Goal: Task Accomplishment & Management: Use online tool/utility

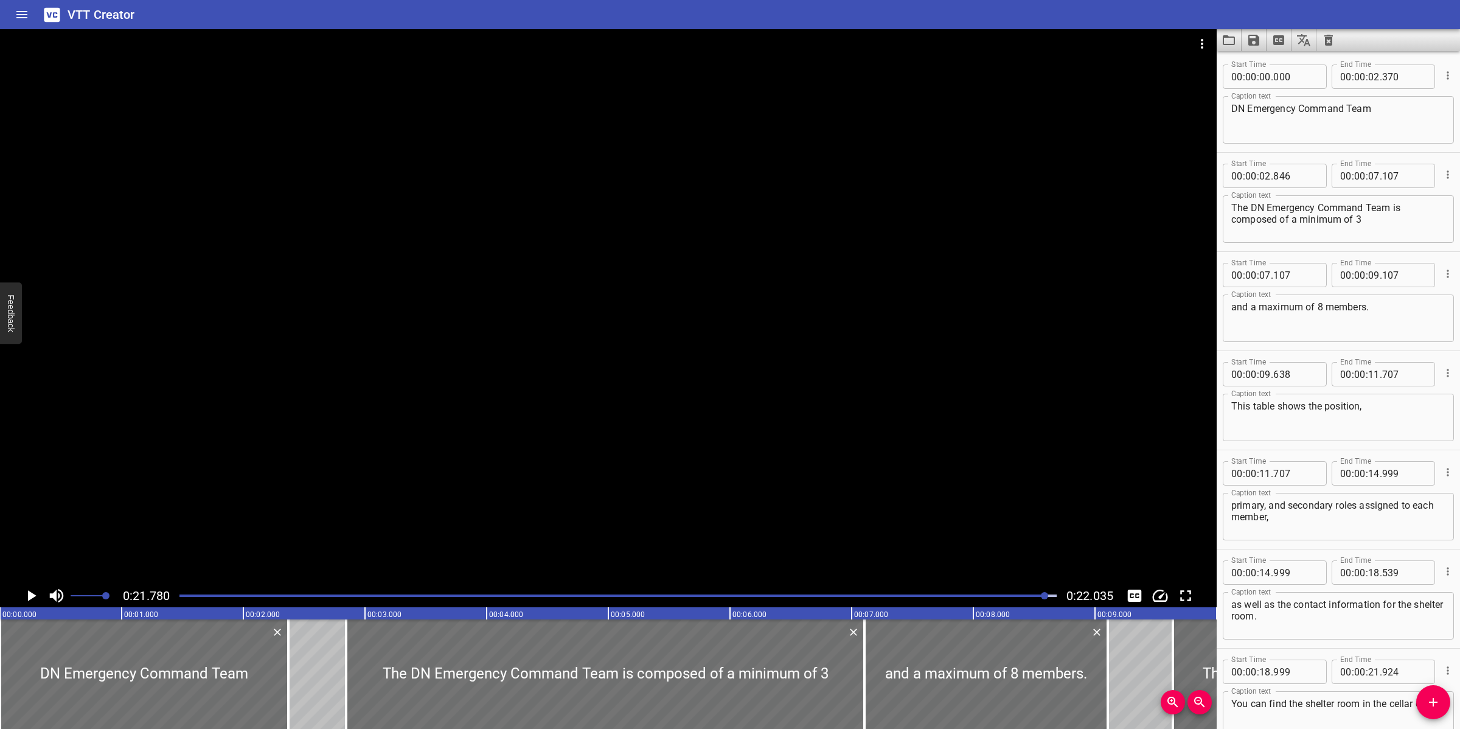
scroll to position [72, 0]
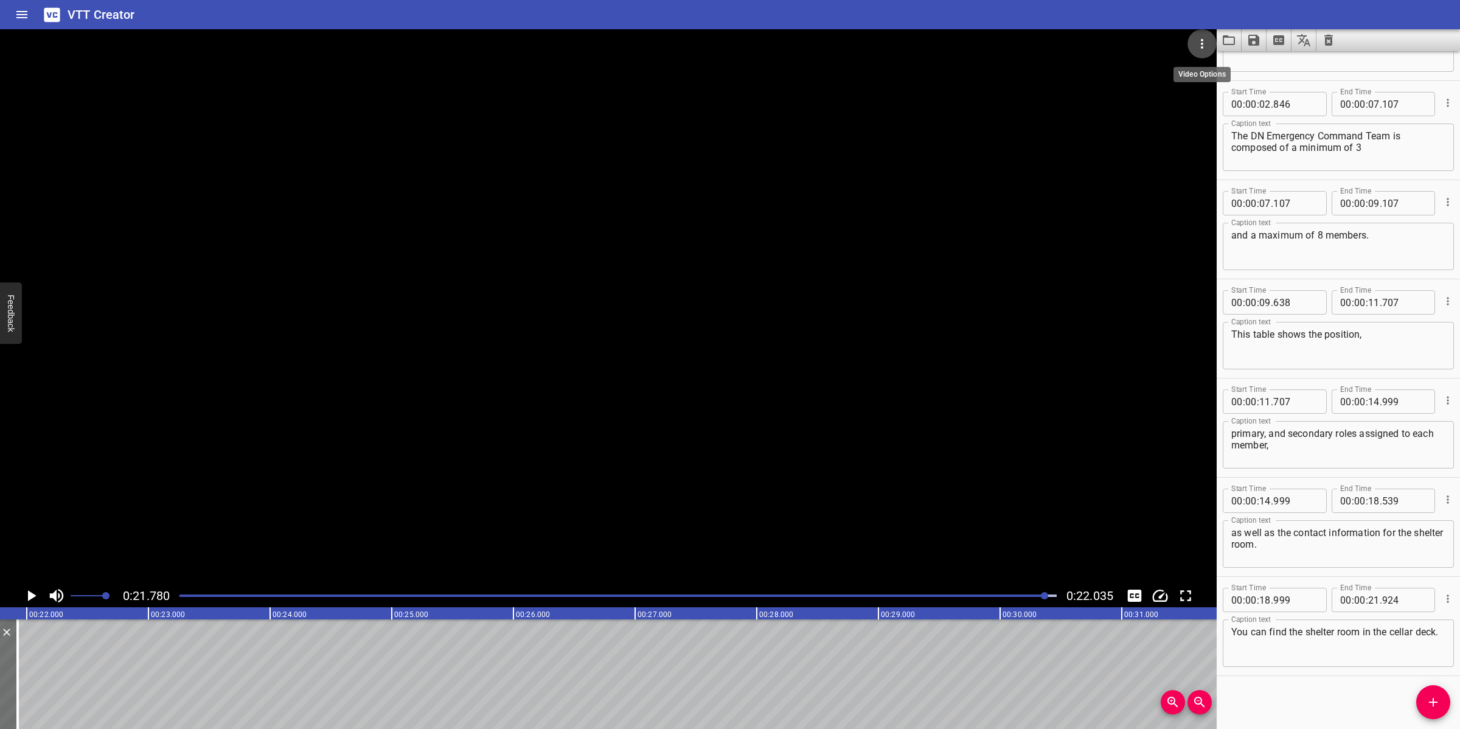
click at [1208, 41] on icon "Video Options" at bounding box center [1202, 44] width 15 height 15
click at [1206, 41] on li "Select New Video File..." at bounding box center [1248, 45] width 121 height 22
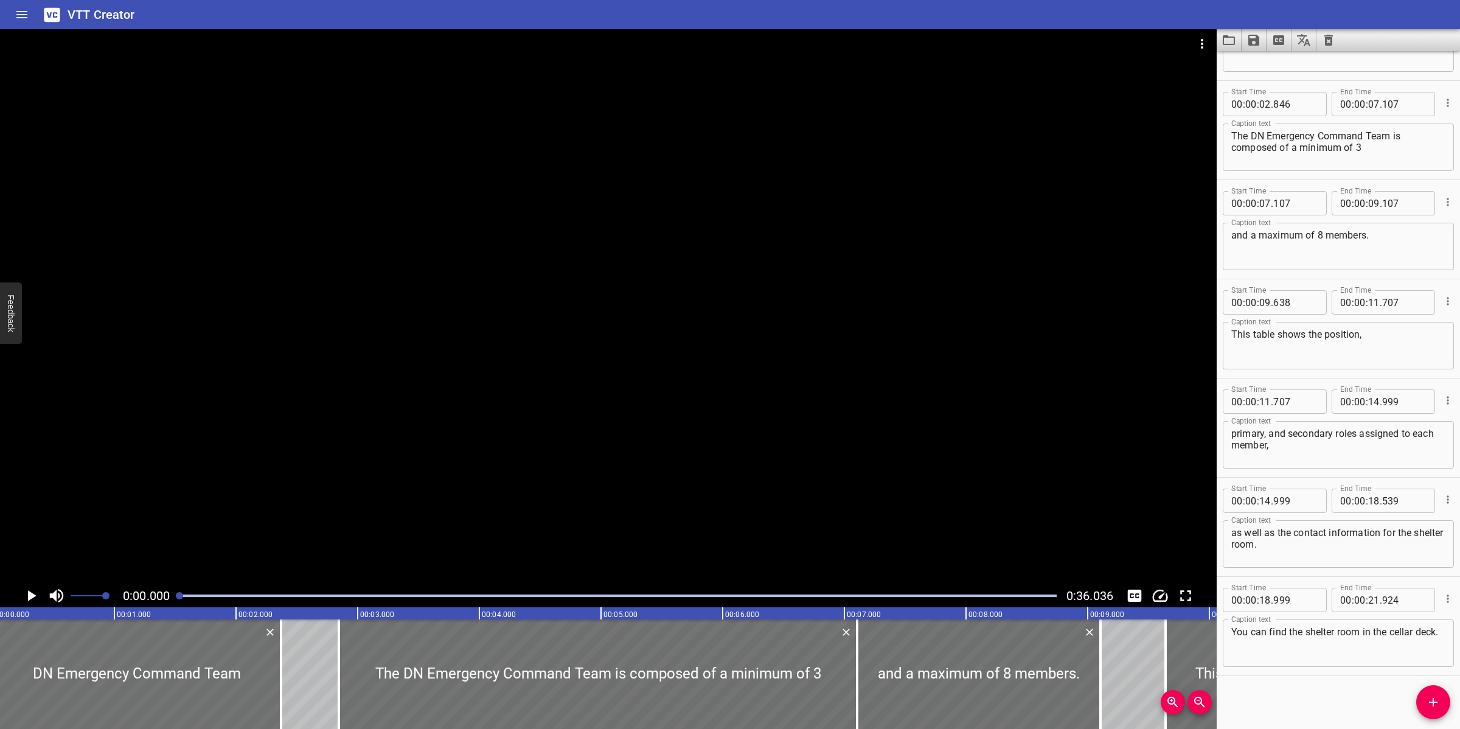
scroll to position [0, 0]
click at [1315, 41] on button "Translate captions" at bounding box center [1304, 40] width 25 height 22
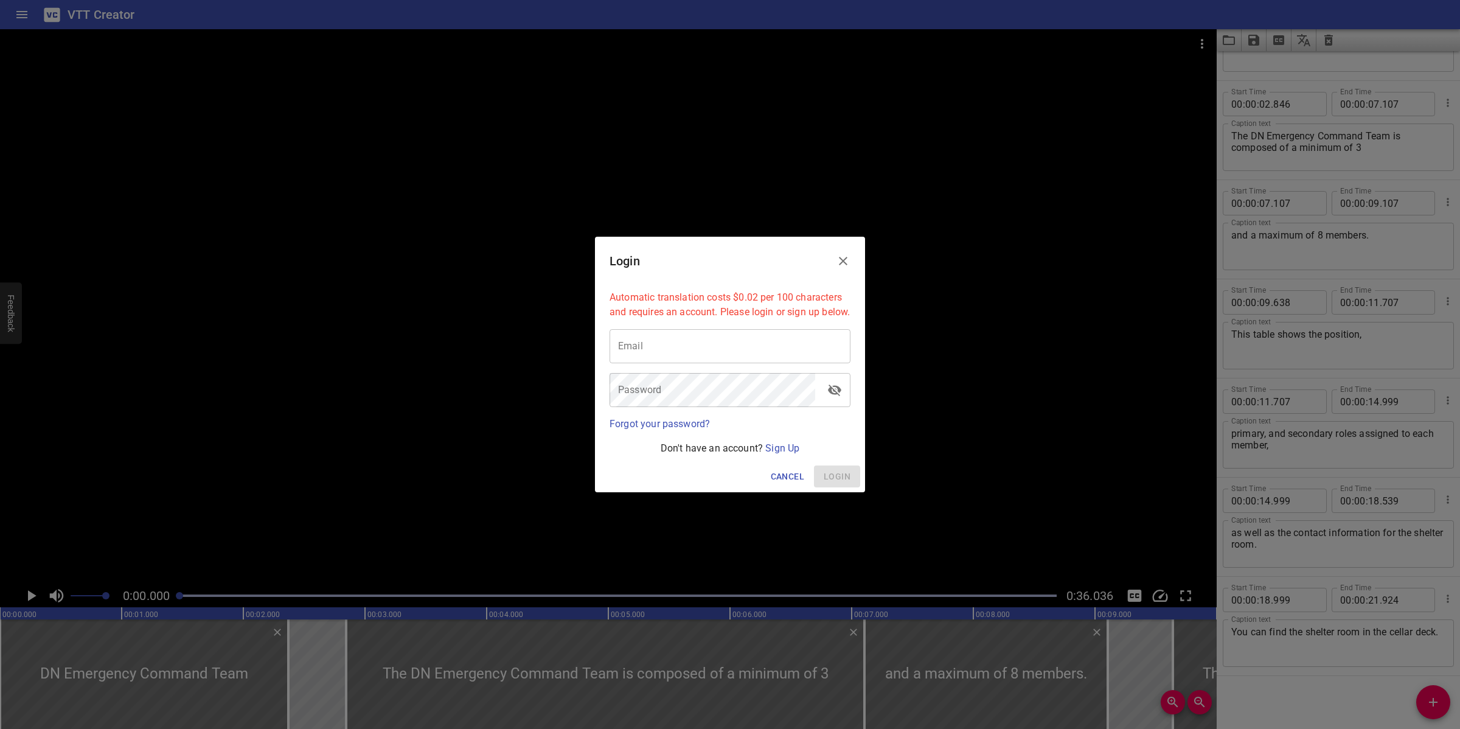
drag, startPoint x: 849, startPoint y: 257, endPoint x: 1071, endPoint y: 170, distance: 238.3
click at [855, 256] on button "Close" at bounding box center [843, 260] width 29 height 29
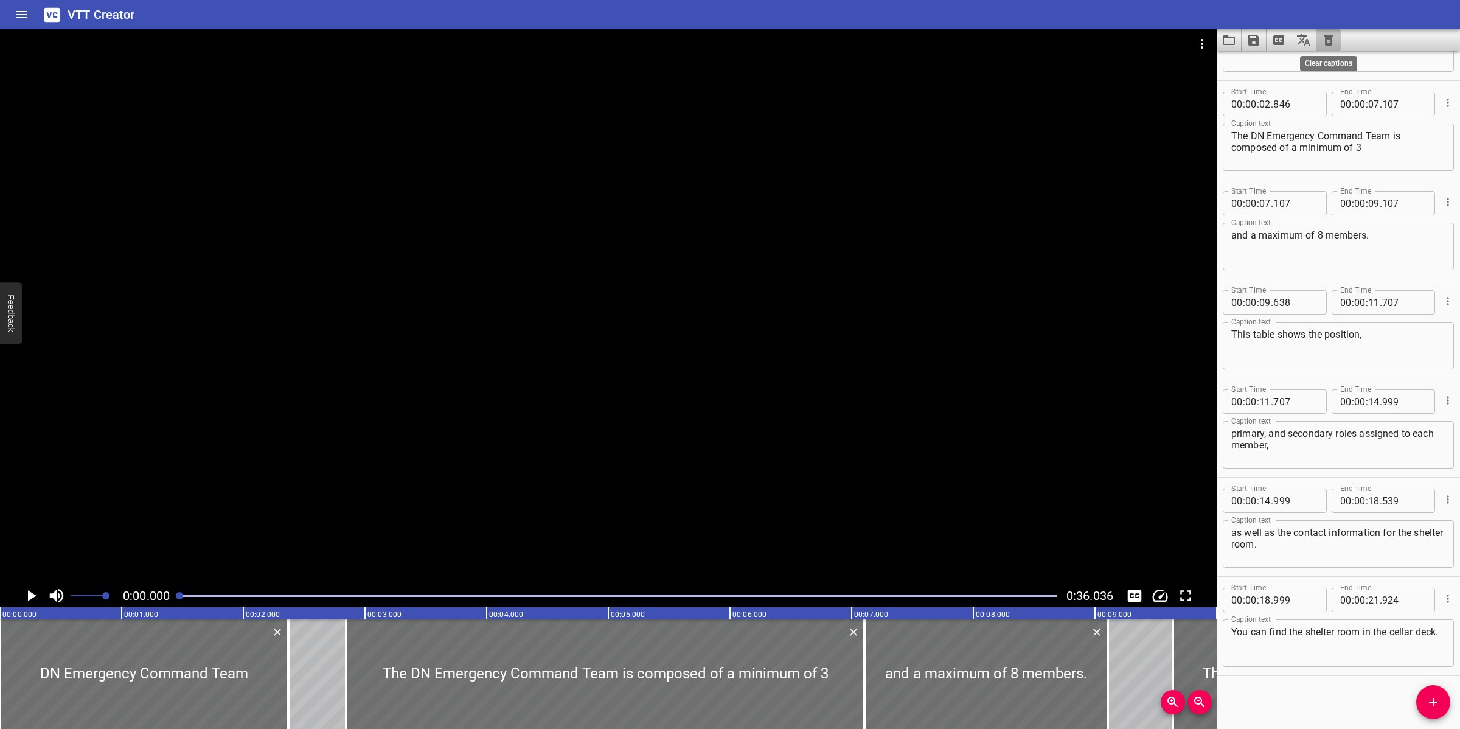
click at [1332, 41] on icon "Clear captions" at bounding box center [1328, 40] width 9 height 11
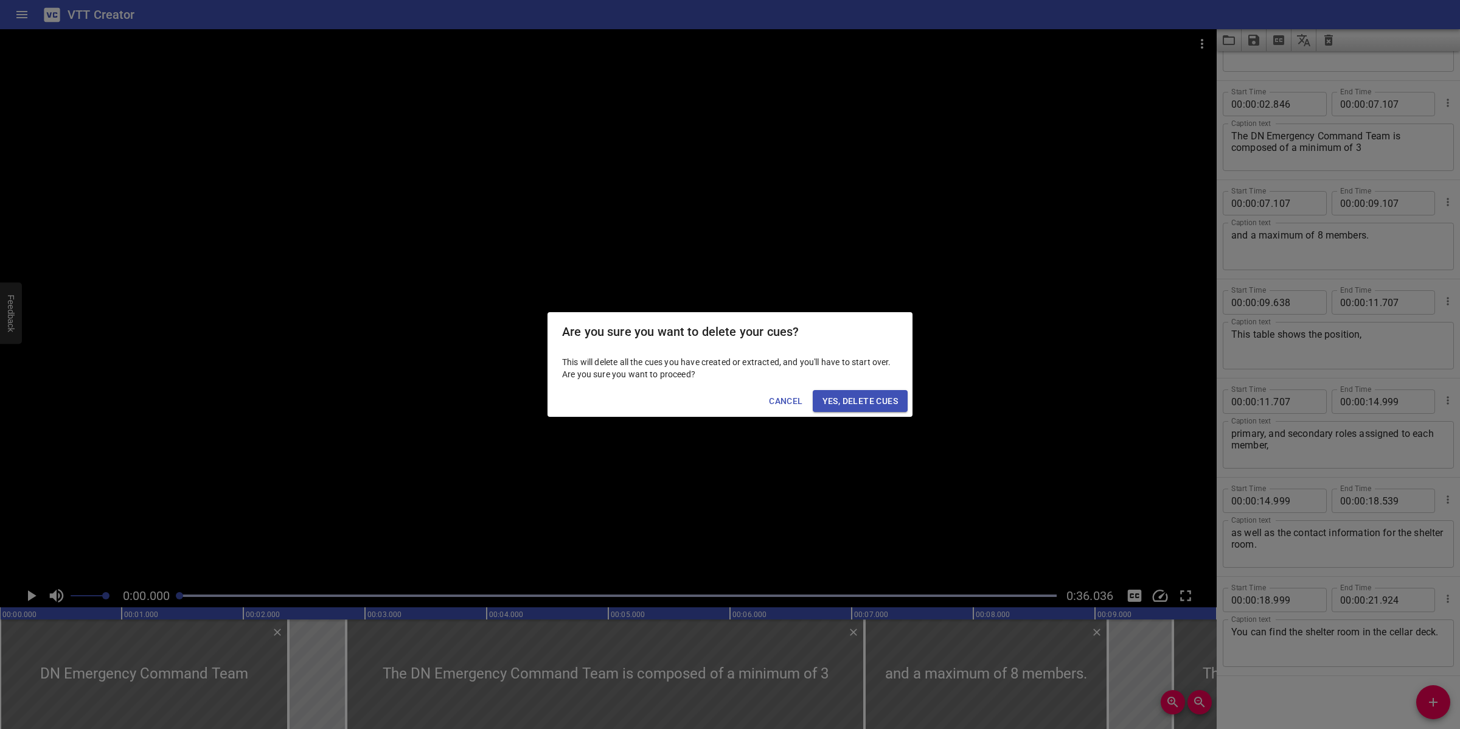
click at [876, 408] on span "Yes, Delete Cues" at bounding box center [860, 401] width 75 height 15
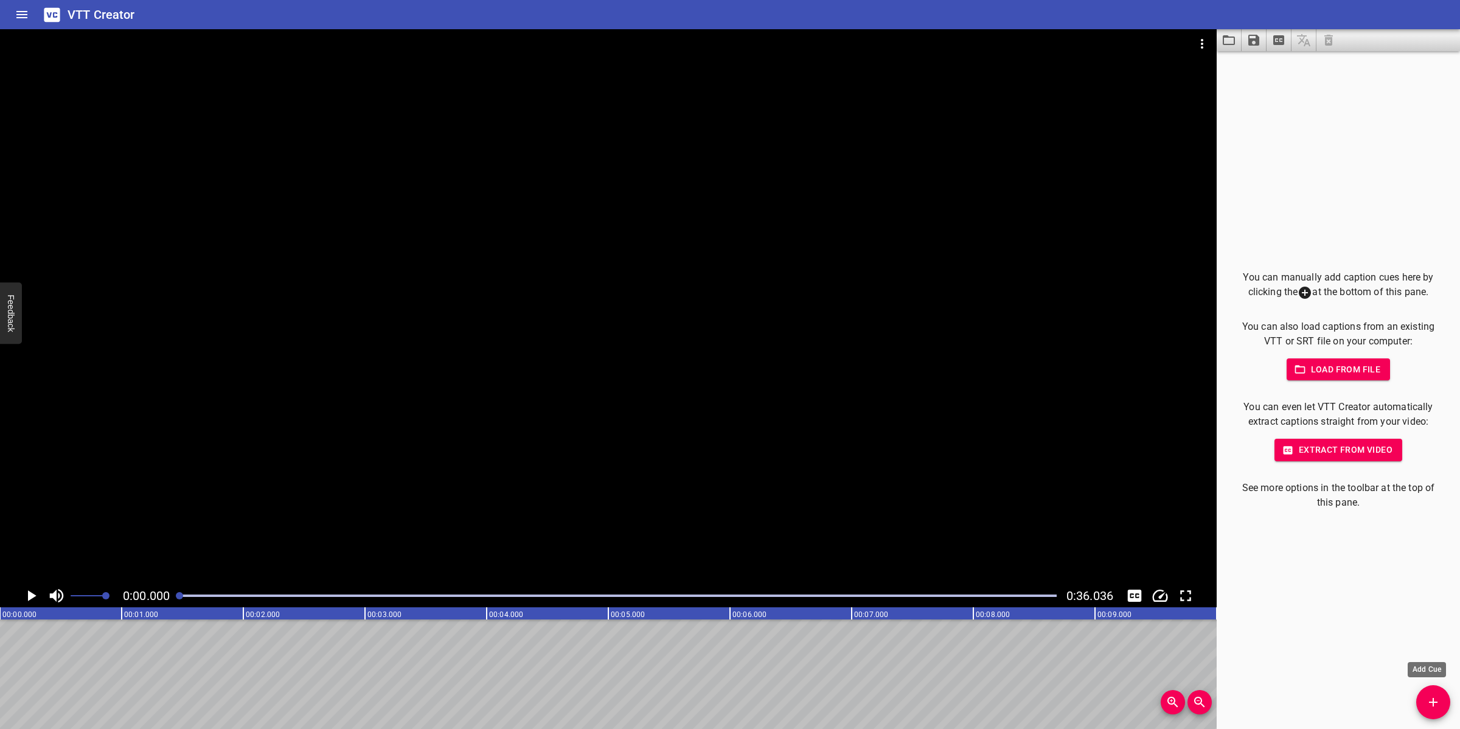
click at [1433, 704] on icon "Add Cue" at bounding box center [1433, 702] width 9 height 9
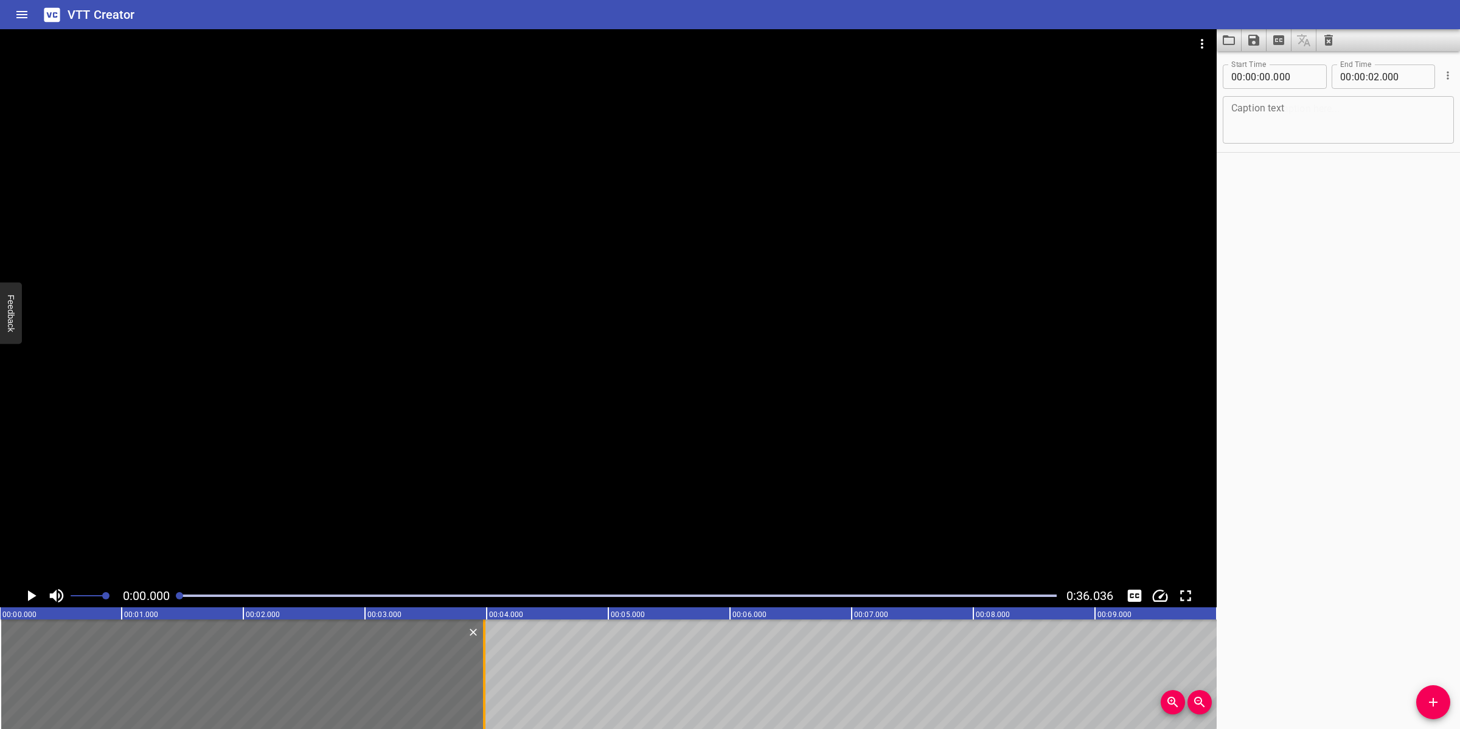
drag, startPoint x: 240, startPoint y: 652, endPoint x: 481, endPoint y: 658, distance: 241.0
click at [481, 658] on div at bounding box center [484, 674] width 12 height 110
type input "03"
type input "980"
click at [1313, 117] on textarea at bounding box center [1338, 120] width 214 height 35
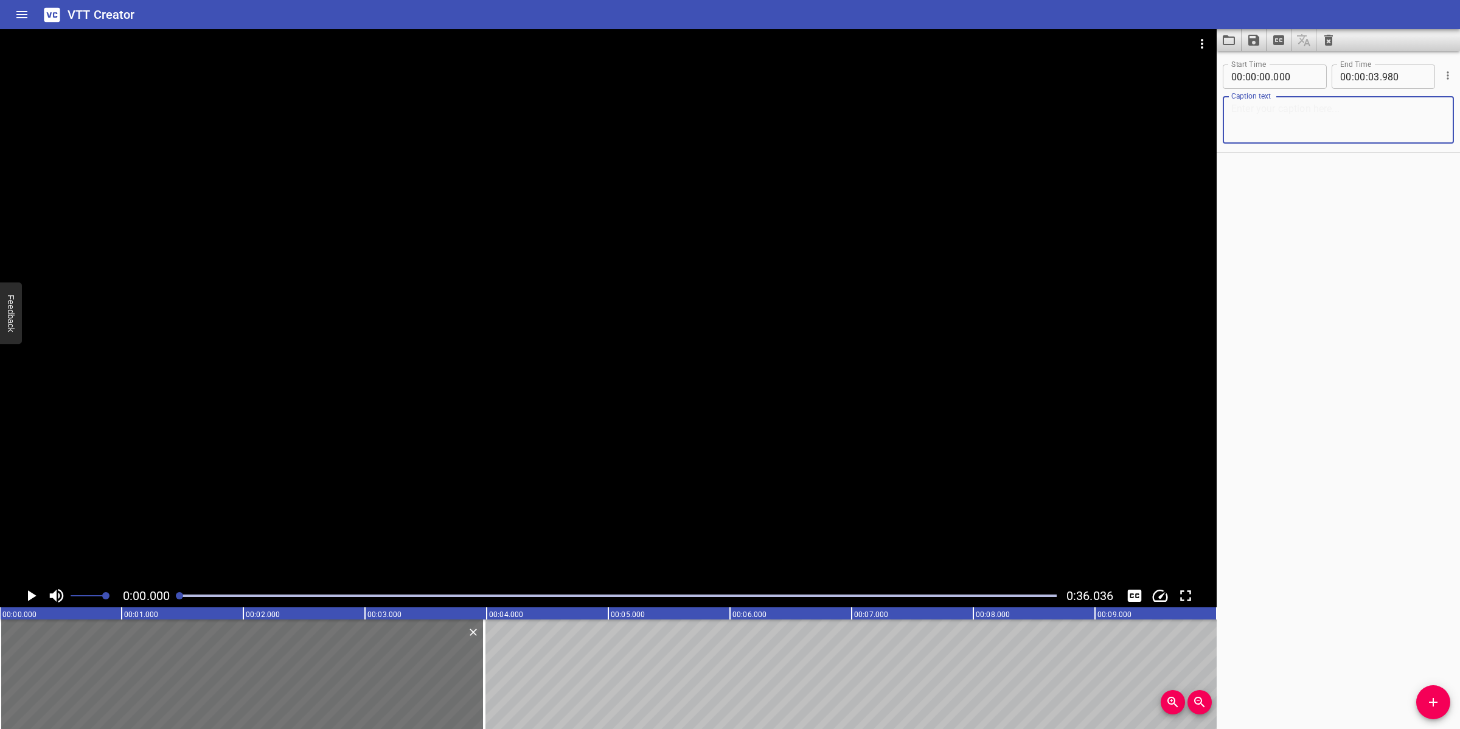
paste textarea "SV-CPP CRO EMERGENCY DUTIES"
type textarea "SV-CPP CRO EMERGENCY DUTIES"
click at [817, 281] on div at bounding box center [608, 306] width 1217 height 555
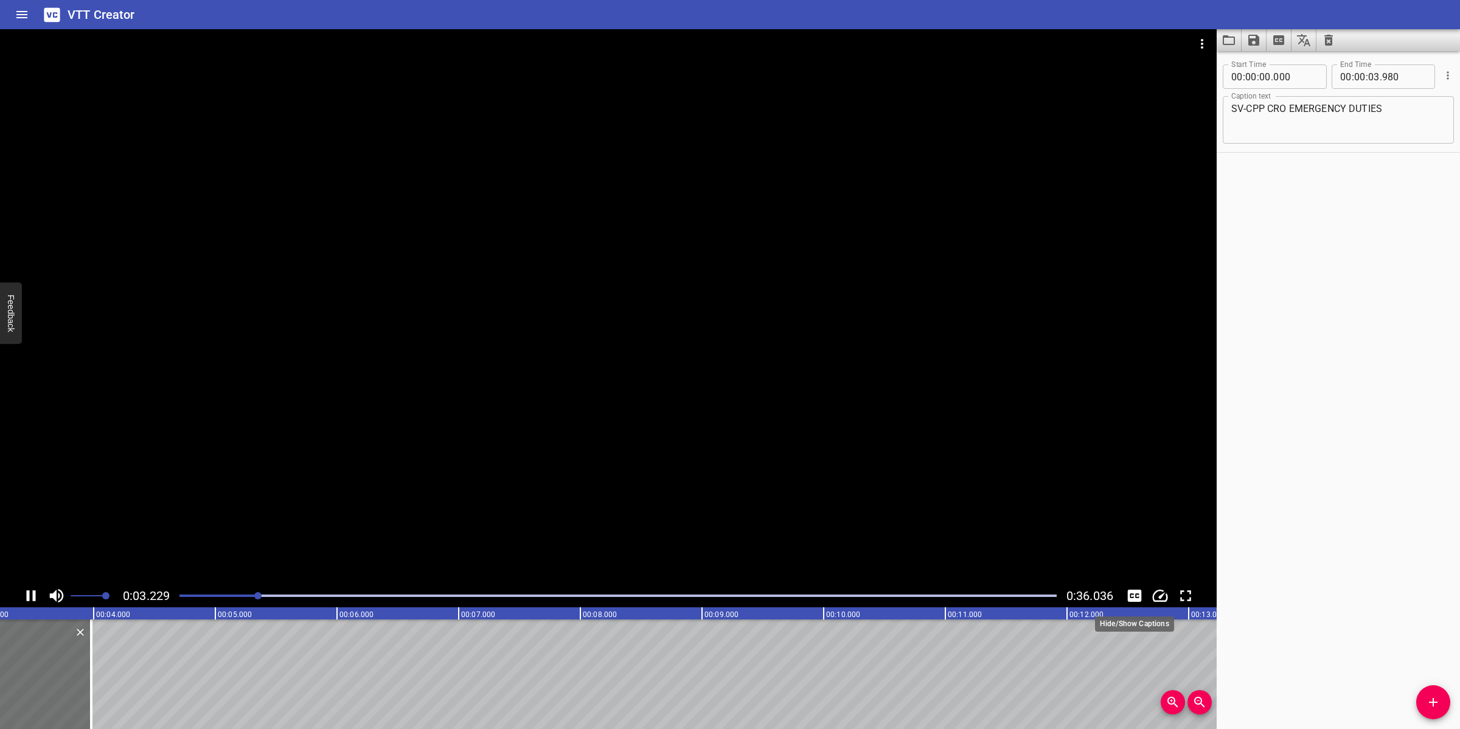
click at [1127, 592] on icon "Toggle captions" at bounding box center [1134, 595] width 18 height 18
click at [582, 520] on div at bounding box center [608, 306] width 1217 height 555
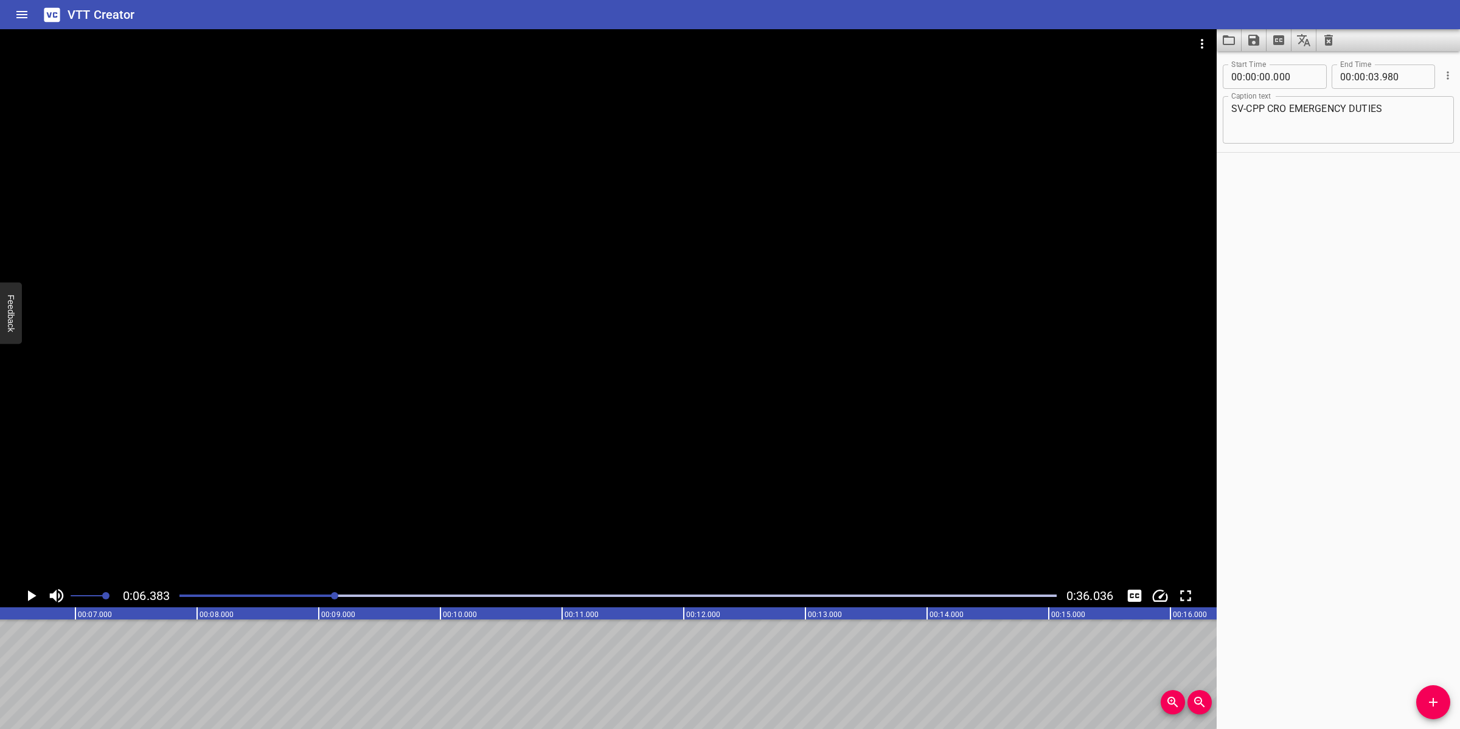
click at [178, 592] on div at bounding box center [618, 595] width 892 height 17
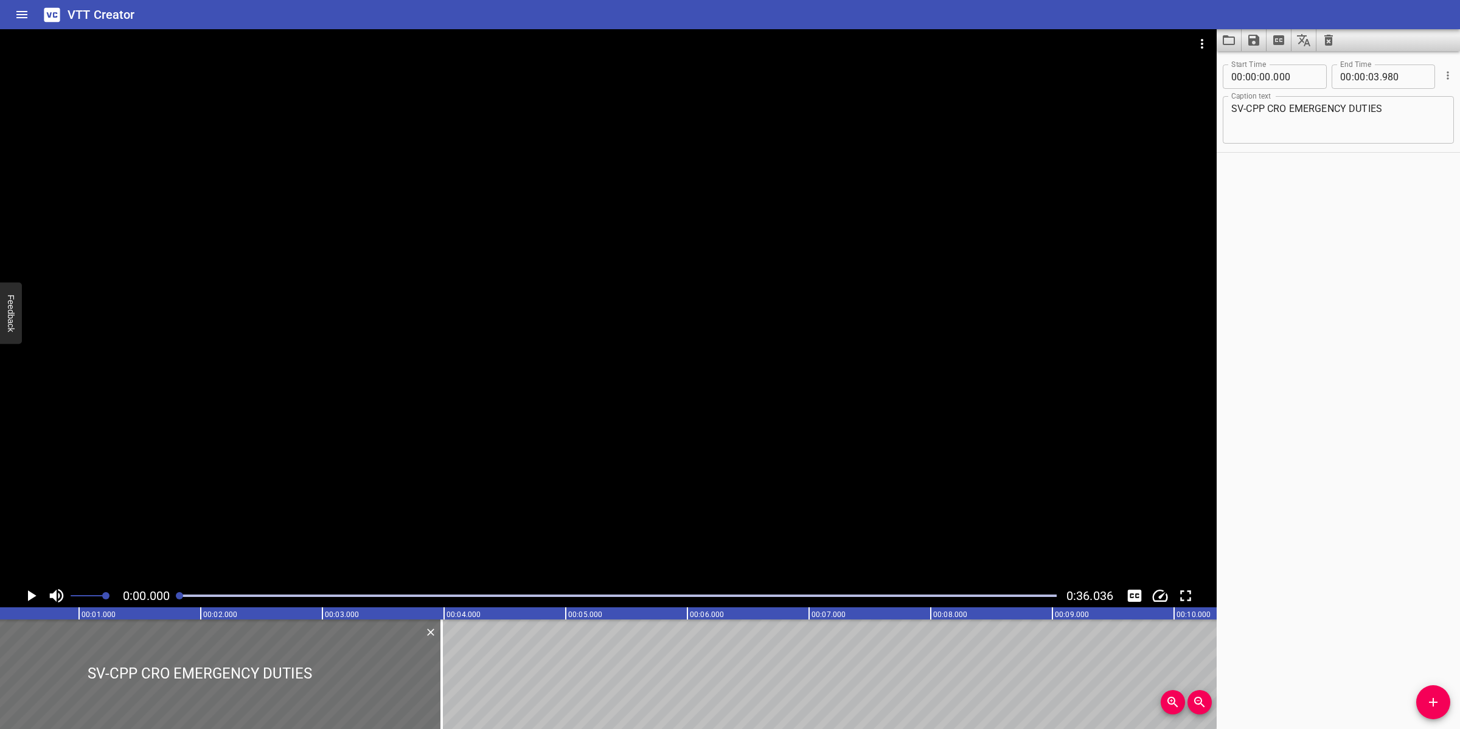
scroll to position [0, 0]
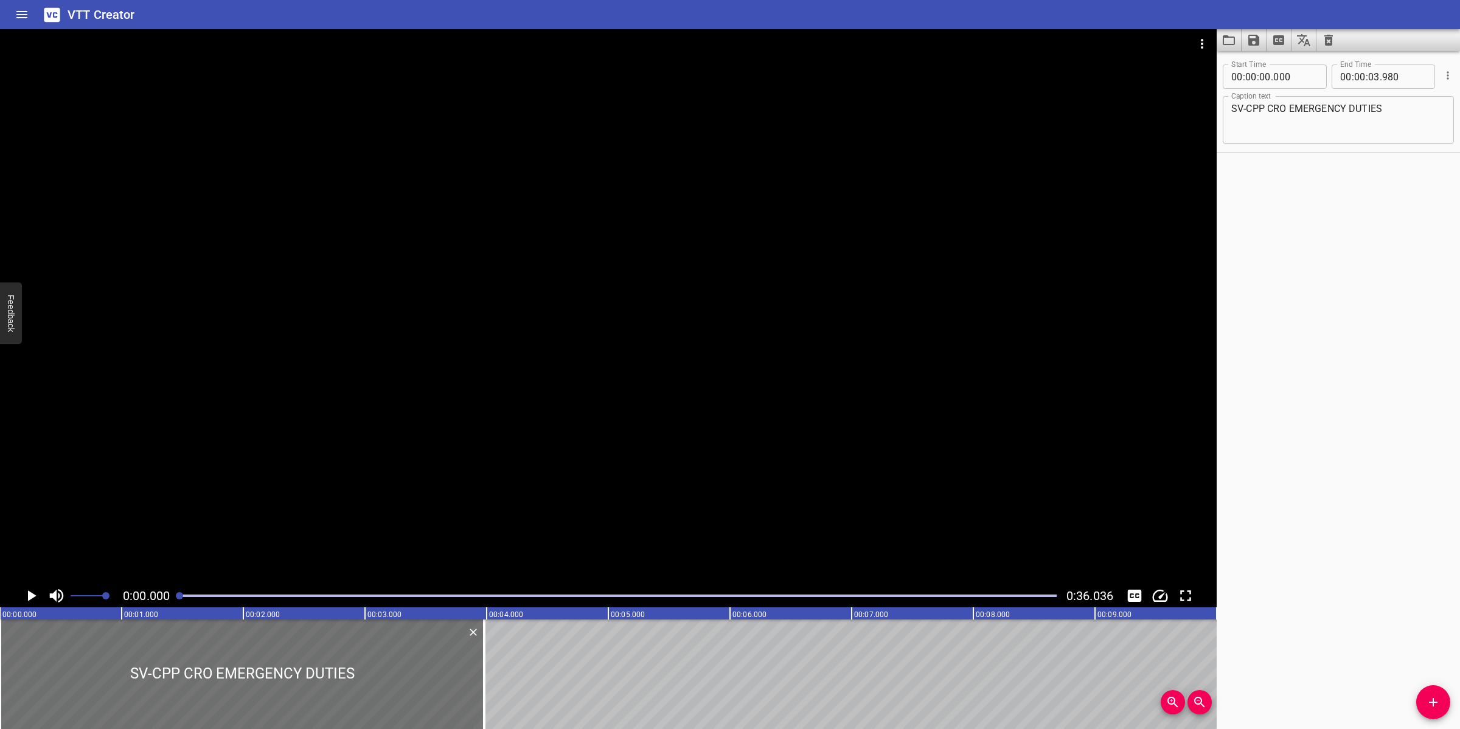
click at [201, 554] on div at bounding box center [608, 306] width 1217 height 555
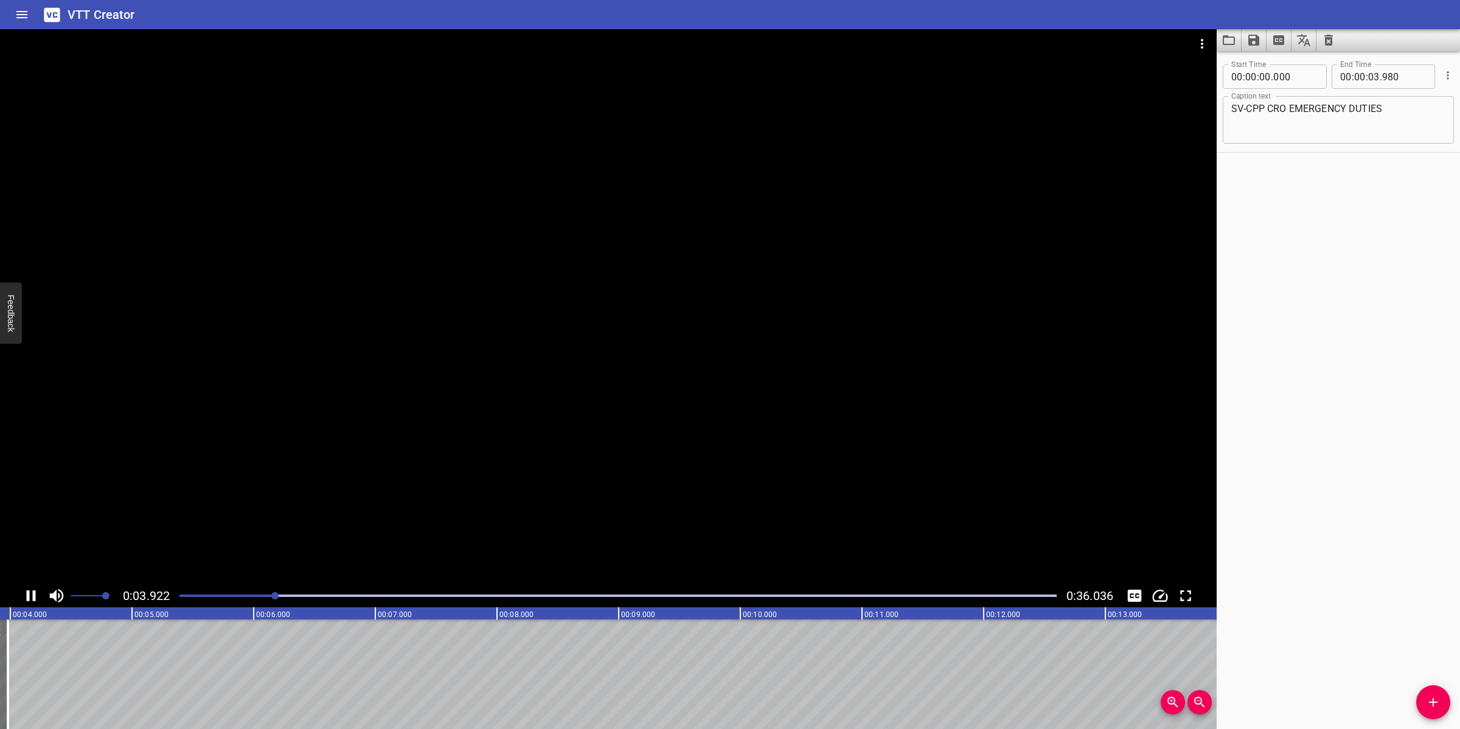
click at [433, 535] on div at bounding box center [608, 306] width 1217 height 555
click at [1435, 701] on icon "Add Cue" at bounding box center [1433, 702] width 9 height 9
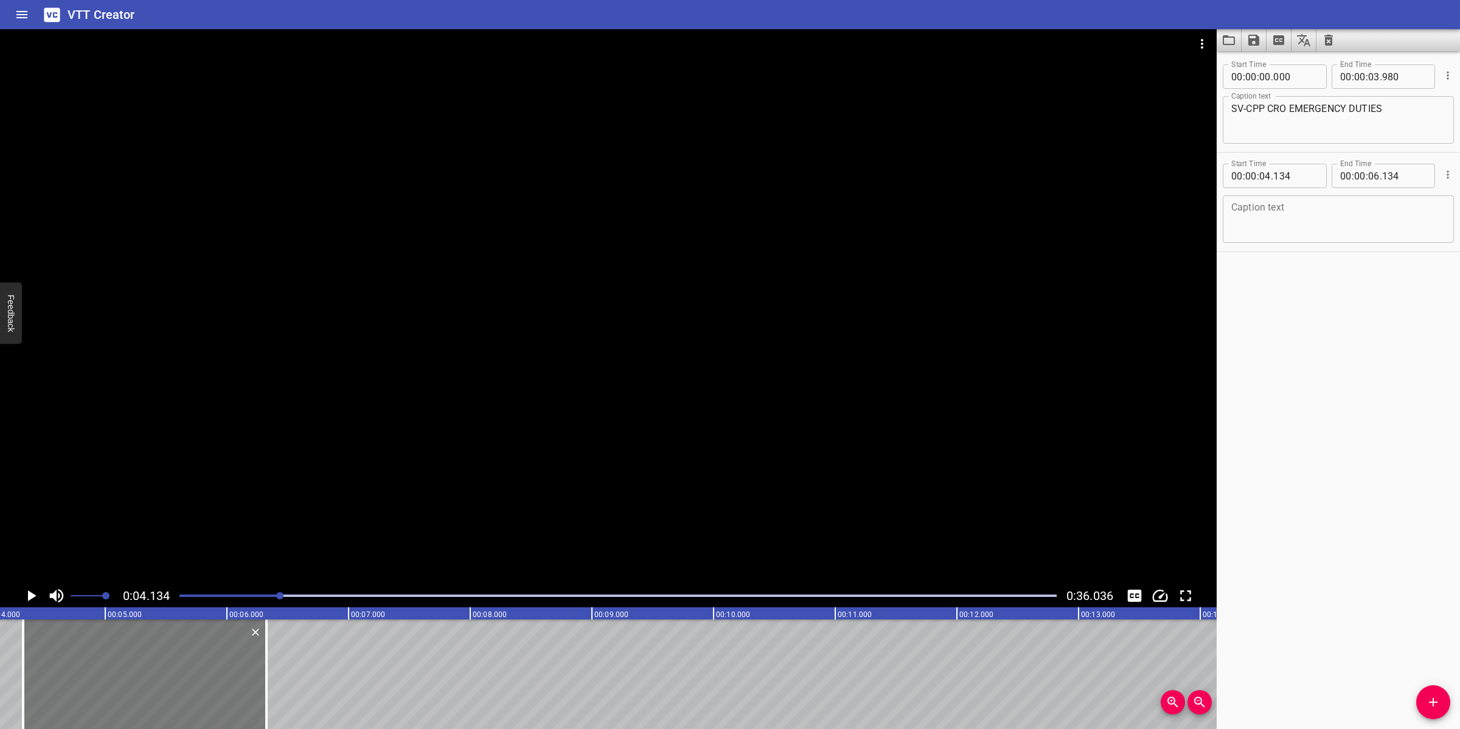
drag, startPoint x: 128, startPoint y: 682, endPoint x: 151, endPoint y: 677, distance: 23.6
click at [151, 677] on div at bounding box center [144, 674] width 243 height 110
type input "324"
click at [1266, 204] on textarea at bounding box center [1338, 219] width 214 height 35
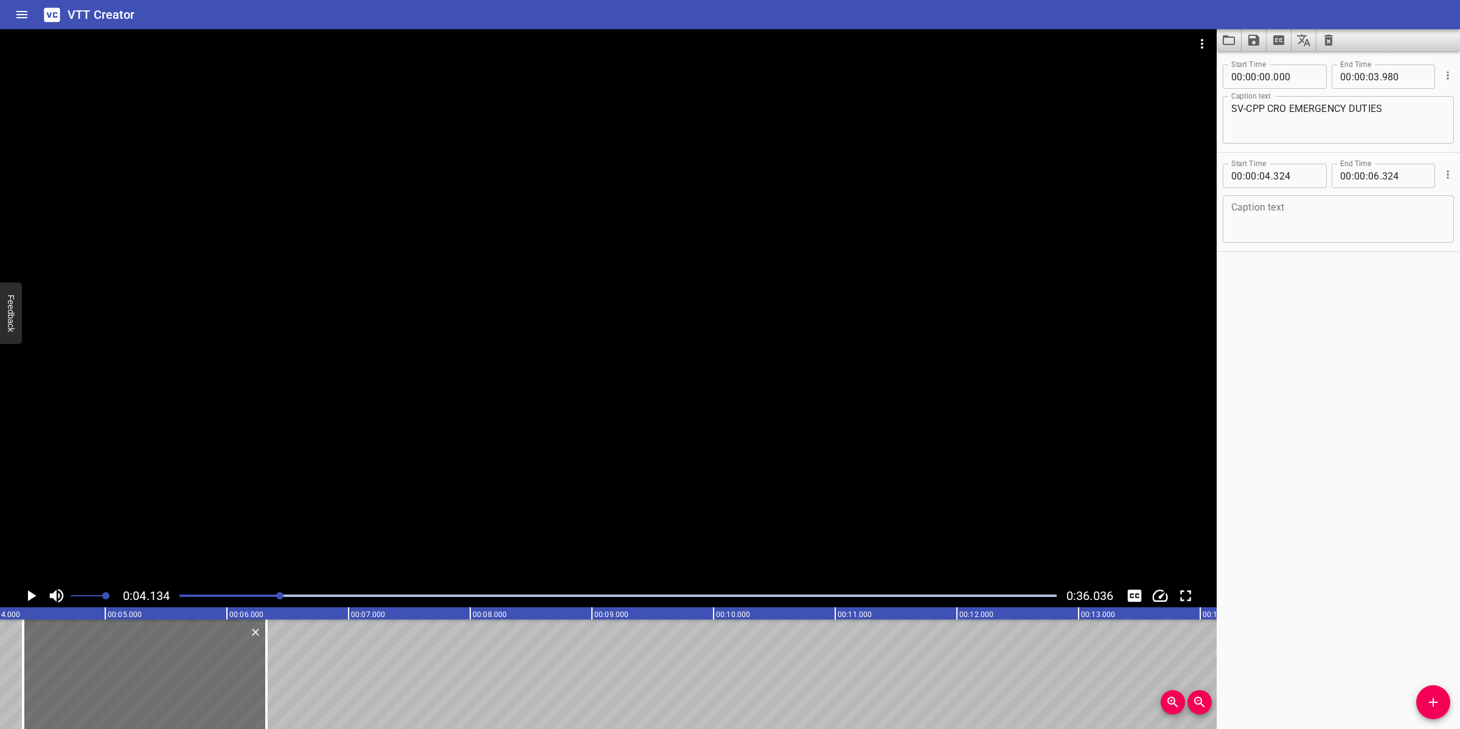
paste textarea "The On-Shift CRO shall assume the responsibilities as Initial Responder which w…"
click at [1410, 206] on textarea "The On-Shift CRO shall assume the responsibilities as Initial Responder which w…" at bounding box center [1338, 219] width 214 height 35
type textarea "The On-Shift CRO shall assume the responsibilities as Initial Responder which w…"
drag, startPoint x: 464, startPoint y: 423, endPoint x: 467, endPoint y: 430, distance: 6.8
click at [464, 425] on div at bounding box center [608, 306] width 1217 height 555
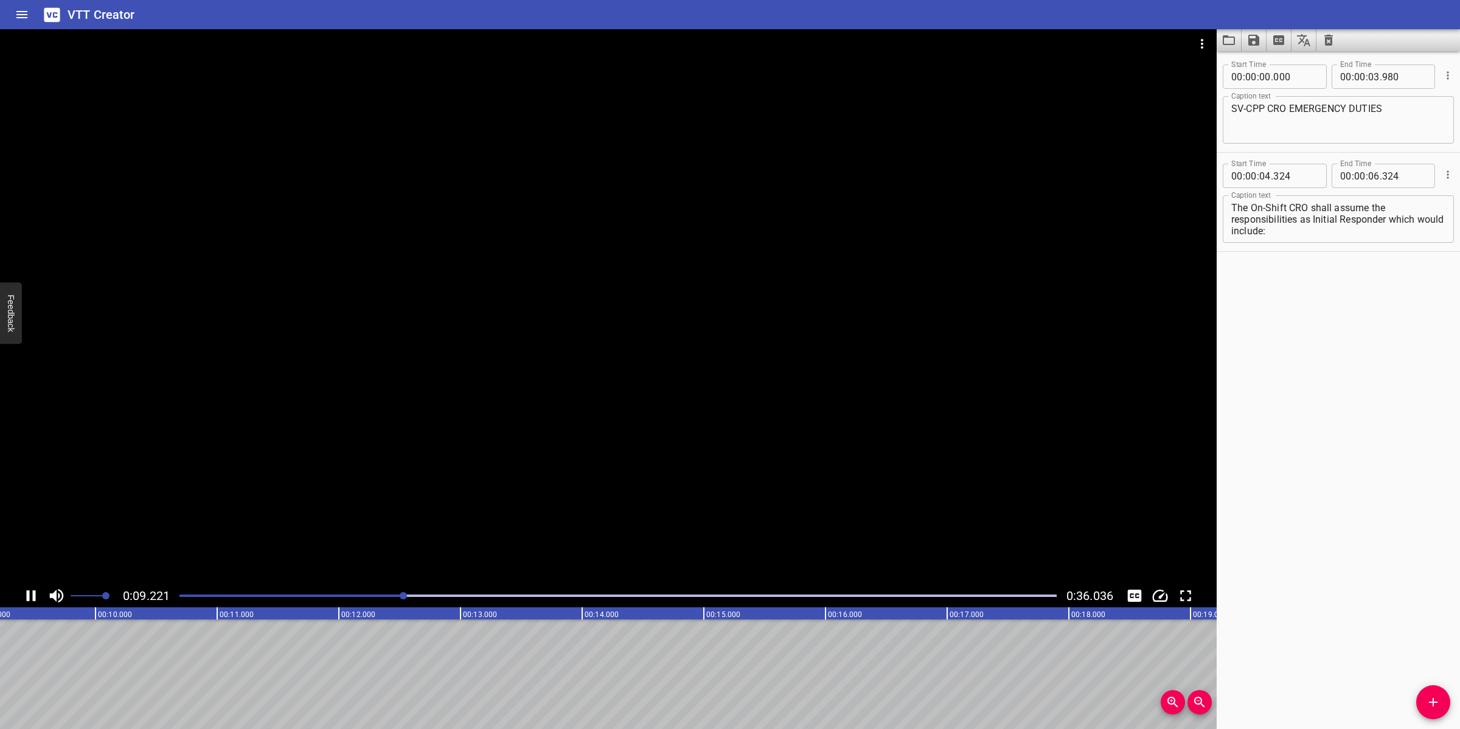
click at [560, 510] on div at bounding box center [608, 306] width 1217 height 555
click at [378, 597] on div at bounding box center [618, 595] width 892 height 17
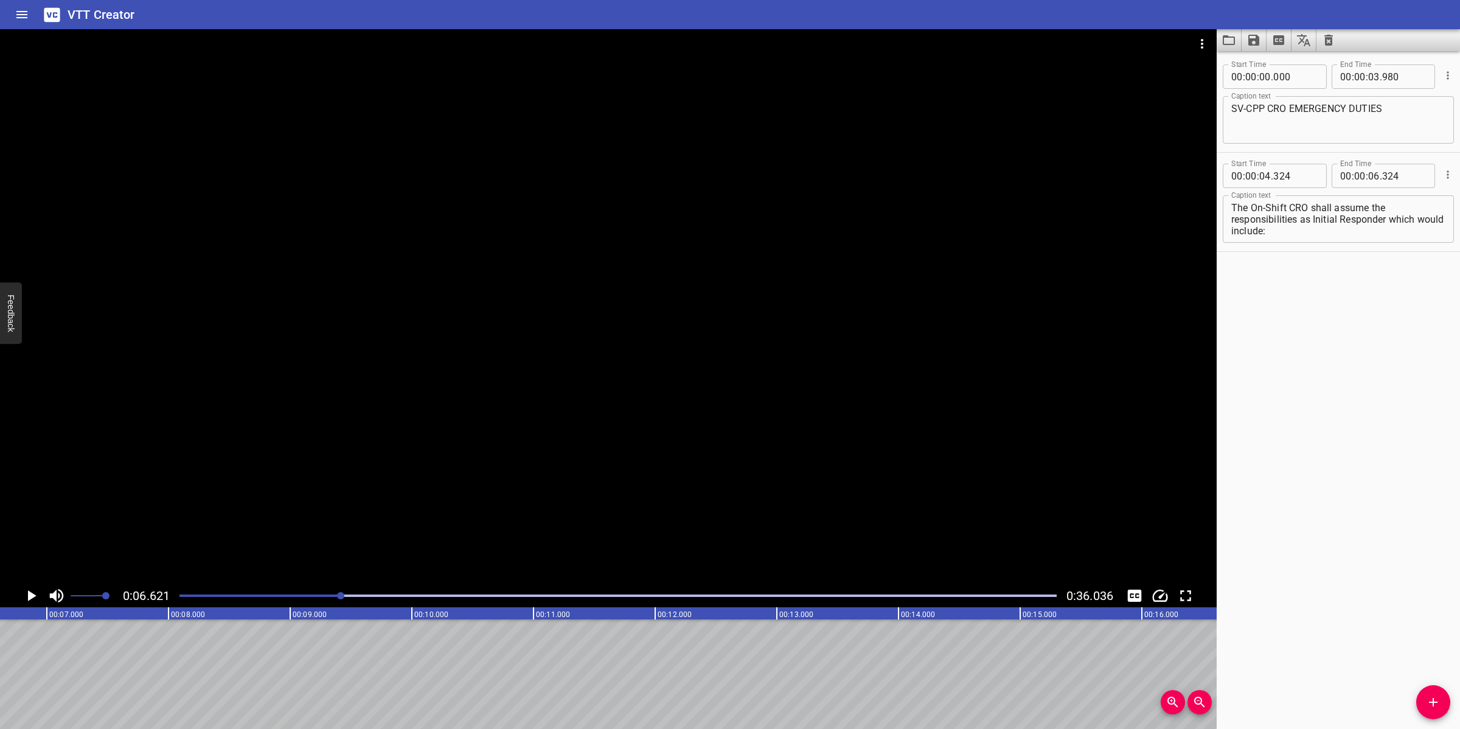
click at [305, 590] on div at bounding box center [618, 595] width 892 height 17
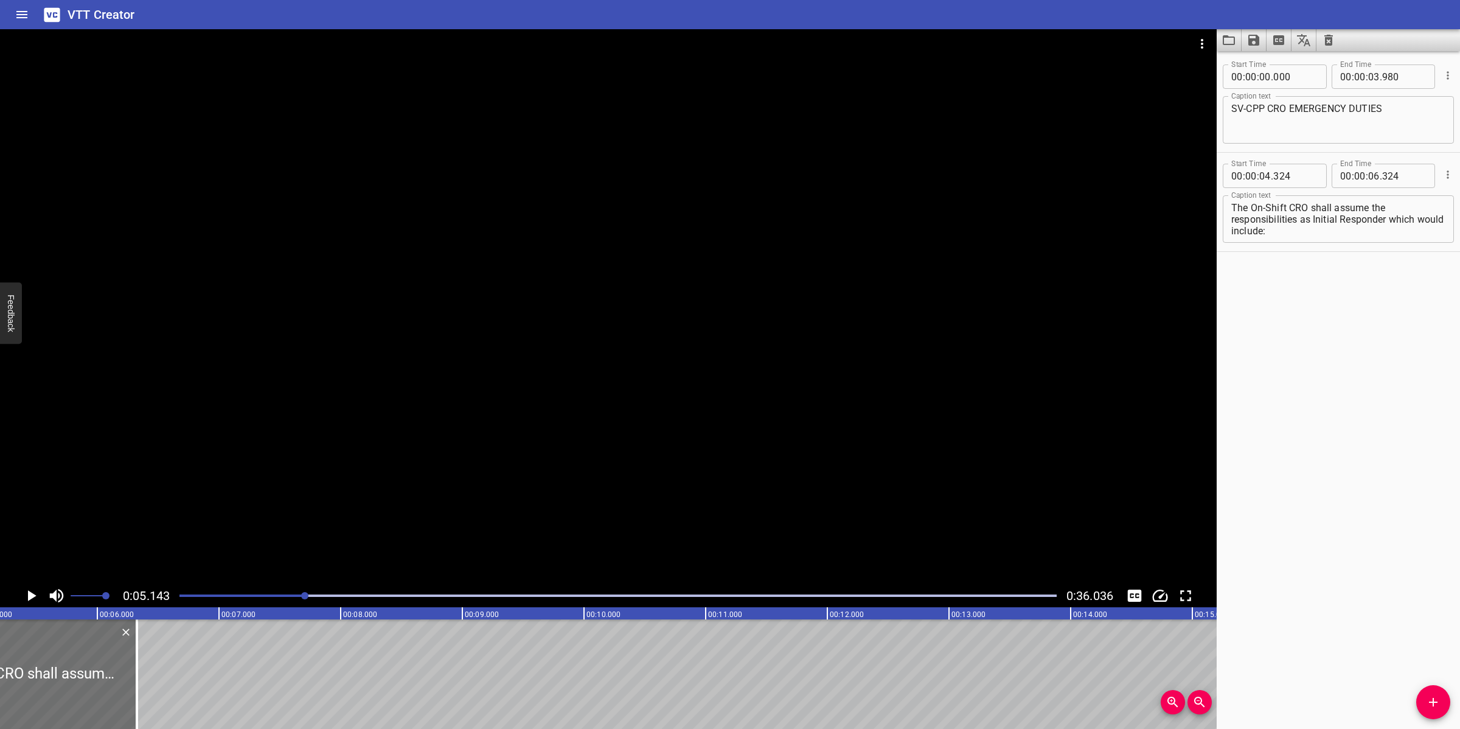
scroll to position [0, 625]
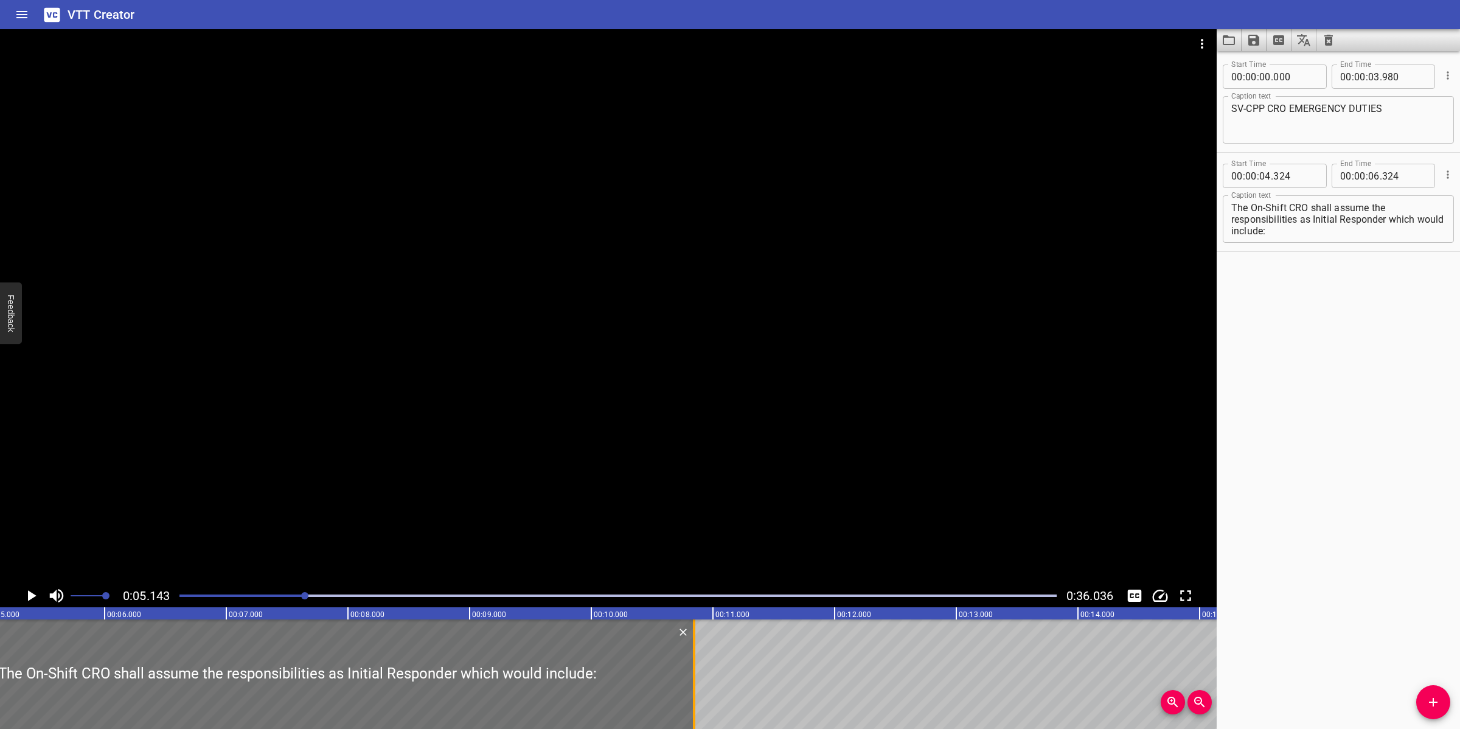
drag, startPoint x: 141, startPoint y: 658, endPoint x: 691, endPoint y: 643, distance: 550.2
click at [691, 643] on div at bounding box center [694, 674] width 12 height 110
type input "10"
type input "844"
click at [1317, 219] on textarea "The On-Shift CRO shall assume the responsibilities as Initial Responder which w…" at bounding box center [1338, 219] width 214 height 35
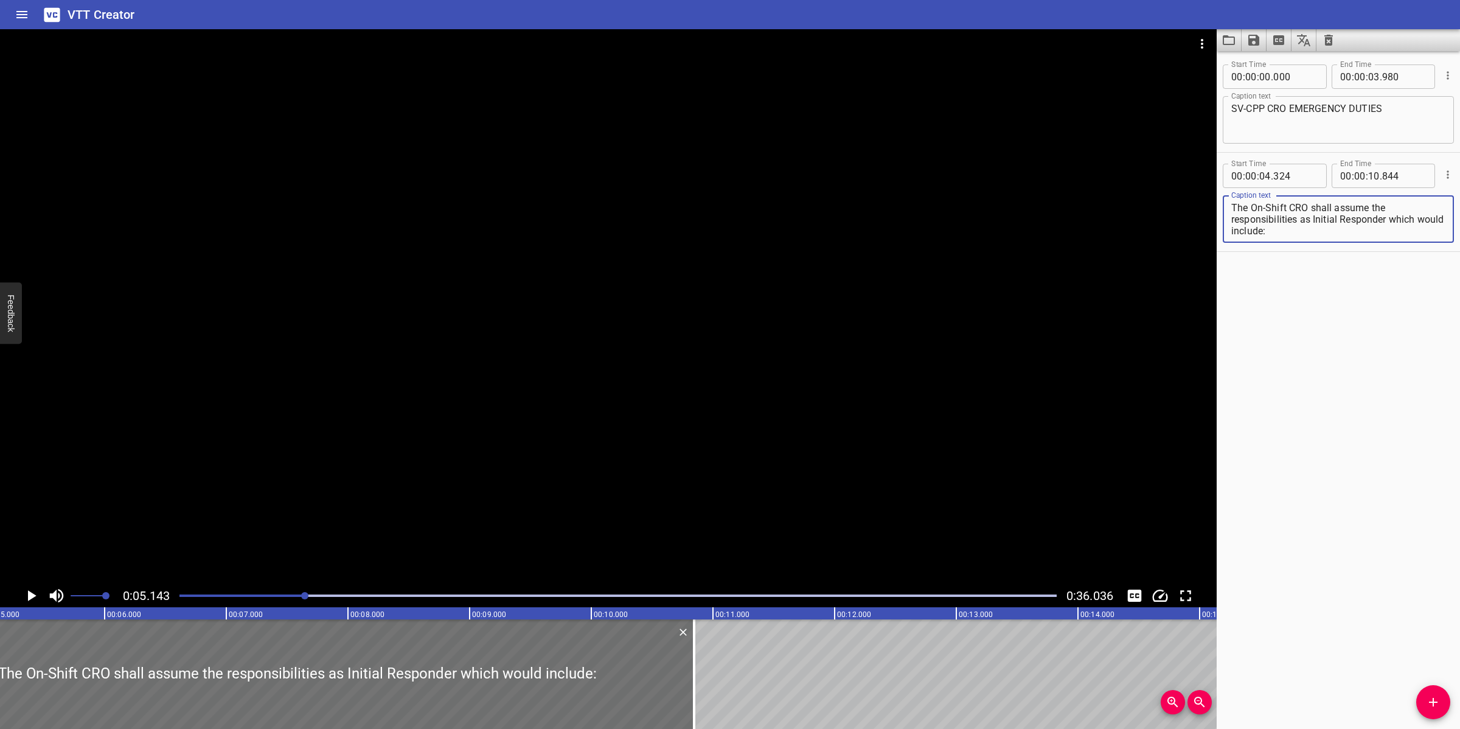
click at [1344, 217] on textarea "The On-Shift CRO shall assume the responsibilities as Initial Responder which w…" at bounding box center [1338, 219] width 214 height 35
click at [1314, 224] on textarea "The On-Shift CRO shall assume the responsibilities as Initial responder which w…" at bounding box center [1338, 219] width 214 height 35
type textarea "The On-Shift CRO shall assume the responsibilities as initial responder, which …"
click at [796, 417] on div at bounding box center [608, 306] width 1217 height 555
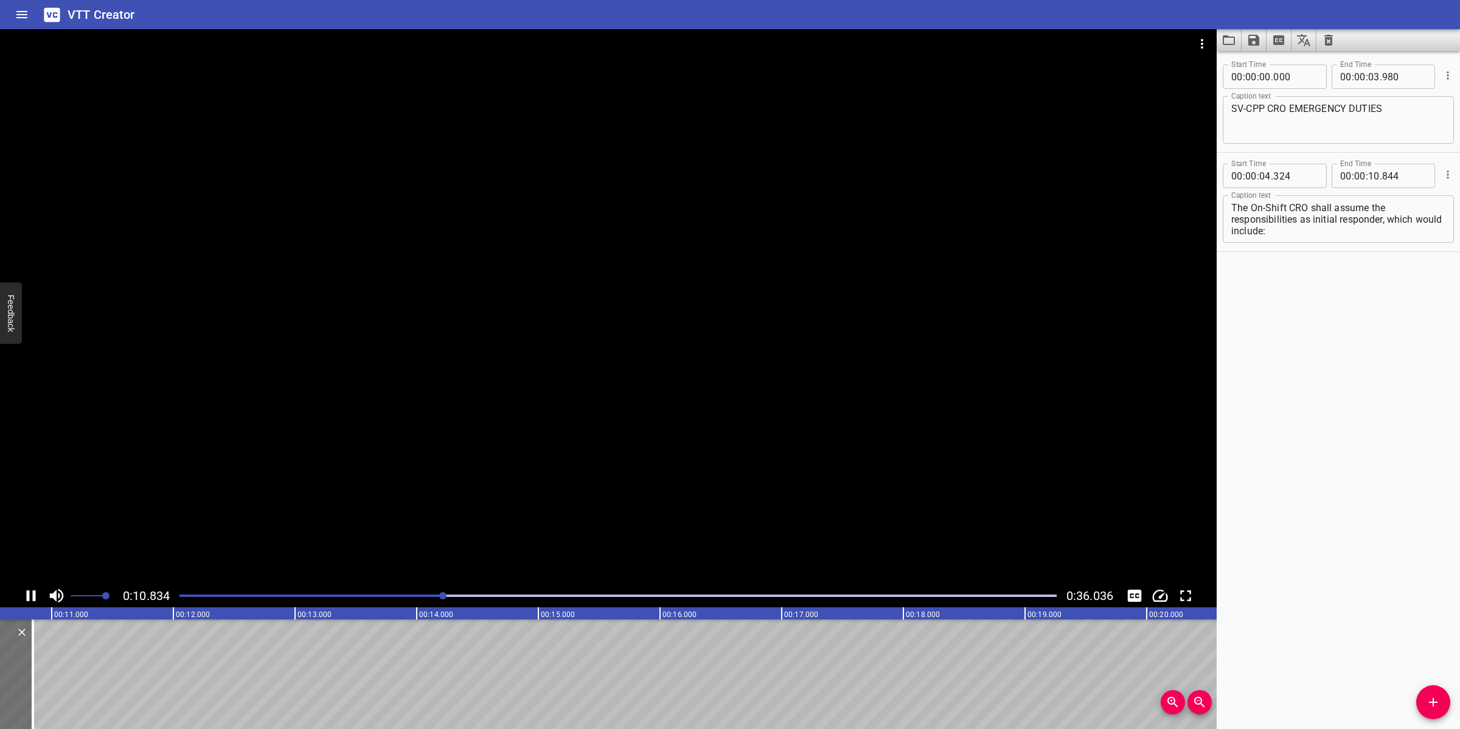
scroll to position [0, 1331]
click at [752, 451] on div at bounding box center [608, 306] width 1217 height 555
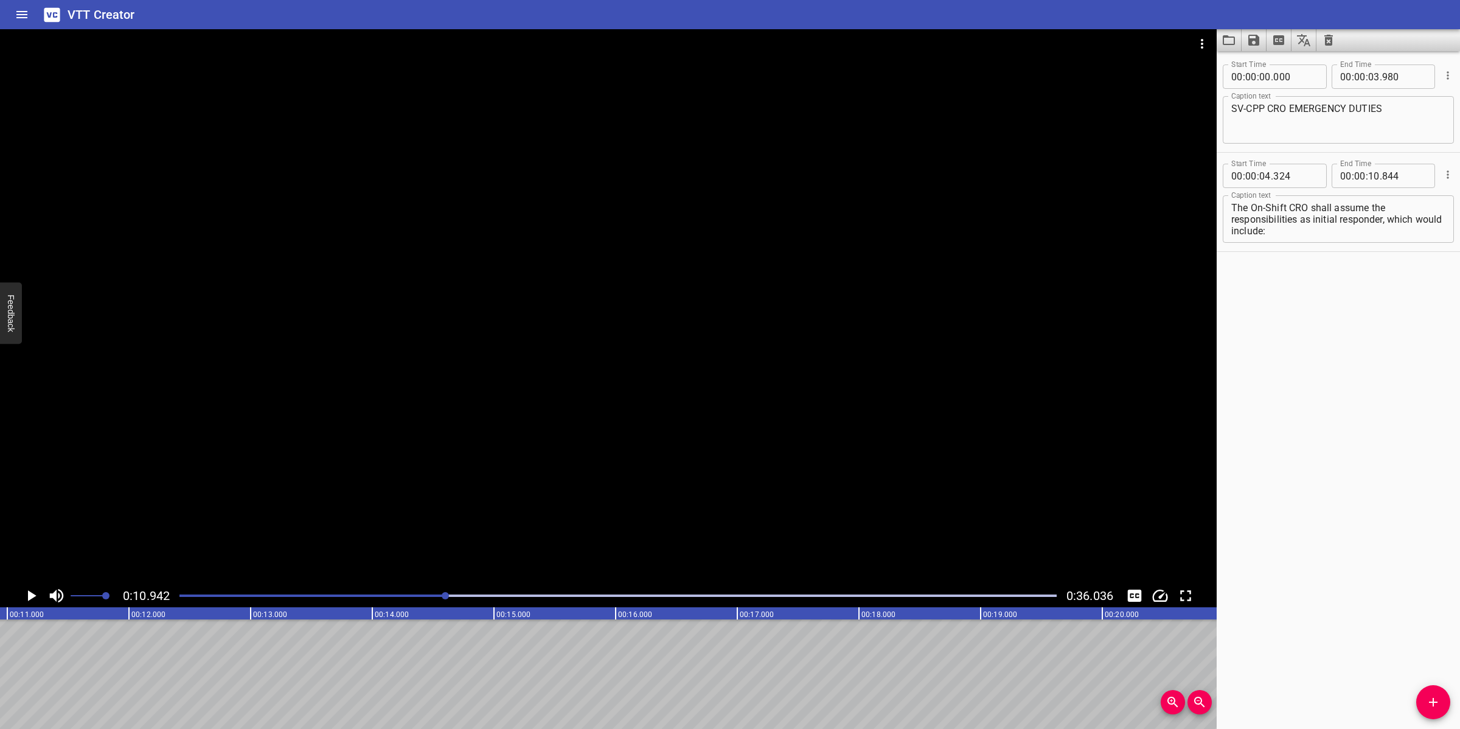
click at [1433, 704] on icon "Add Cue" at bounding box center [1433, 702] width 9 height 9
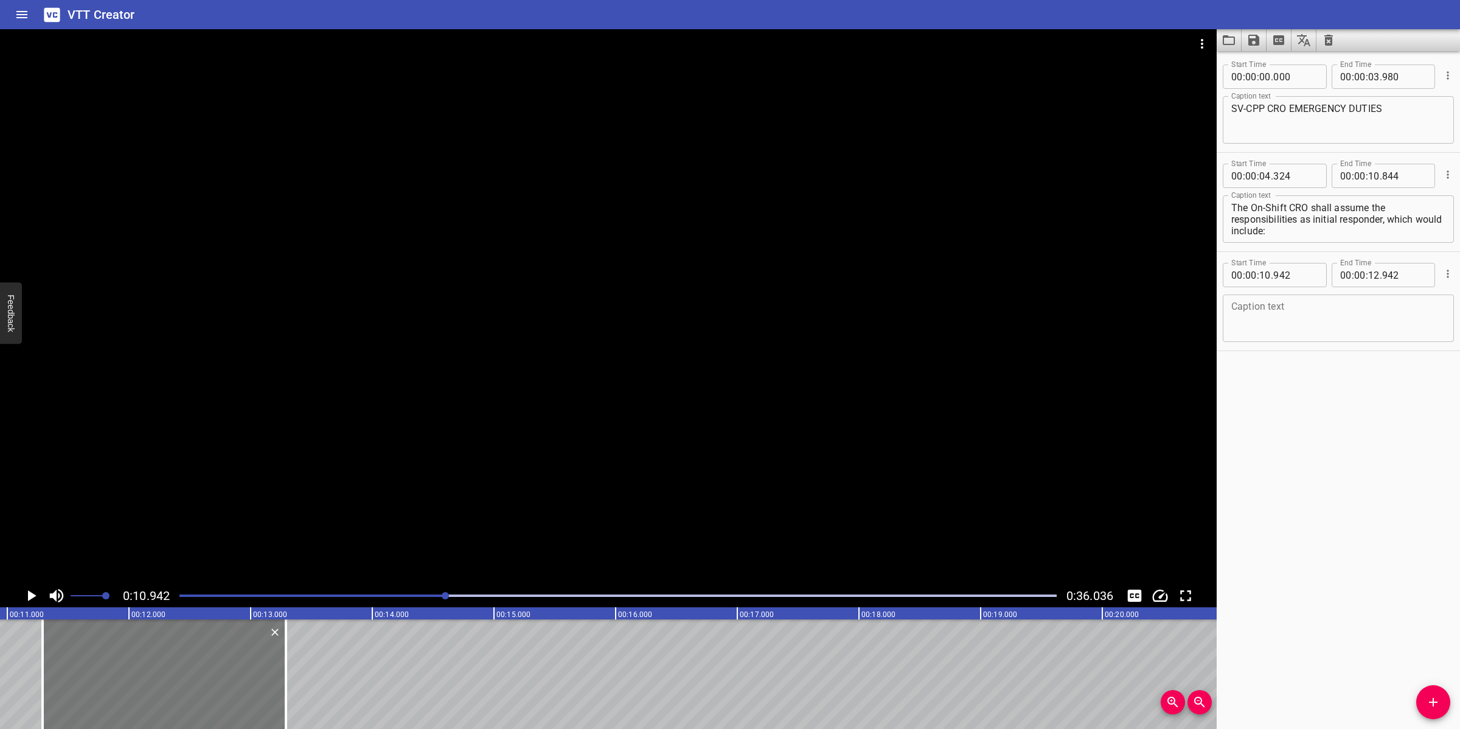
drag, startPoint x: 141, startPoint y: 677, endPoint x: 169, endPoint y: 682, distance: 28.5
click at [168, 678] on div at bounding box center [164, 674] width 243 height 110
type input "11"
type input "287"
type input "13"
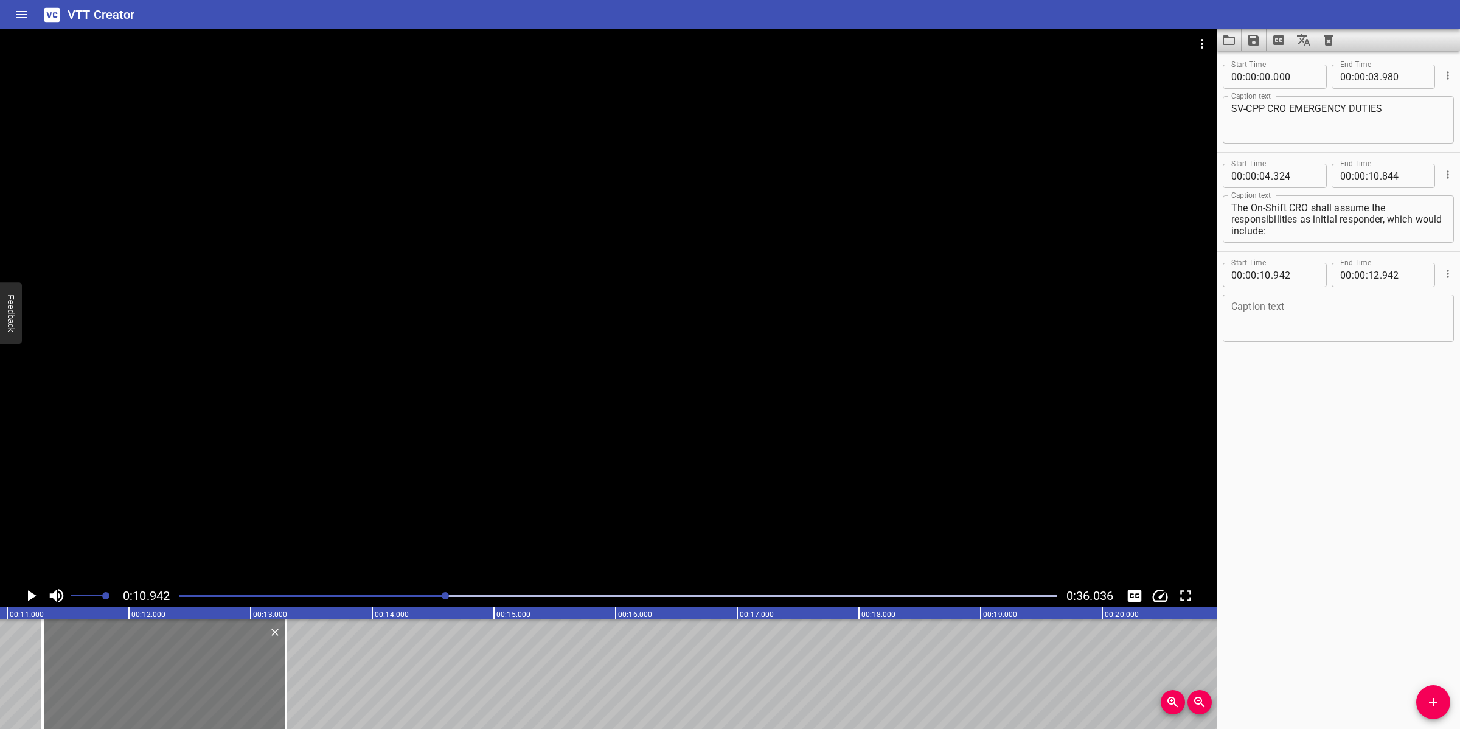
type input "287"
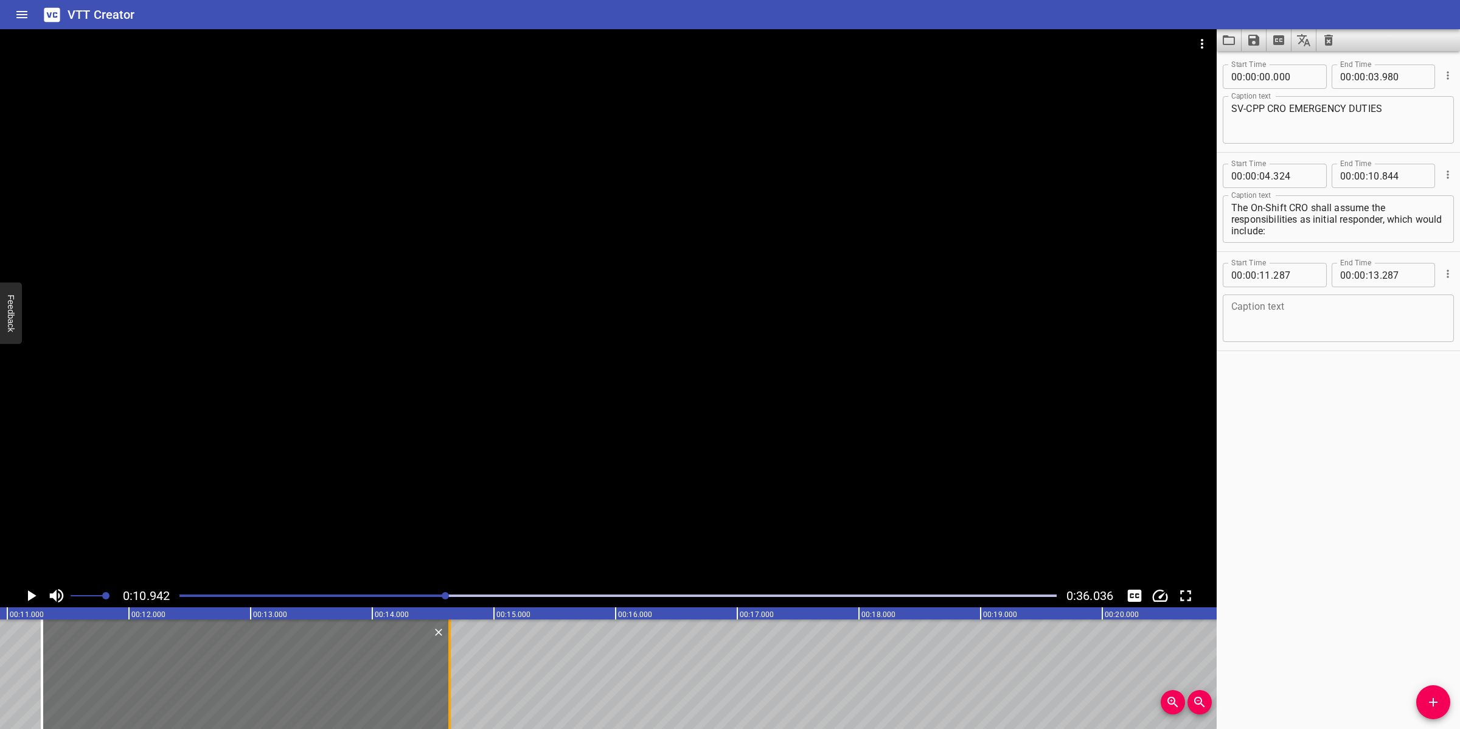
drag, startPoint x: 281, startPoint y: 655, endPoint x: 445, endPoint y: 647, distance: 164.5
click at [445, 647] on div at bounding box center [449, 674] width 12 height 110
type input "14"
type input "637"
click at [1376, 318] on textarea at bounding box center [1338, 318] width 214 height 35
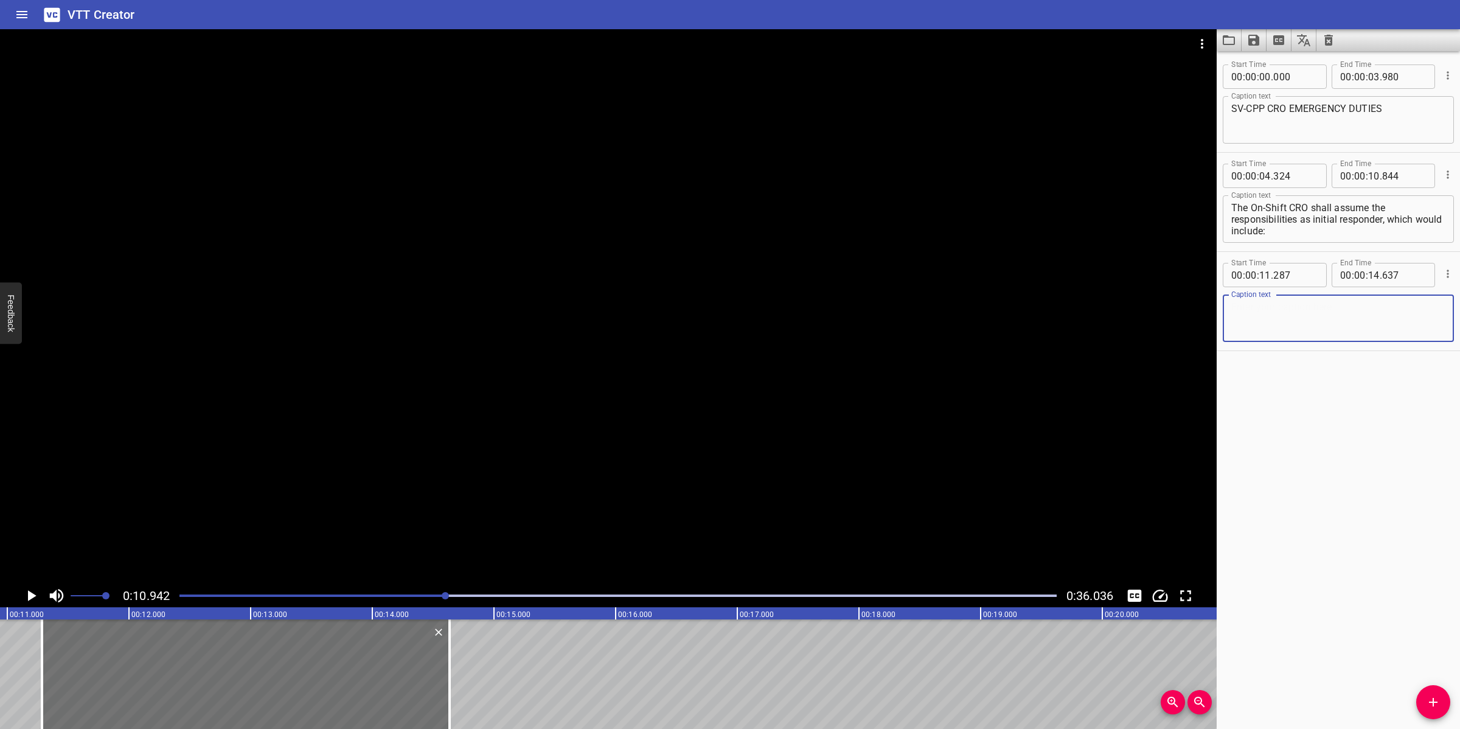
paste textarea "Verifying vital information about the incident"
click at [585, 380] on div at bounding box center [608, 306] width 1217 height 555
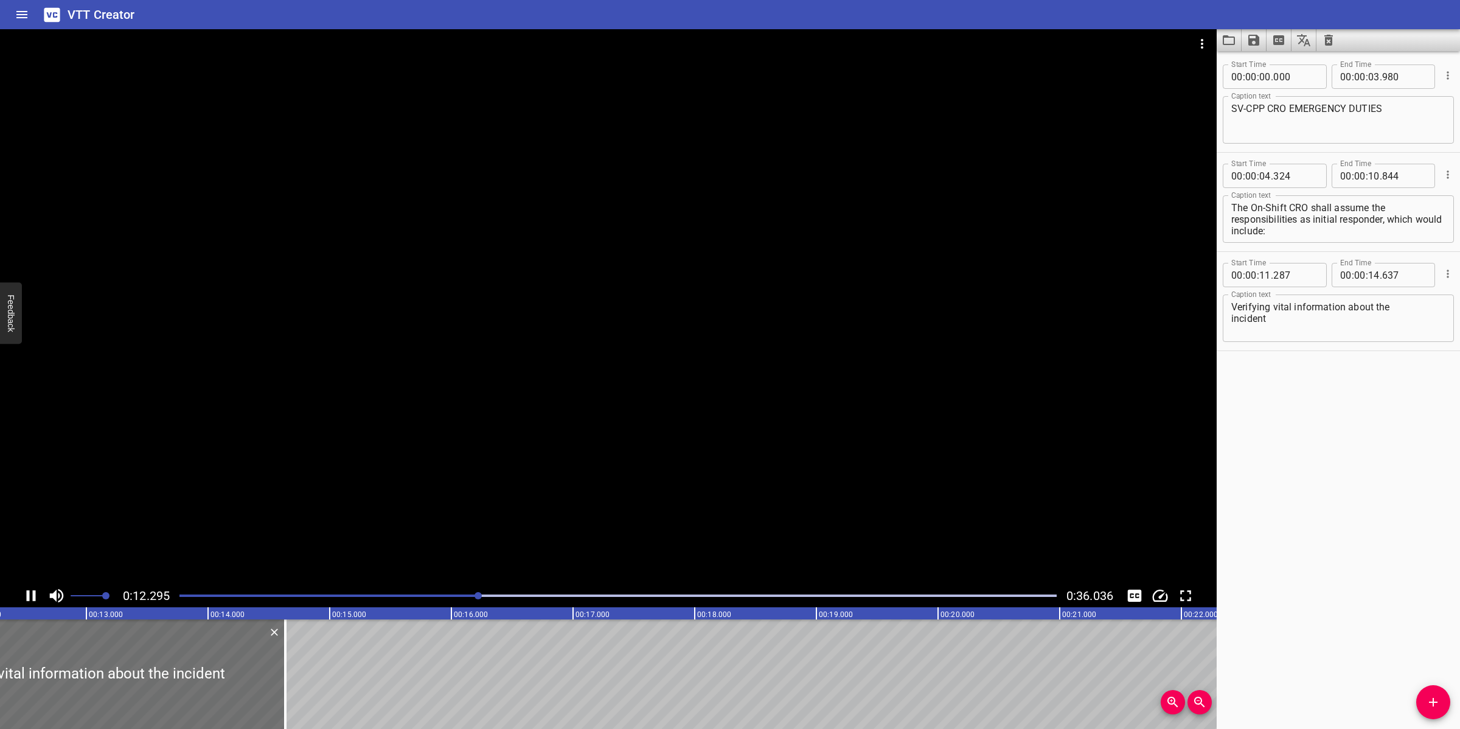
drag, startPoint x: 780, startPoint y: 336, endPoint x: 798, endPoint y: 336, distance: 18.3
click at [788, 336] on div at bounding box center [608, 306] width 1217 height 555
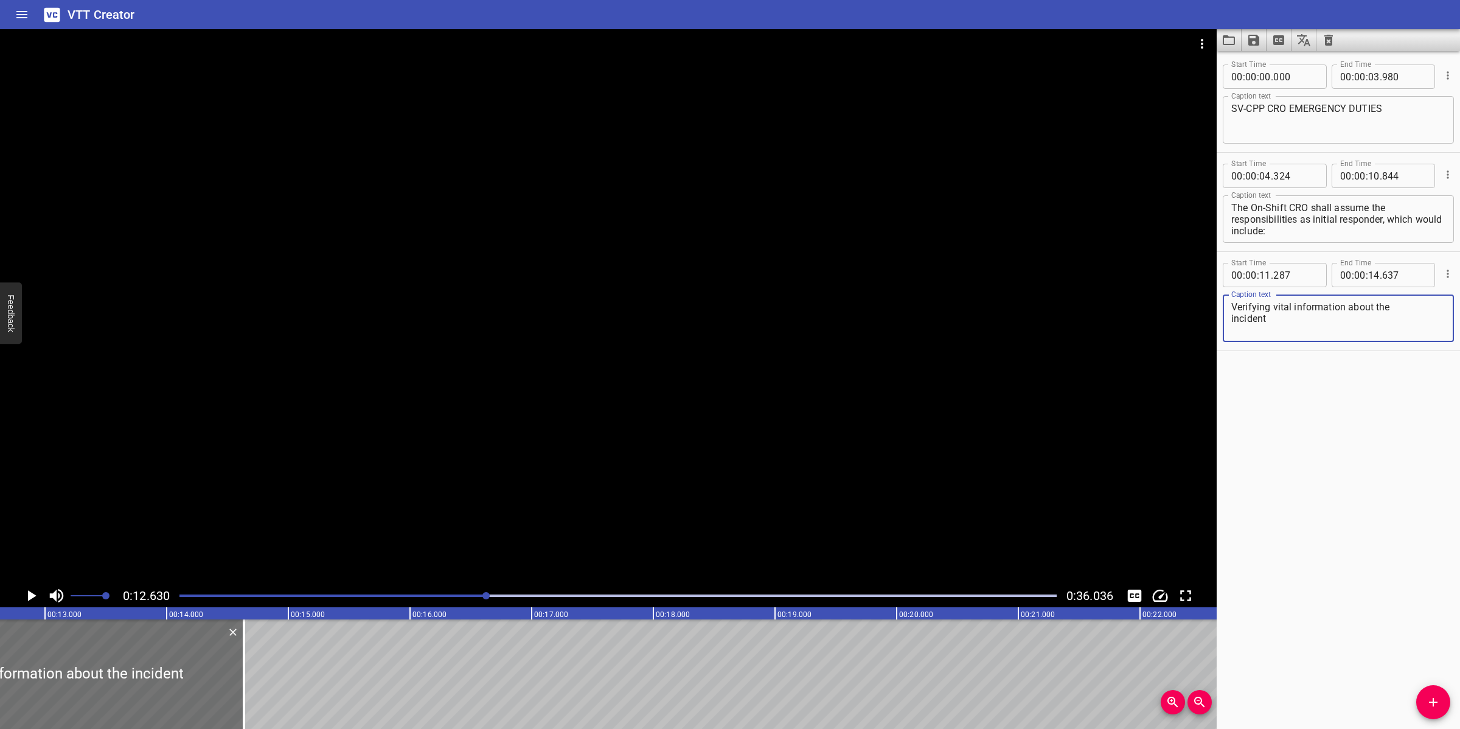
click at [1393, 302] on textarea "Verifying vital information about the incident" at bounding box center [1338, 318] width 214 height 35
type textarea "Verifying vital information about the incident"
click at [859, 357] on div at bounding box center [608, 306] width 1217 height 555
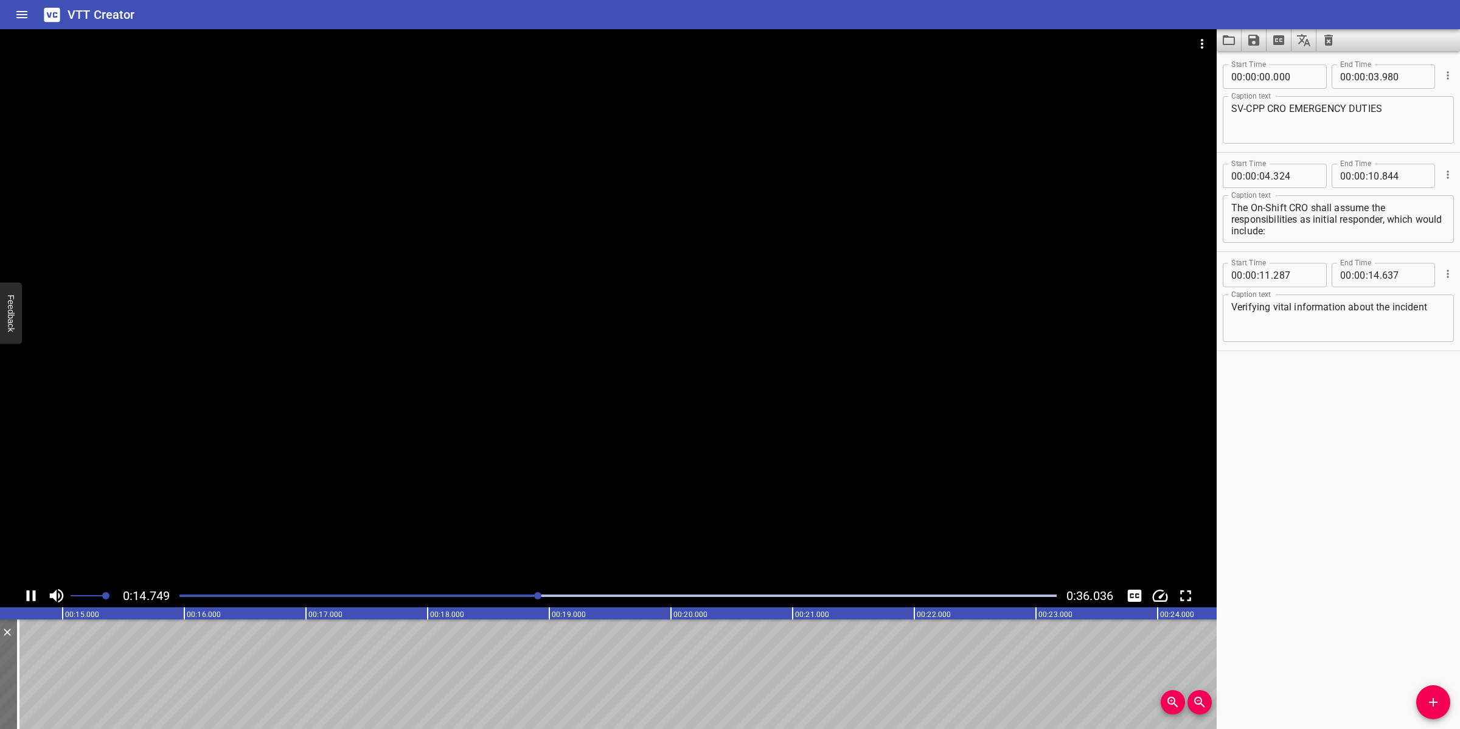
scroll to position [0, 1807]
drag, startPoint x: 728, startPoint y: 403, endPoint x: 789, endPoint y: 356, distance: 77.6
click at [729, 402] on div at bounding box center [608, 306] width 1217 height 555
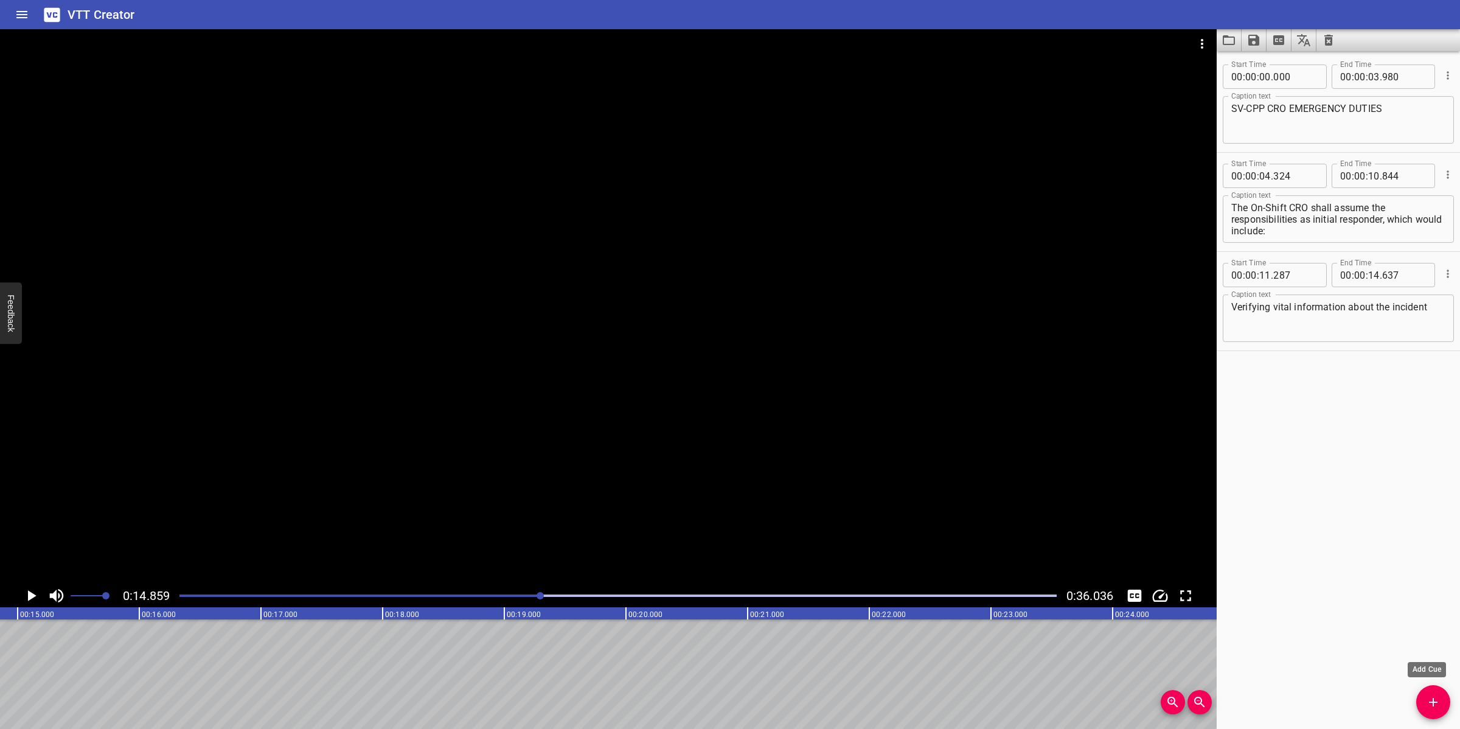
click at [1430, 700] on icon "Add Cue" at bounding box center [1433, 702] width 15 height 15
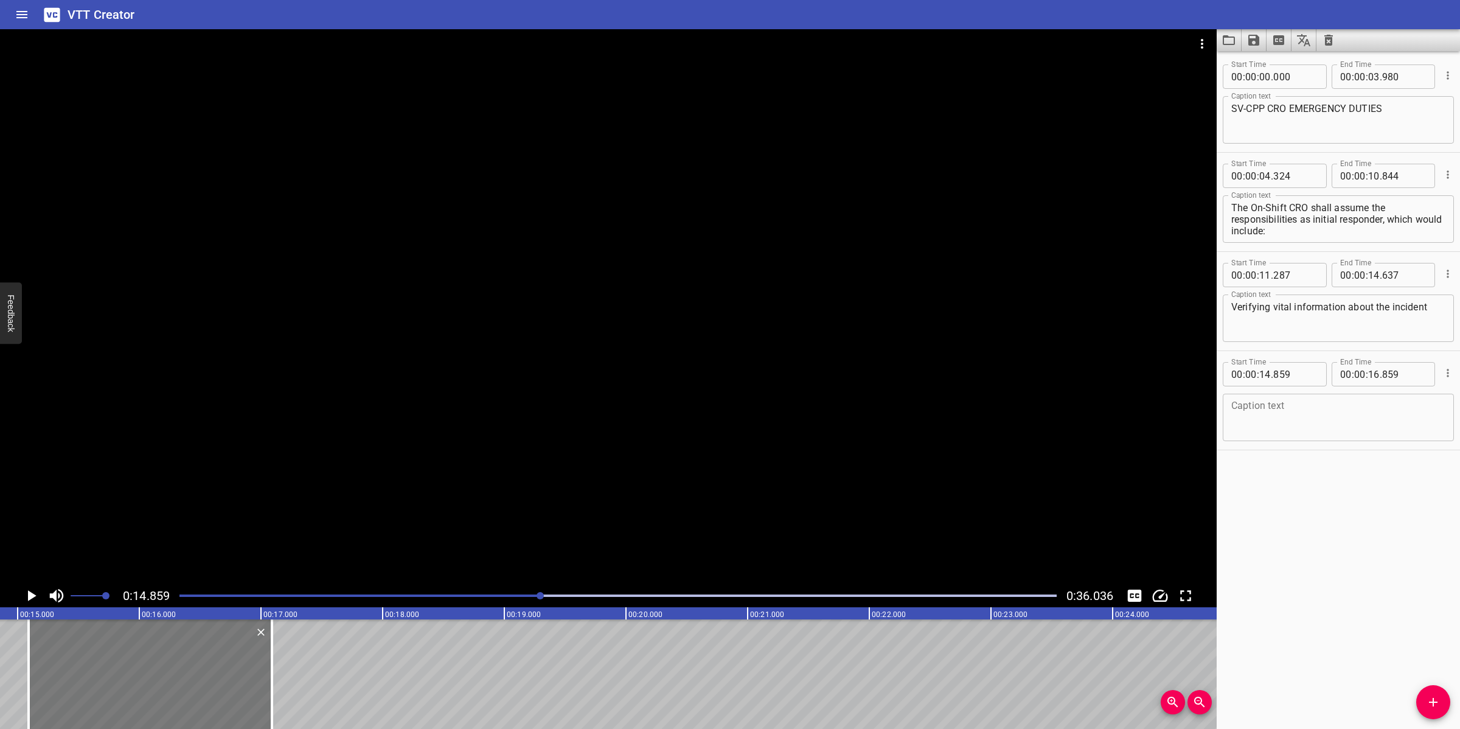
drag, startPoint x: 162, startPoint y: 685, endPoint x: 217, endPoint y: 677, distance: 55.4
click at [190, 675] on div at bounding box center [150, 674] width 243 height 110
type input "15"
type input "094"
type input "17"
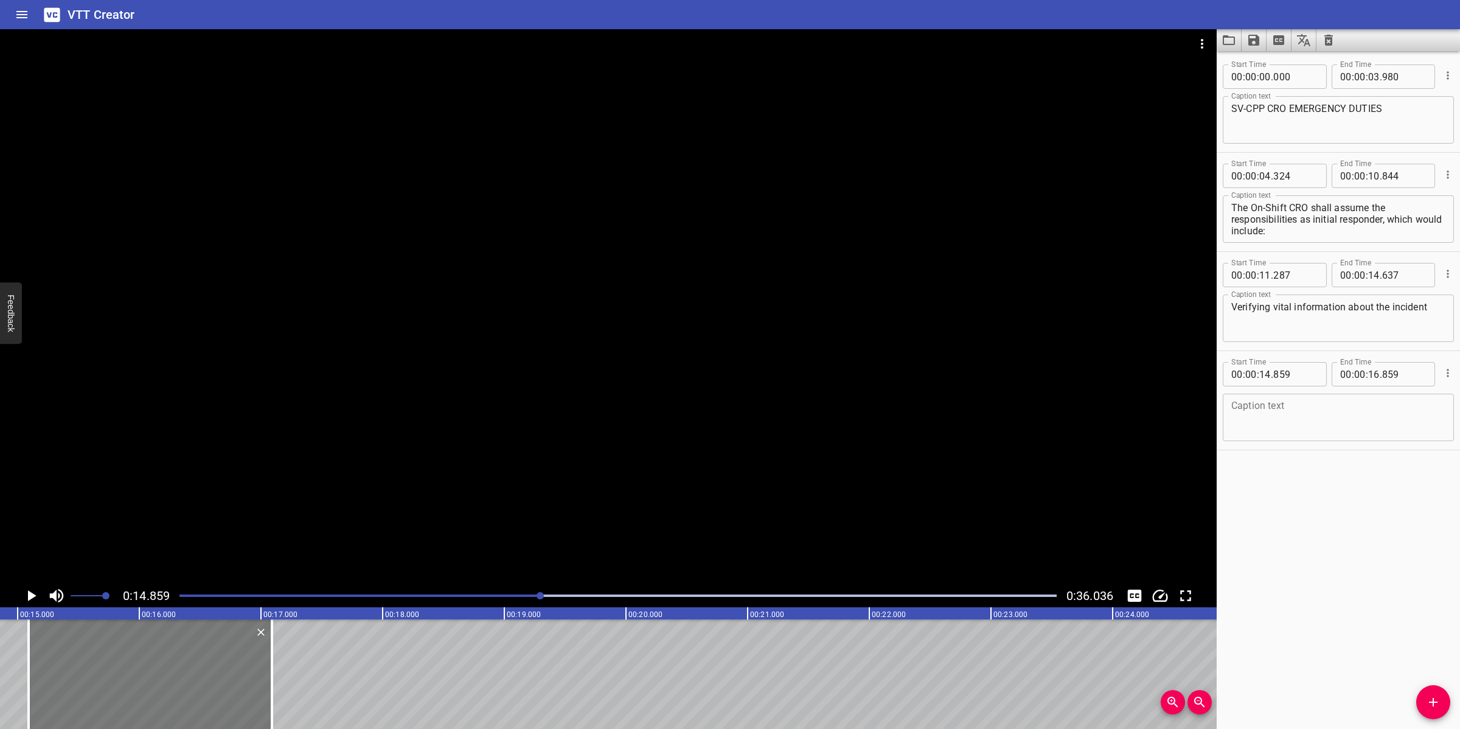
type input "094"
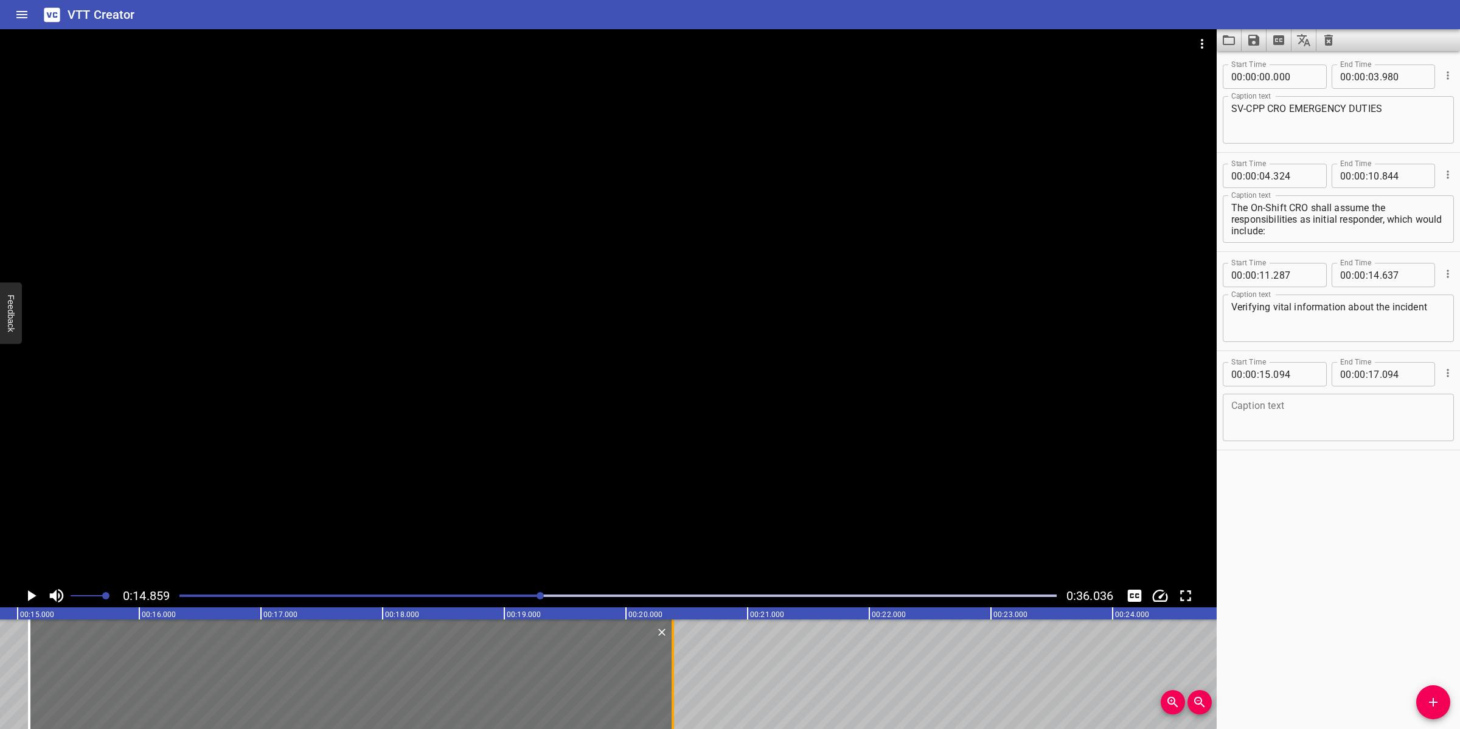
drag, startPoint x: 273, startPoint y: 663, endPoint x: 673, endPoint y: 667, distance: 400.3
click at [673, 667] on div at bounding box center [673, 674] width 2 height 110
type input "20"
type input "384"
click at [1287, 417] on textarea at bounding box center [1338, 417] width 214 height 35
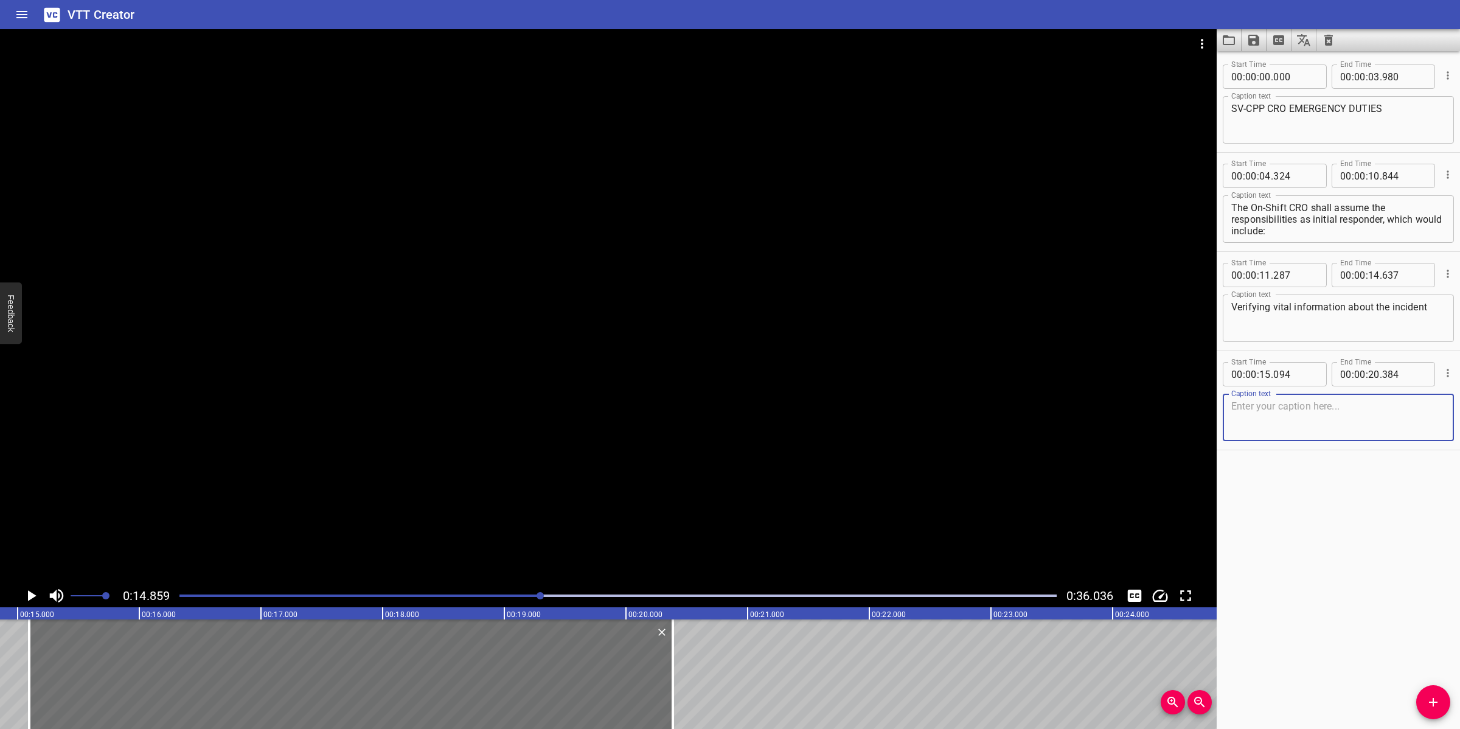
paste textarea "Taking initial action to shut down the Platform in a safe manner if this is war…"
drag, startPoint x: 1415, startPoint y: 403, endPoint x: 1404, endPoint y: 403, distance: 11.0
click at [1415, 403] on textarea "Taking initial action to shut down the Platform in a safe manner if this is war…" at bounding box center [1338, 417] width 214 height 35
type textarea "Taking initial action to shut down the Platform in a safe manner if this is war…"
click at [737, 455] on div at bounding box center [608, 306] width 1217 height 555
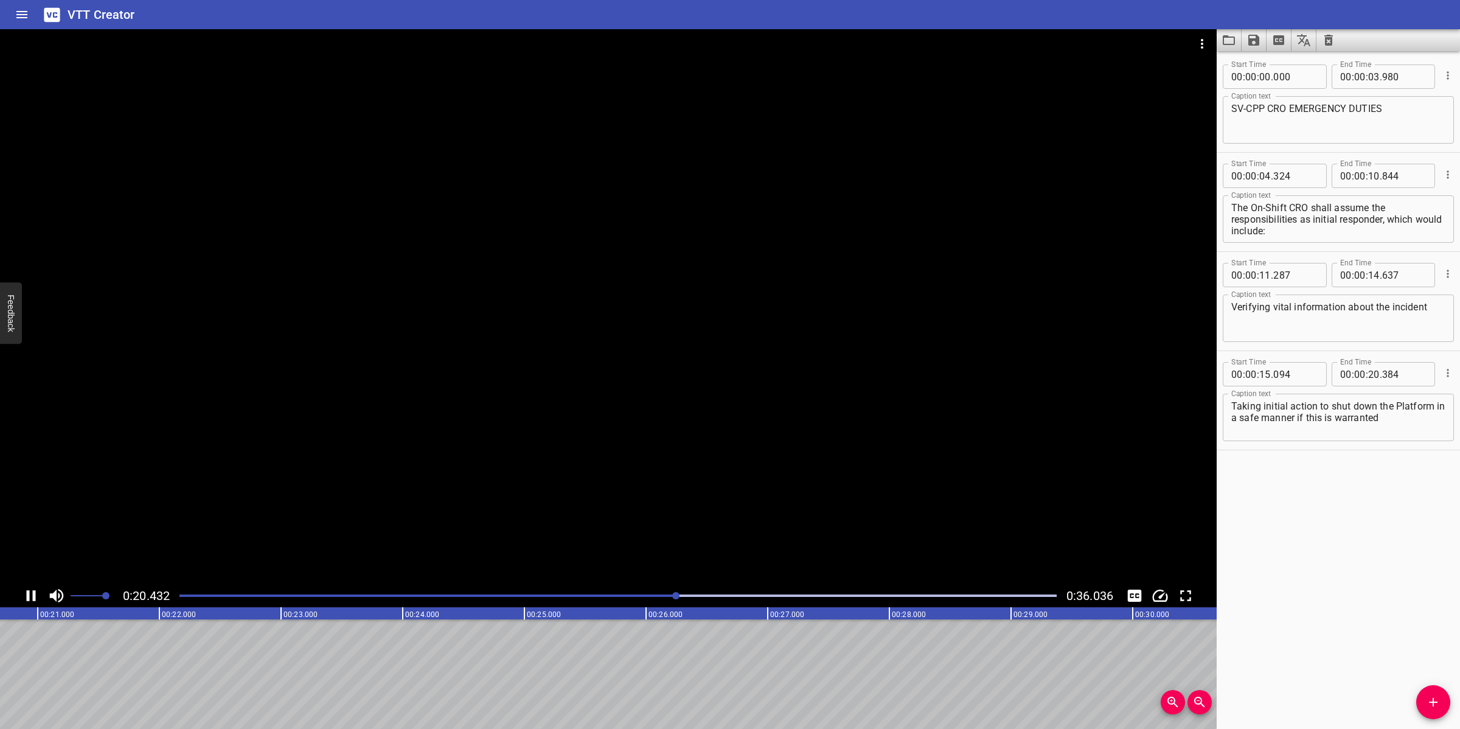
click at [692, 446] on div at bounding box center [608, 306] width 1217 height 555
click at [1422, 704] on span "Add Cue" at bounding box center [1433, 702] width 34 height 15
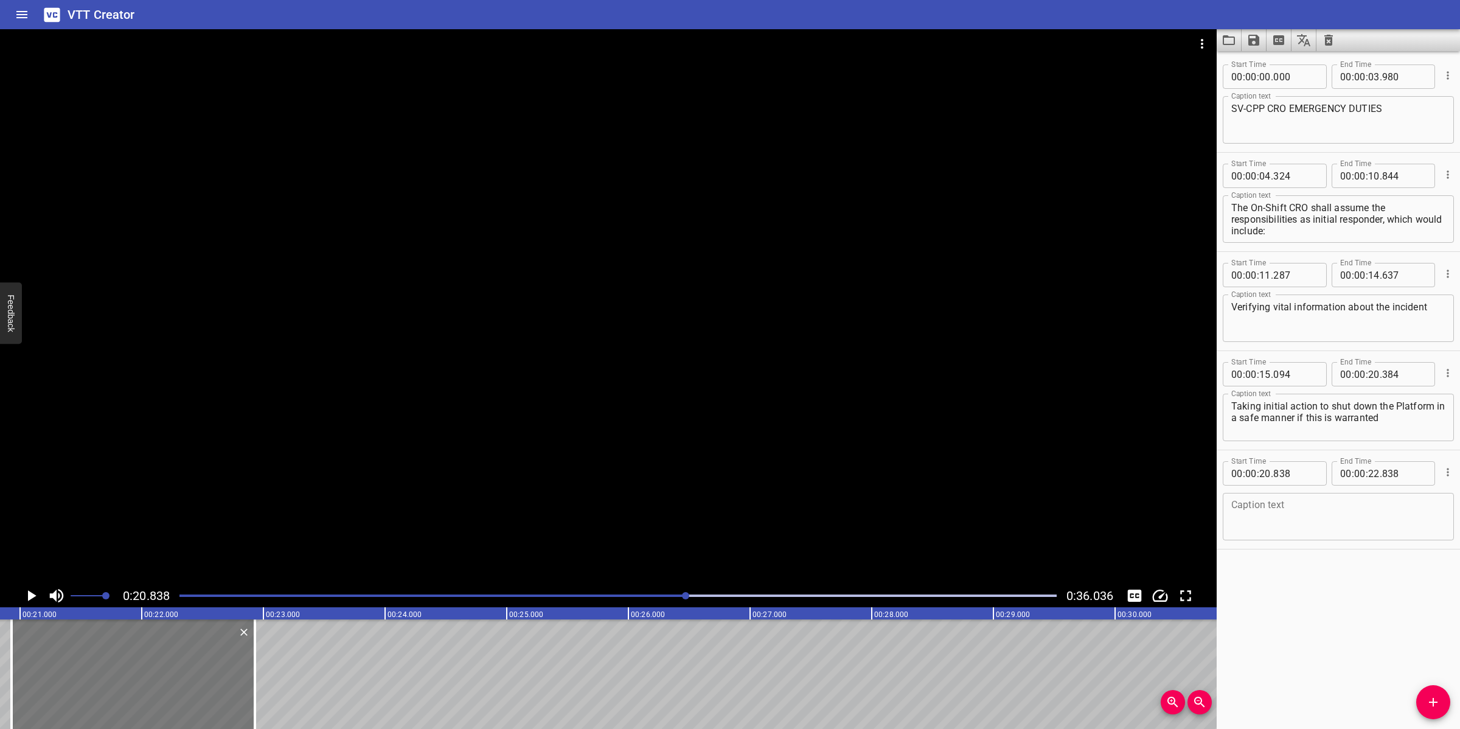
drag, startPoint x: 167, startPoint y: 694, endPoint x: 178, endPoint y: 686, distance: 13.2
click at [178, 686] on div at bounding box center [133, 674] width 243 height 110
type input "928"
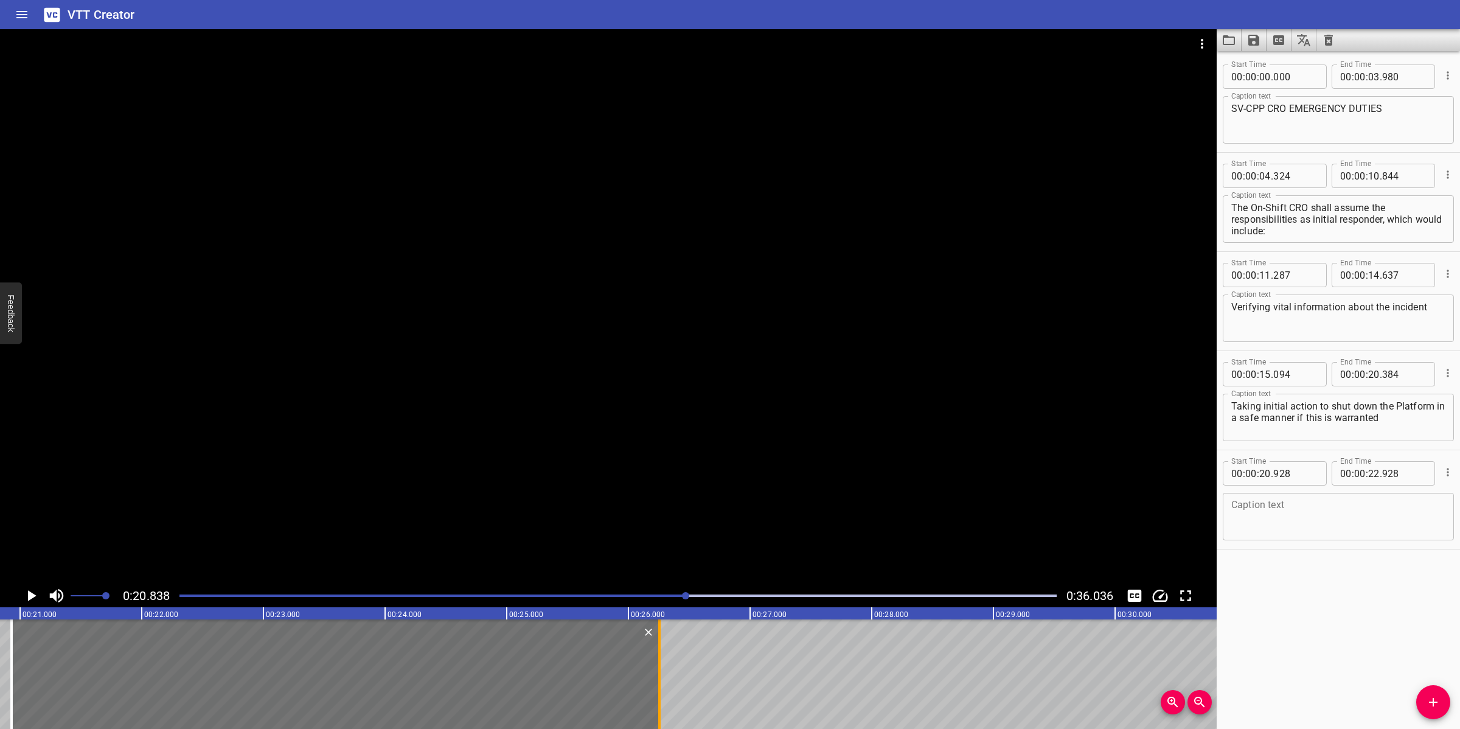
drag, startPoint x: 256, startPoint y: 684, endPoint x: 661, endPoint y: 672, distance: 405.4
click at [661, 672] on div at bounding box center [659, 674] width 2 height 110
type input "26"
type input "258"
click at [1381, 522] on textarea at bounding box center [1338, 516] width 214 height 35
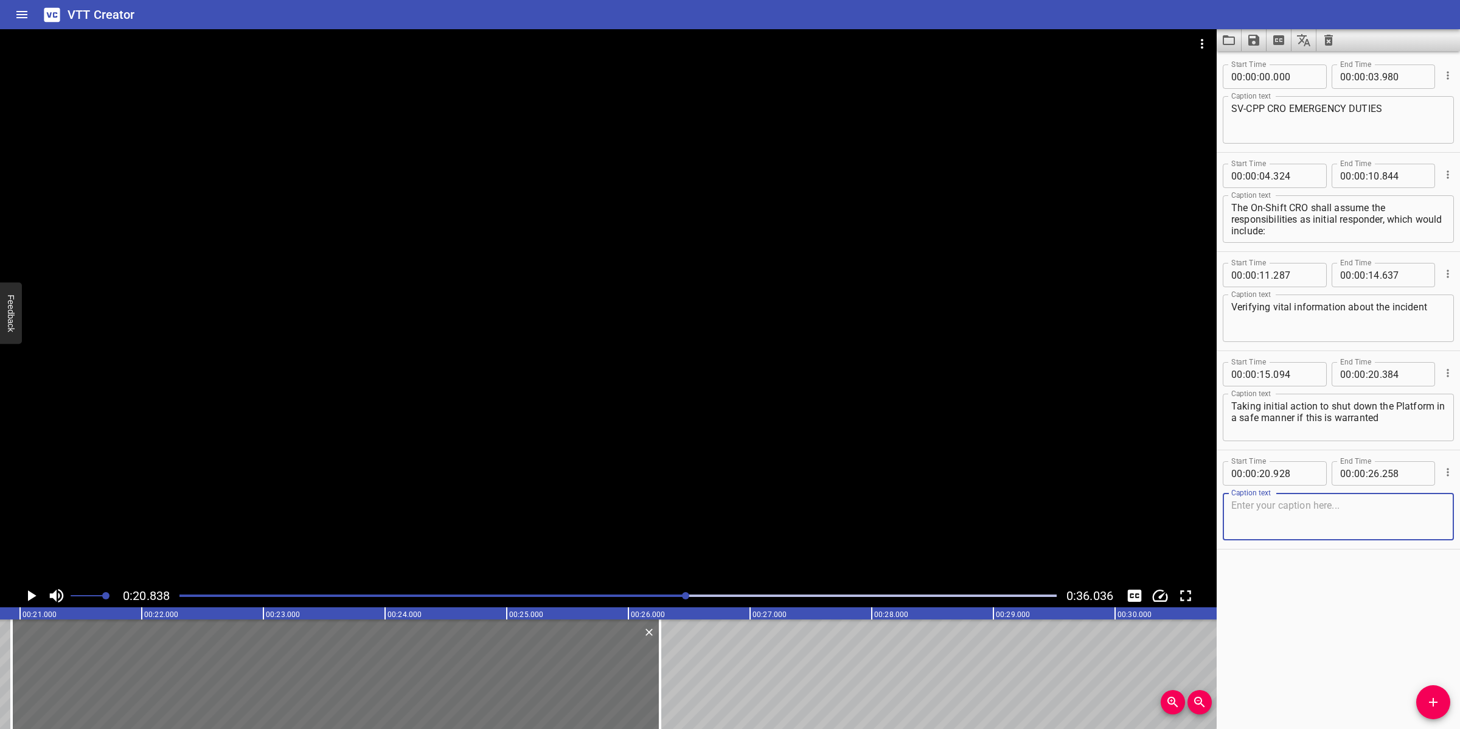
paste textarea "Making initial PA announcement to alert all personnel of current situation"
drag, startPoint x: 1424, startPoint y: 502, endPoint x: 1408, endPoint y: 505, distance: 15.5
click at [1412, 505] on textarea "Making initial PA announcement to alert all personnel of current situation" at bounding box center [1338, 516] width 214 height 35
type textarea "Making initial PA announcement to alert all personnel of current situation"
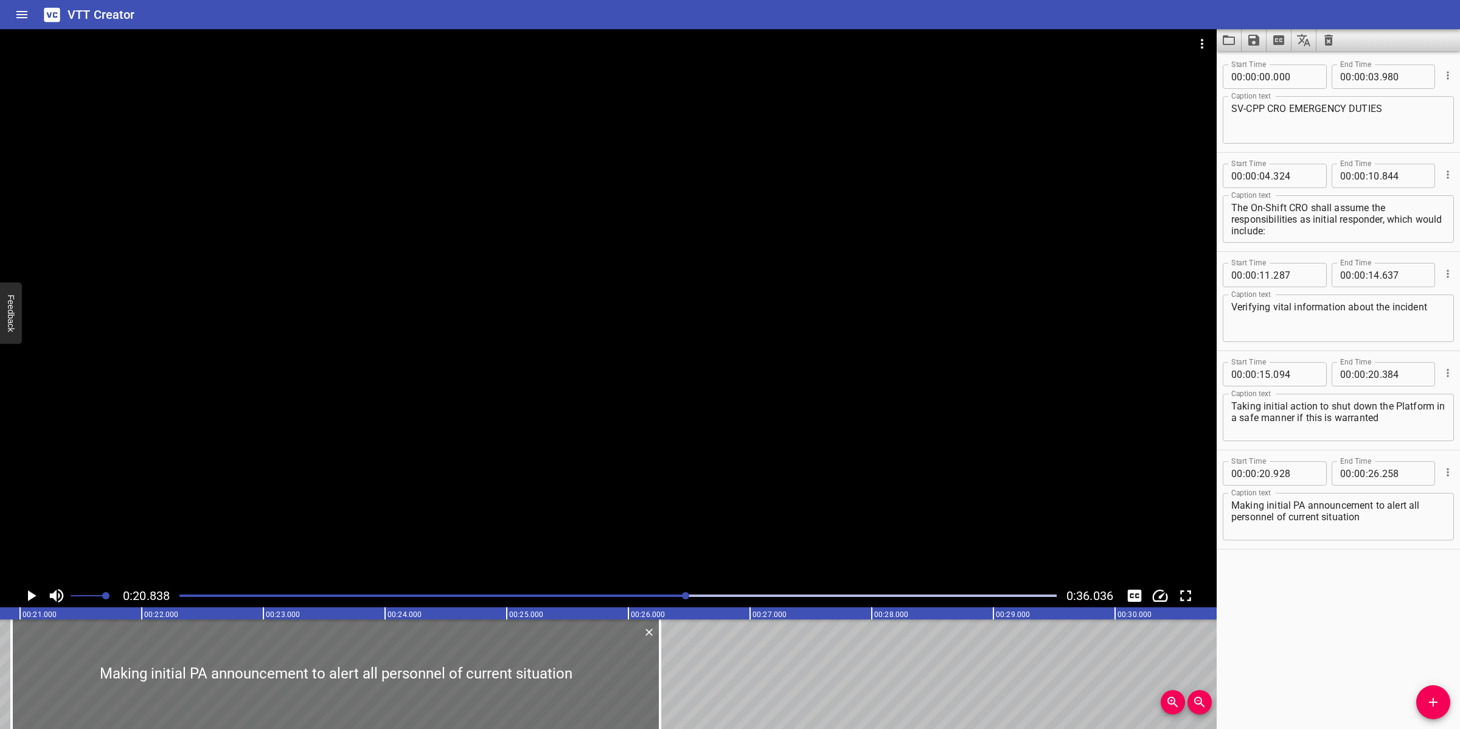
click at [818, 496] on div at bounding box center [608, 306] width 1217 height 555
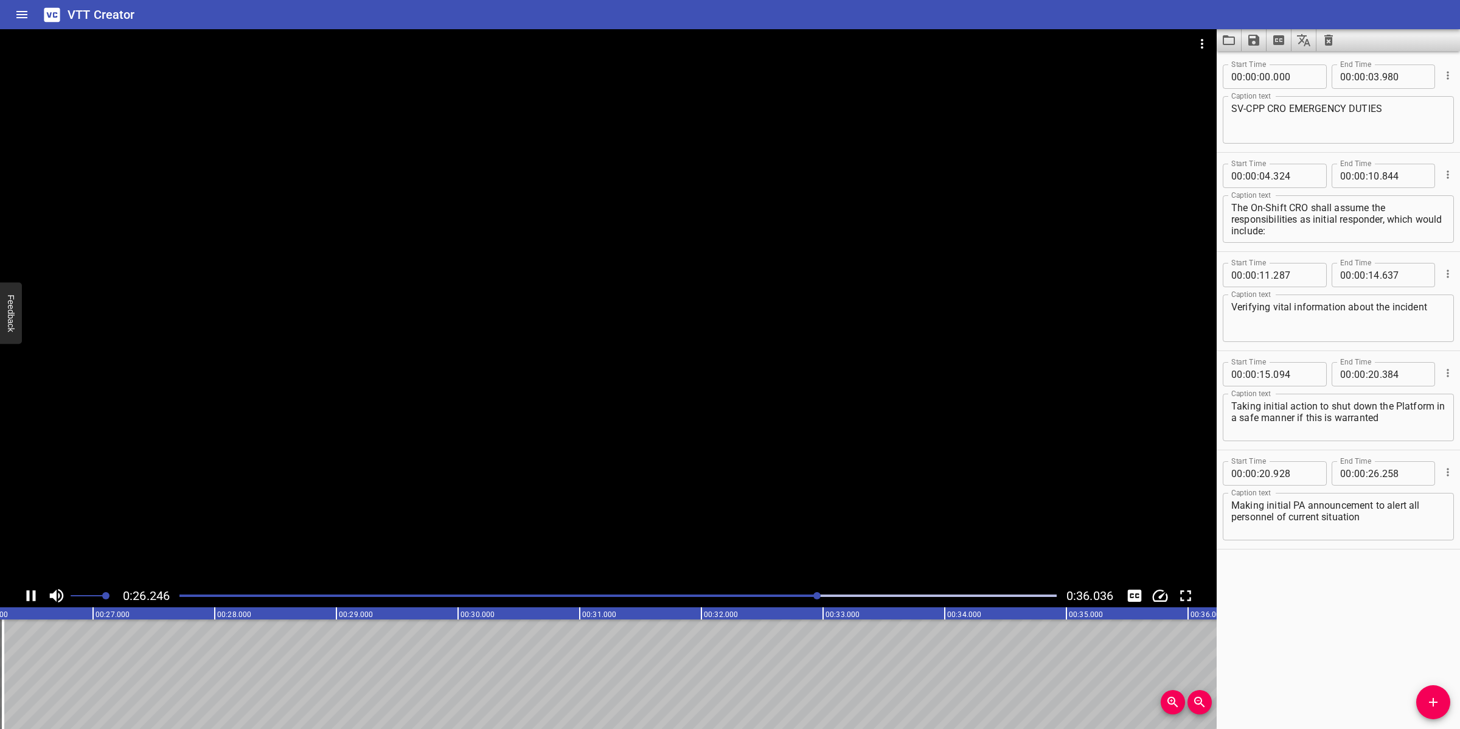
drag, startPoint x: 807, startPoint y: 508, endPoint x: 936, endPoint y: 481, distance: 131.1
click at [817, 501] on div at bounding box center [608, 306] width 1217 height 555
click at [1427, 701] on icon "Add Cue" at bounding box center [1433, 702] width 15 height 15
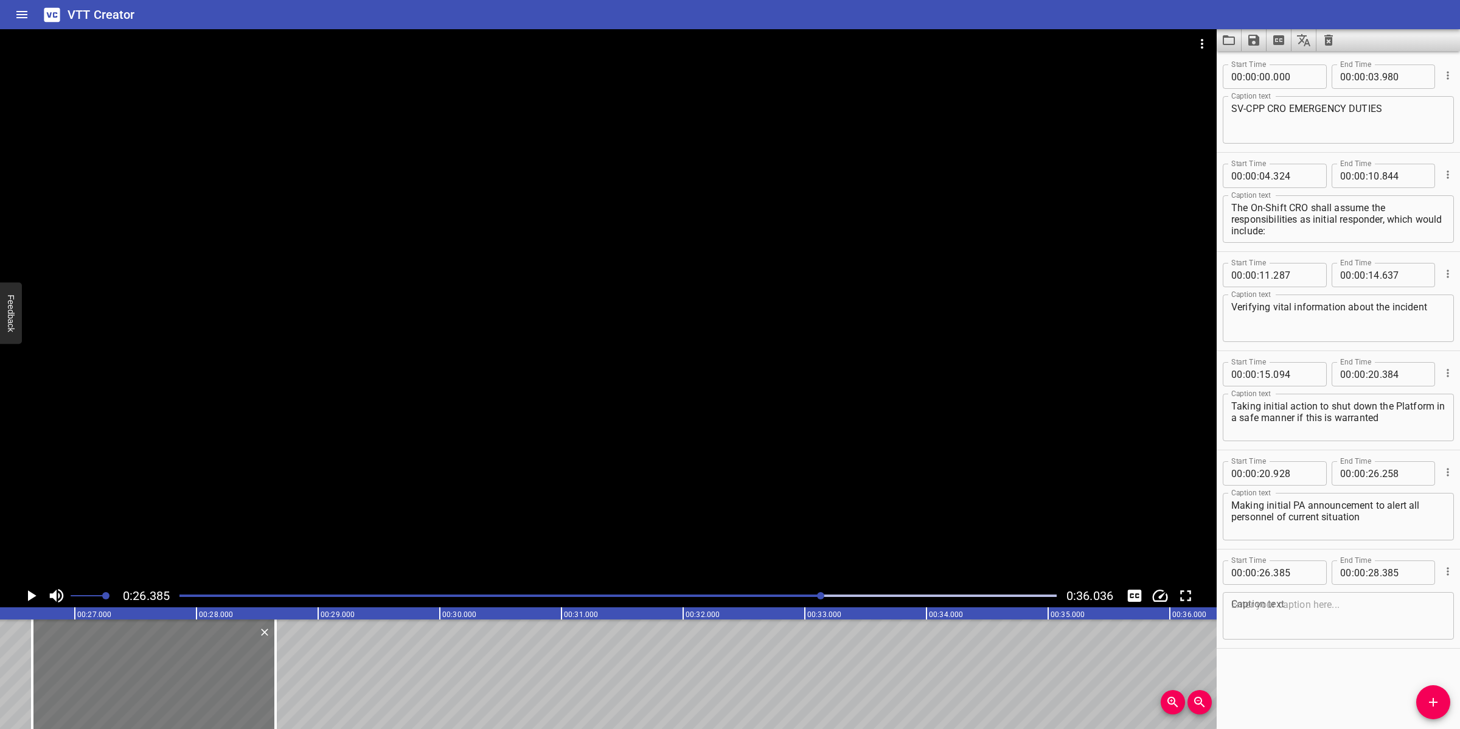
drag, startPoint x: 129, startPoint y: 686, endPoint x: 161, endPoint y: 680, distance: 32.7
click at [161, 680] on div at bounding box center [153, 674] width 243 height 110
type input "650"
click at [282, 688] on div "SV-CPP CRO EMERGENCY DUTIES The On-Shift CRO shall assume the responsibilities …" at bounding box center [440, 674] width 7300 height 110
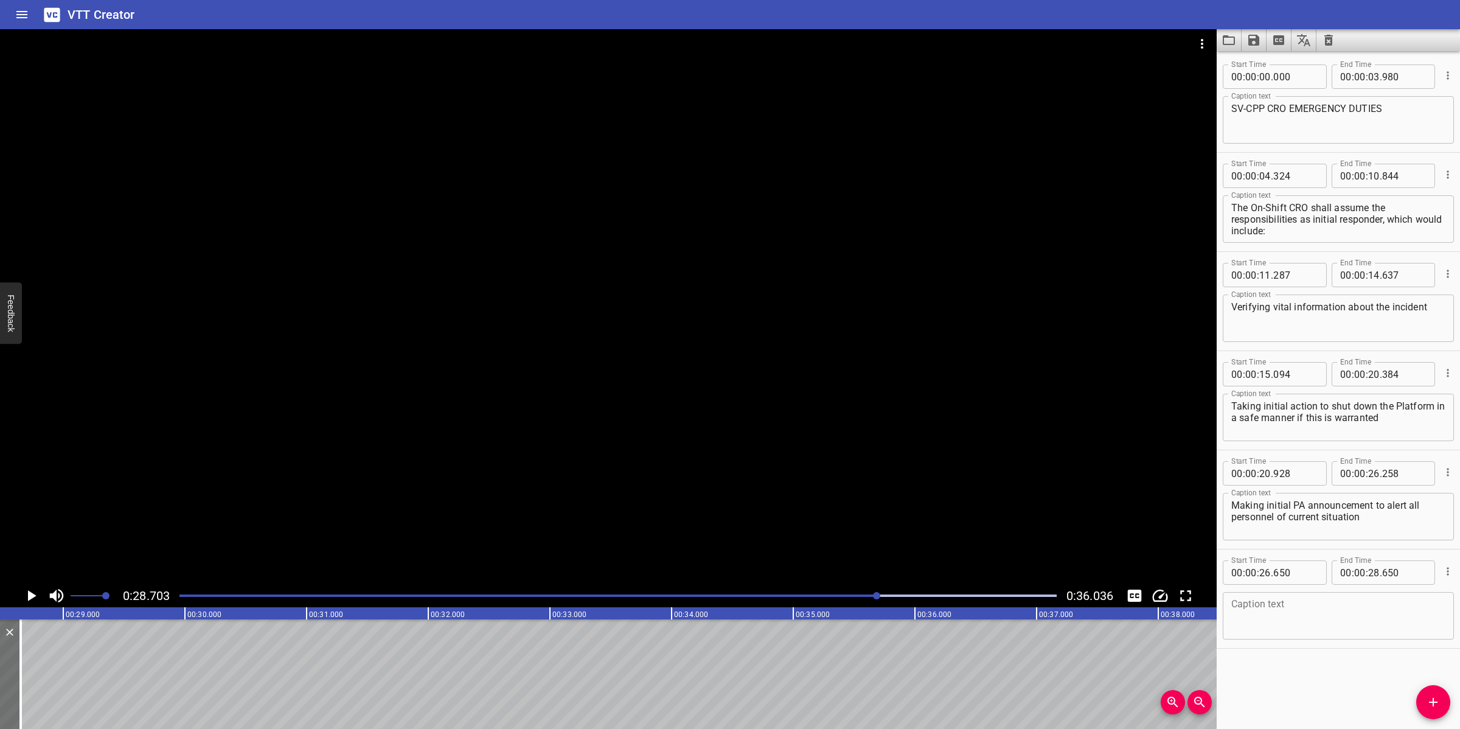
scroll to position [0, 3492]
drag, startPoint x: 828, startPoint y: 603, endPoint x: 819, endPoint y: 605, distance: 8.7
click at [827, 603] on div at bounding box center [618, 595] width 892 height 17
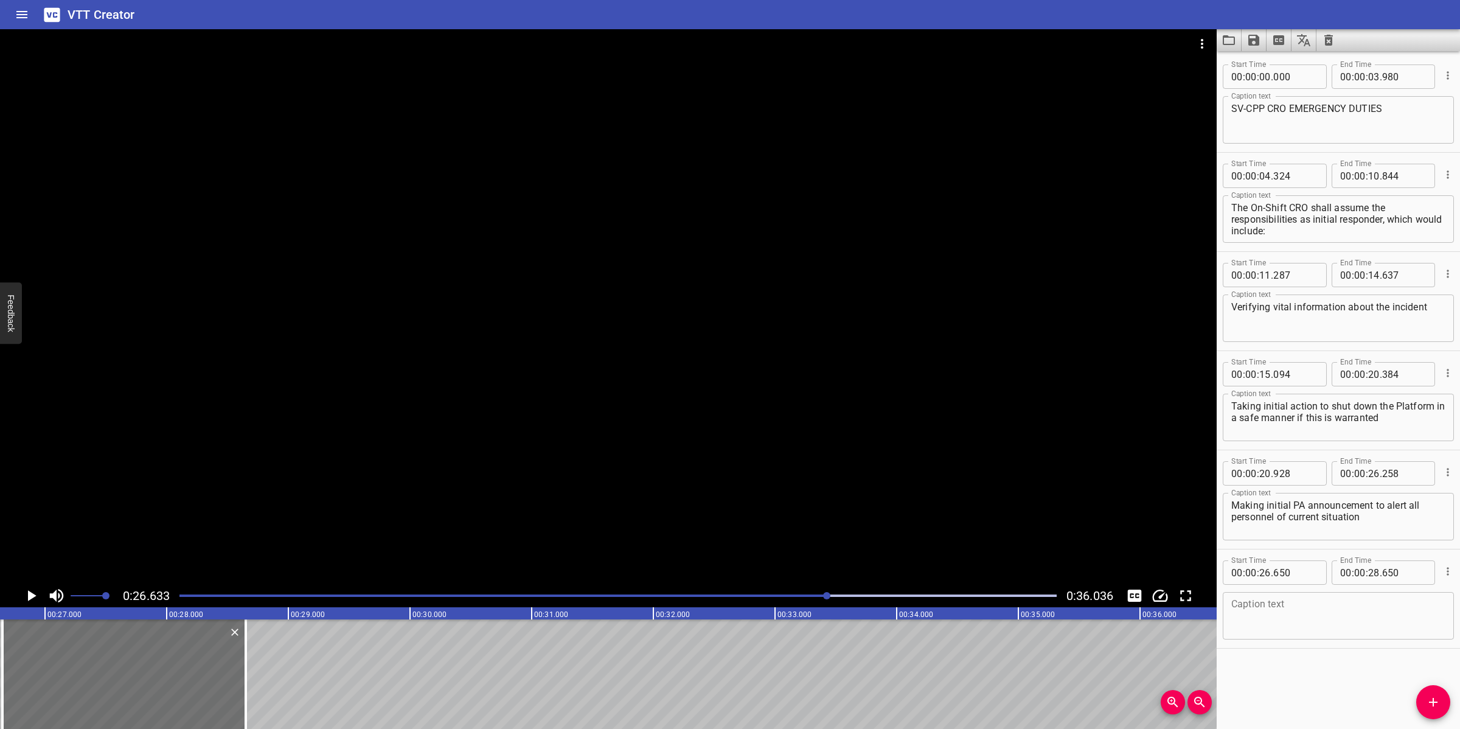
click at [802, 595] on div "Play progress" at bounding box center [389, 595] width 877 height 2
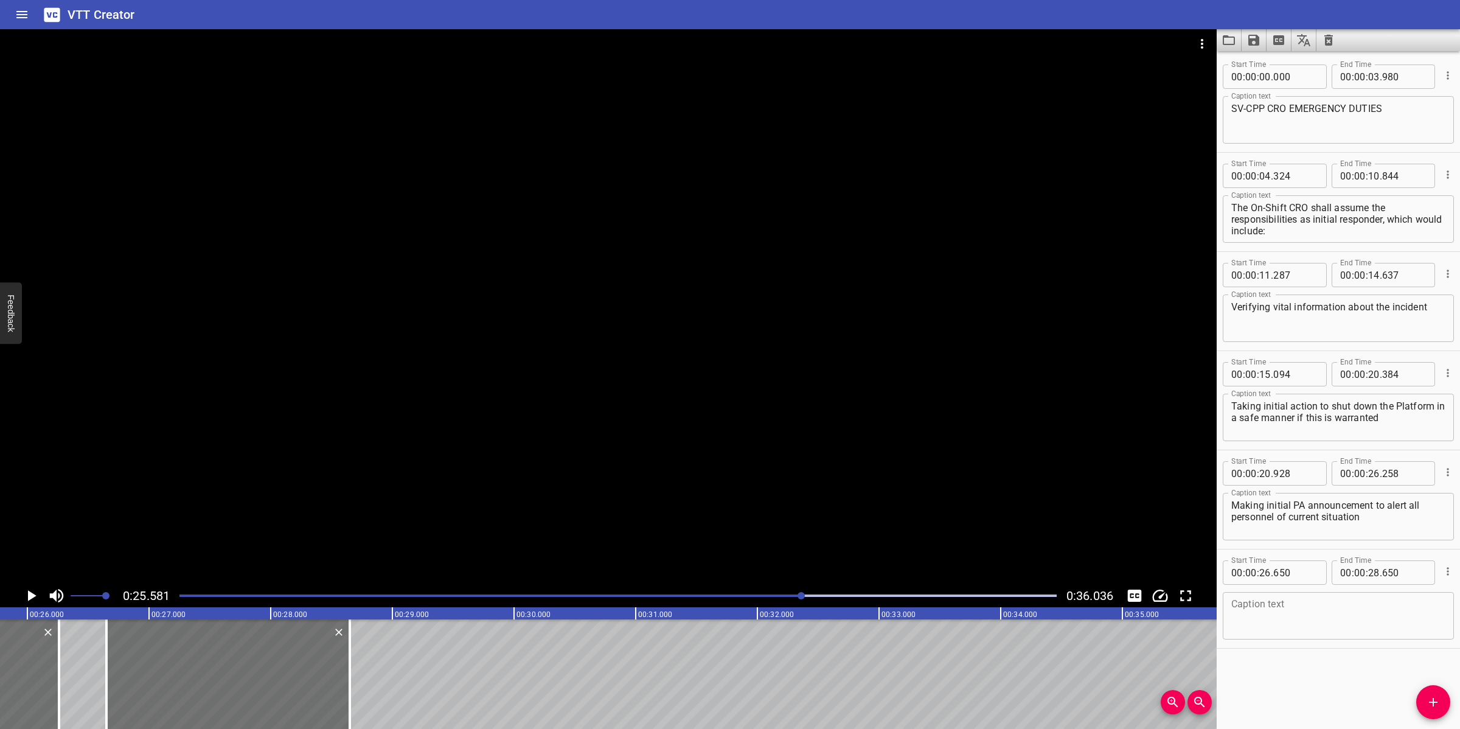
scroll to position [0, 3112]
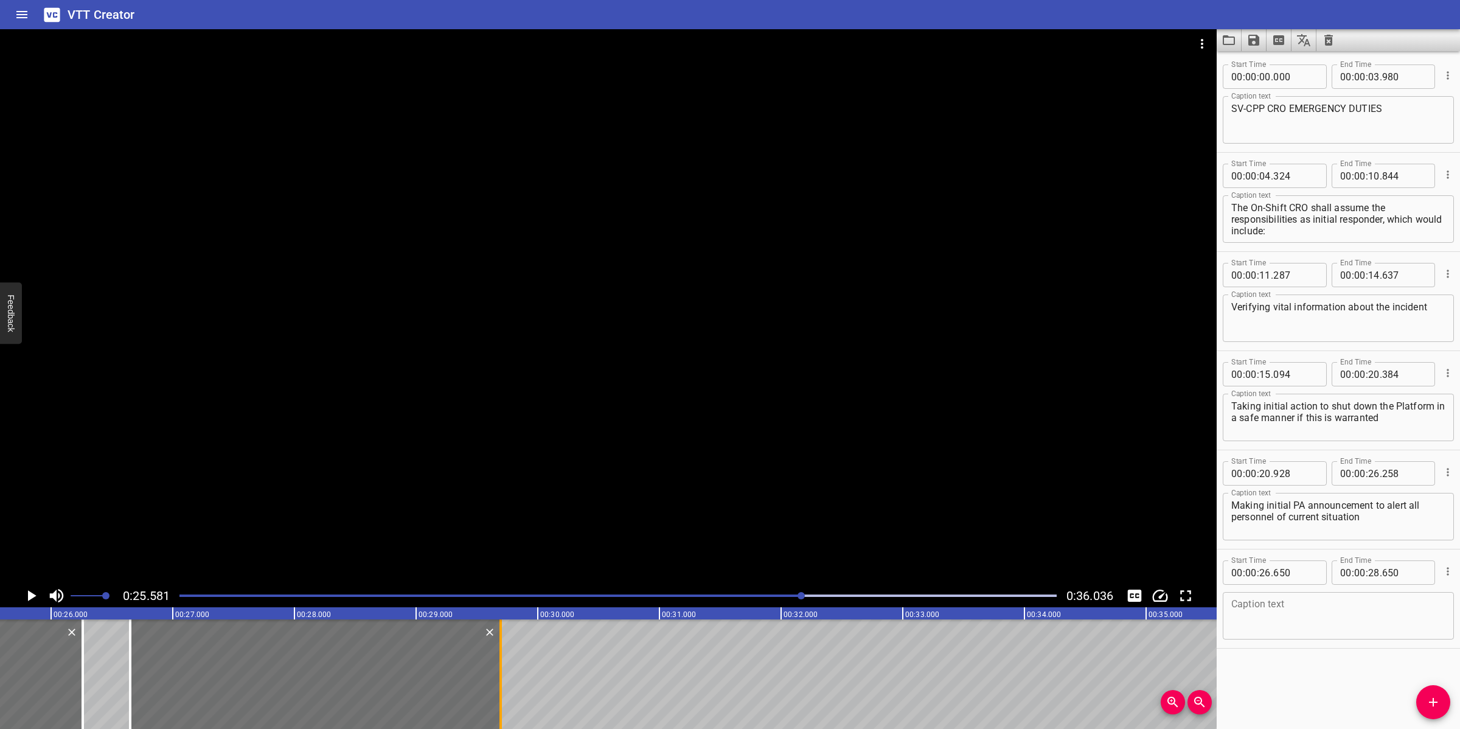
drag, startPoint x: 378, startPoint y: 664, endPoint x: 505, endPoint y: 661, distance: 127.2
click at [505, 661] on div at bounding box center [501, 674] width 12 height 110
type input "29"
type input "695"
click at [1352, 613] on textarea at bounding box center [1338, 616] width 214 height 35
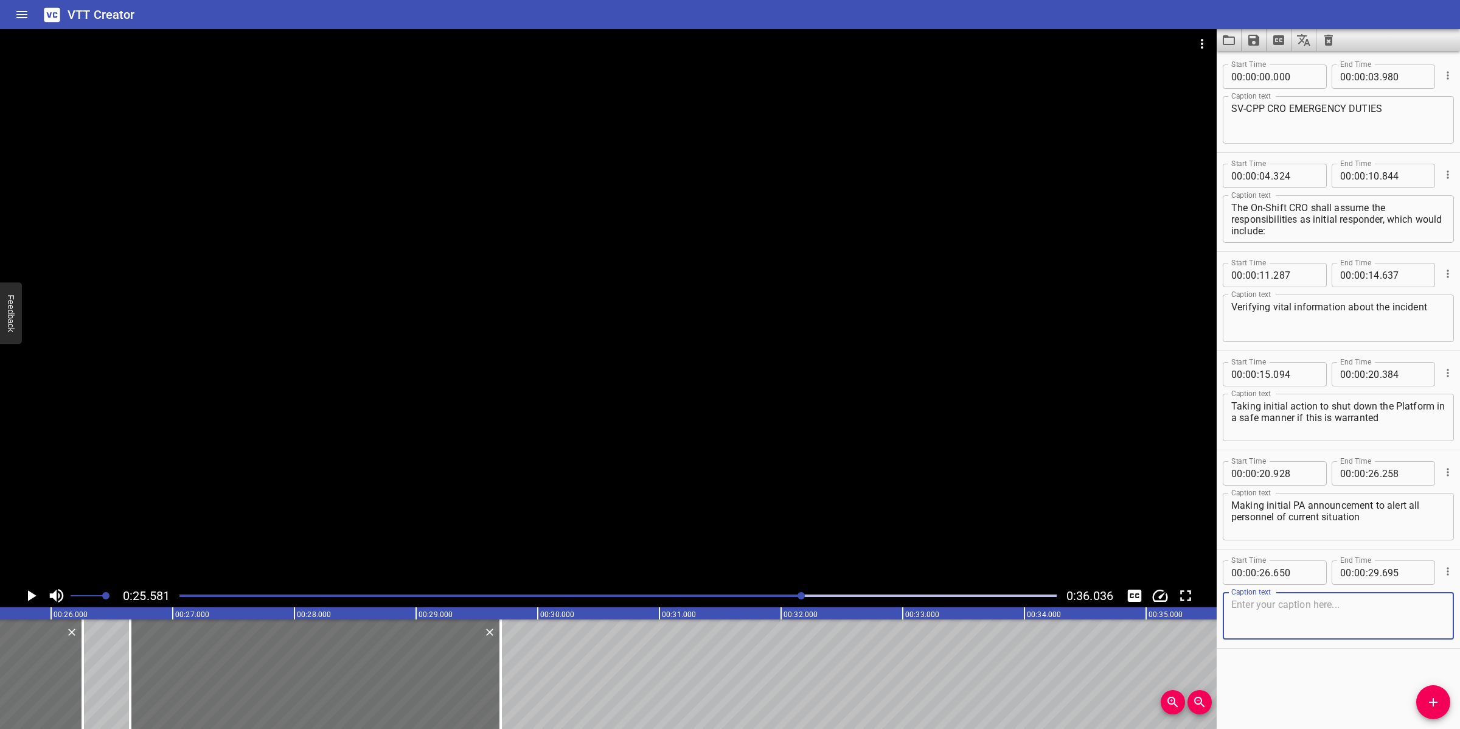
paste textarea "Activating PAGA if required"
type textarea "Activating PAGA if required"
click at [596, 414] on div at bounding box center [608, 306] width 1217 height 555
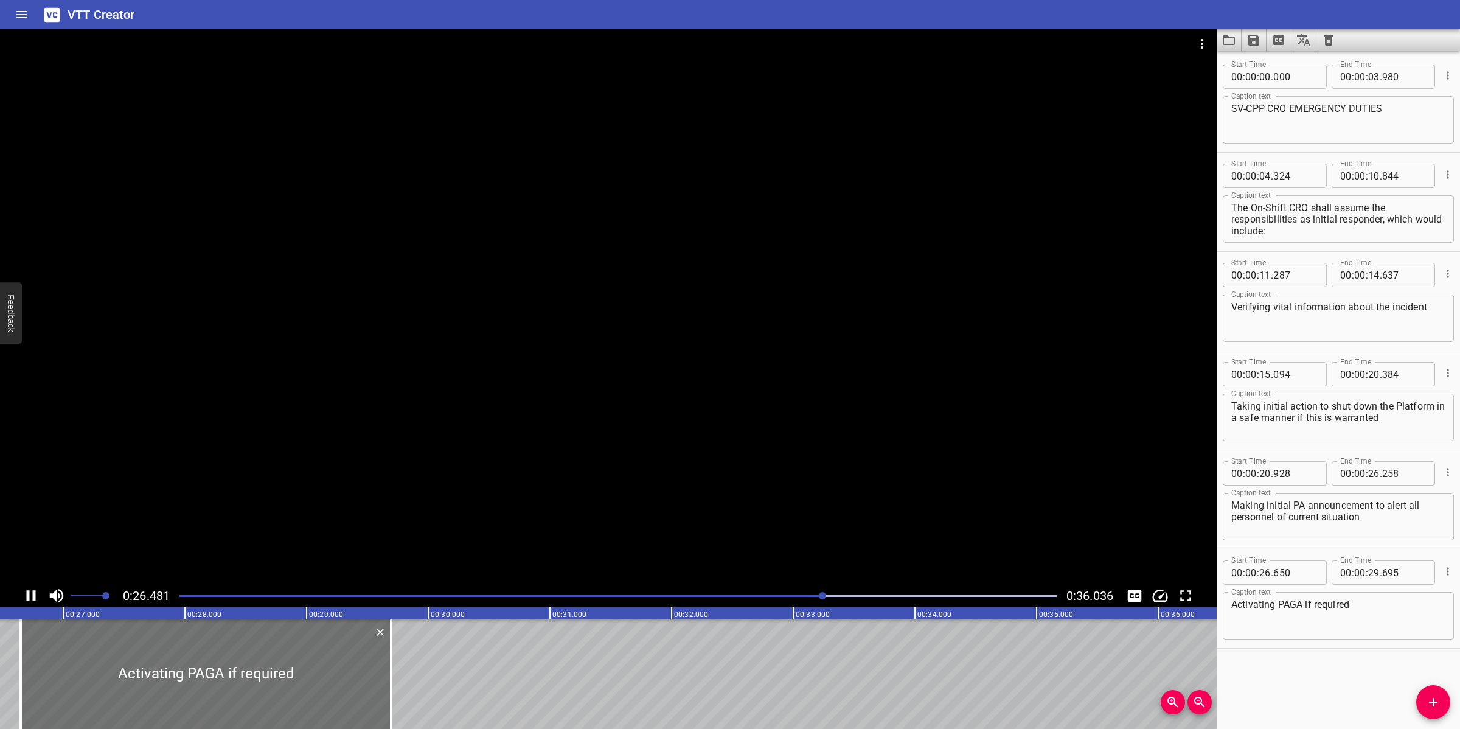
drag, startPoint x: 737, startPoint y: 345, endPoint x: 744, endPoint y: 353, distance: 10.8
click at [737, 347] on div at bounding box center [608, 306] width 1217 height 555
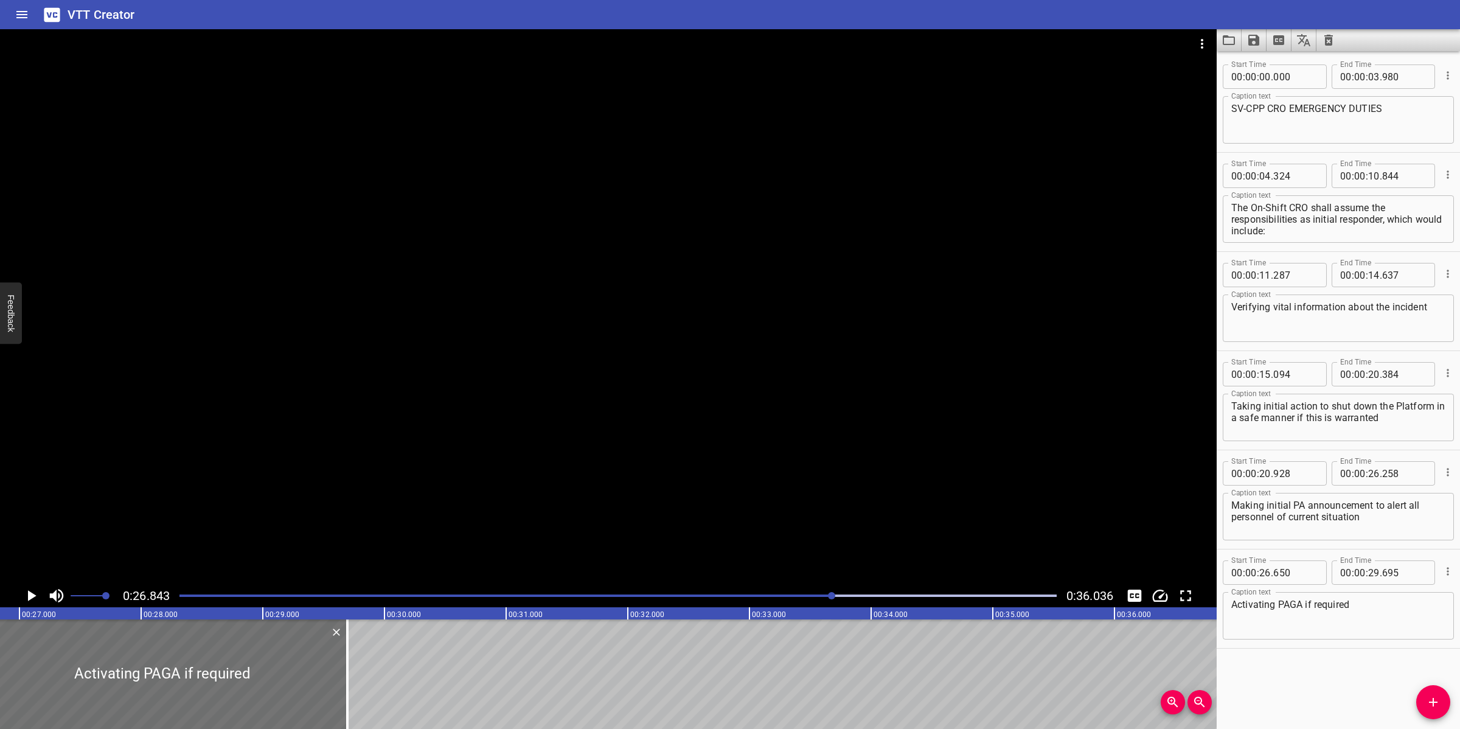
click at [684, 344] on div at bounding box center [608, 306] width 1217 height 555
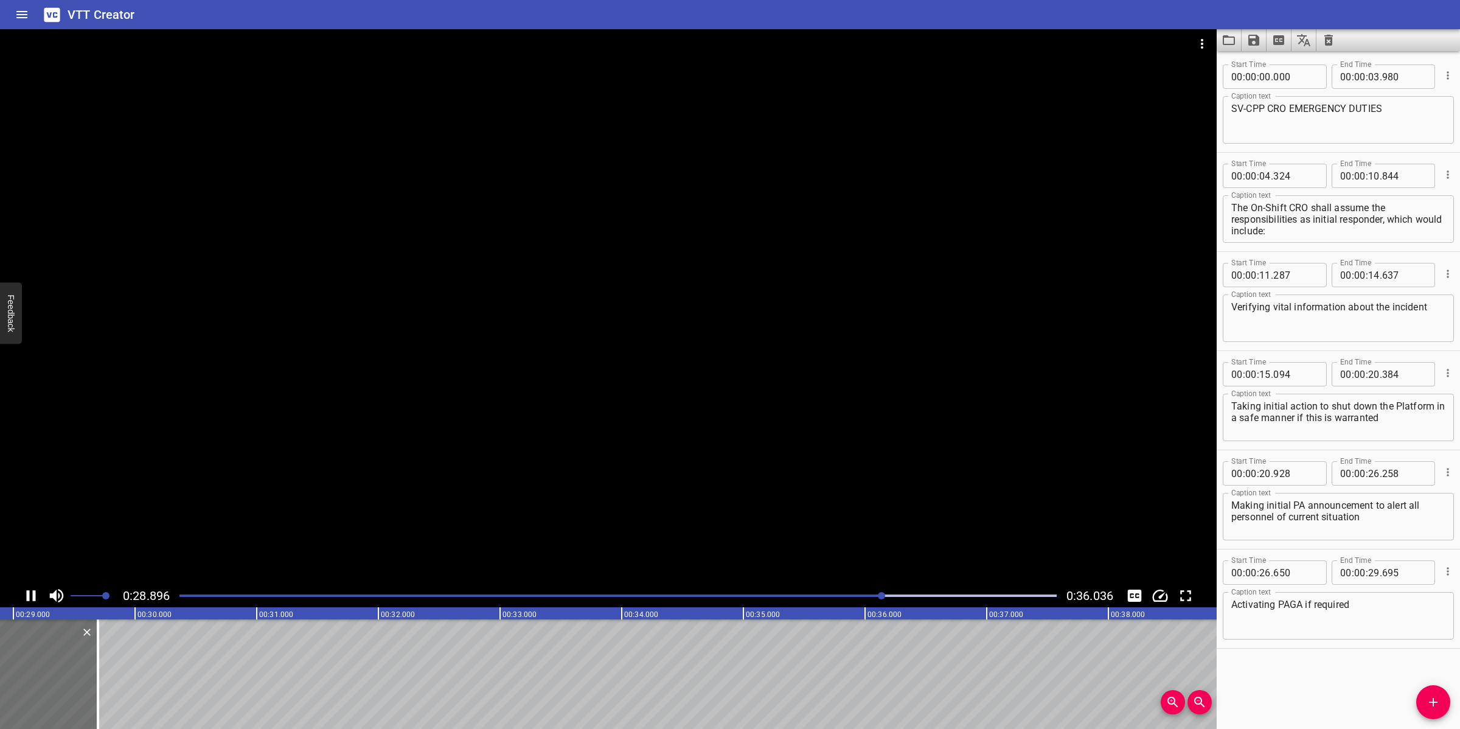
drag, startPoint x: 680, startPoint y: 458, endPoint x: 708, endPoint y: 452, distance: 28.0
click at [681, 458] on div at bounding box center [608, 306] width 1217 height 555
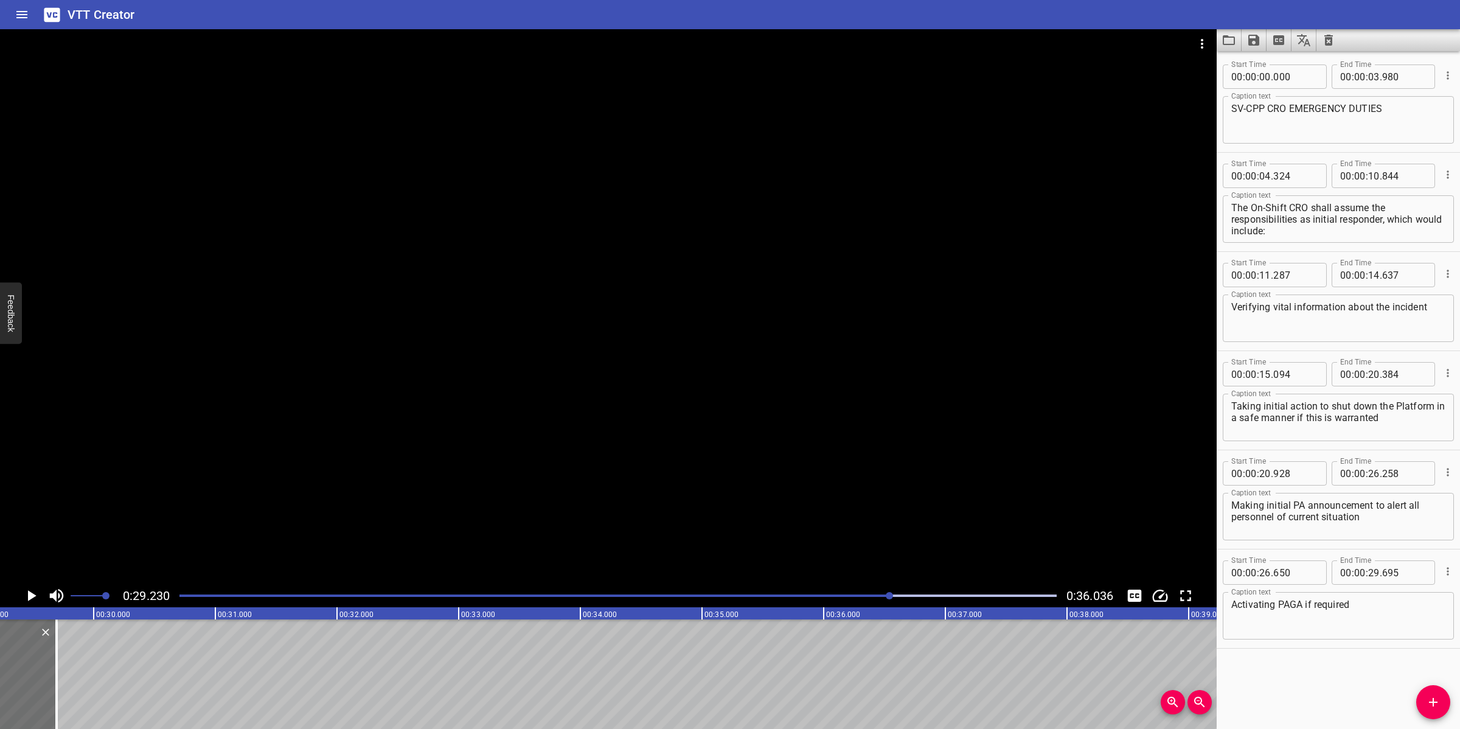
click at [1440, 703] on icon "Add Cue" at bounding box center [1433, 702] width 15 height 15
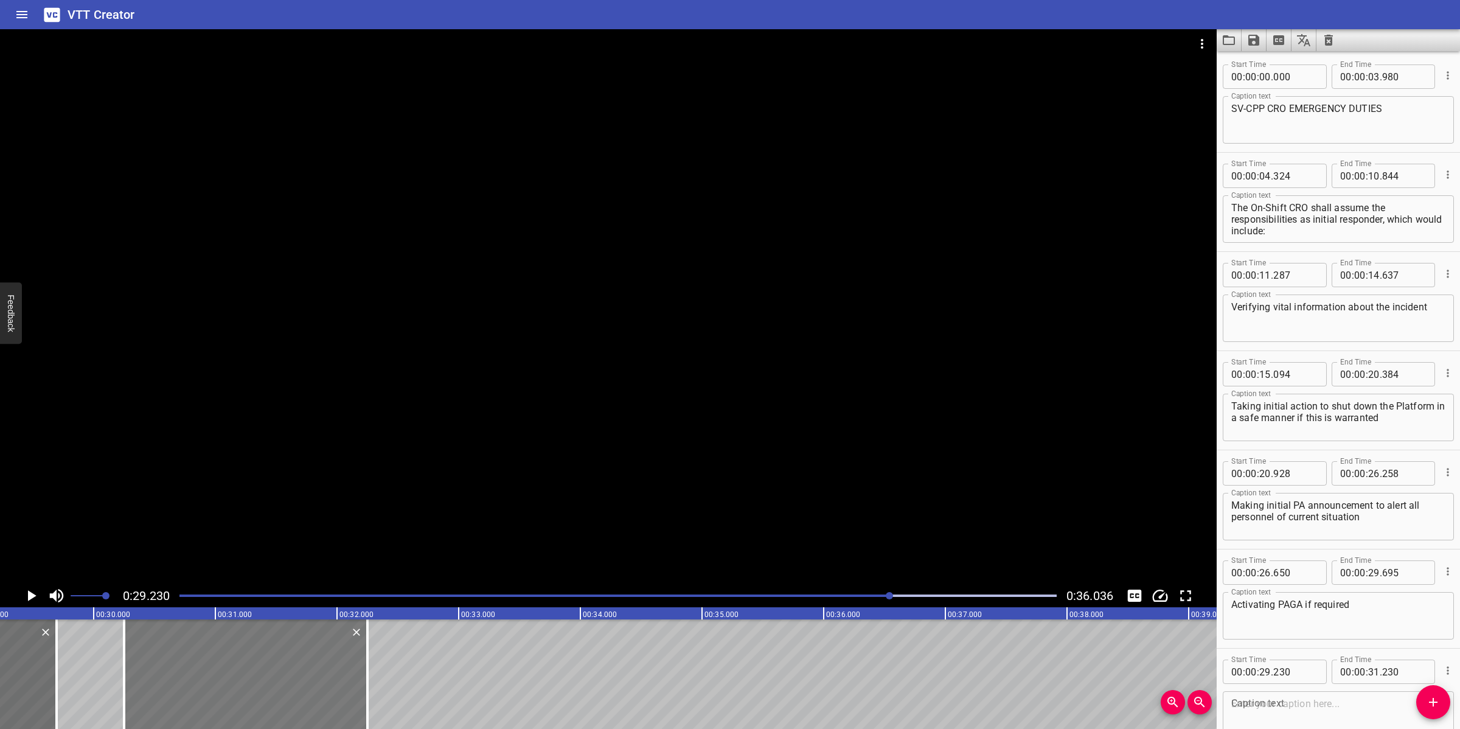
drag, startPoint x: 159, startPoint y: 672, endPoint x: 313, endPoint y: 677, distance: 154.0
click at [283, 673] on div at bounding box center [245, 674] width 243 height 110
type input "30"
type input "250"
type input "32"
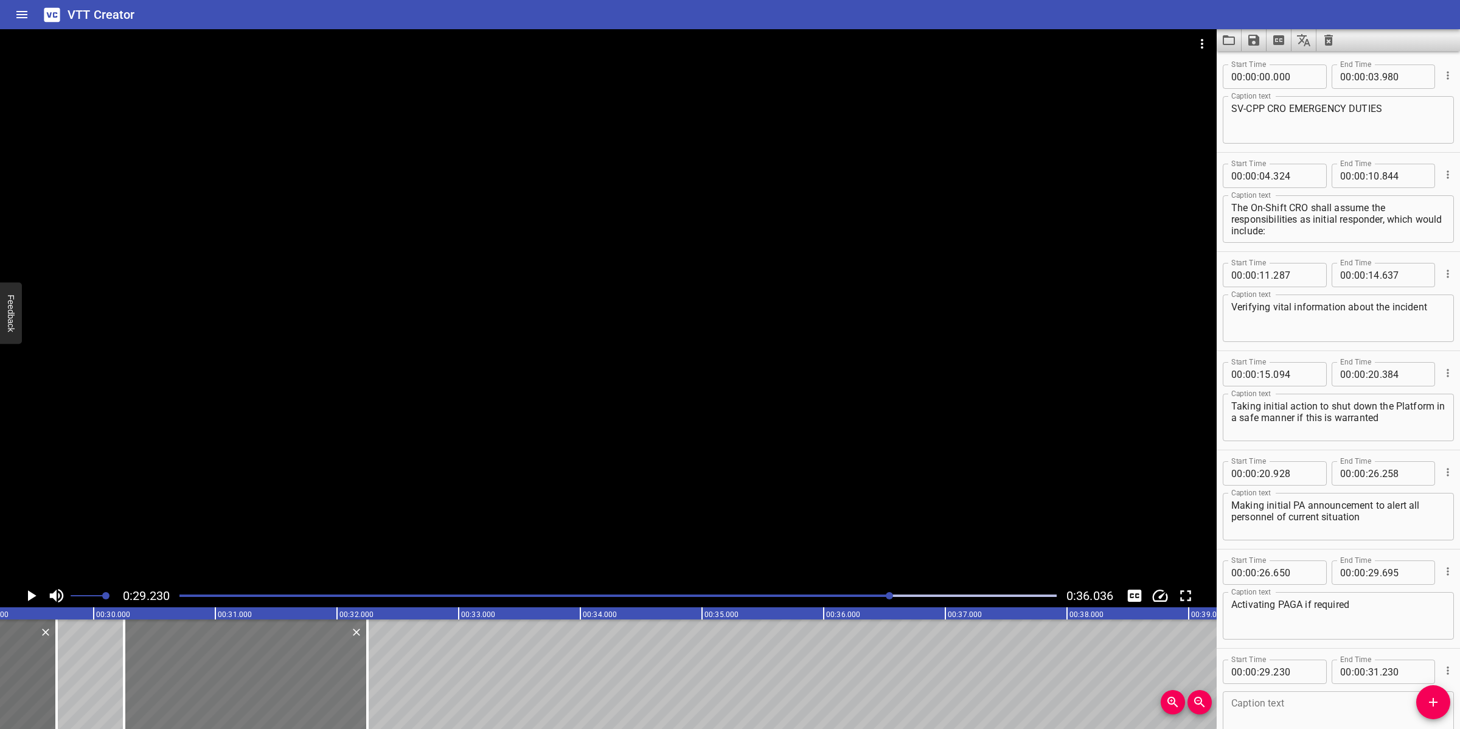
type input "250"
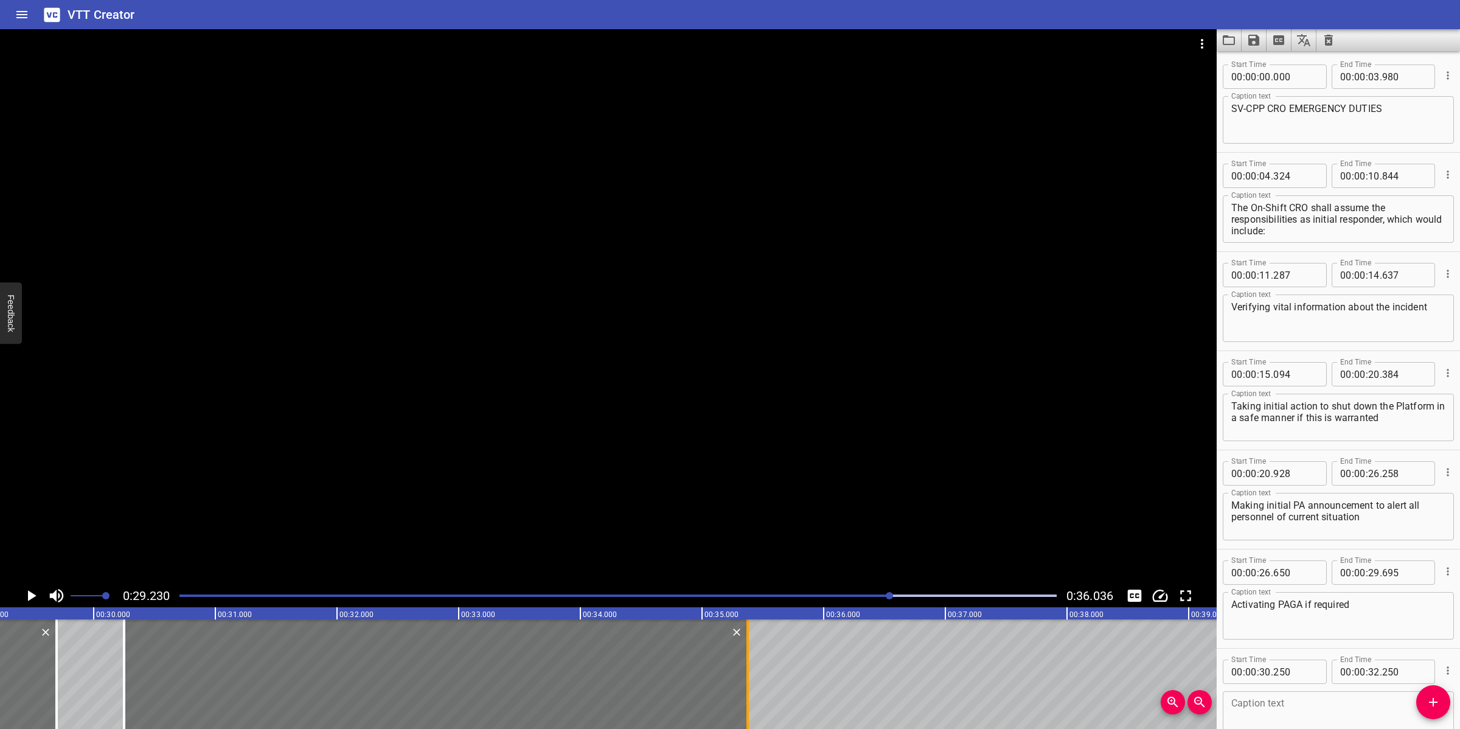
drag, startPoint x: 366, startPoint y: 684, endPoint x: 746, endPoint y: 675, distance: 380.3
click at [746, 676] on div at bounding box center [747, 674] width 2 height 110
type input "35"
type input "375"
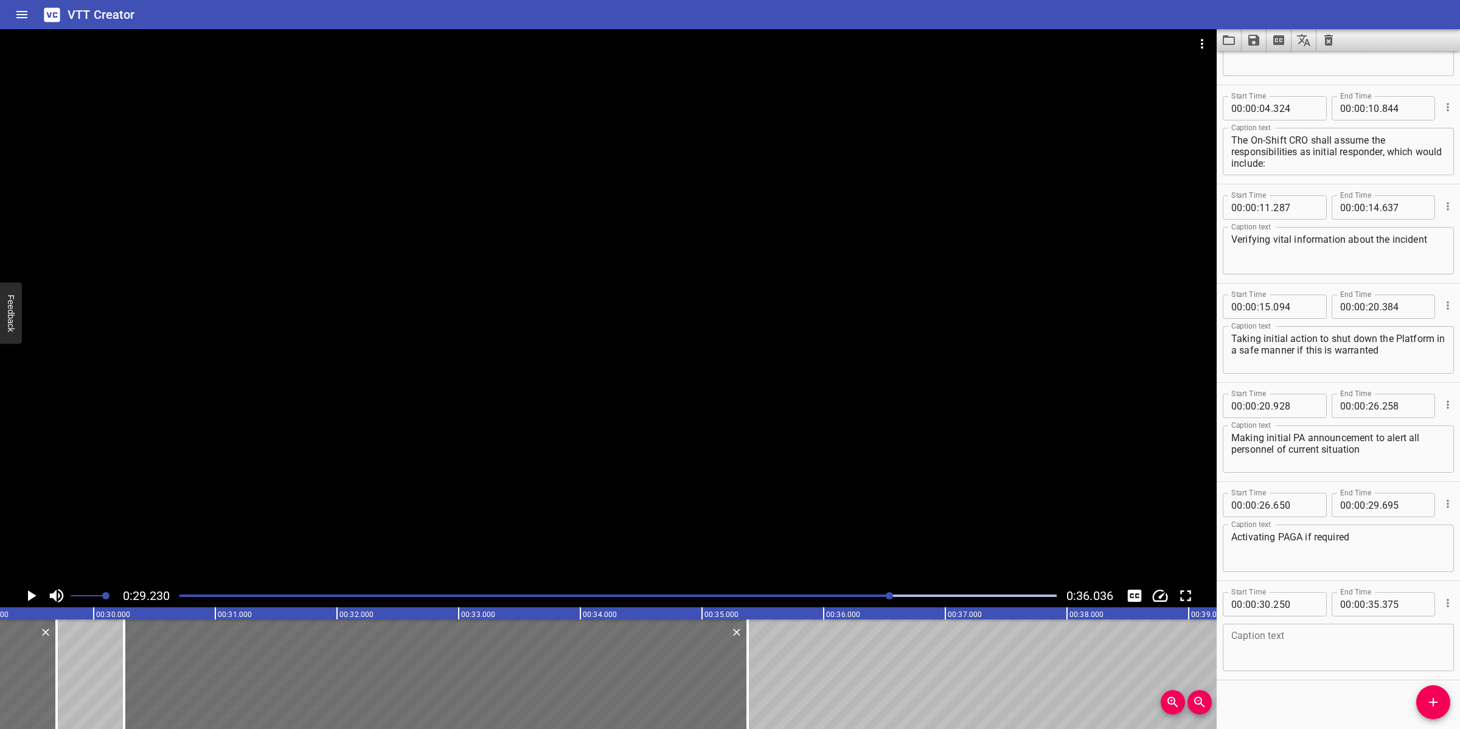
scroll to position [72, 0]
click at [1278, 653] on textarea at bounding box center [1338, 643] width 214 height 35
paste textarea "Providing information on the incident to the OIM & Deputy OIM"
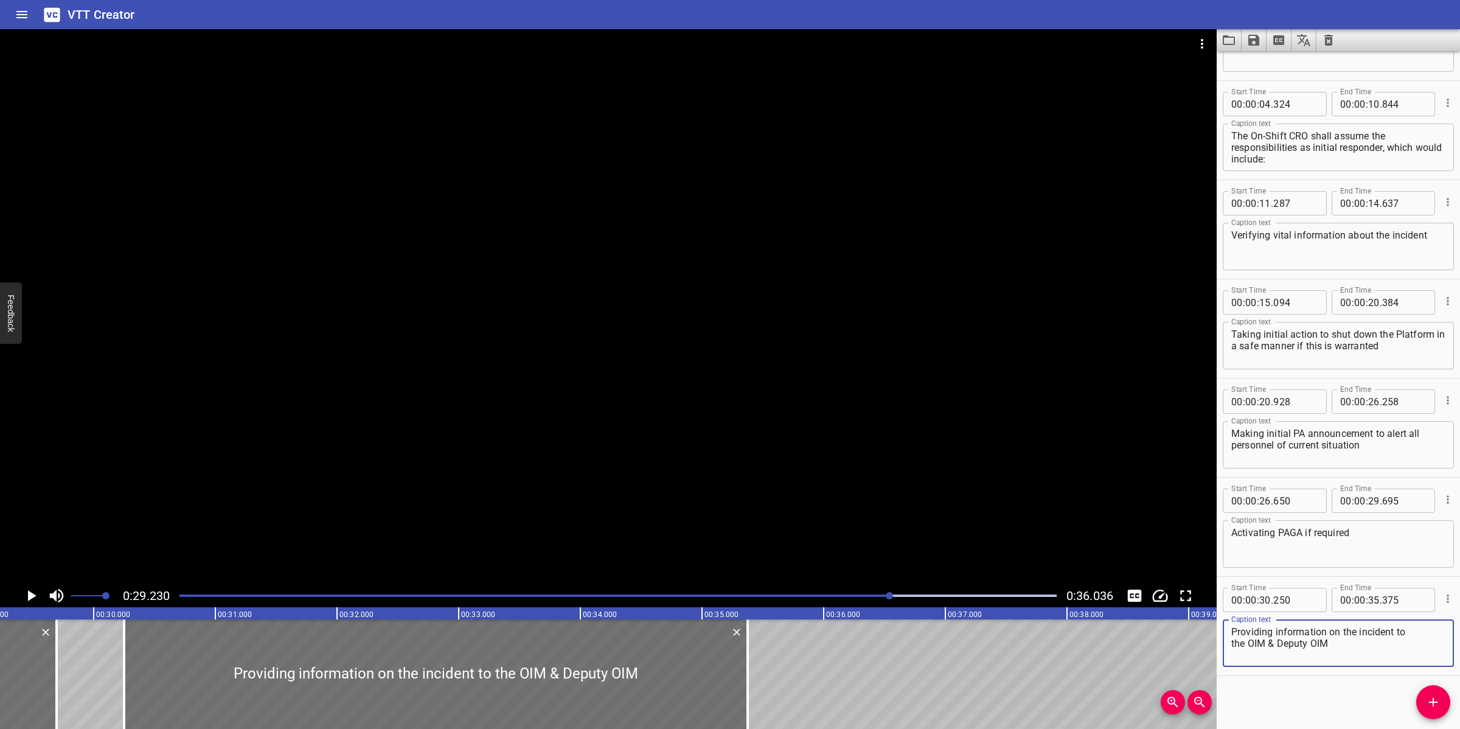
click at [1410, 628] on textarea "Providing information on the incident to the OIM & Deputy OIM" at bounding box center [1338, 643] width 214 height 35
click at [666, 364] on div at bounding box center [608, 306] width 1217 height 555
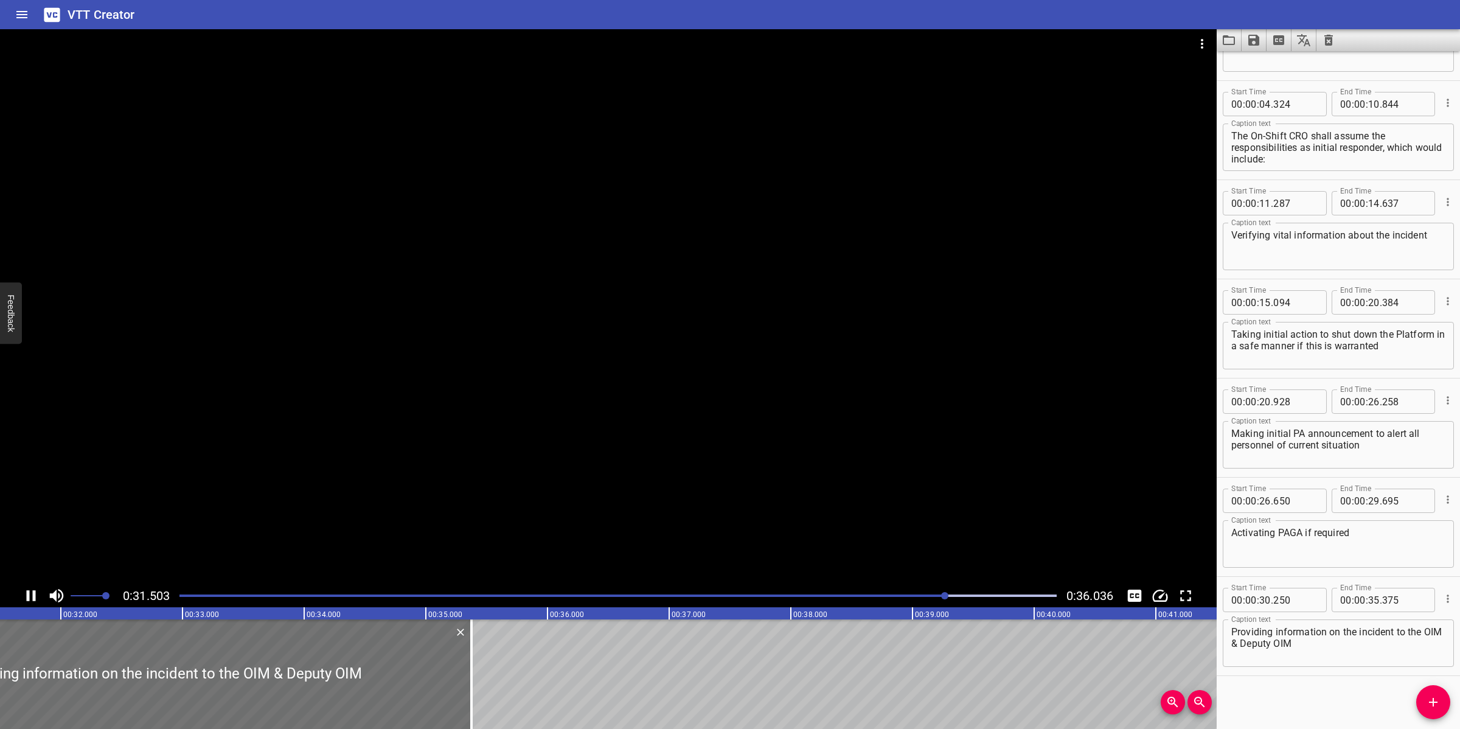
click at [776, 537] on div at bounding box center [608, 306] width 1217 height 555
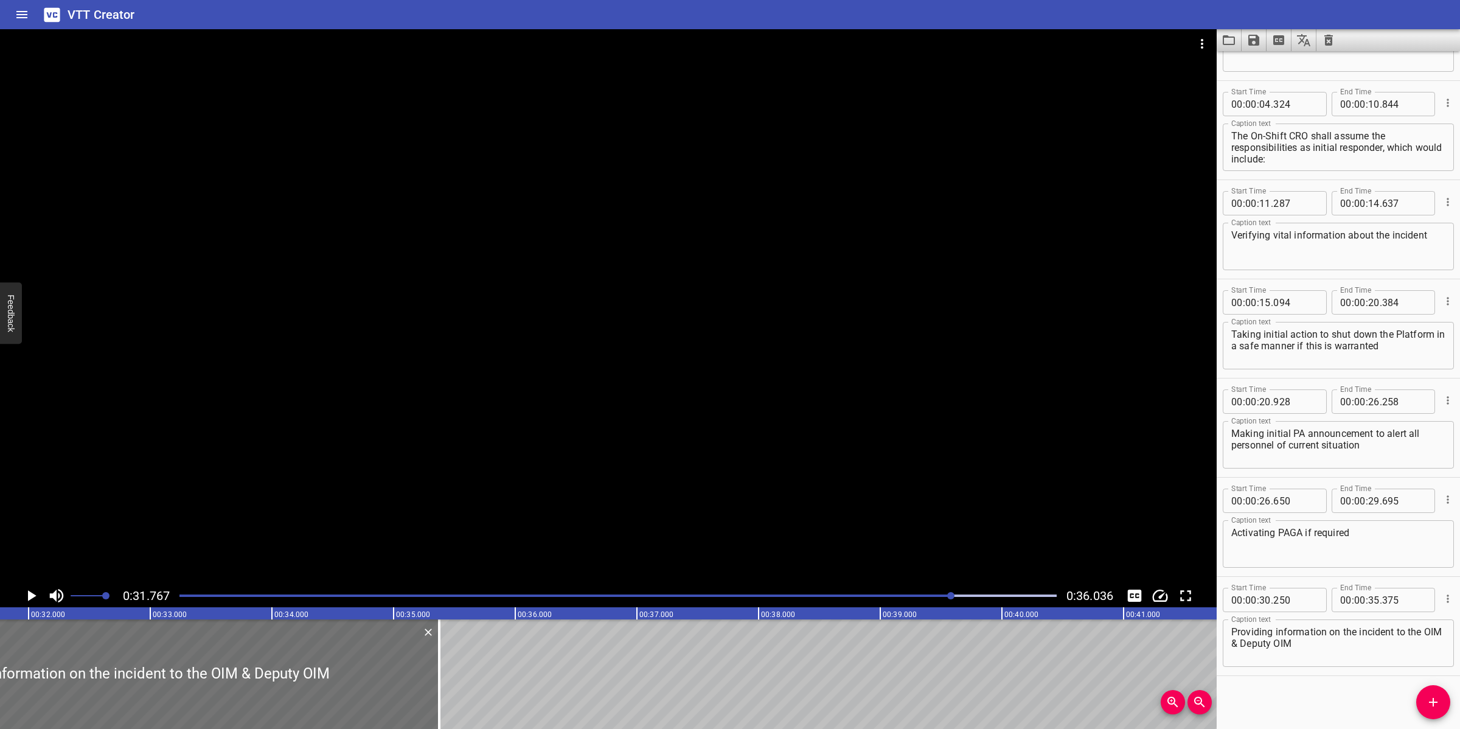
click at [1328, 649] on textarea "Providing information on the incident to the OIM & Deputy OIM" at bounding box center [1338, 643] width 214 height 35
type textarea "Providing information on the incident to the OIM & Deputy OIM"
click at [187, 596] on div "Play progress" at bounding box center [513, 595] width 877 height 2
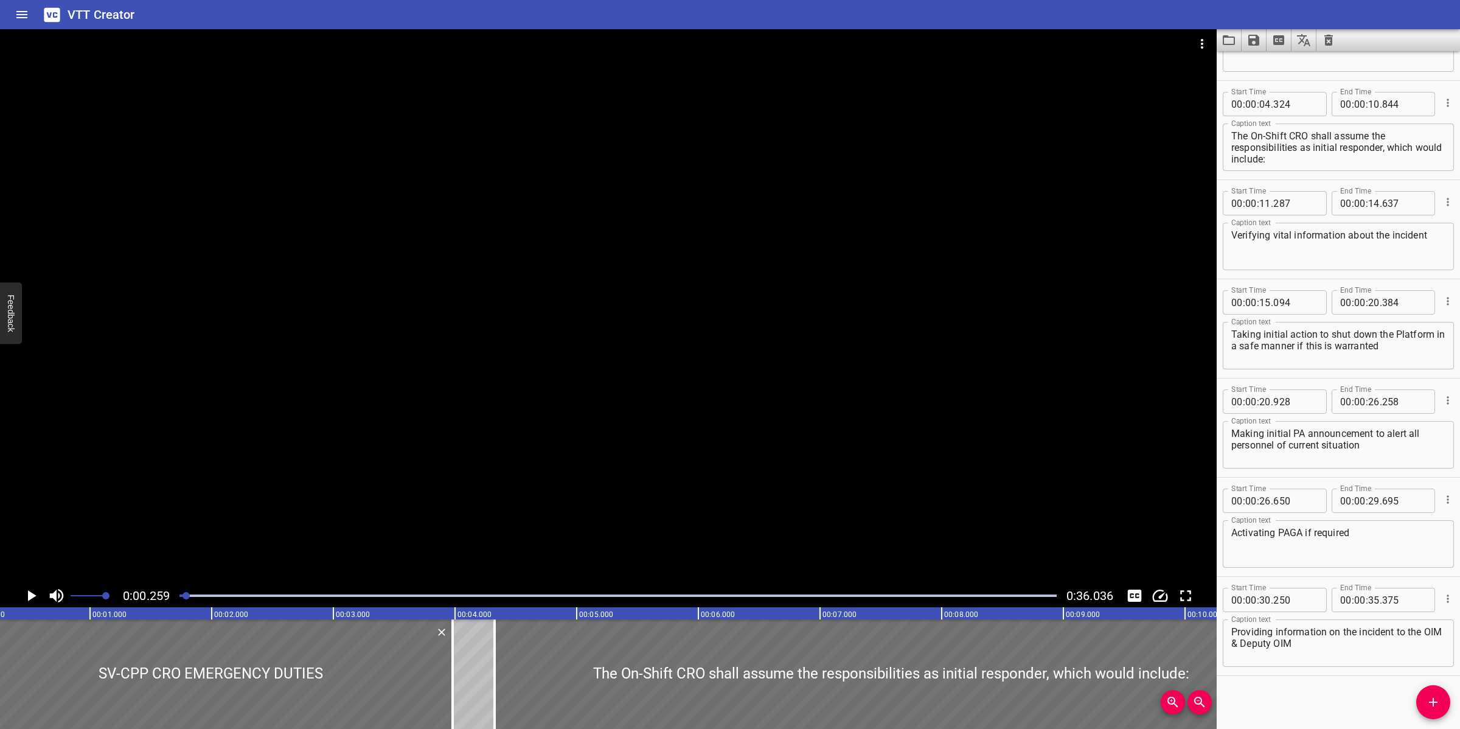
scroll to position [0, 31]
drag, startPoint x: 636, startPoint y: 412, endPoint x: 635, endPoint y: 439, distance: 26.8
click at [636, 417] on div at bounding box center [608, 306] width 1217 height 555
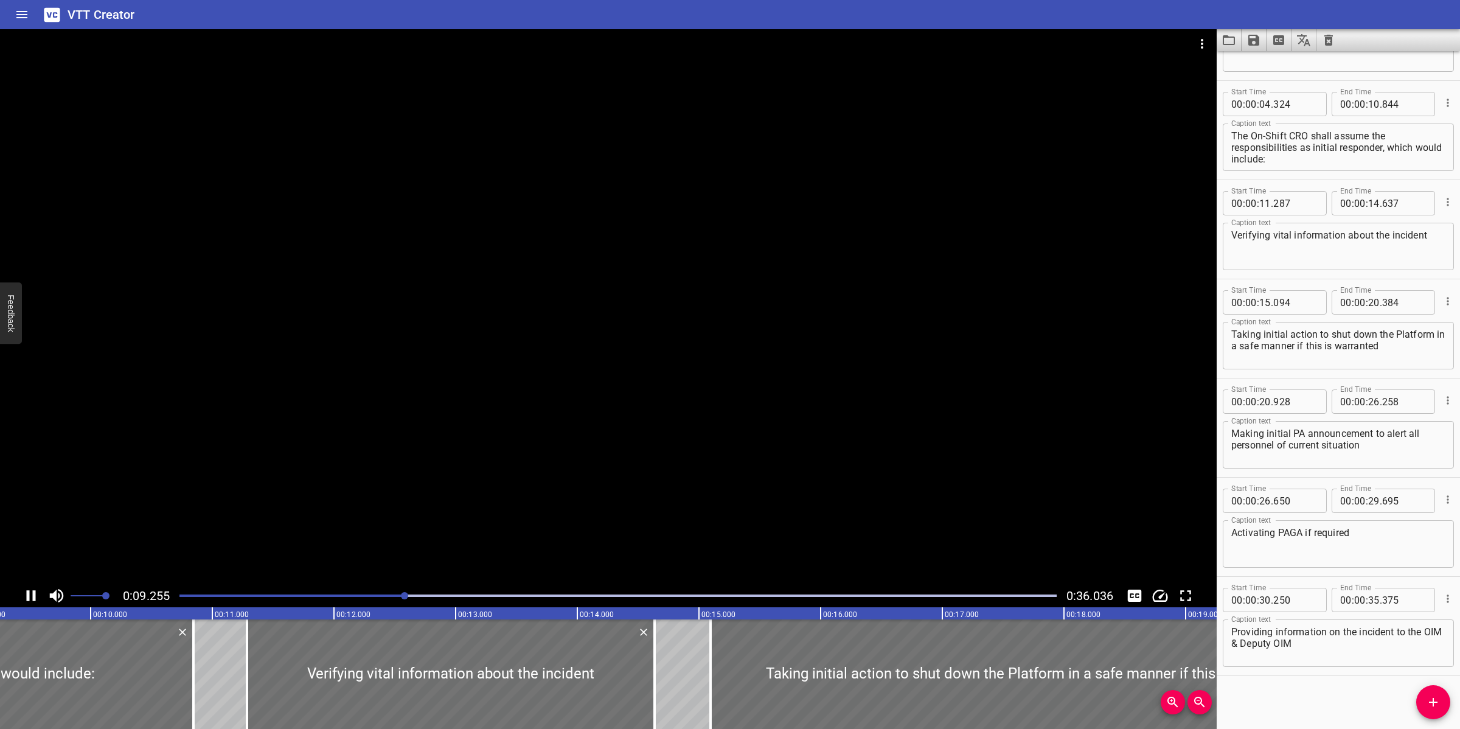
click at [695, 507] on div at bounding box center [608, 306] width 1217 height 555
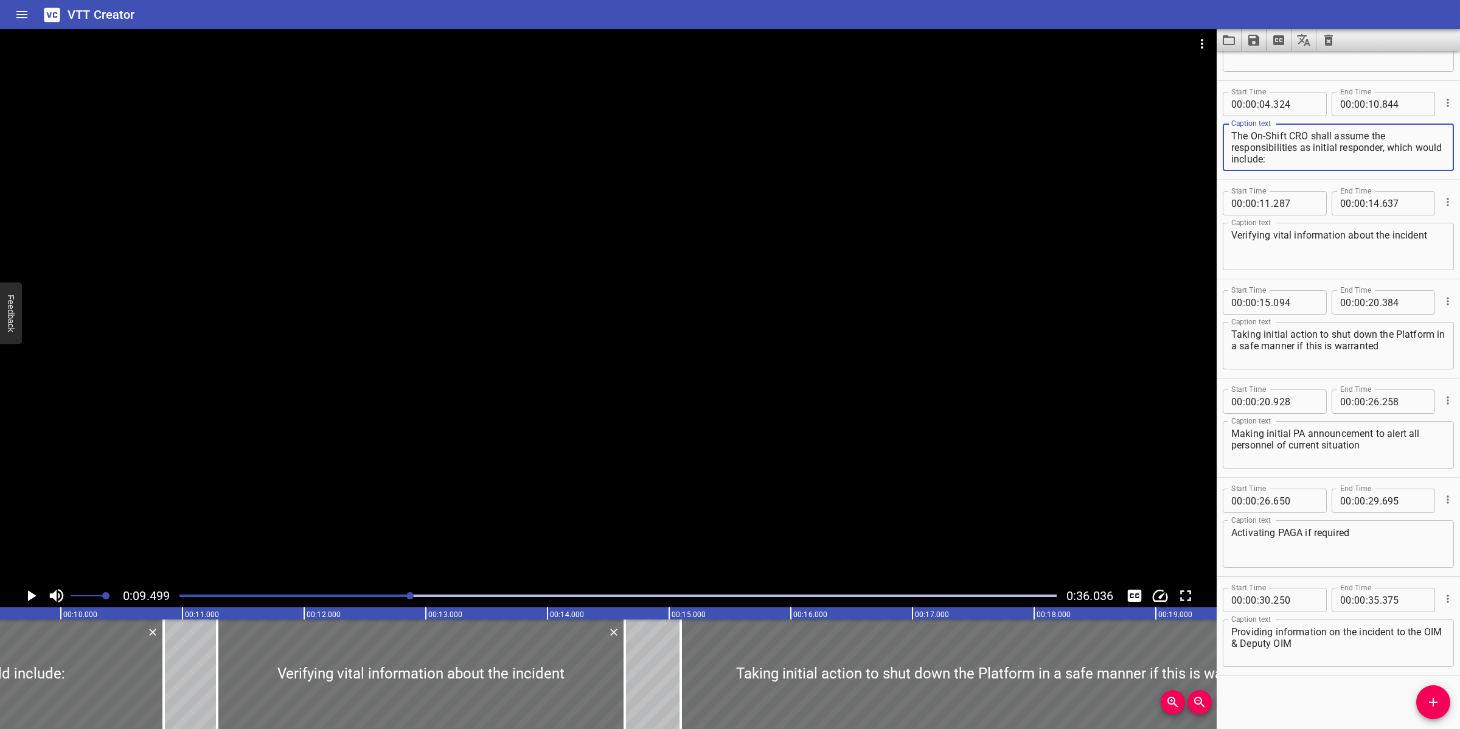
drag, startPoint x: 1402, startPoint y: 166, endPoint x: 1407, endPoint y: 172, distance: 6.9
click at [1407, 172] on div "Caption text The On-Shift CRO shall assume the responsibilities as initial resp…" at bounding box center [1338, 146] width 231 height 55
type textarea "The On-Shift CRO shall assume the responsibilities as initial responder,"
click at [1368, 99] on input "number" at bounding box center [1374, 104] width 12 height 24
type input "09"
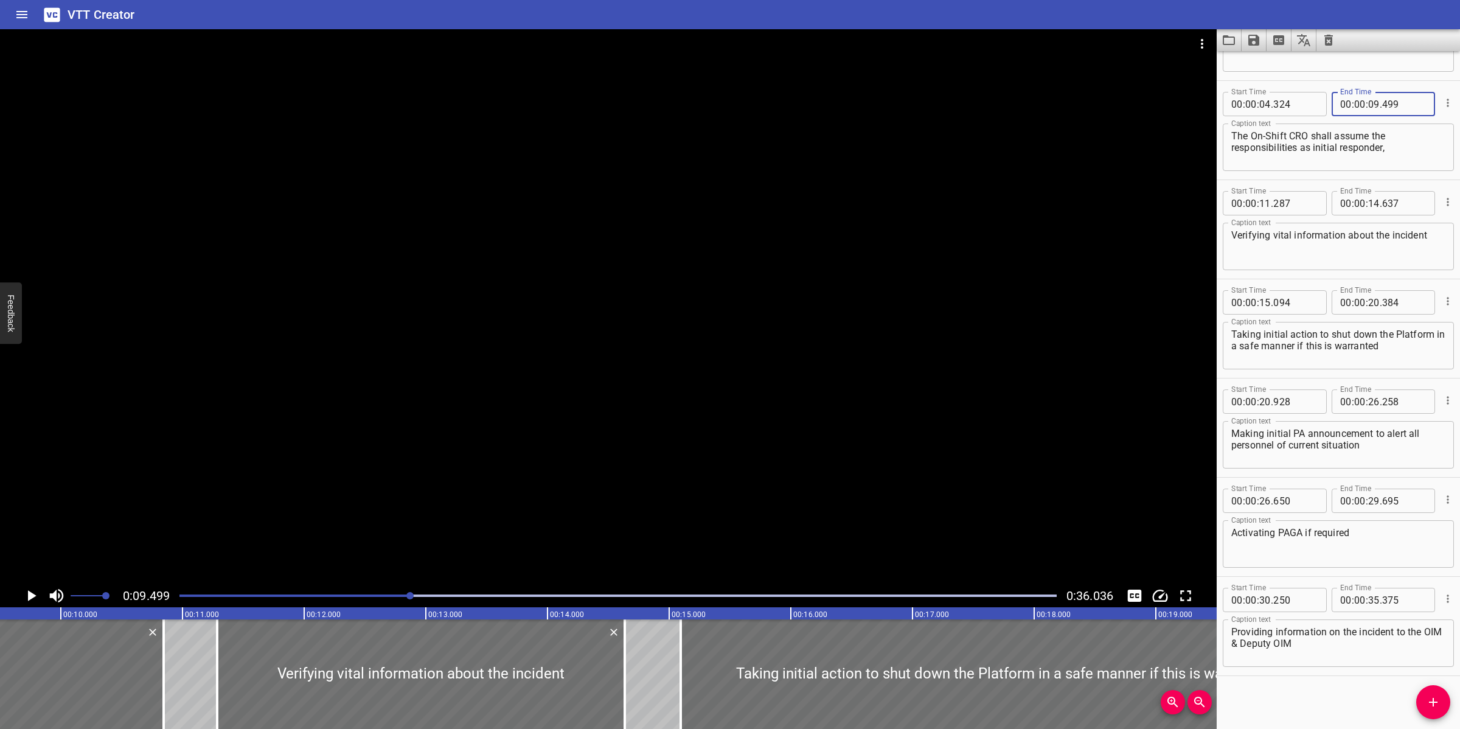
type input "499"
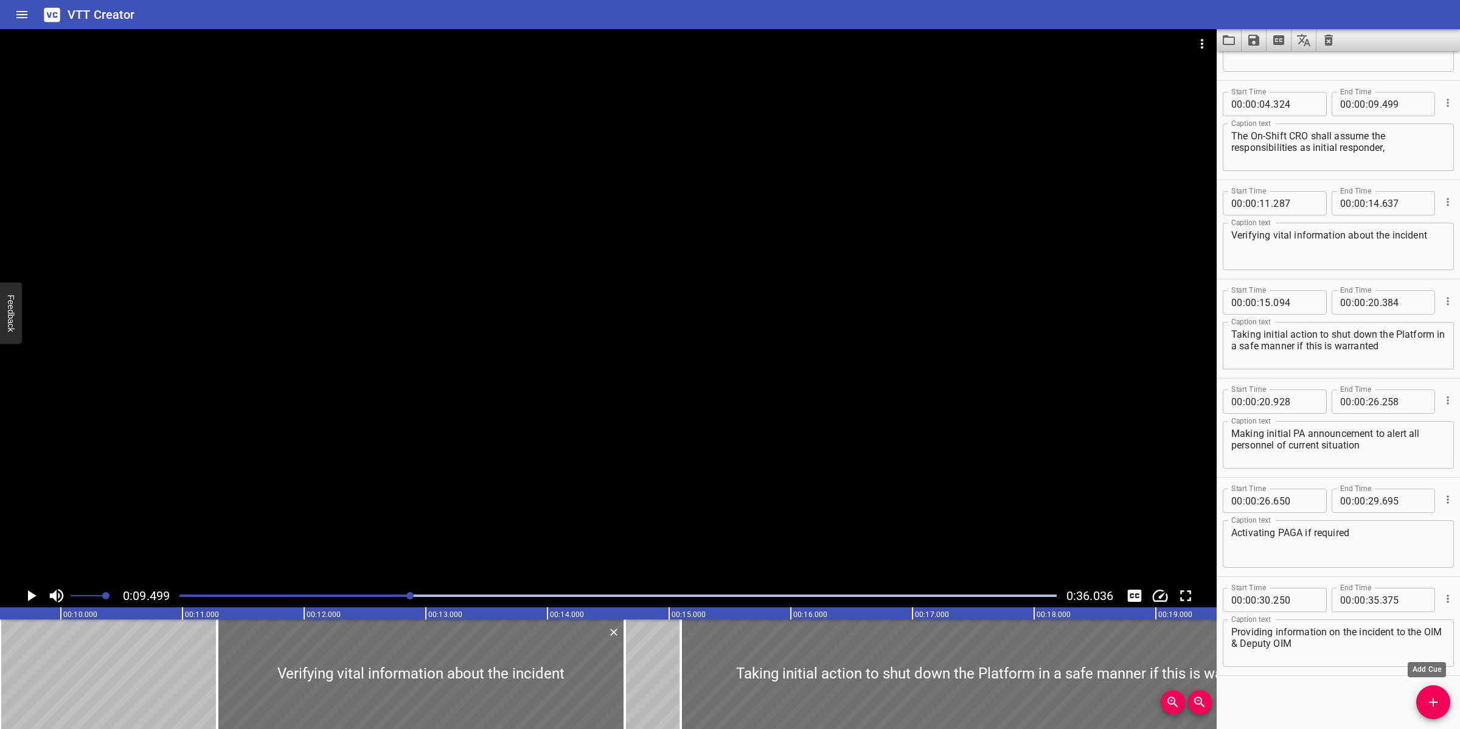
click at [1424, 692] on button "Add Cue" at bounding box center [1433, 702] width 34 height 34
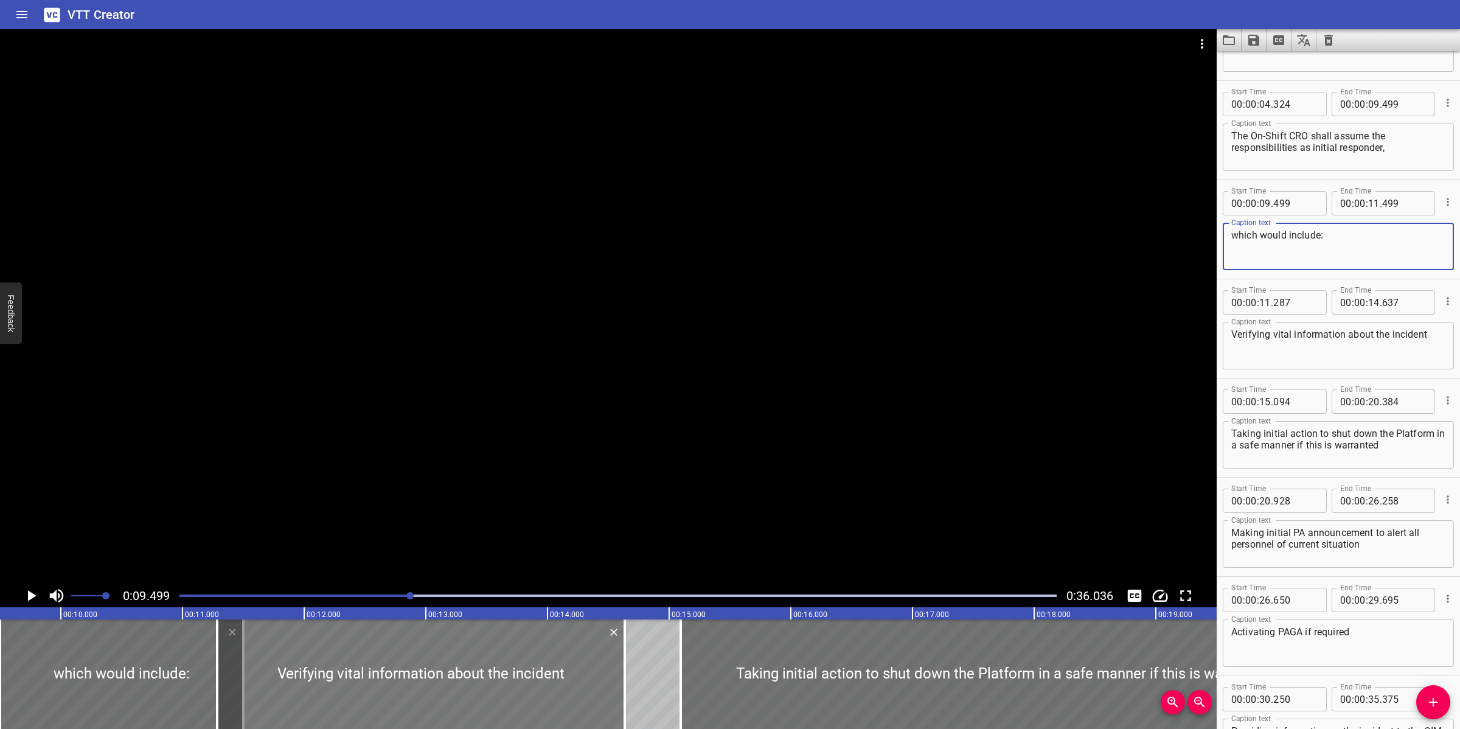
type textarea "which would include:"
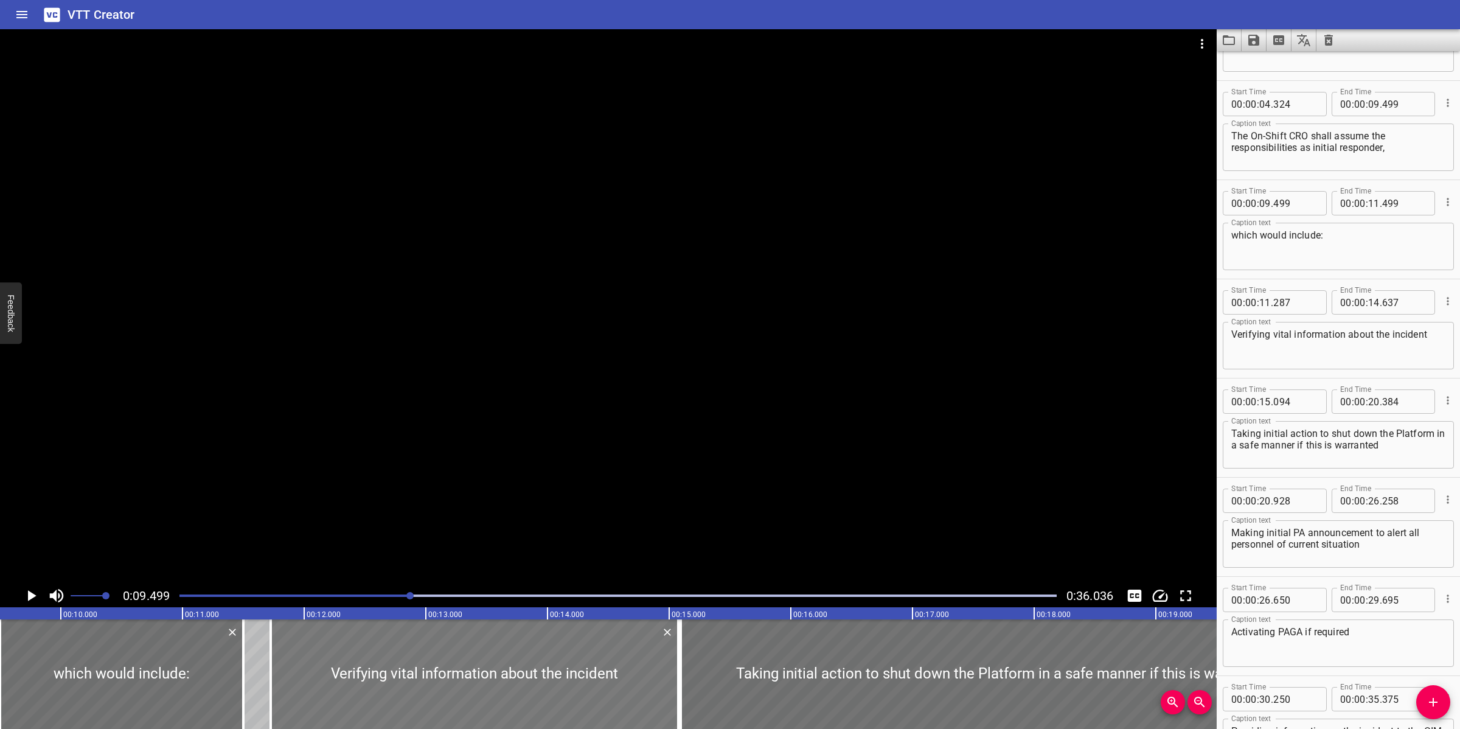
drag, startPoint x: 304, startPoint y: 694, endPoint x: 358, endPoint y: 672, distance: 57.8
click at [358, 672] on div at bounding box center [475, 674] width 408 height 110
type input "727"
type input "15"
type input "077"
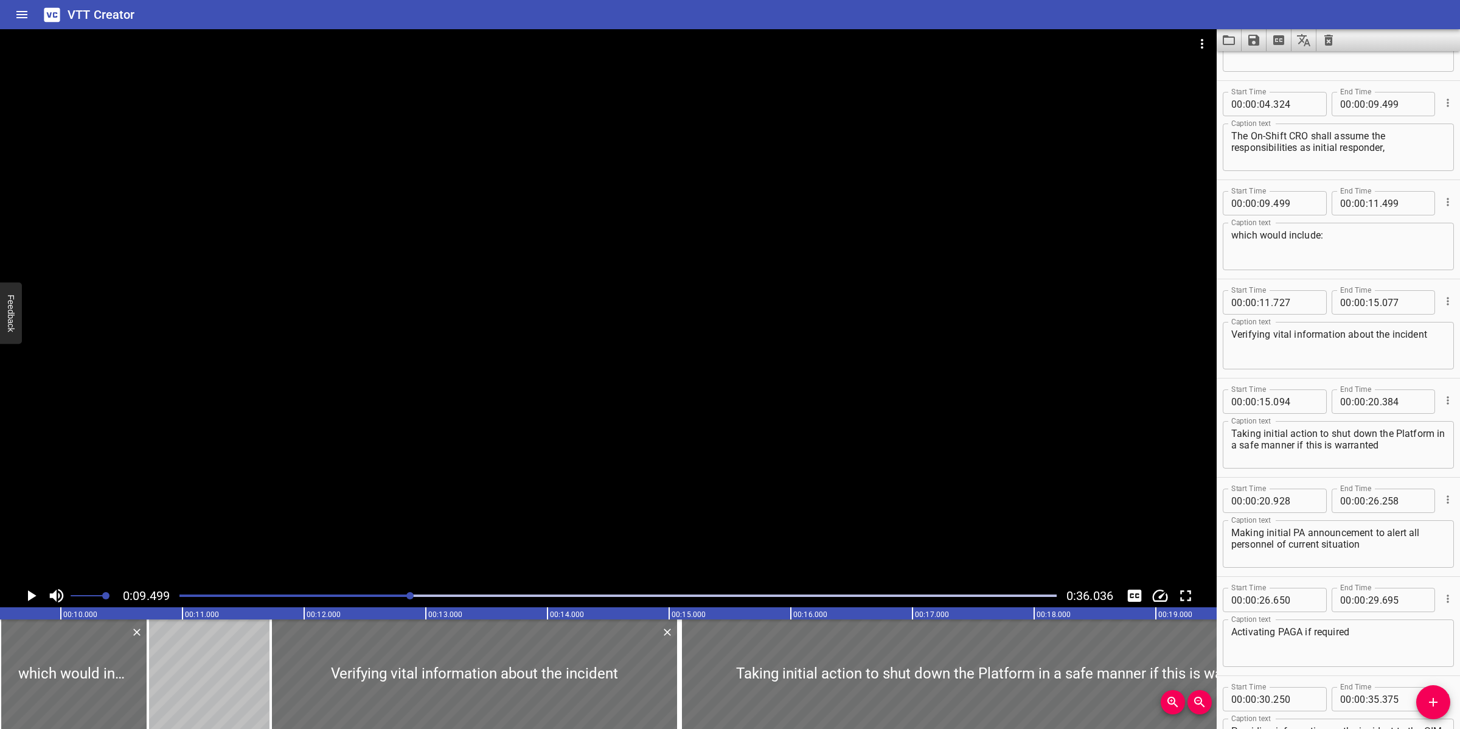
drag, startPoint x: 181, startPoint y: 688, endPoint x: 217, endPoint y: 691, distance: 36.0
click at [147, 680] on div at bounding box center [148, 674] width 2 height 110
type input "10"
type input "724"
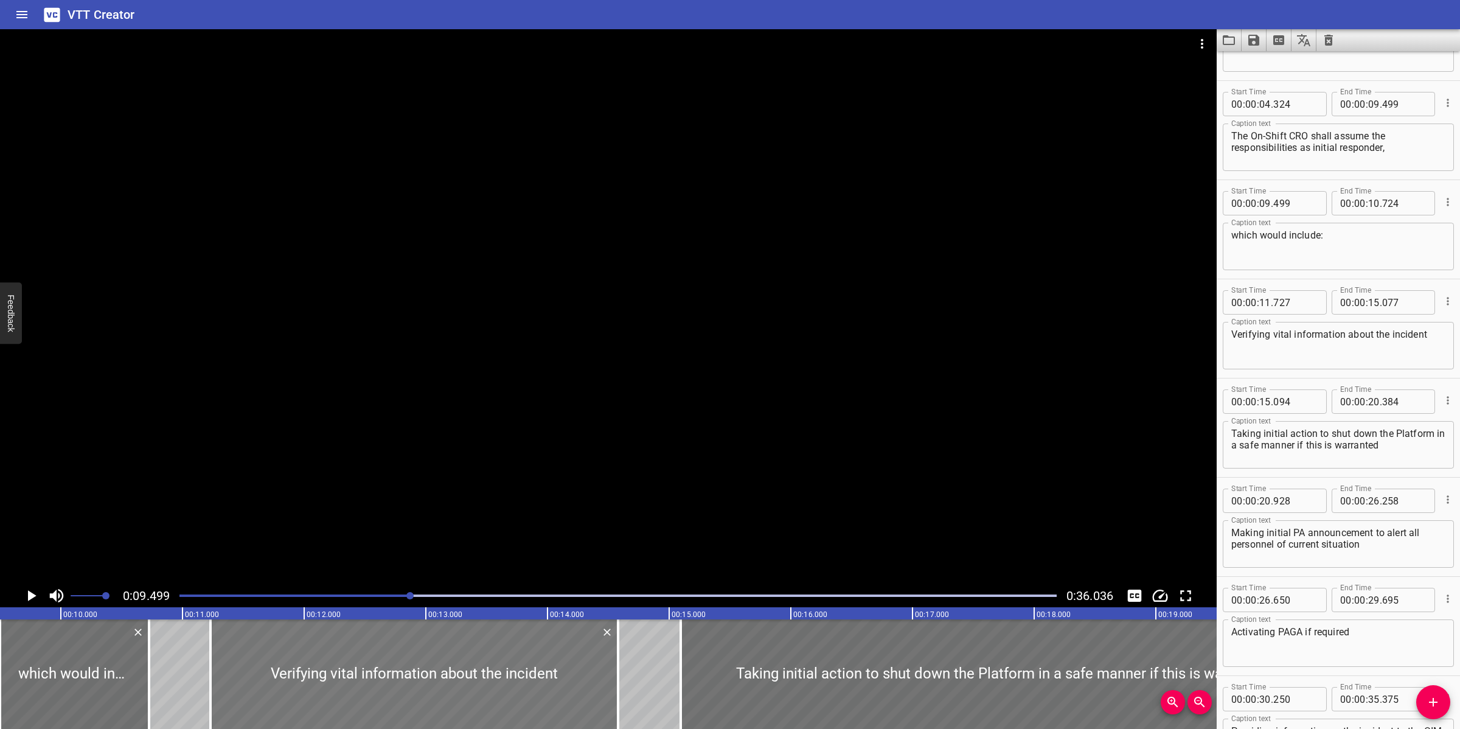
drag, startPoint x: 466, startPoint y: 678, endPoint x: 412, endPoint y: 673, distance: 54.4
click at [412, 673] on div at bounding box center [414, 674] width 408 height 110
type input "232"
type input "14"
type input "582"
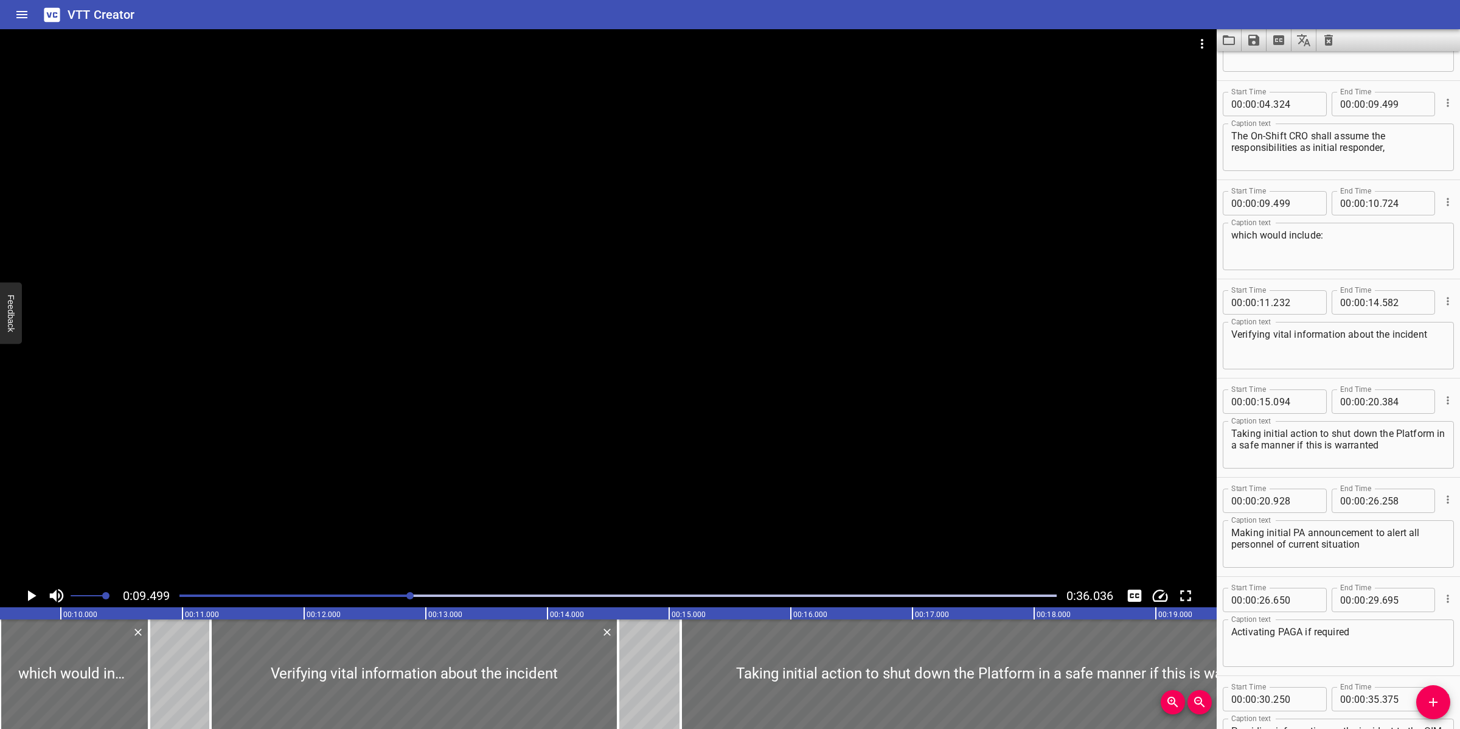
click at [558, 417] on div at bounding box center [608, 306] width 1217 height 555
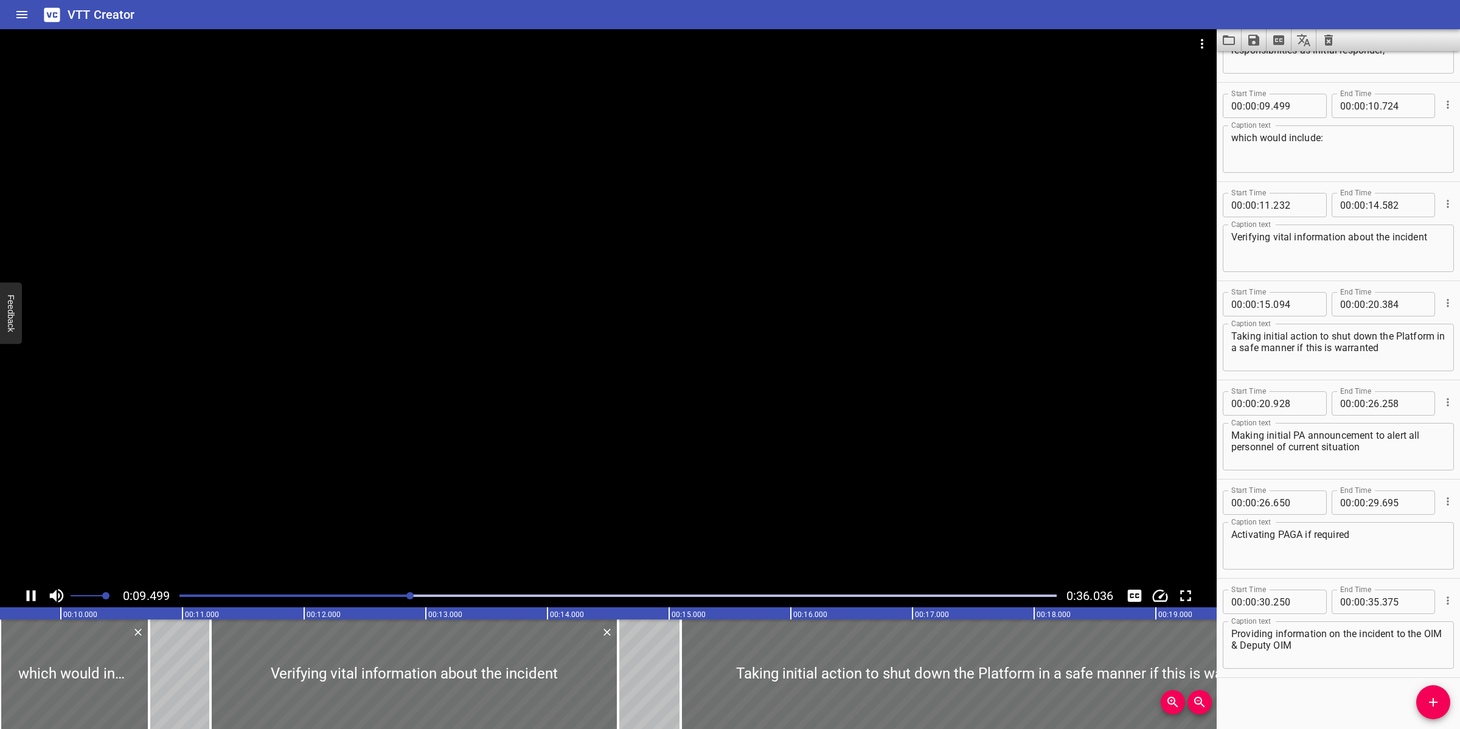
scroll to position [171, 0]
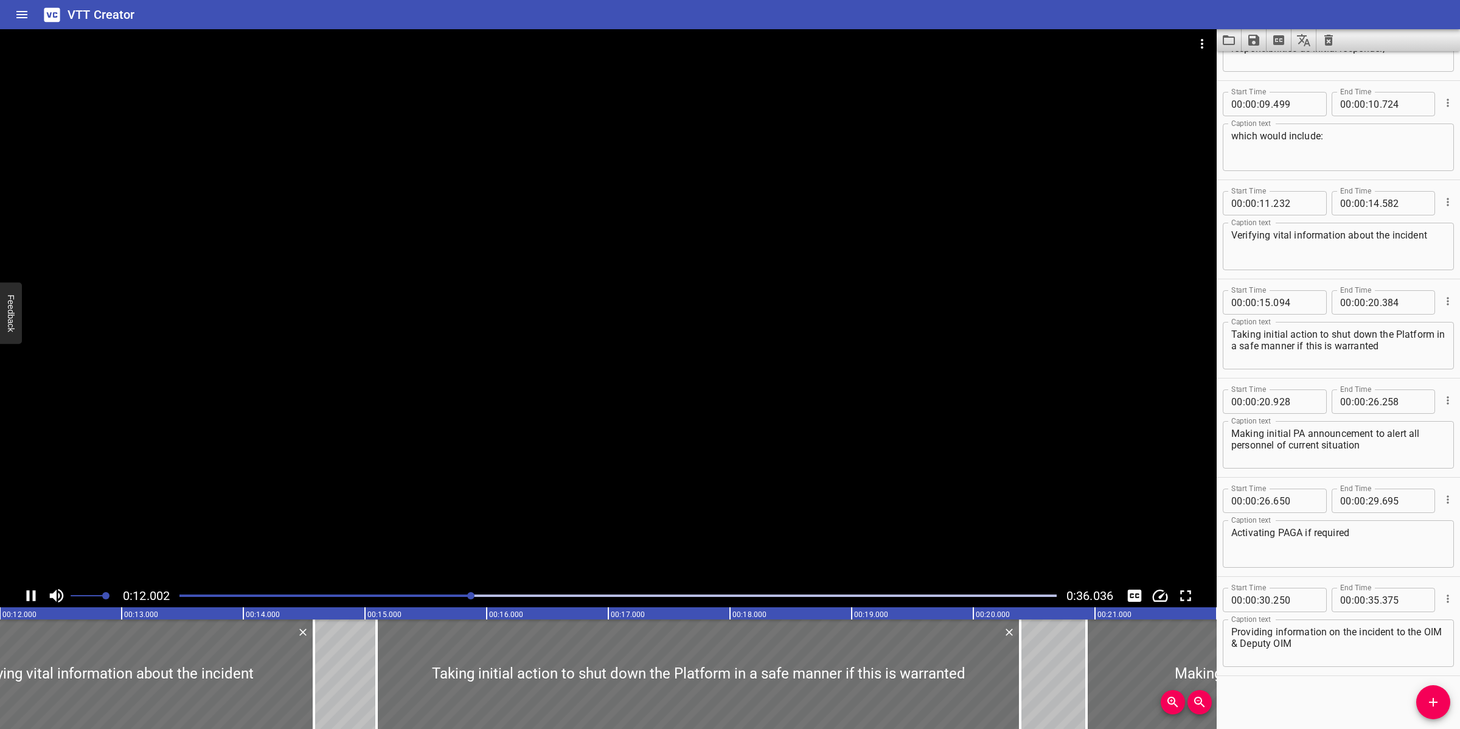
click at [663, 363] on div at bounding box center [608, 306] width 1217 height 555
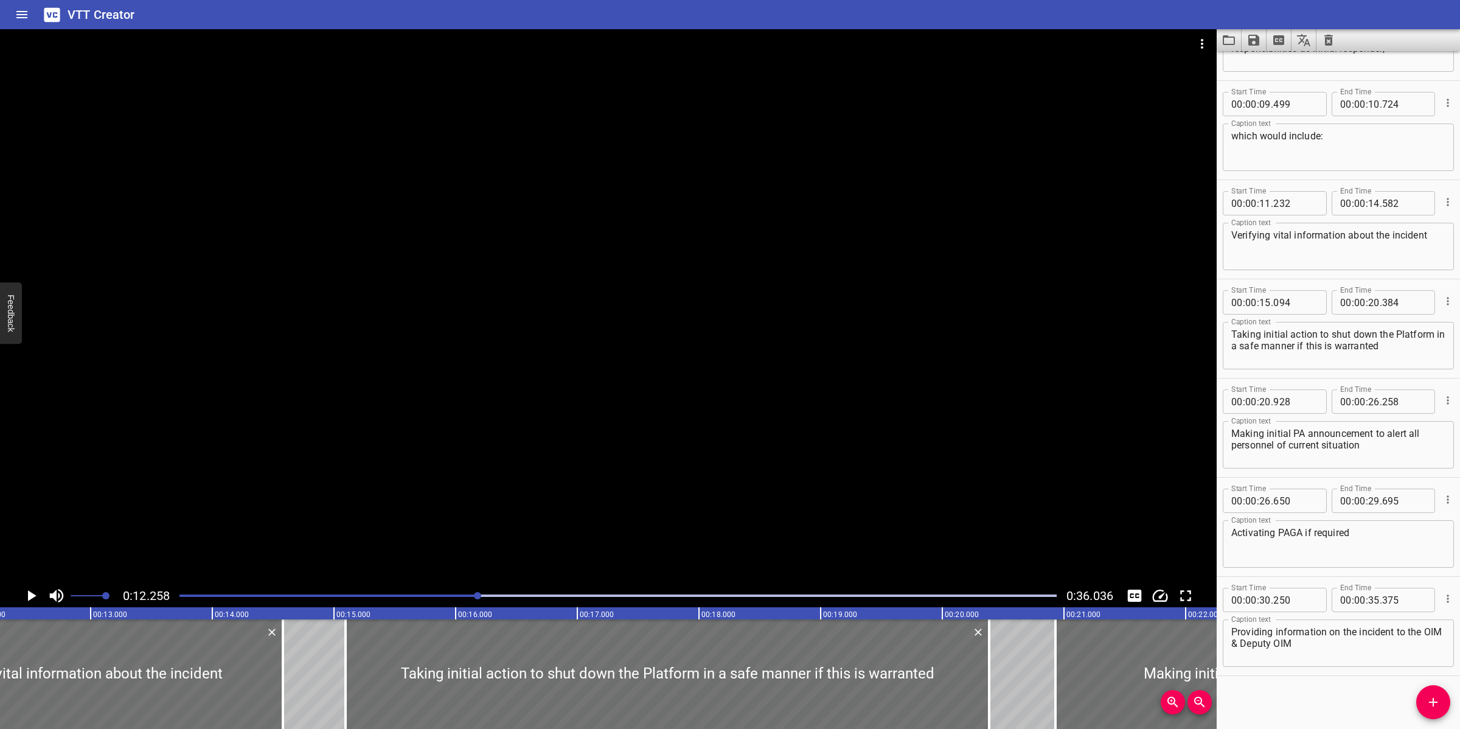
click at [619, 403] on div at bounding box center [608, 306] width 1217 height 555
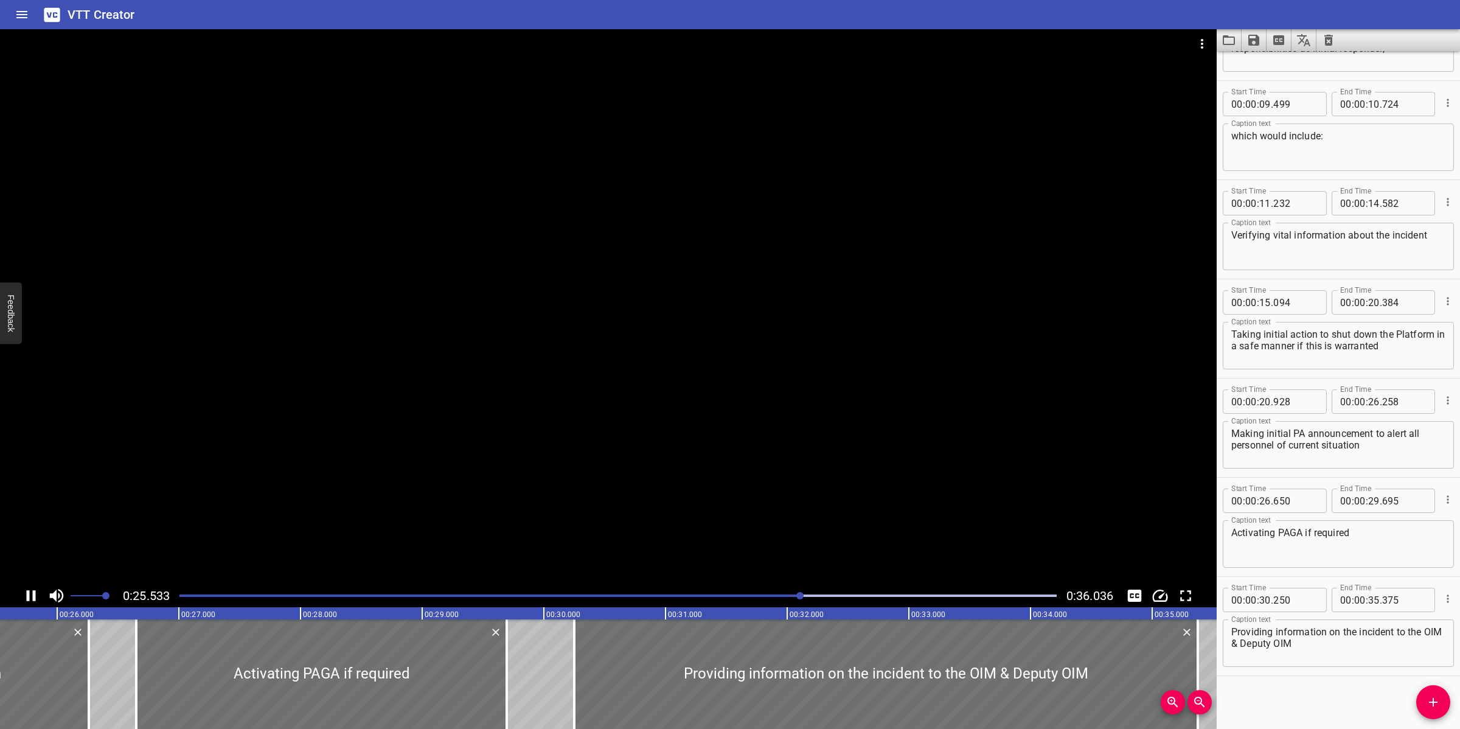
click at [607, 452] on div at bounding box center [608, 306] width 1217 height 555
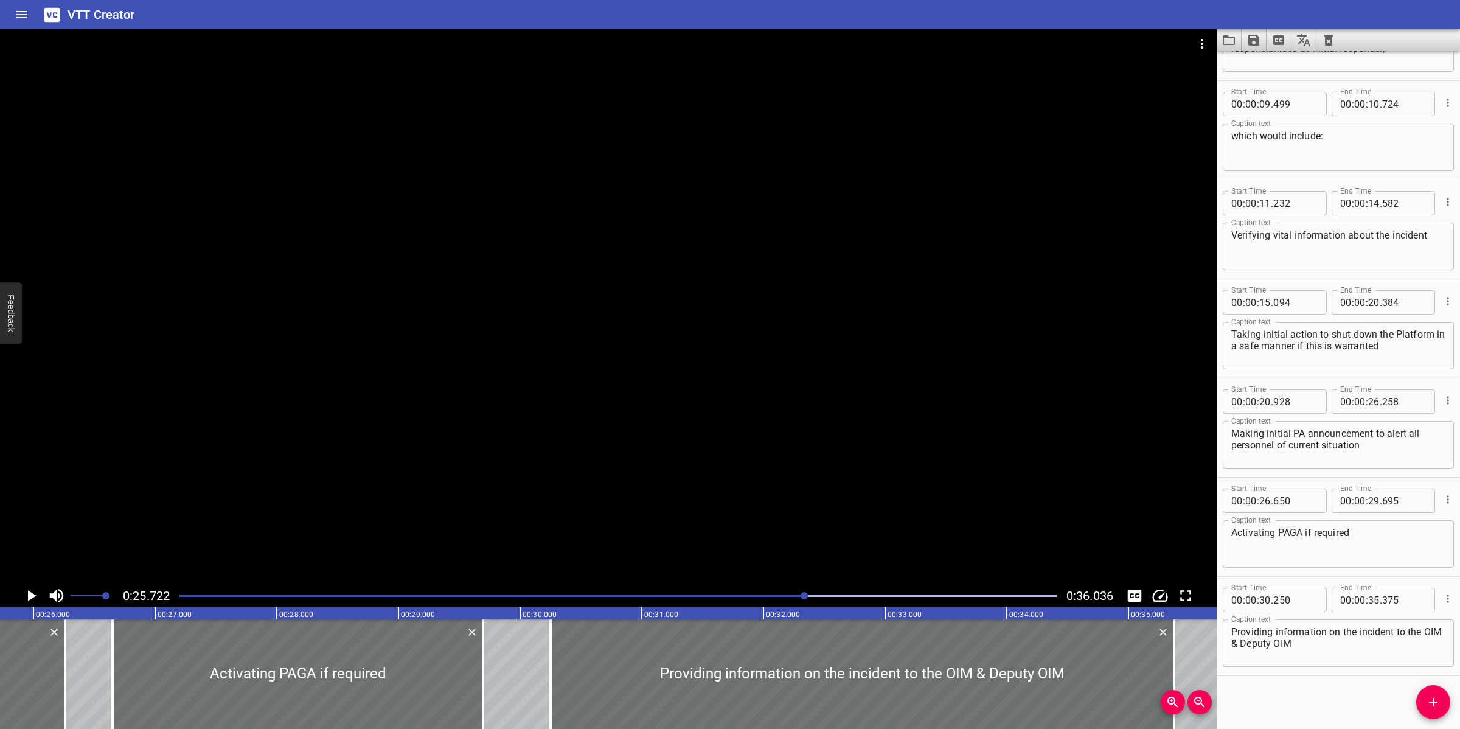
click at [737, 445] on div at bounding box center [608, 306] width 1217 height 555
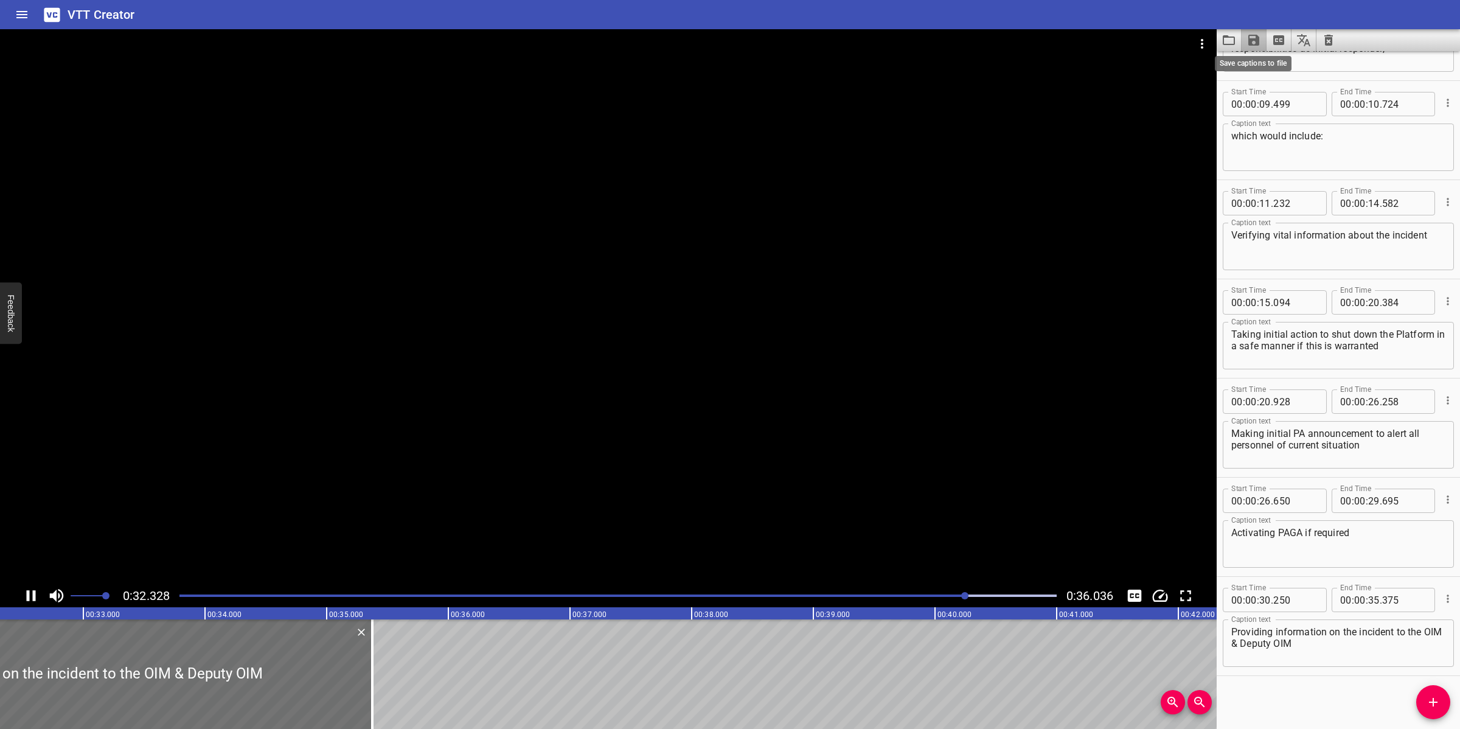
click at [1251, 41] on icon "Save captions to file" at bounding box center [1253, 40] width 11 height 11
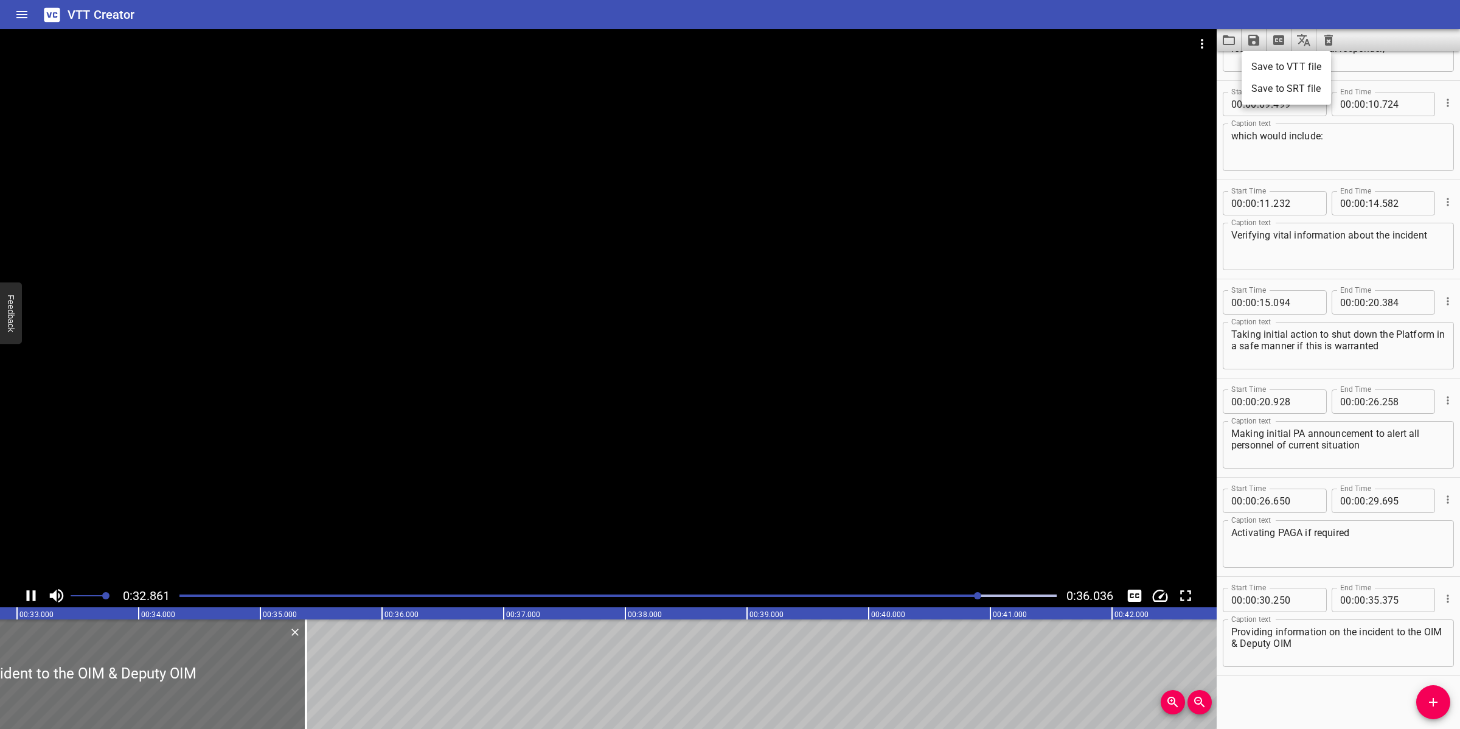
click at [1272, 62] on li "Save to VTT file" at bounding box center [1286, 67] width 89 height 22
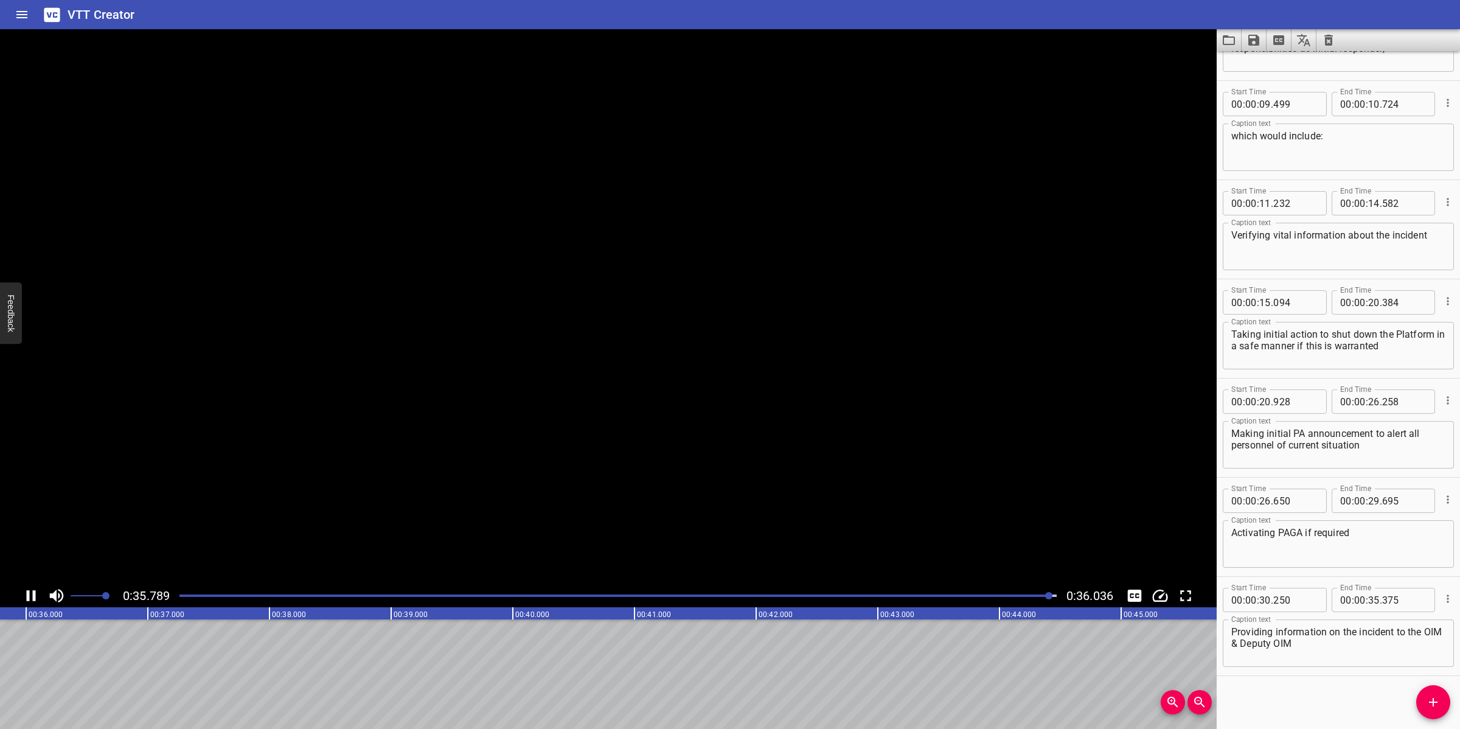
scroll to position [0, 4384]
click at [1208, 41] on icon "Video Options" at bounding box center [1202, 44] width 15 height 15
click at [1208, 41] on li "Select New Video File..." at bounding box center [1248, 45] width 121 height 22
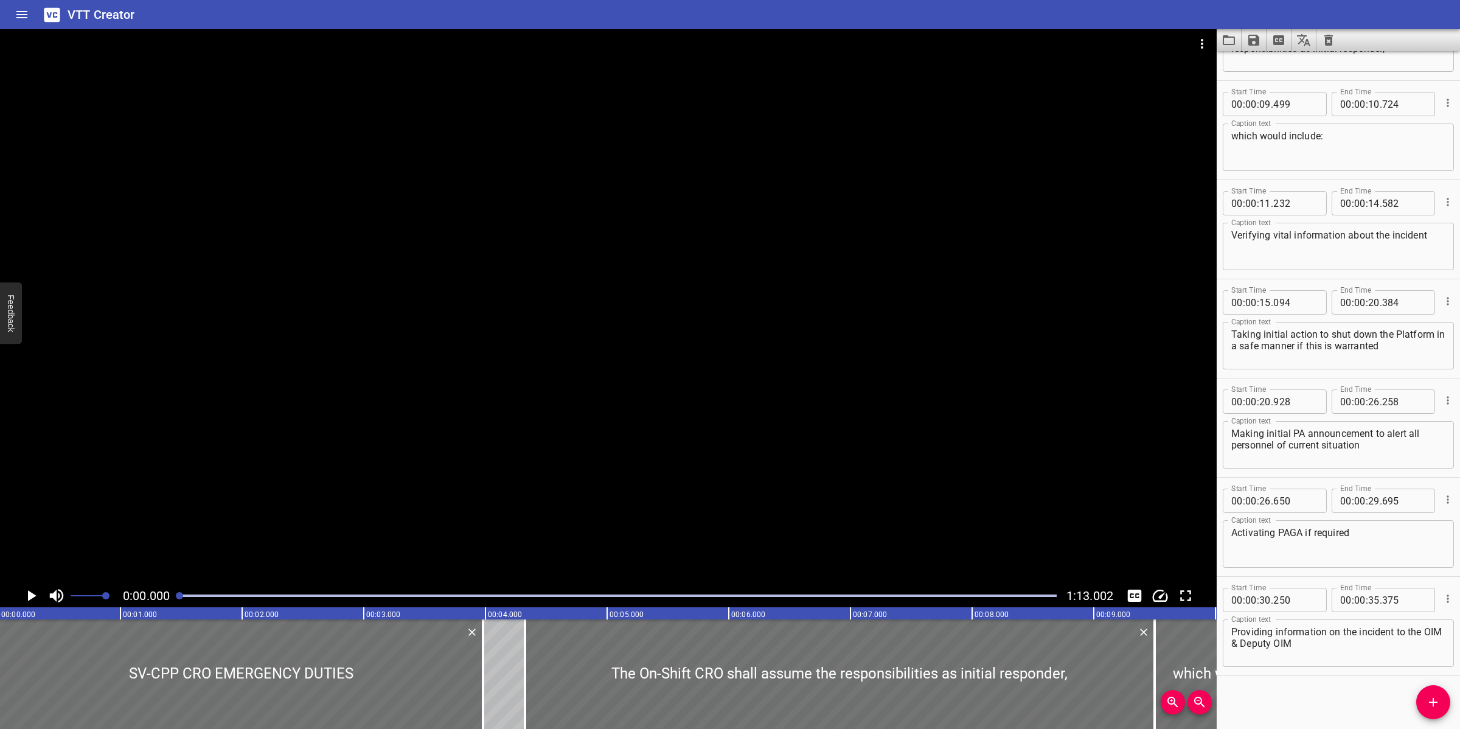
scroll to position [0, 0]
click at [1329, 41] on icon "Clear captions" at bounding box center [1328, 40] width 15 height 15
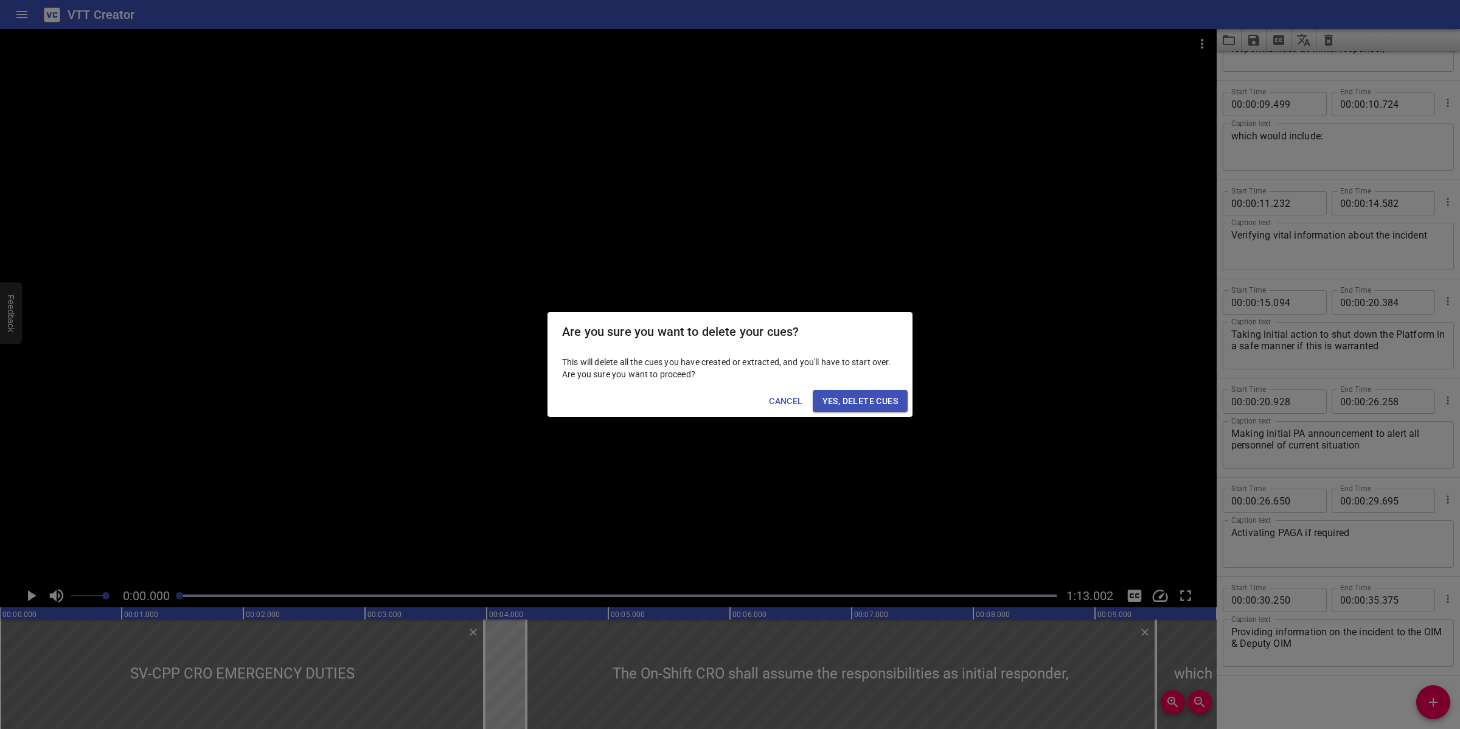
click at [849, 394] on span "Yes, Delete Cues" at bounding box center [860, 401] width 75 height 15
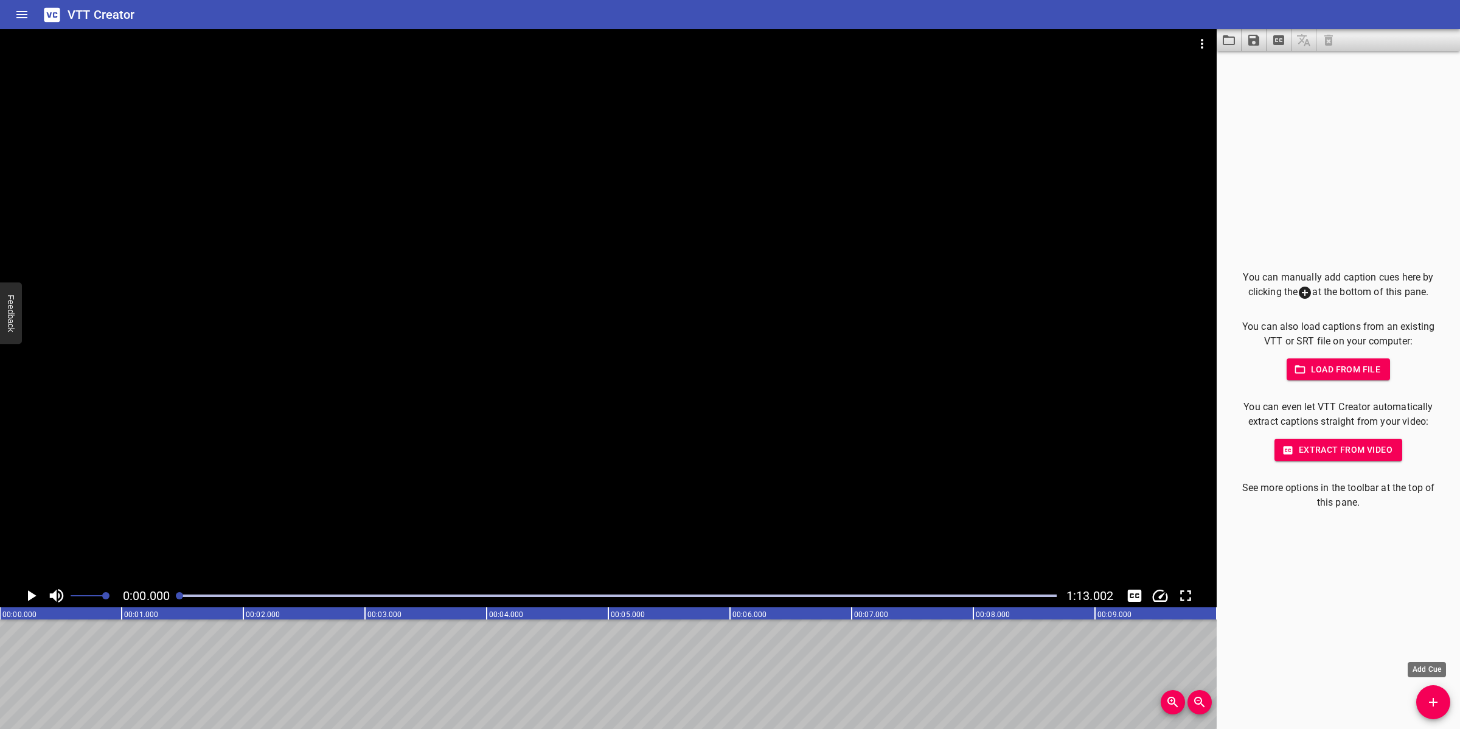
click at [1430, 712] on button "Add Cue" at bounding box center [1433, 702] width 34 height 34
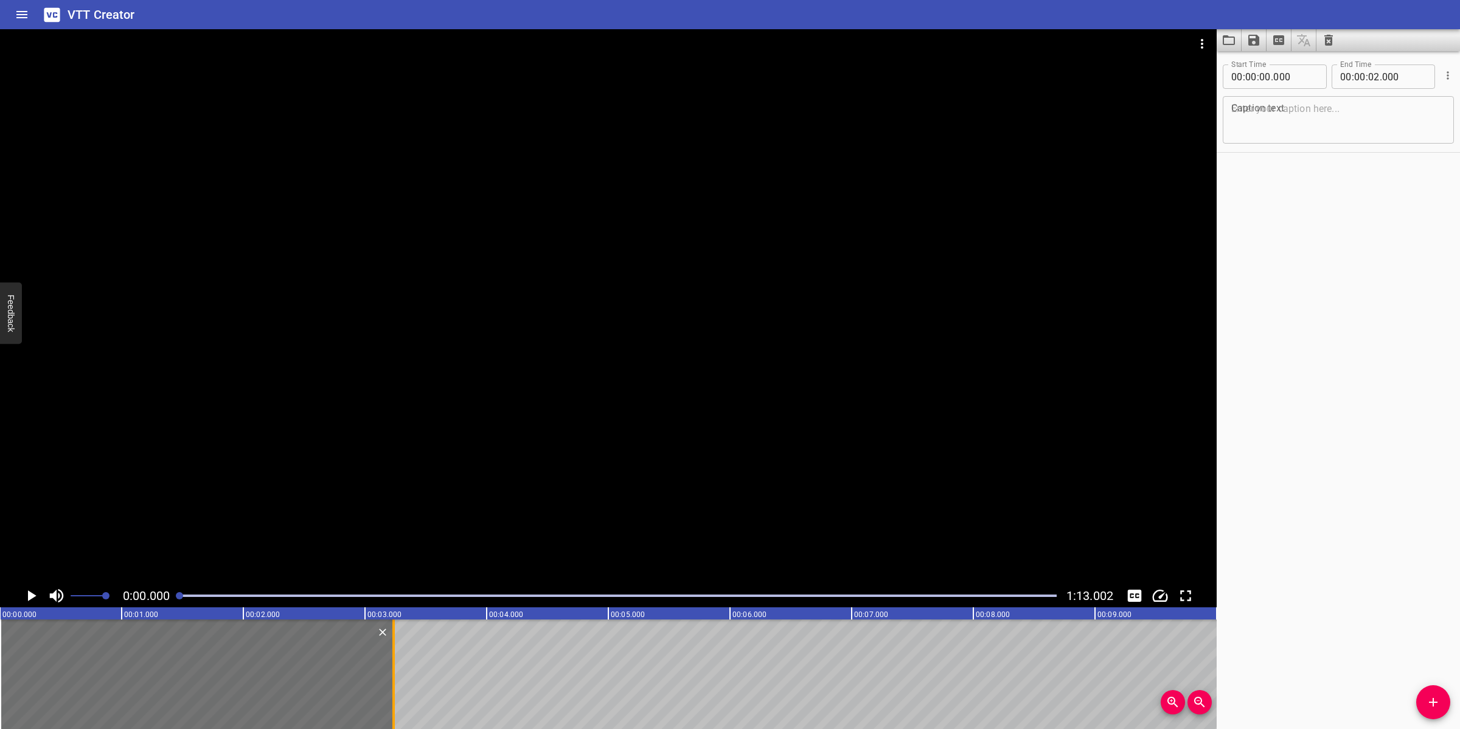
drag, startPoint x: 242, startPoint y: 685, endPoint x: 389, endPoint y: 671, distance: 147.9
click at [392, 671] on div at bounding box center [393, 674] width 2 height 110
type input "03"
type input "225"
click at [384, 201] on div at bounding box center [608, 306] width 1217 height 555
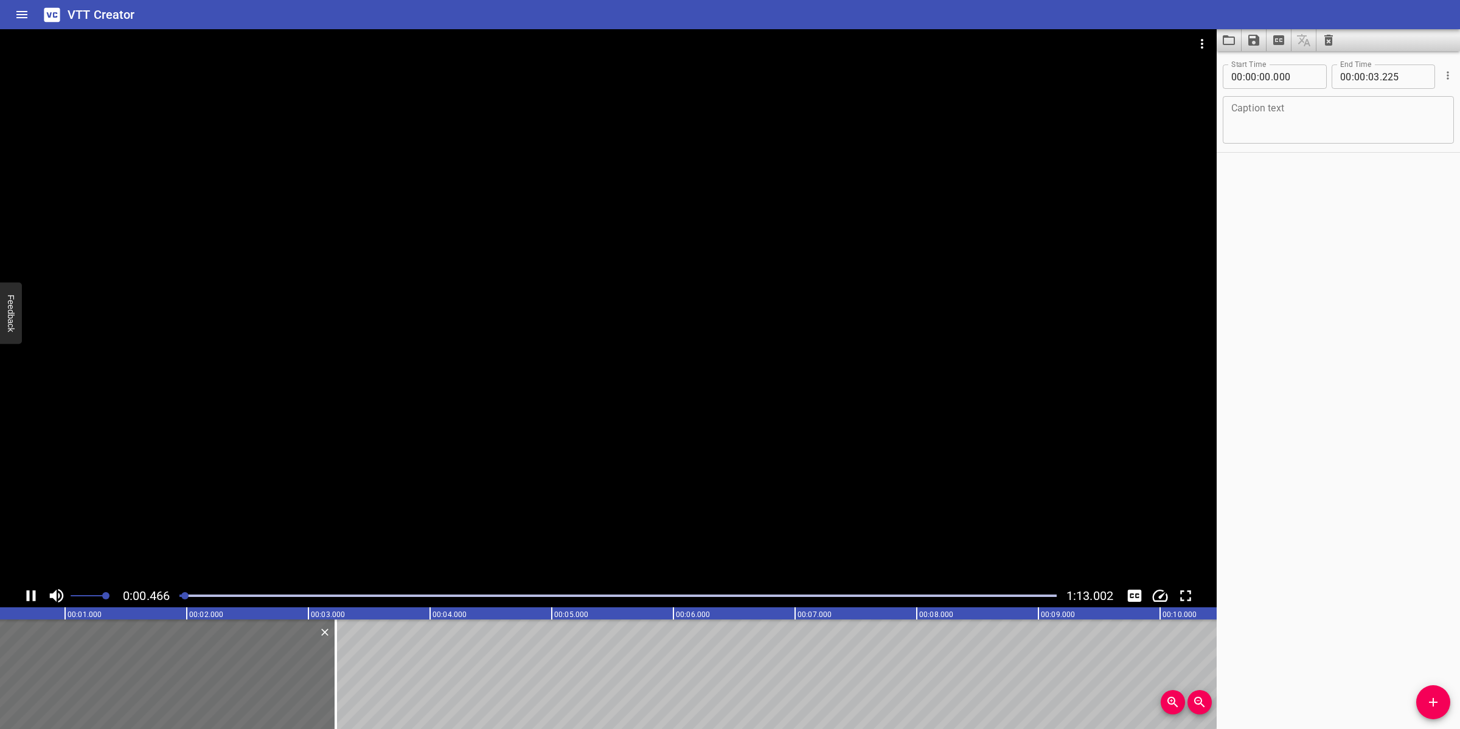
click at [365, 229] on div at bounding box center [608, 306] width 1217 height 555
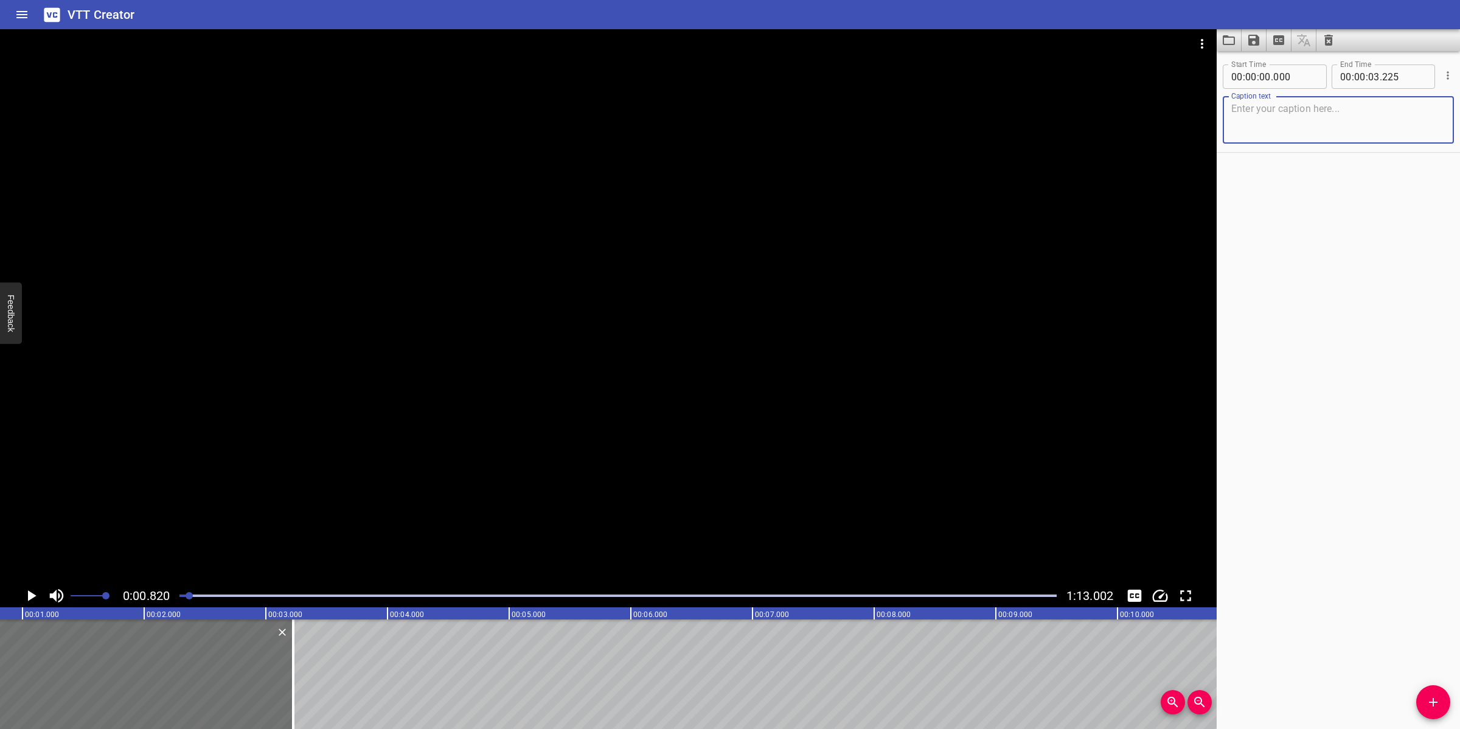
click at [1273, 125] on textarea at bounding box center [1338, 120] width 214 height 35
paste textarea "Verifying Vital Information About the Incident"
drag, startPoint x: 1354, startPoint y: 111, endPoint x: 1349, endPoint y: 116, distance: 7.3
click at [1392, 111] on textarea "Verifying Vital Information about the Incident" at bounding box center [1338, 120] width 214 height 35
click at [1326, 132] on textarea "Verifying Vital Information about the Incident" at bounding box center [1338, 120] width 214 height 35
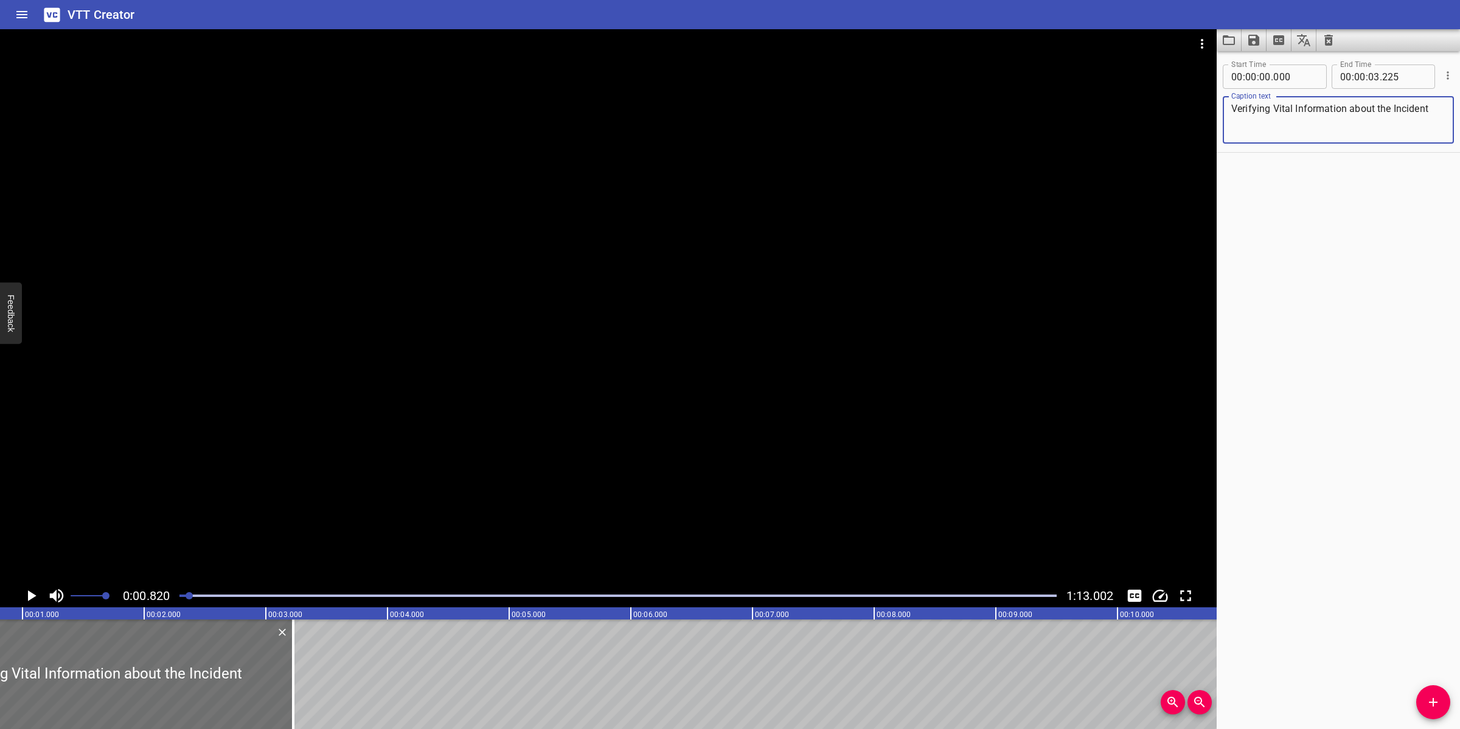
click at [1275, 111] on textarea "Verifying Vital Information about the Incident" at bounding box center [1338, 120] width 214 height 35
click at [1400, 122] on textarea "Verifying Vital Information about the Incident" at bounding box center [1338, 120] width 214 height 35
type textarea "Verifying Vital Information about the Incident"
click at [607, 479] on div at bounding box center [608, 306] width 1217 height 555
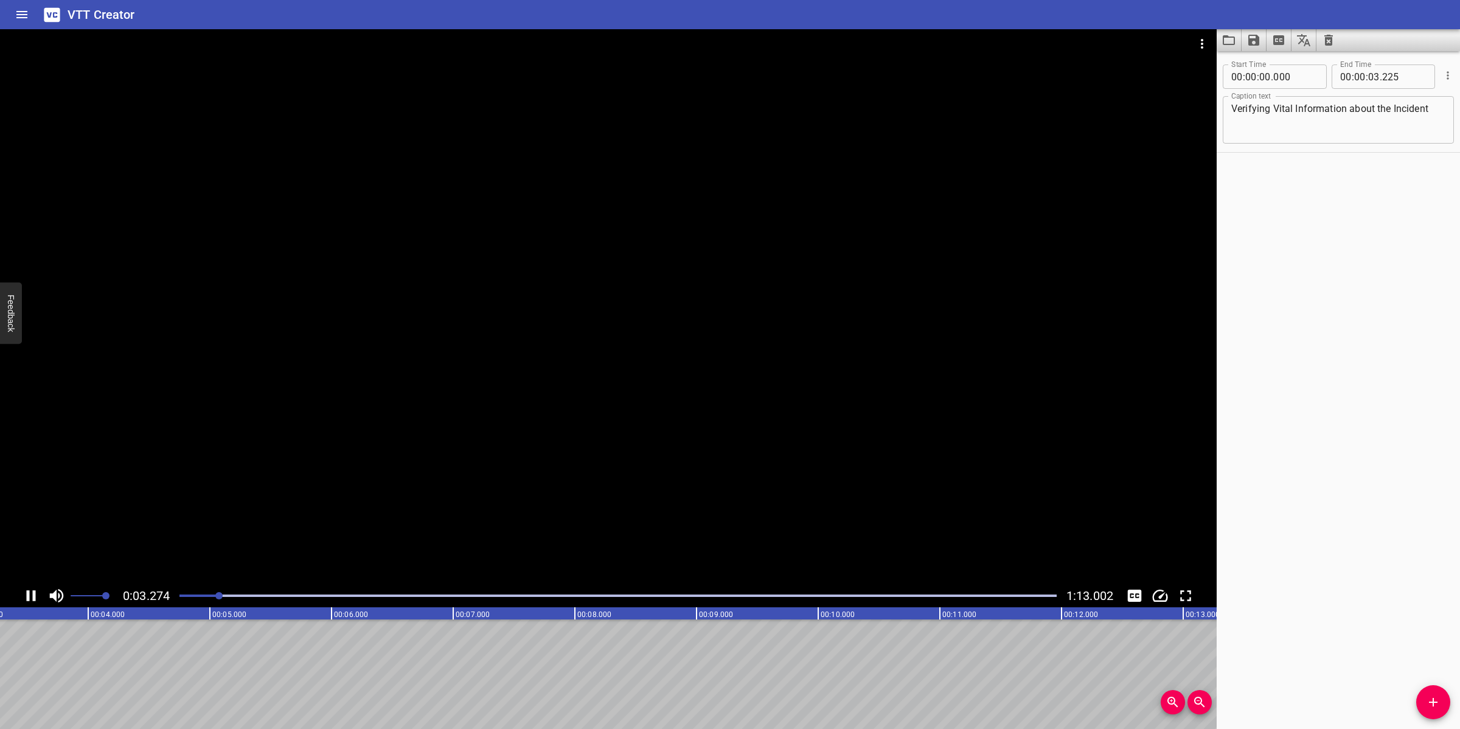
click at [715, 494] on div at bounding box center [608, 306] width 1217 height 555
click at [1437, 709] on icon "Add Cue" at bounding box center [1433, 702] width 15 height 15
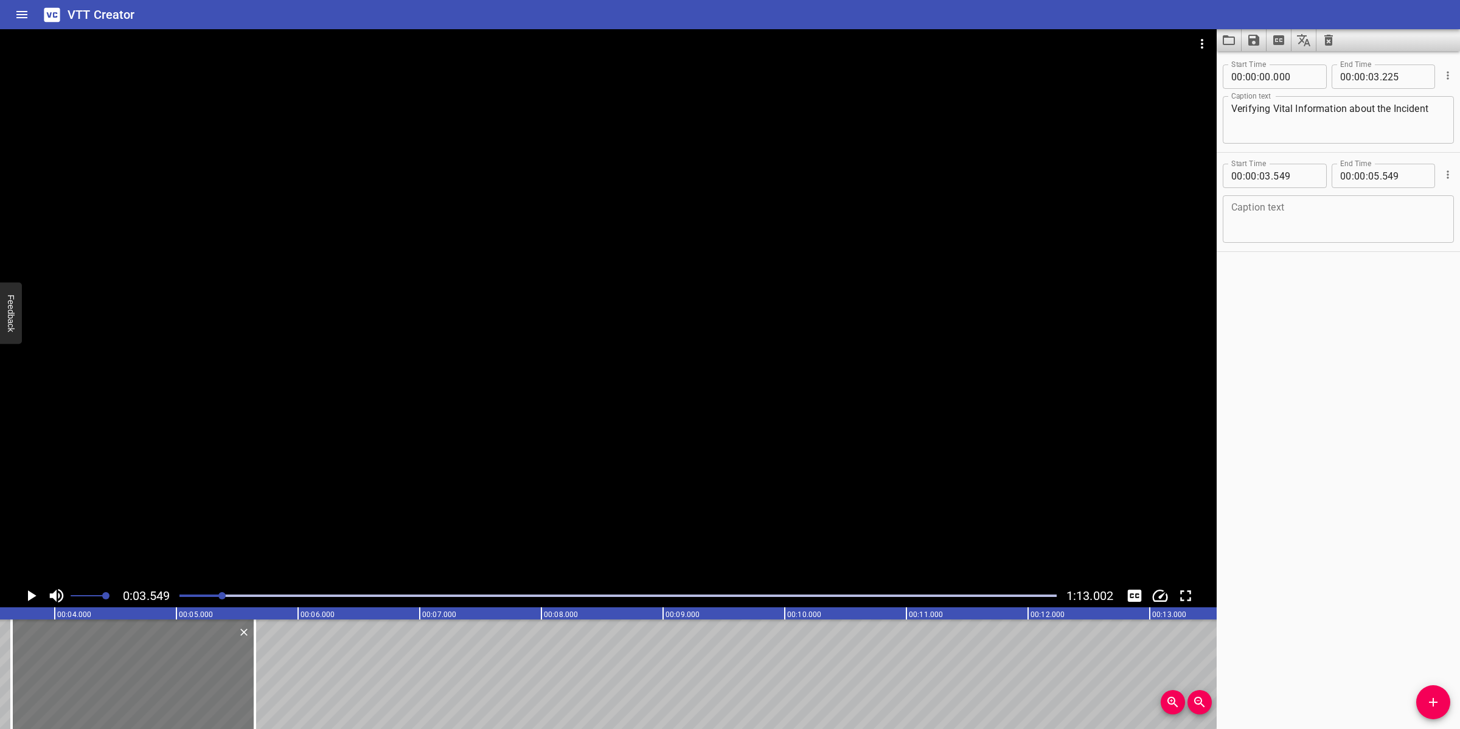
click at [92, 675] on div at bounding box center [133, 674] width 243 height 110
type input "644"
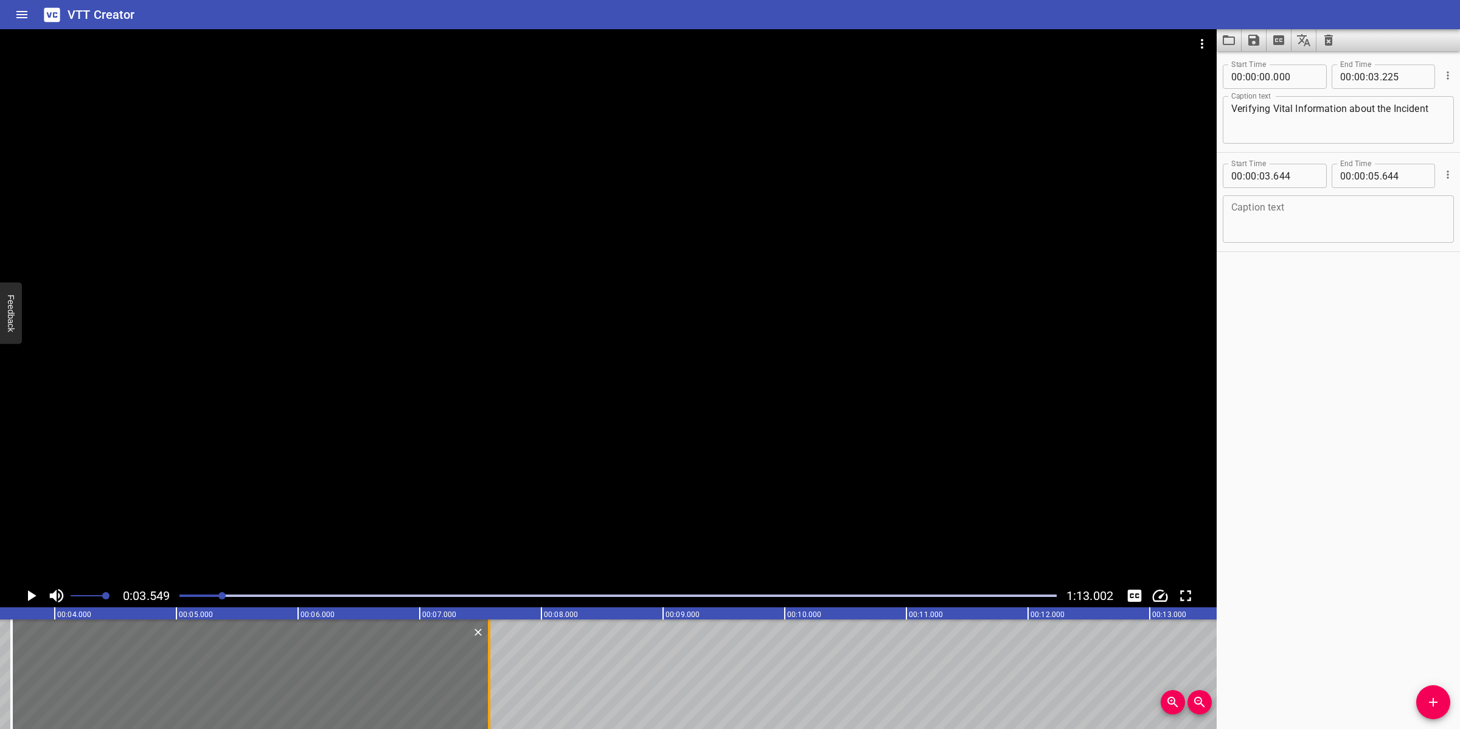
drag, startPoint x: 251, startPoint y: 675, endPoint x: 484, endPoint y: 670, distance: 233.1
click at [485, 670] on div at bounding box center [489, 674] width 12 height 110
type input "07"
type input "564"
click at [1308, 220] on textarea at bounding box center [1338, 219] width 214 height 35
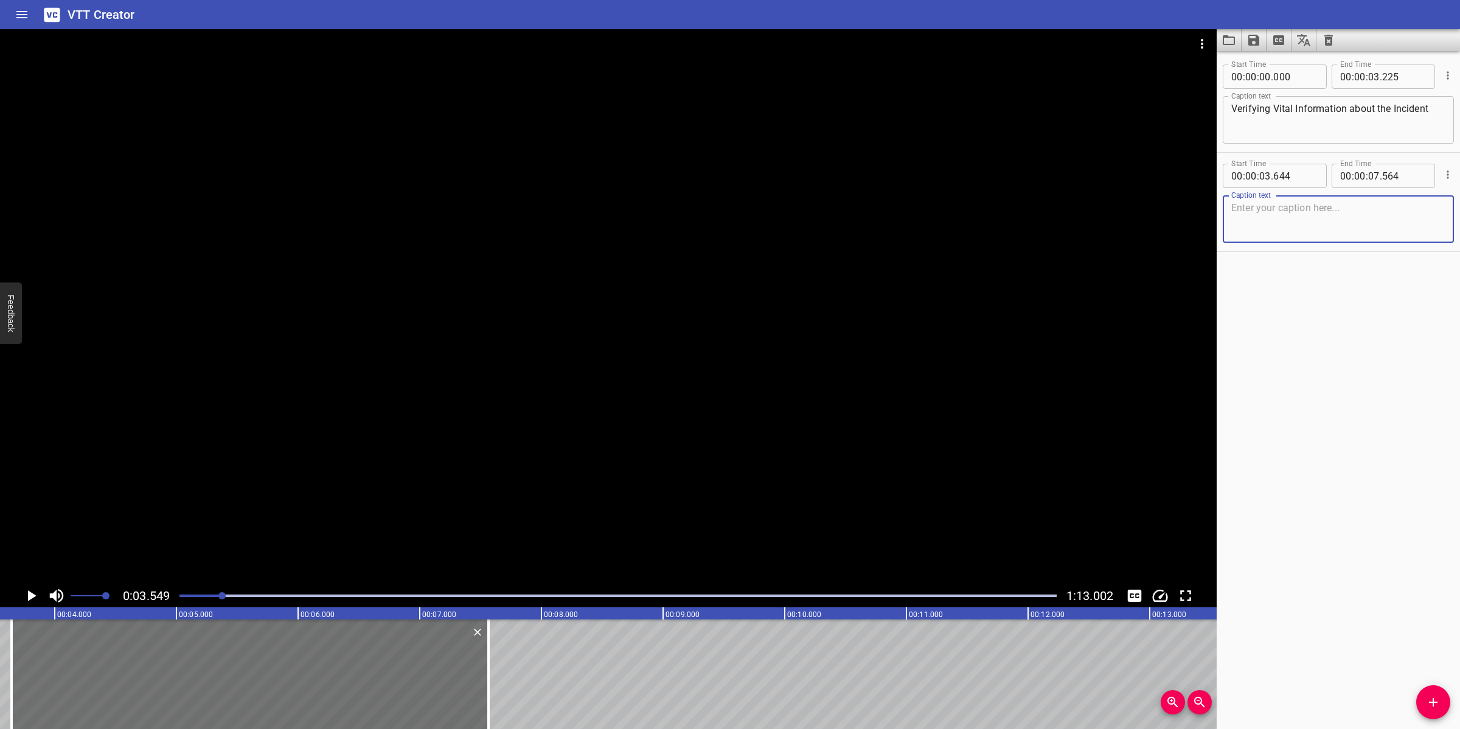
paste textarea "If there is an Unconfirmed Facility Emergency Situation:"
drag, startPoint x: 835, startPoint y: 408, endPoint x: 829, endPoint y: 399, distance: 10.6
click at [831, 412] on div at bounding box center [608, 306] width 1217 height 555
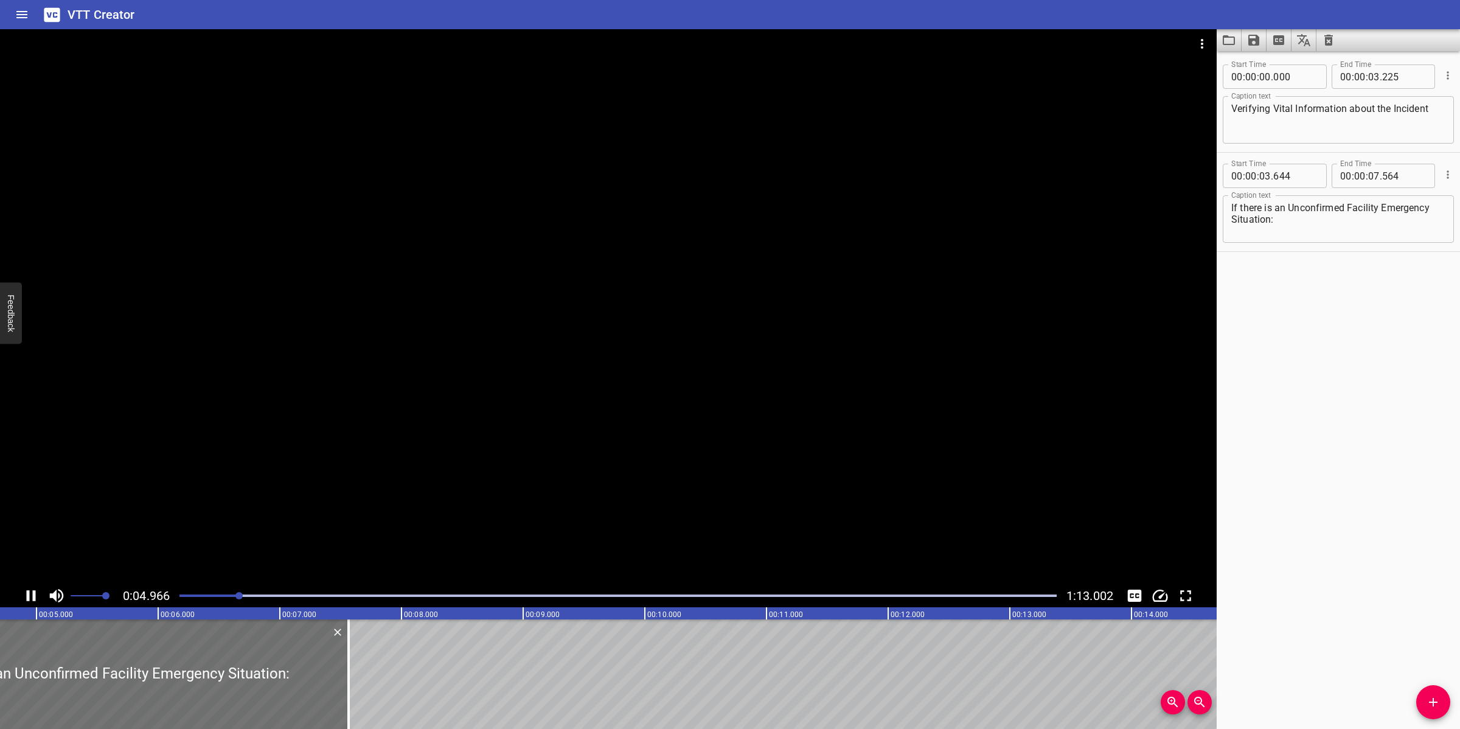
drag, startPoint x: 729, startPoint y: 451, endPoint x: 1049, endPoint y: 355, distance: 334.7
click at [734, 451] on div at bounding box center [608, 306] width 1217 height 555
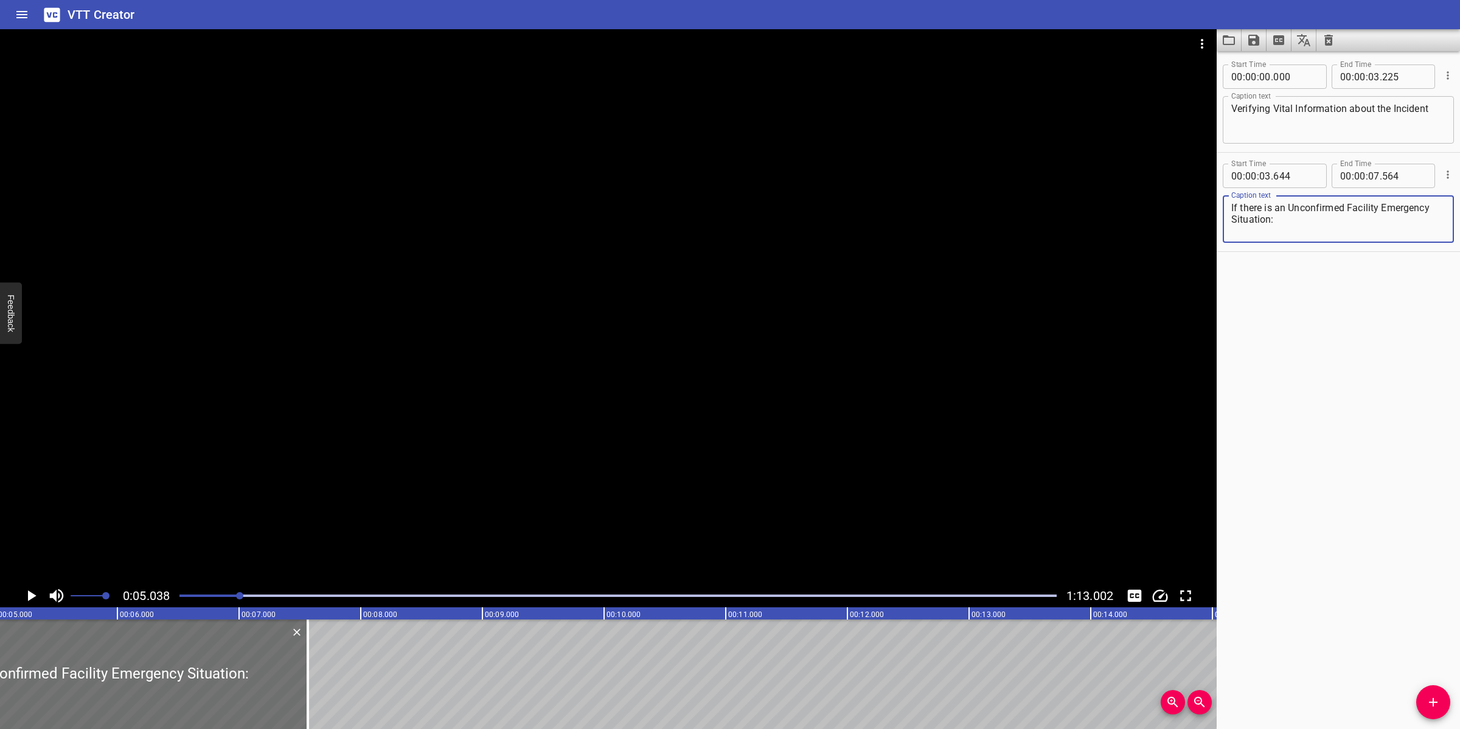
click at [1433, 207] on textarea "If there is an Unconfirmed Facility Emergency Situation:" at bounding box center [1338, 219] width 214 height 35
type textarea "If there is an unconfirmed facility emergency situation:"
click at [764, 467] on div at bounding box center [608, 306] width 1217 height 555
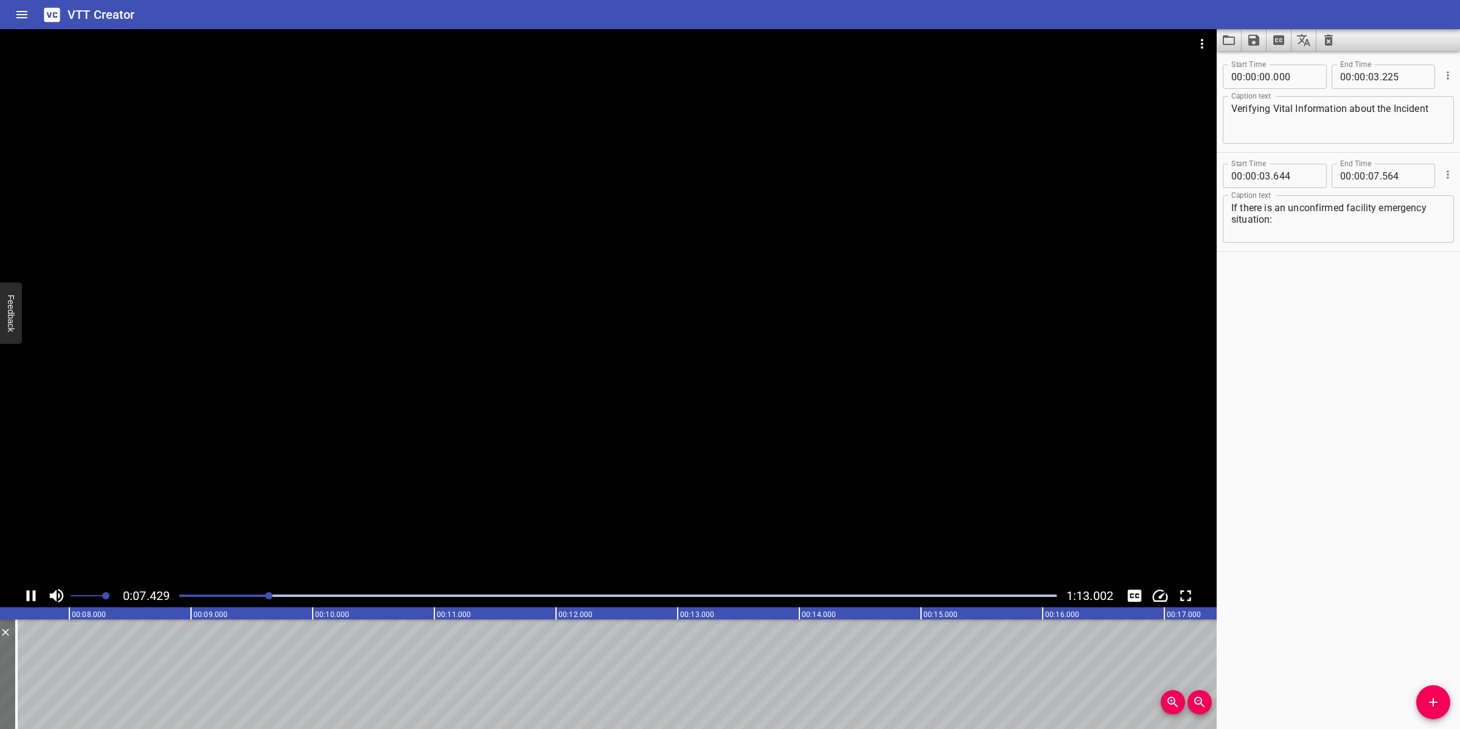
click at [687, 502] on div at bounding box center [608, 306] width 1217 height 555
click at [1434, 706] on icon "Add Cue" at bounding box center [1433, 702] width 15 height 15
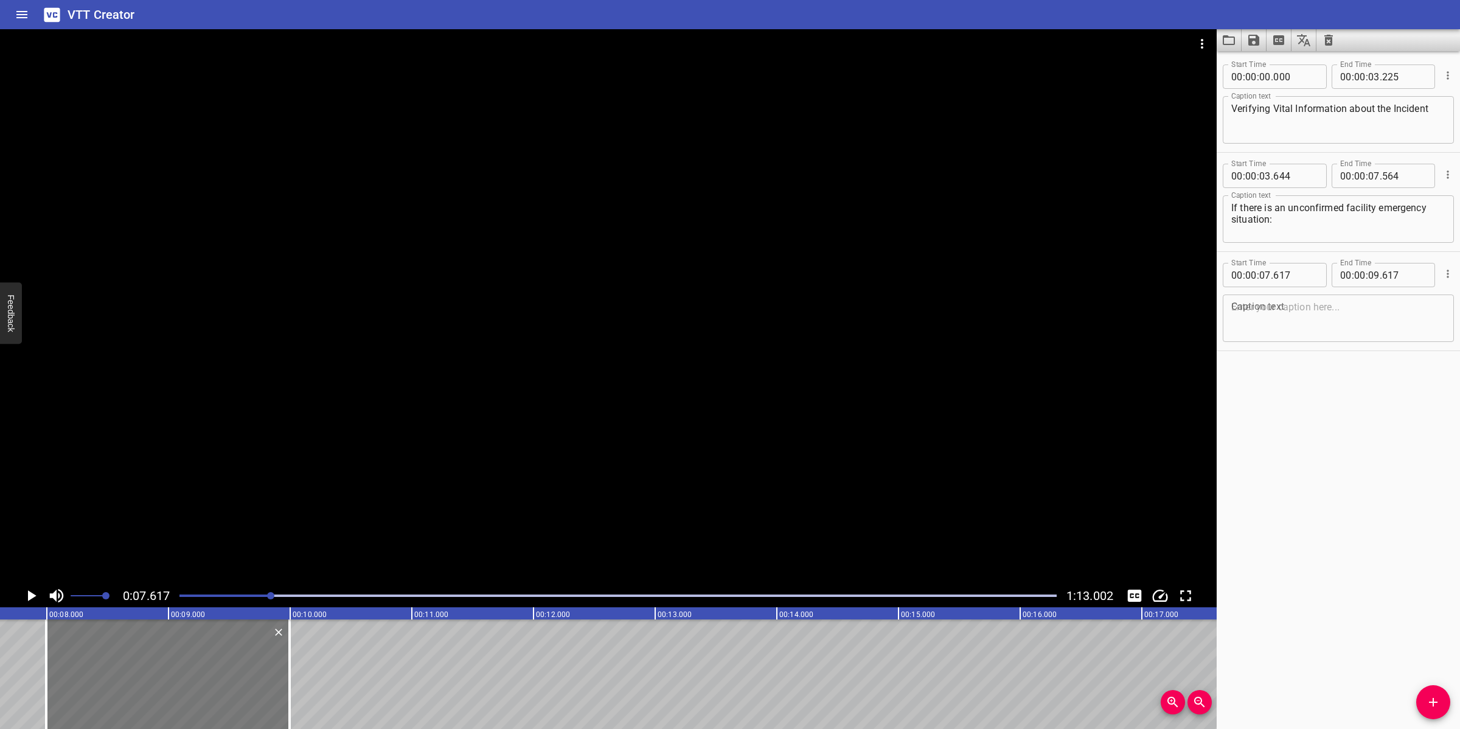
drag, startPoint x: 158, startPoint y: 677, endPoint x: 219, endPoint y: 675, distance: 60.9
click at [204, 683] on div at bounding box center [167, 674] width 243 height 110
type input "997"
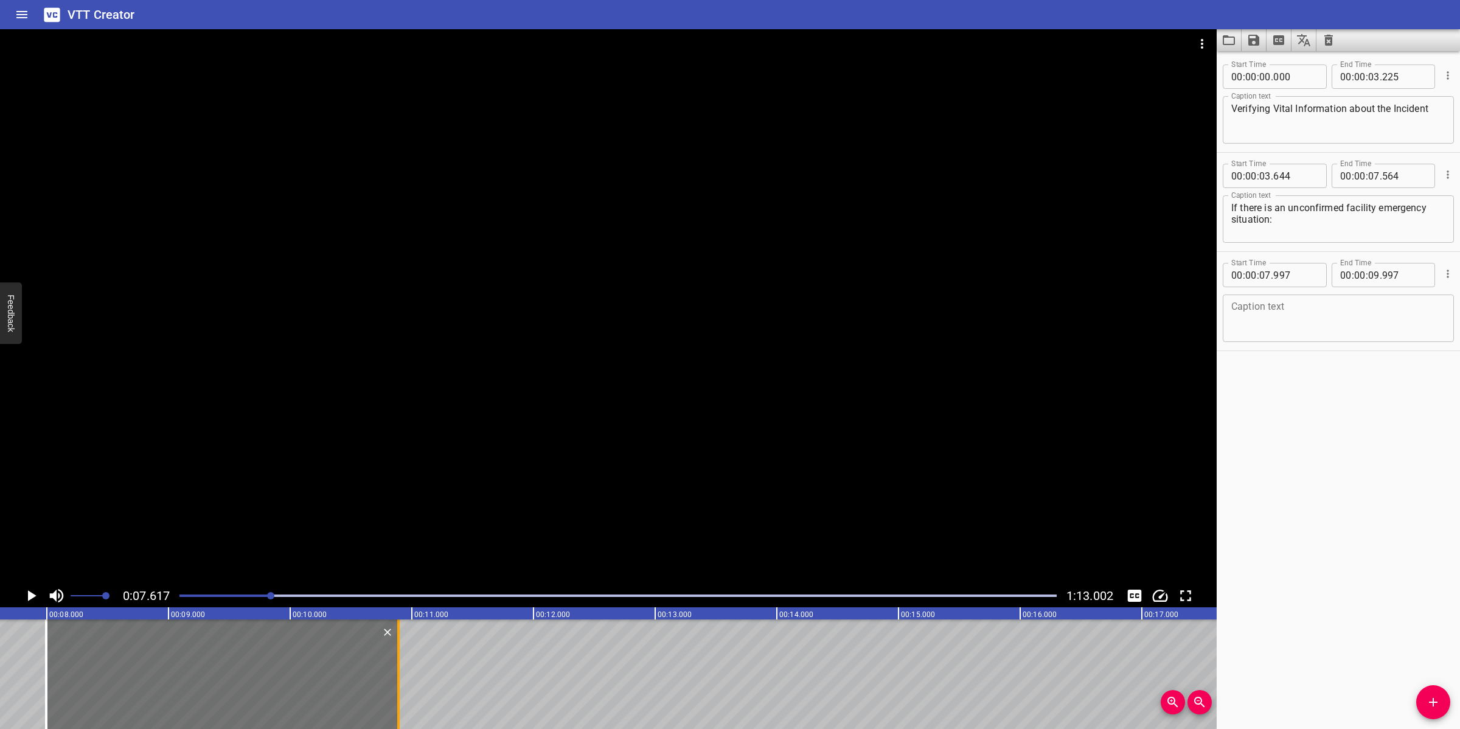
drag, startPoint x: 290, startPoint y: 658, endPoint x: 399, endPoint y: 673, distance: 109.9
click at [399, 673] on div at bounding box center [398, 674] width 12 height 110
type input "10"
type input "892"
click at [1284, 324] on textarea at bounding box center [1338, 318] width 214 height 35
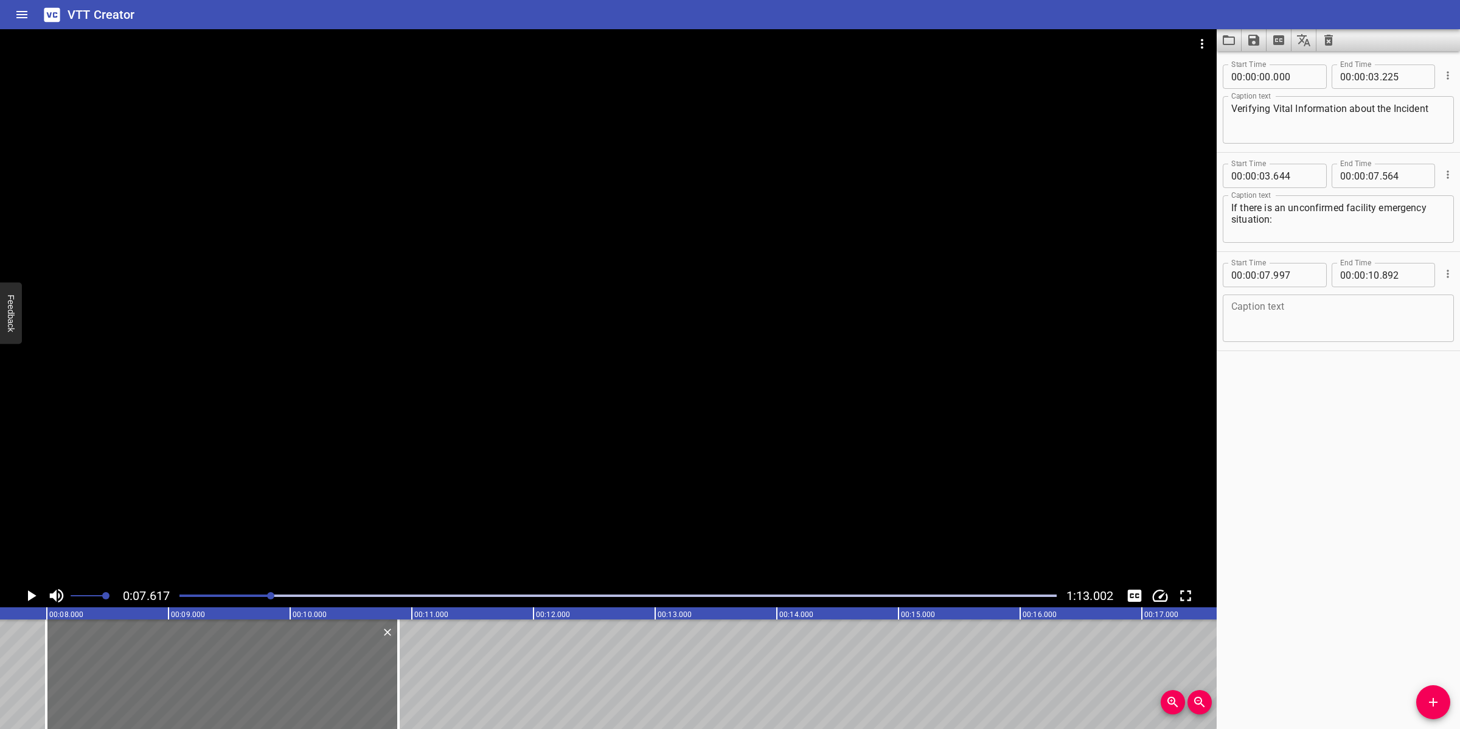
paste textarea "The personnel at scene must do the following:"
click at [1399, 306] on textarea "The personnel at scene must do the following:" at bounding box center [1338, 318] width 214 height 35
type textarea "The personnel at scene must do the following:"
click at [774, 381] on div at bounding box center [608, 306] width 1217 height 555
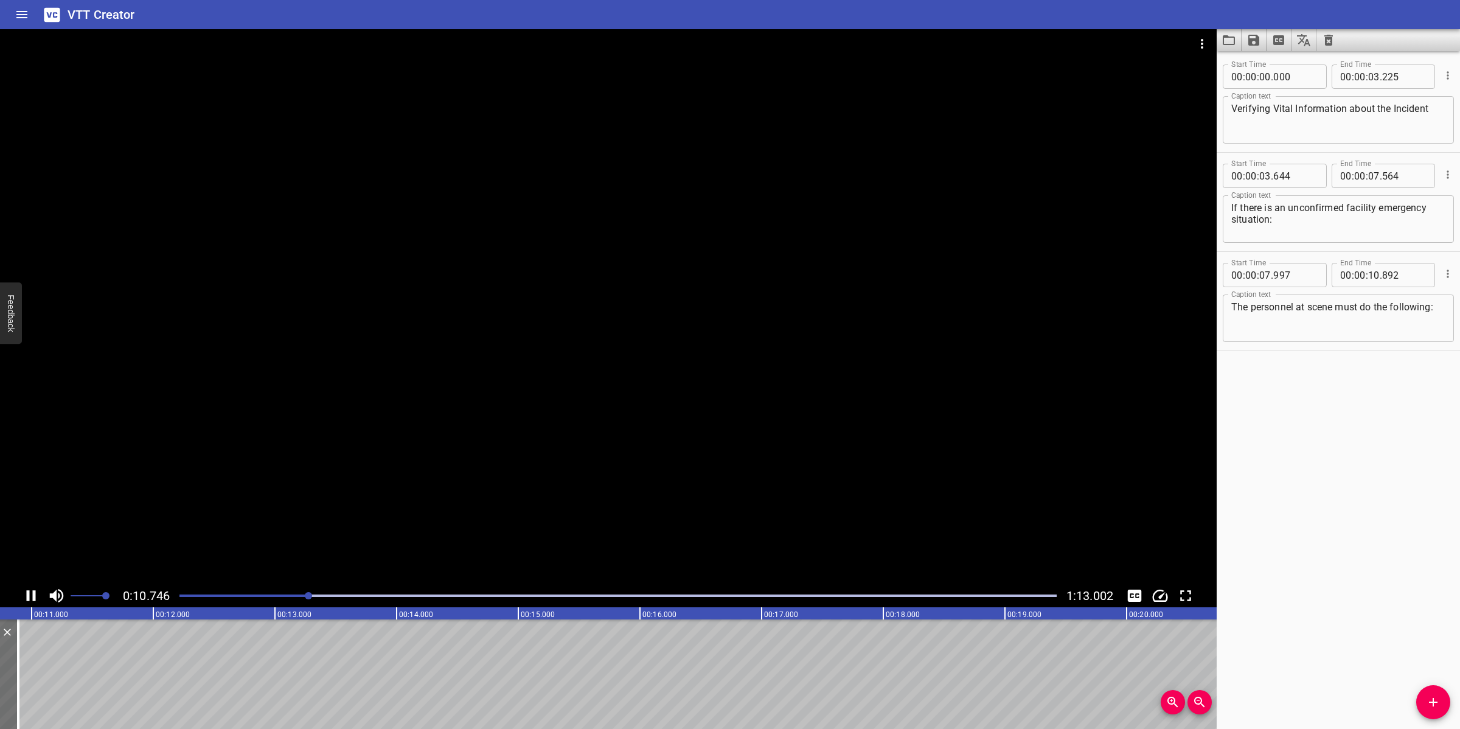
click at [588, 552] on div at bounding box center [608, 306] width 1217 height 555
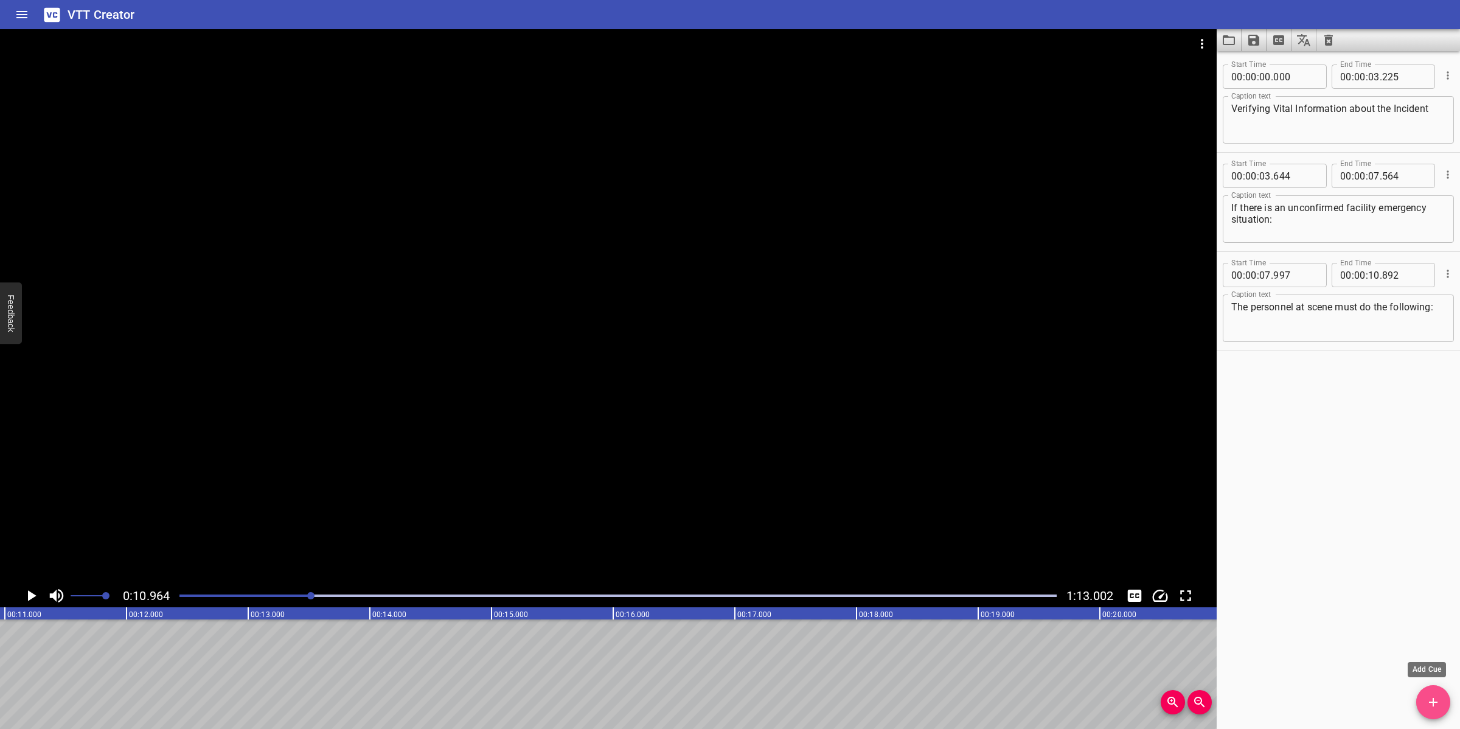
click at [1419, 704] on span "Add Cue" at bounding box center [1433, 702] width 34 height 15
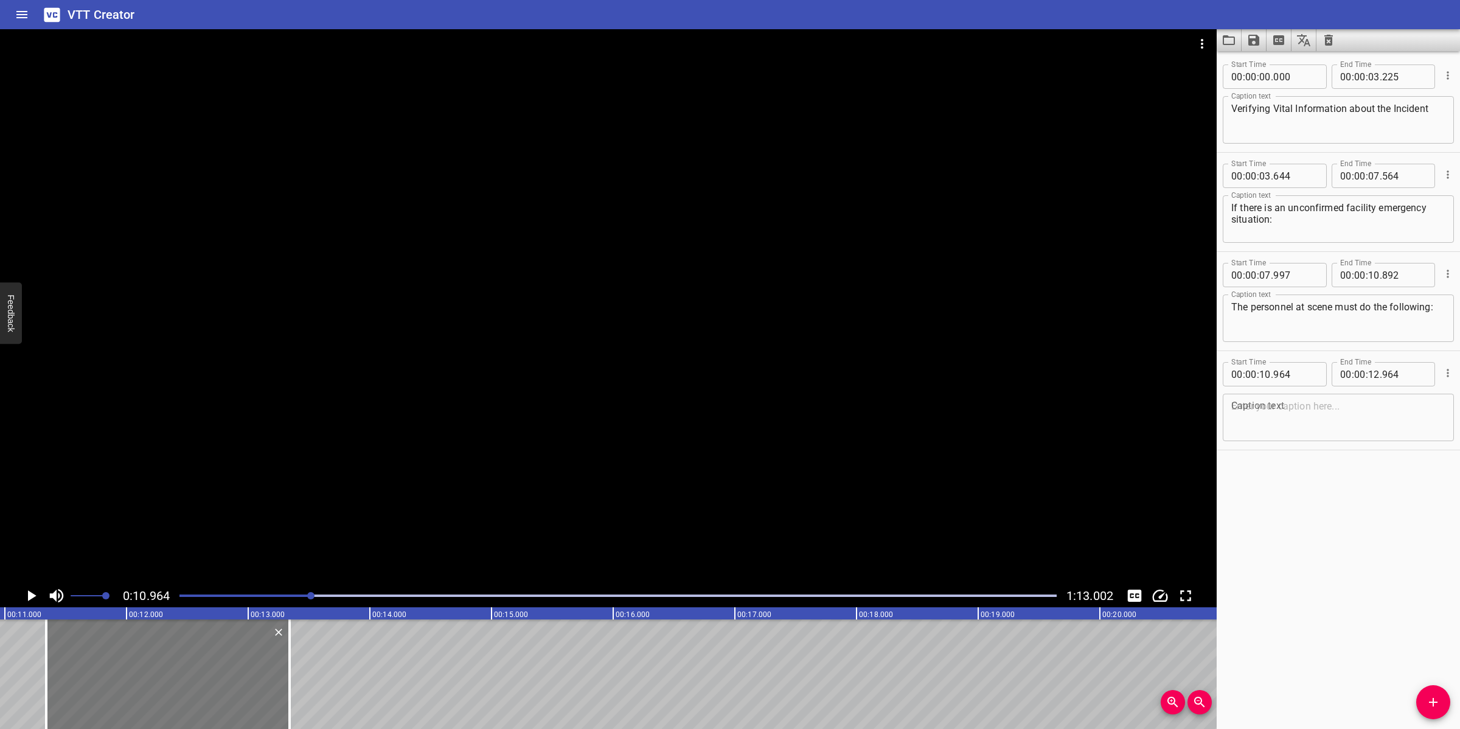
drag, startPoint x: 130, startPoint y: 689, endPoint x: 175, endPoint y: 683, distance: 46.0
click at [175, 683] on div at bounding box center [167, 674] width 243 height 110
type input "11"
type input "339"
type input "13"
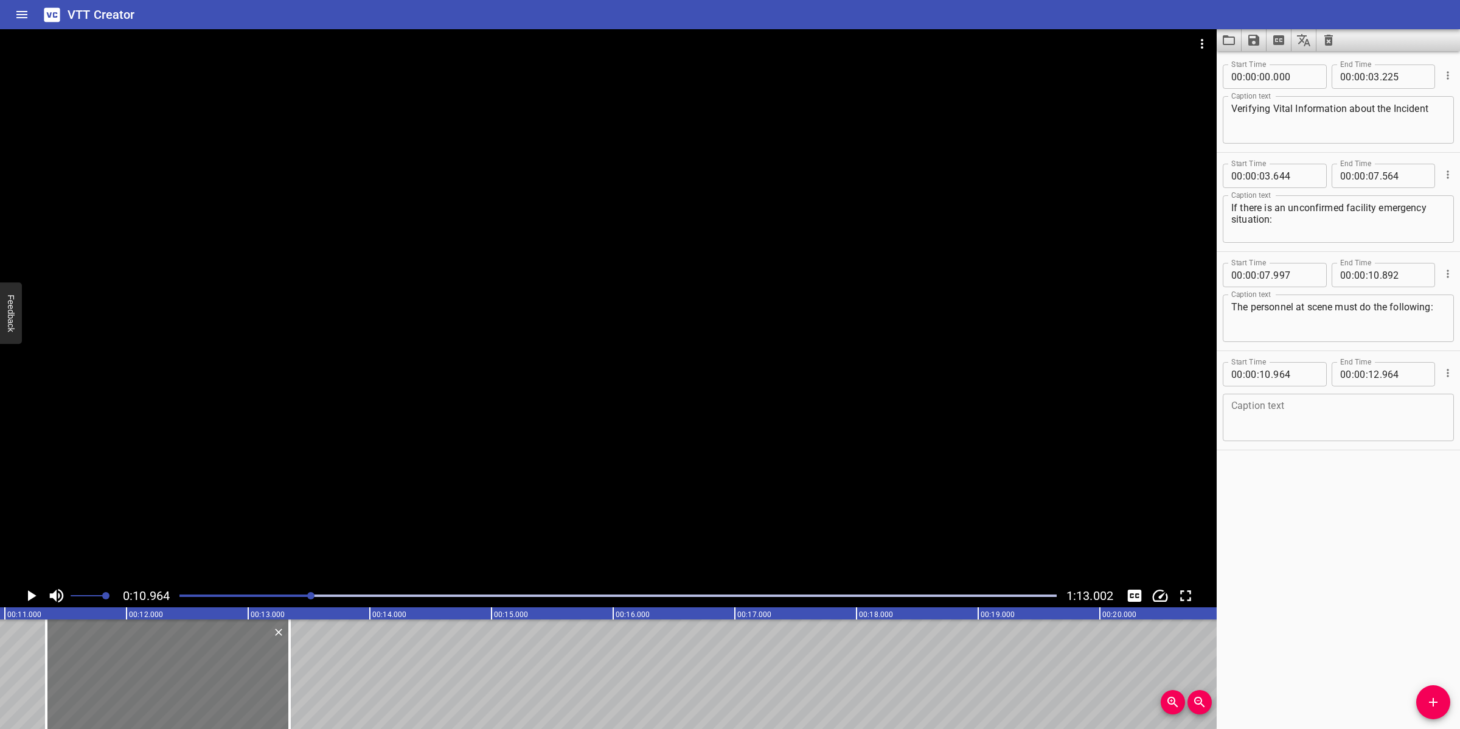
type input "339"
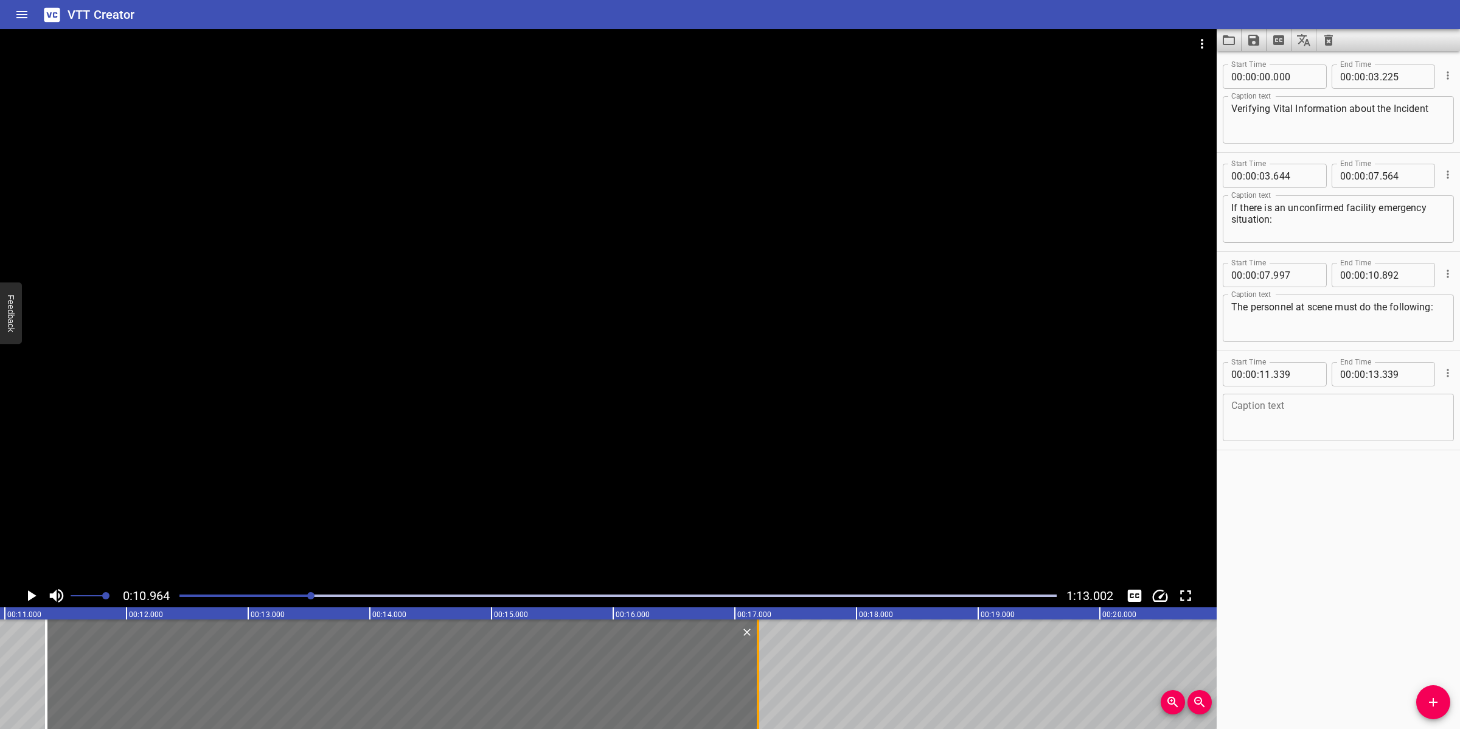
drag, startPoint x: 293, startPoint y: 680, endPoint x: 761, endPoint y: 688, distance: 468.5
click at [761, 688] on div at bounding box center [758, 674] width 12 height 110
type input "17"
type input "189"
click at [1337, 409] on textarea at bounding box center [1338, 417] width 214 height 35
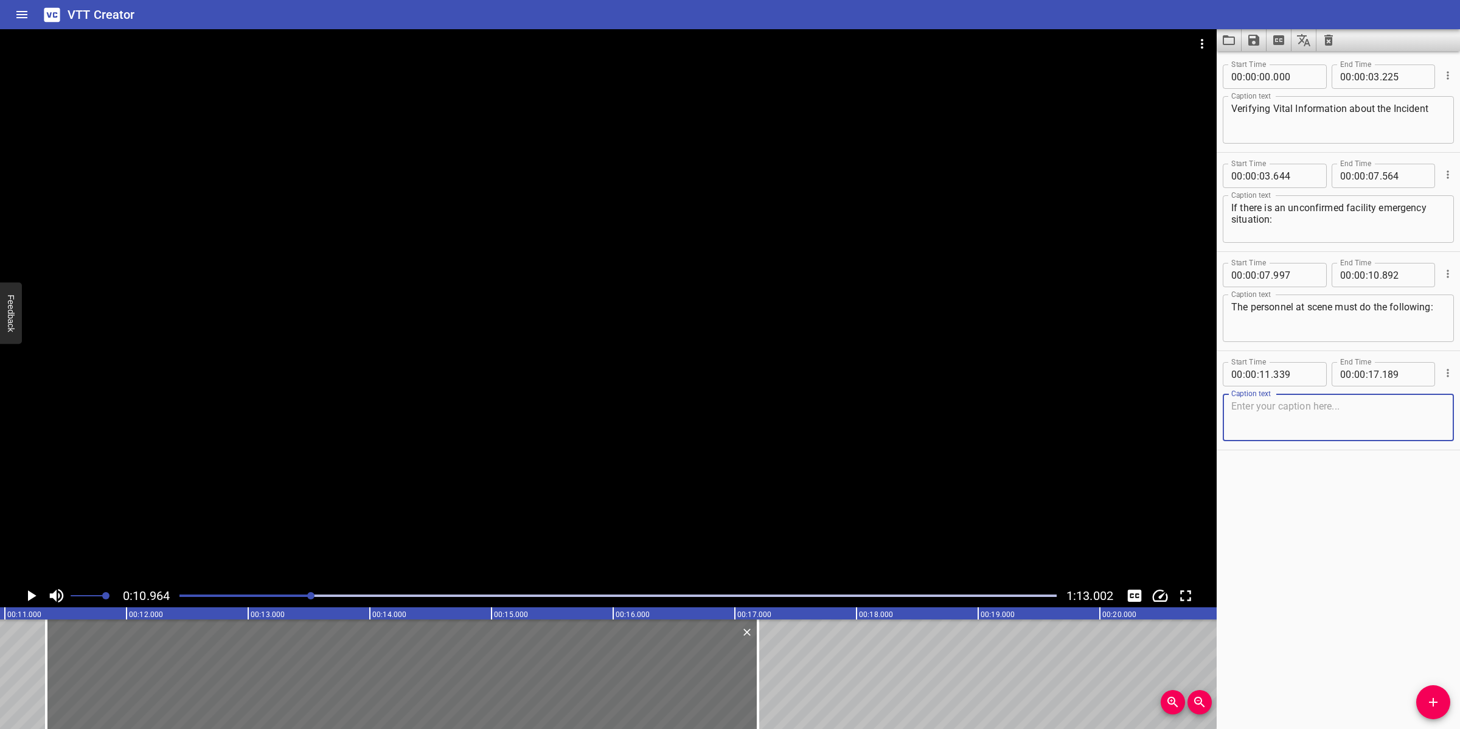
paste textarea "Depending on the nature of the emergency, secure an immediate escape from the a…"
click at [1427, 405] on textarea "Depending on the nature of the emergency, secure an immediate escape from the a…" at bounding box center [1338, 417] width 214 height 35
drag, startPoint x: 509, startPoint y: 417, endPoint x: 520, endPoint y: 417, distance: 11.0
click at [515, 417] on div at bounding box center [608, 306] width 1217 height 555
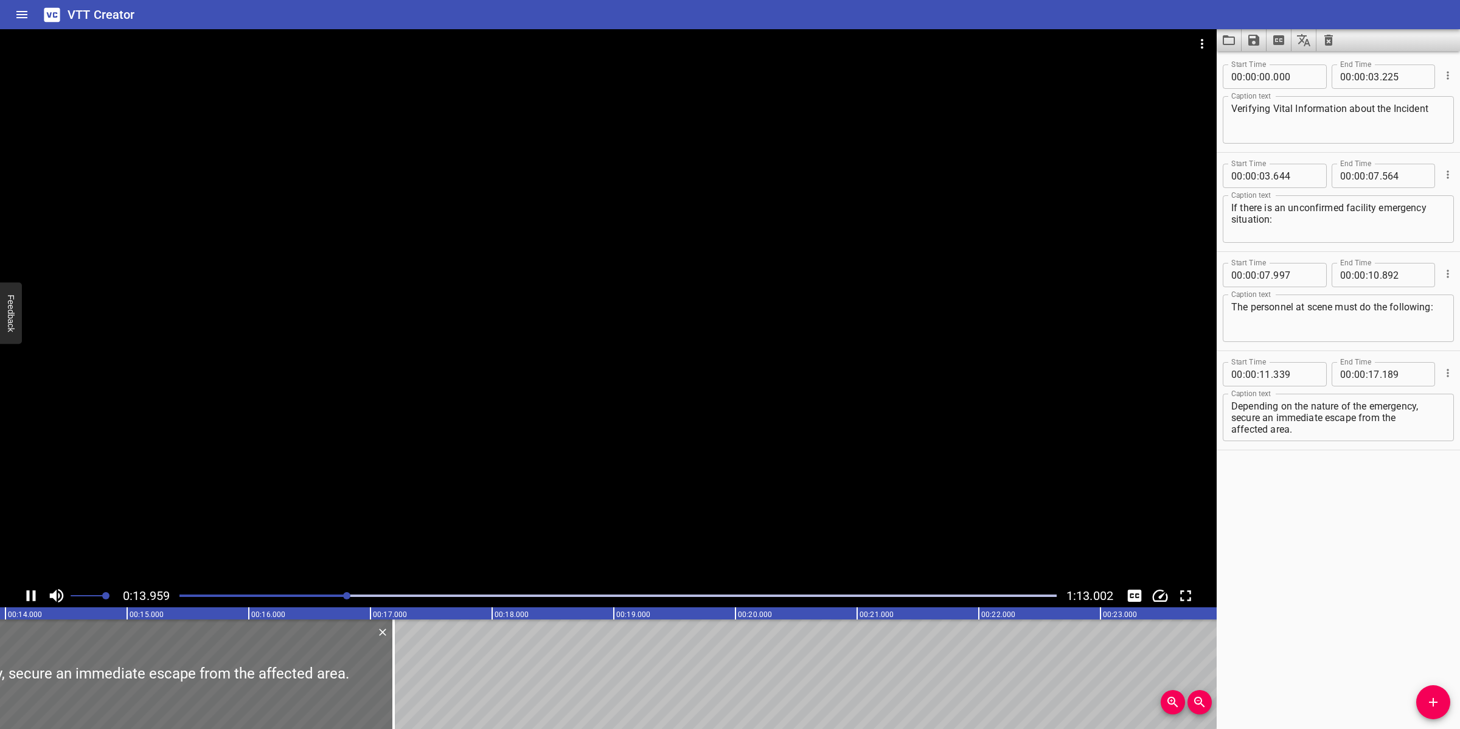
drag, startPoint x: 661, startPoint y: 441, endPoint x: 673, endPoint y: 433, distance: 14.9
click at [670, 435] on div at bounding box center [608, 306] width 1217 height 555
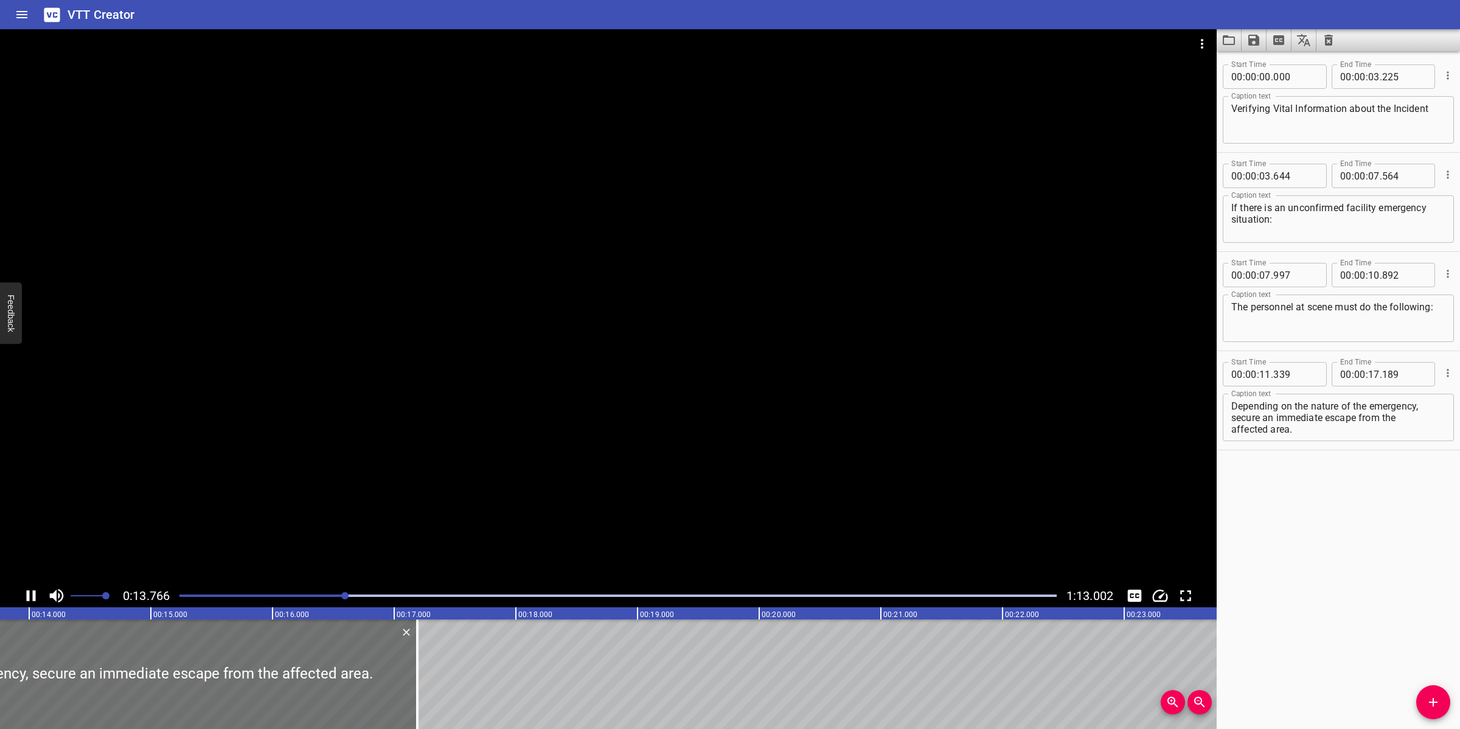
scroll to position [0, 1707]
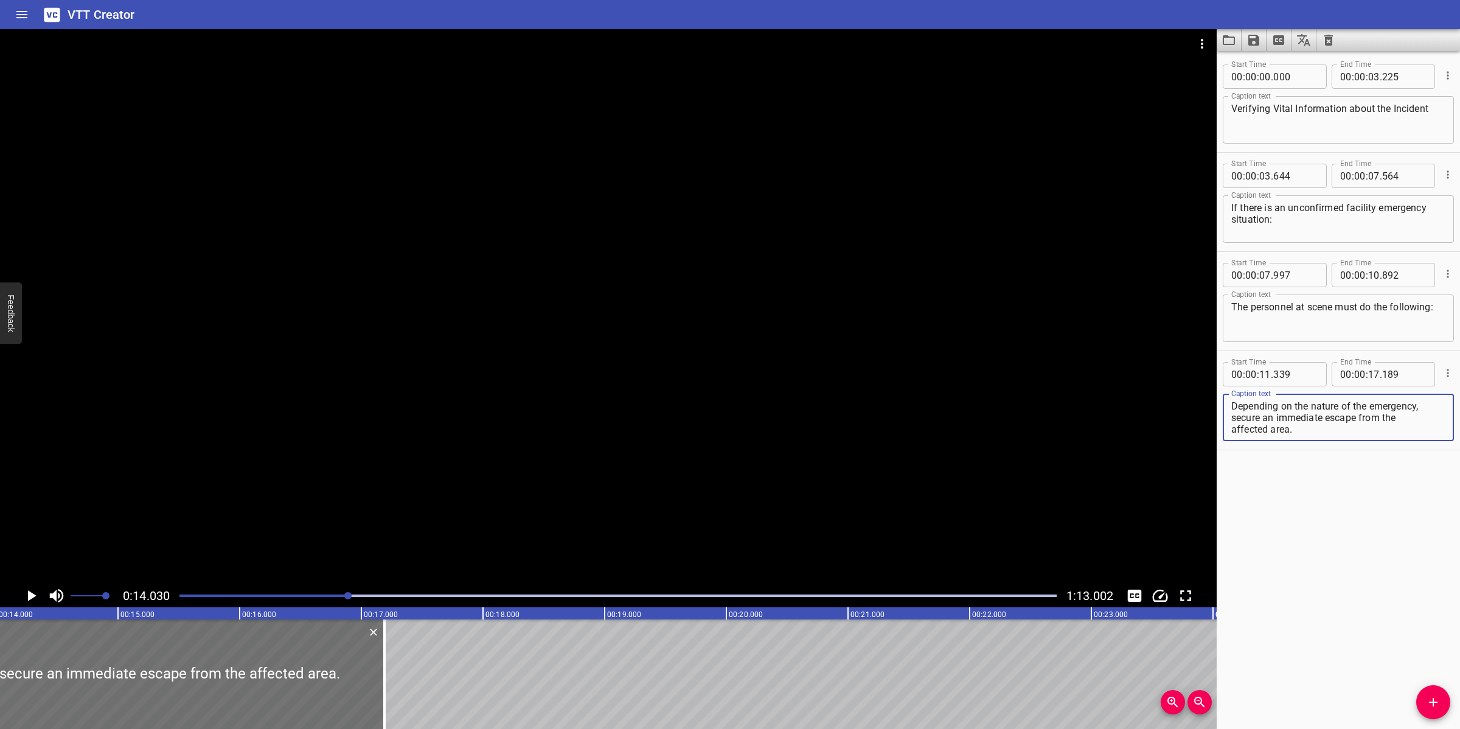
drag, startPoint x: 1427, startPoint y: 403, endPoint x: 1433, endPoint y: 453, distance: 50.9
click at [1433, 453] on div "Start Time 00 : 00 : 00 . 000 Start Time End Time 00 : 00 : 03 . 225 End Time C…" at bounding box center [1338, 390] width 243 height 678
type textarea "Depending on the nature of the emergency,"
click at [1366, 375] on span ":" at bounding box center [1367, 374] width 2 height 24
click at [1370, 381] on input "number" at bounding box center [1374, 374] width 12 height 24
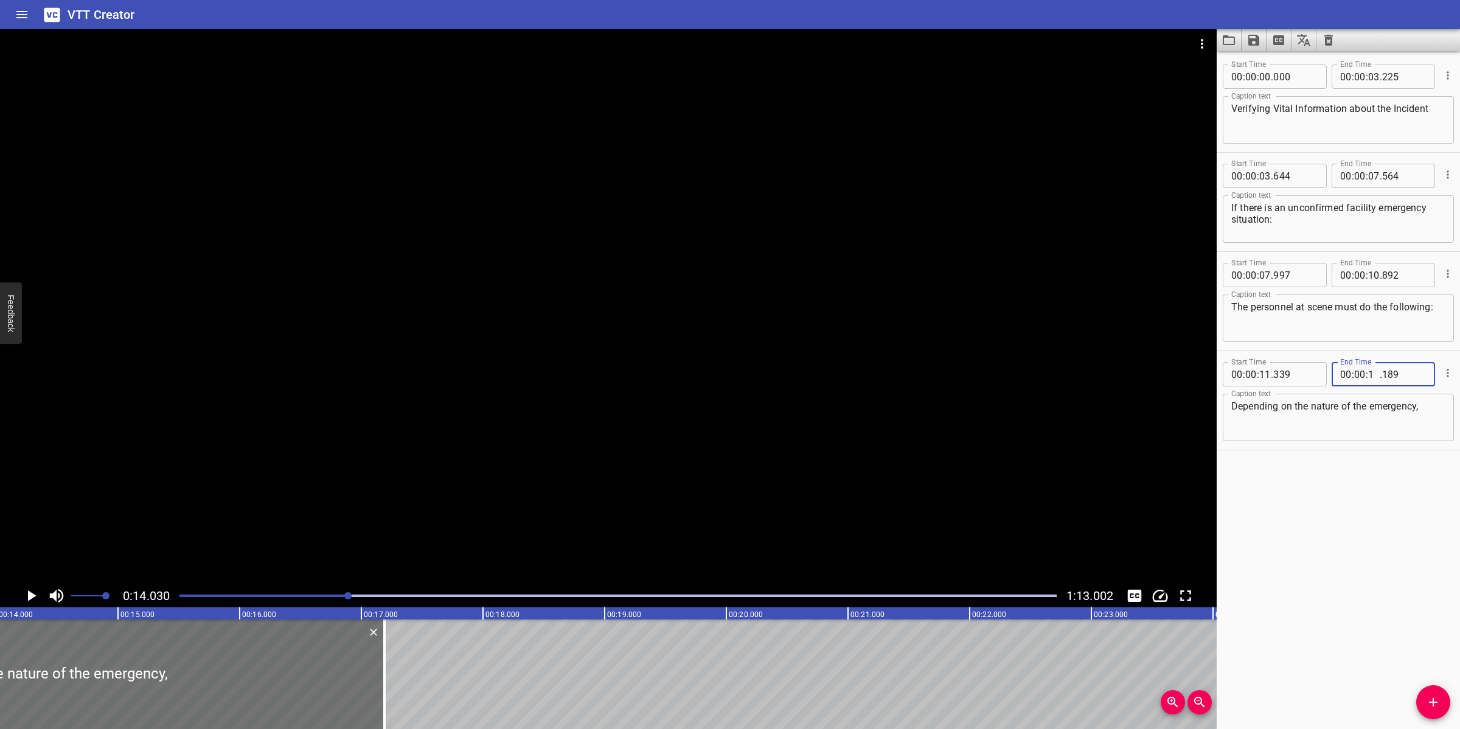
type input "14"
type input "030"
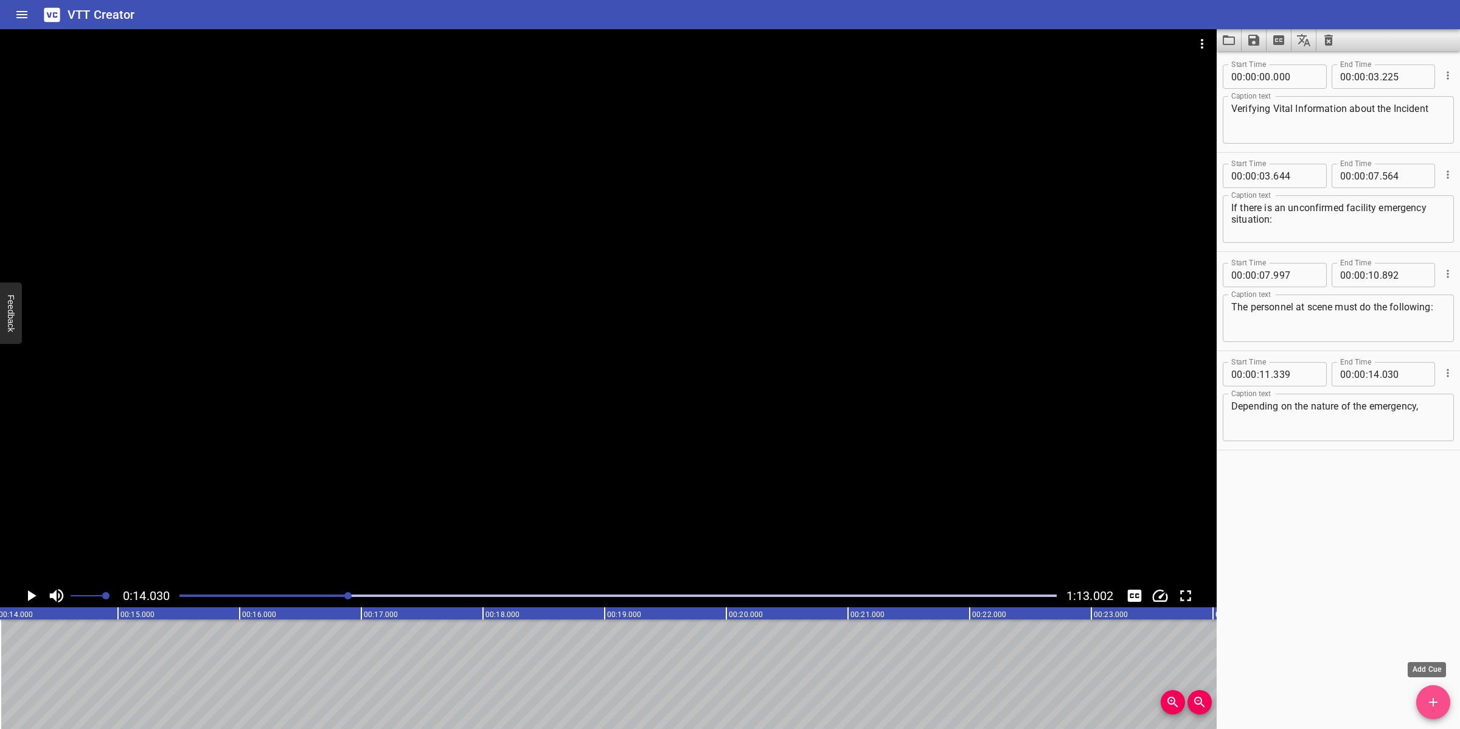
click at [1444, 704] on span "Add Cue" at bounding box center [1433, 702] width 34 height 15
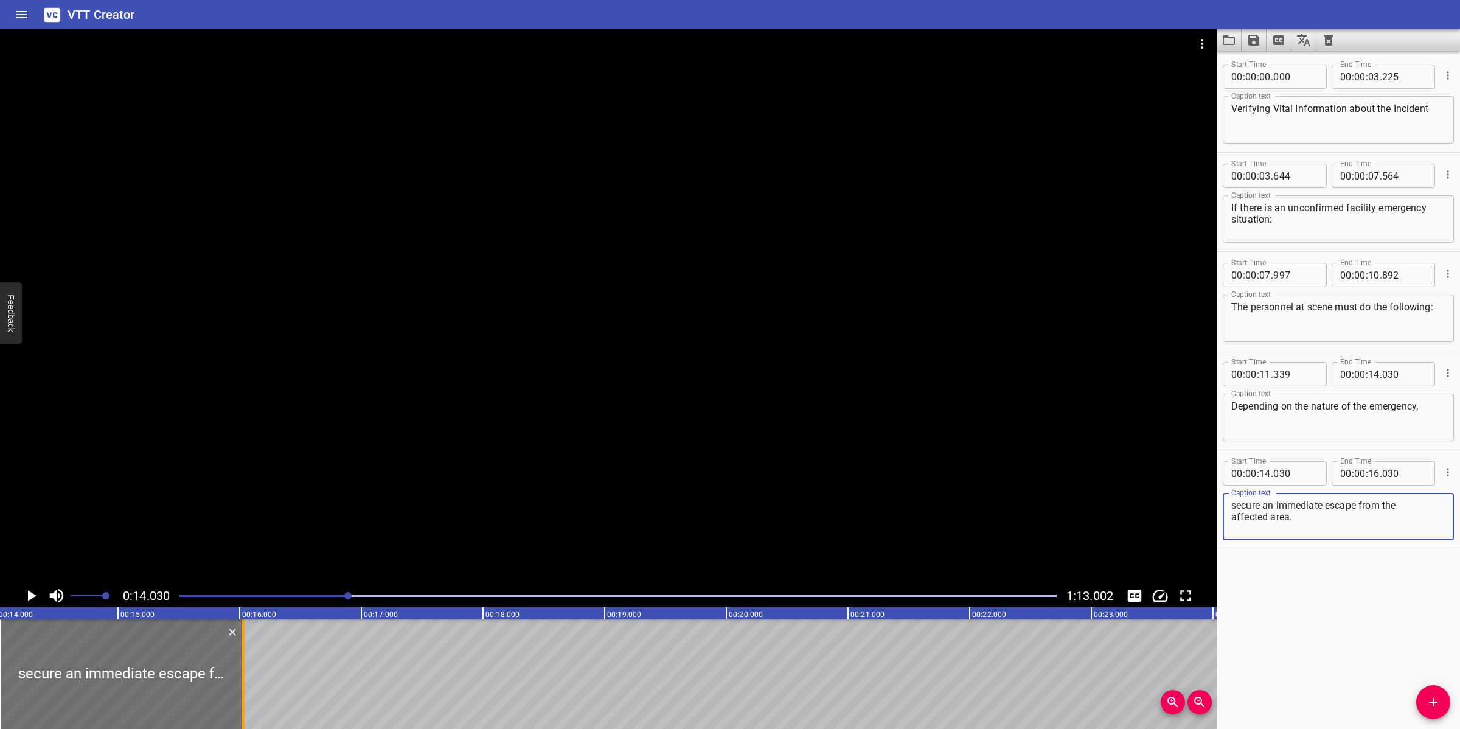
type textarea "secure an immediate escape from the affected area."
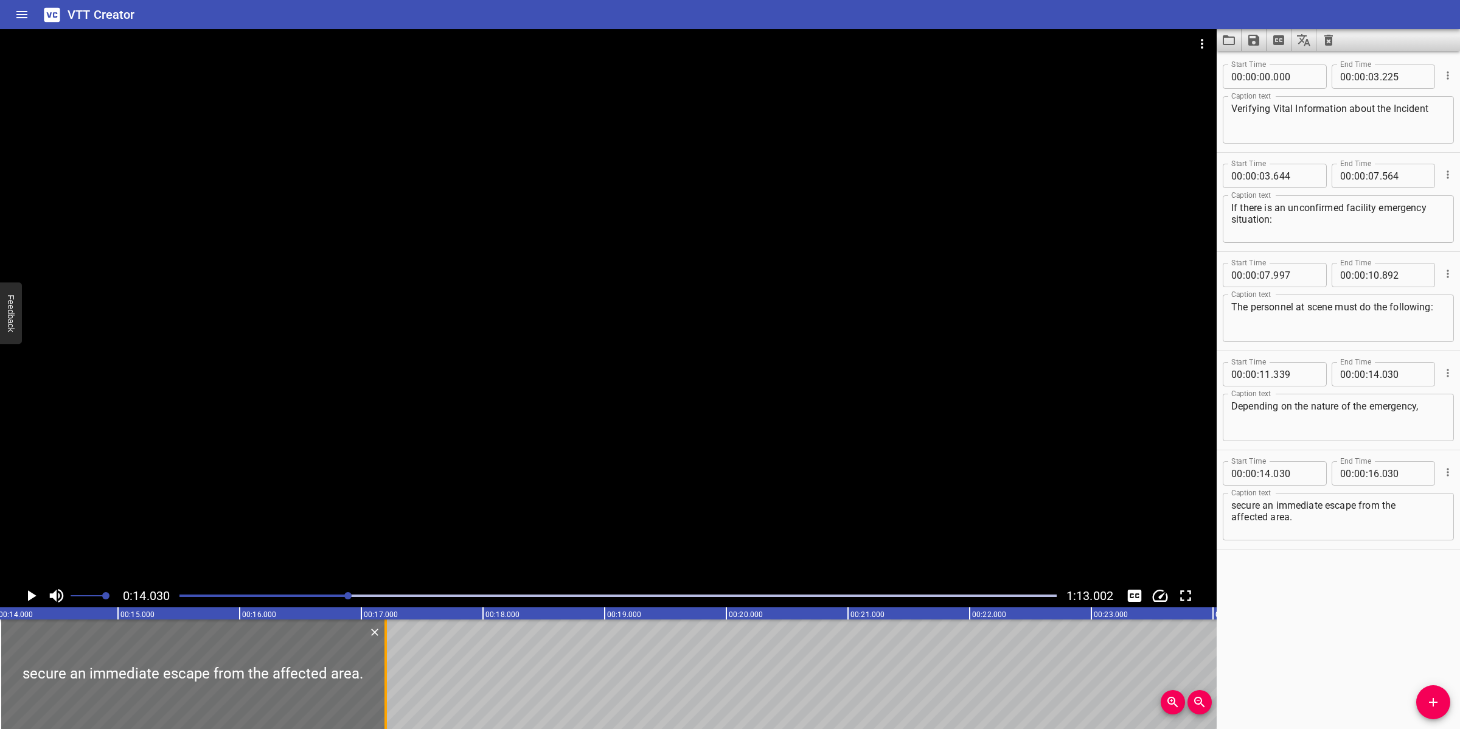
drag, startPoint x: 245, startPoint y: 665, endPoint x: 388, endPoint y: 667, distance: 142.4
click at [388, 667] on div at bounding box center [386, 674] width 12 height 110
type input "17"
type input "200"
click at [1234, 518] on textarea "secure an immediate escape from the affected area." at bounding box center [1338, 516] width 214 height 35
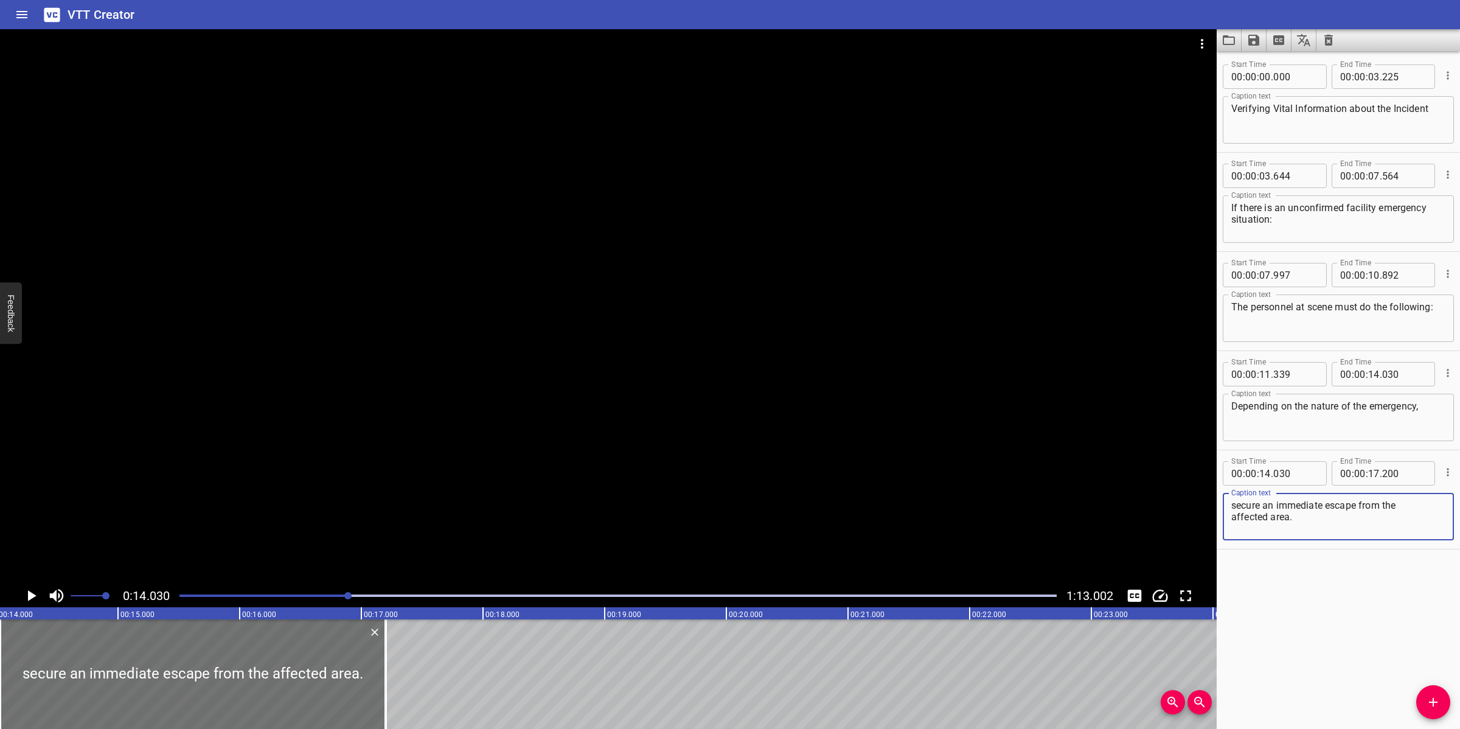
click at [1422, 506] on textarea "secure an immediate escape from the affected area." at bounding box center [1338, 516] width 214 height 35
click at [1231, 517] on div "secure an immediate escape from the affected area. Caption text" at bounding box center [1338, 516] width 231 height 47
click at [1236, 517] on textarea "secure an immediate escape from the affected area." at bounding box center [1338, 516] width 214 height 35
click at [1231, 519] on textarea "secure an immediate escape from the affected area." at bounding box center [1338, 516] width 214 height 35
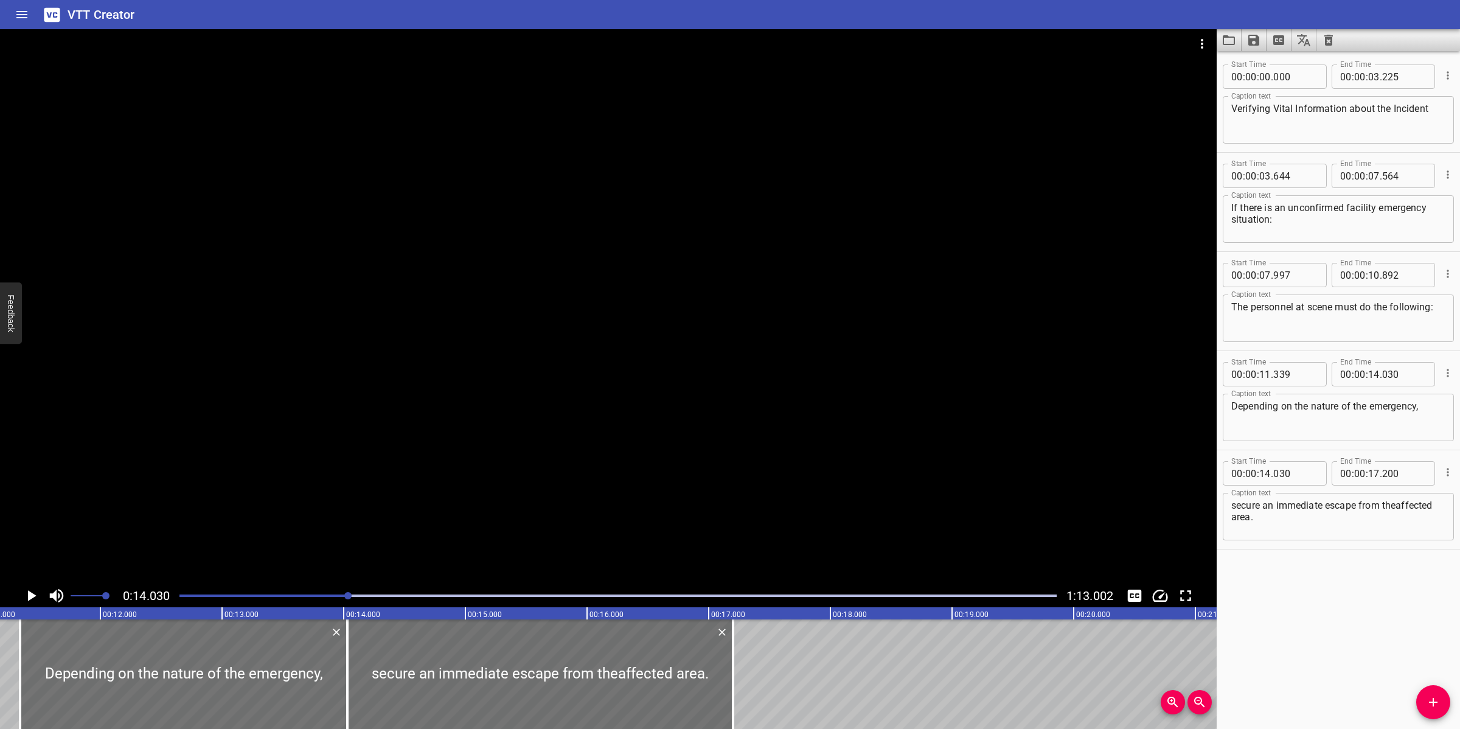
scroll to position [0, 1355]
drag, startPoint x: 448, startPoint y: 464, endPoint x: 449, endPoint y: 471, distance: 8.0
click at [449, 471] on div at bounding box center [608, 306] width 1217 height 555
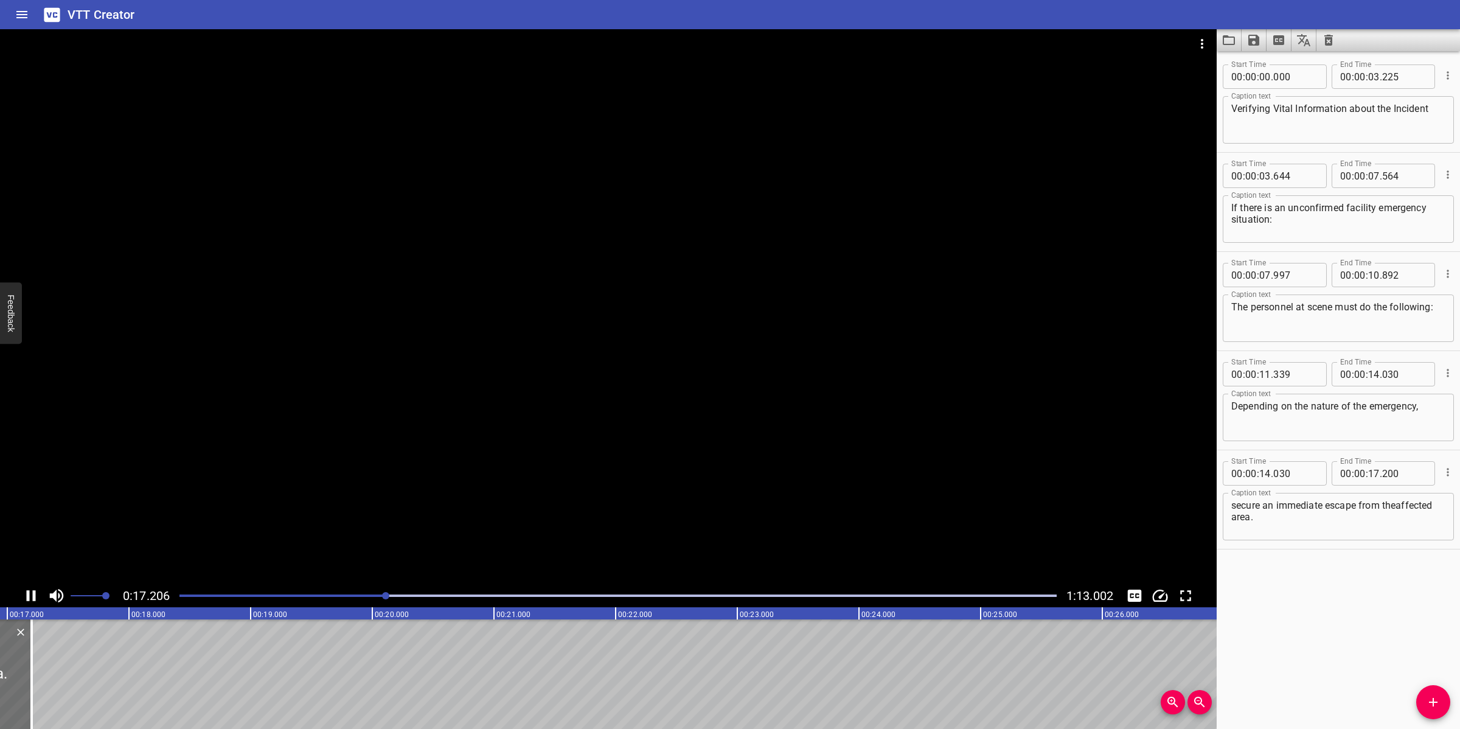
scroll to position [0, 2106]
click at [549, 450] on div at bounding box center [608, 306] width 1217 height 555
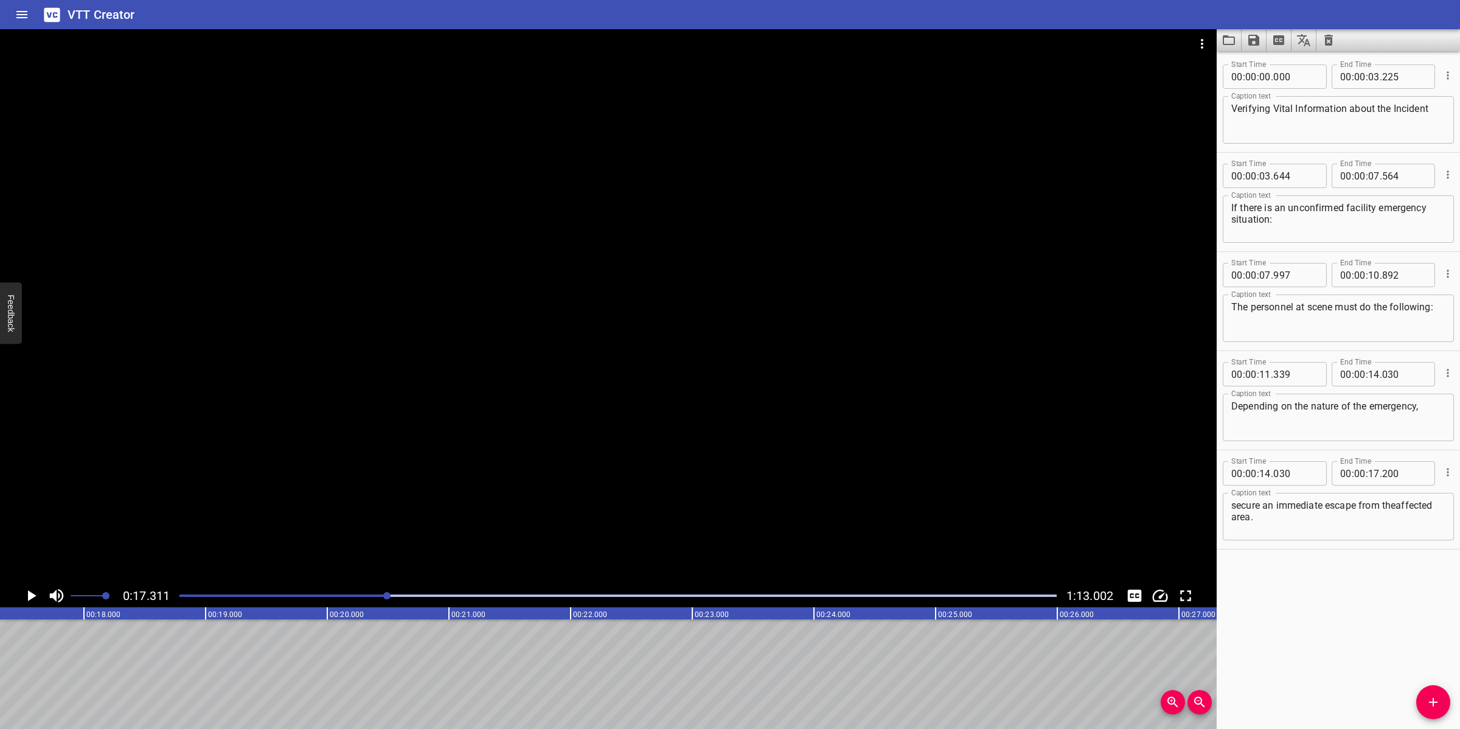
drag, startPoint x: 1246, startPoint y: 515, endPoint x: 1251, endPoint y: 519, distance: 6.6
click at [1247, 515] on textarea "secure an immediate escape from theaffected area." at bounding box center [1338, 516] width 214 height 35
type textarea "secure an immediate escape from the affected area."
click at [1445, 698] on span "Add Cue" at bounding box center [1433, 702] width 34 height 15
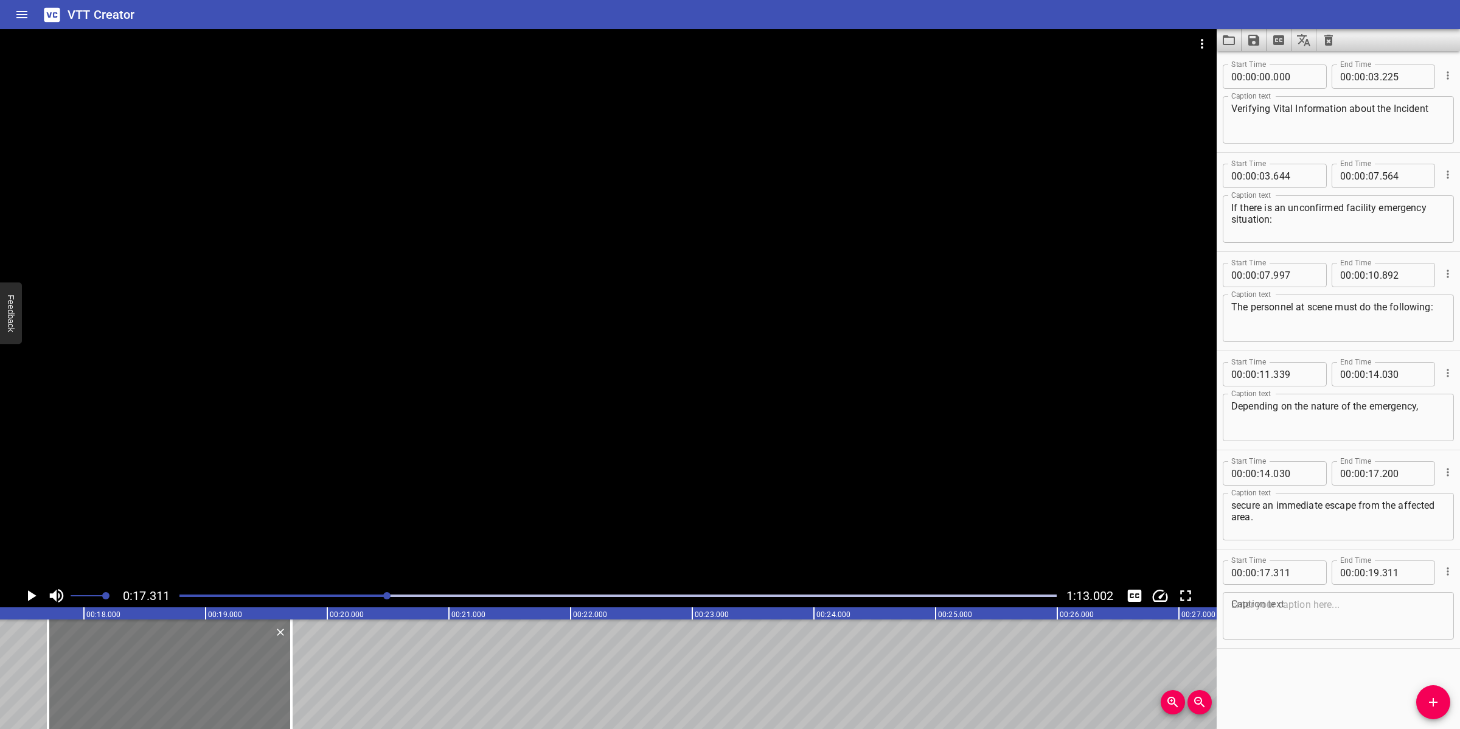
drag, startPoint x: 164, startPoint y: 684, endPoint x: 207, endPoint y: 682, distance: 43.3
click at [207, 682] on div at bounding box center [169, 674] width 243 height 110
type input "706"
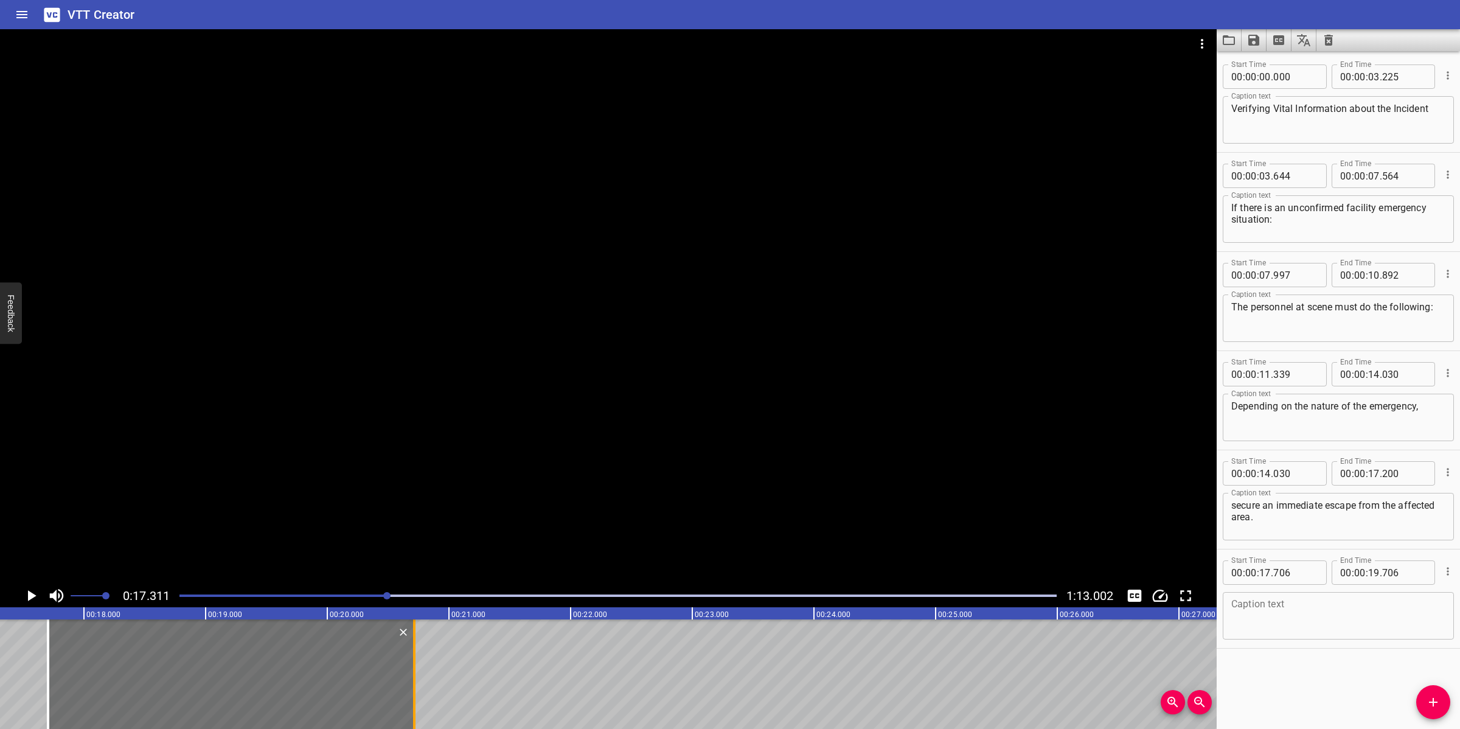
drag, startPoint x: 285, startPoint y: 690, endPoint x: 408, endPoint y: 688, distance: 122.9
click at [408, 688] on div at bounding box center [414, 674] width 12 height 110
type input "20"
type input "716"
drag, startPoint x: 1015, startPoint y: 423, endPoint x: 969, endPoint y: 409, distance: 48.3
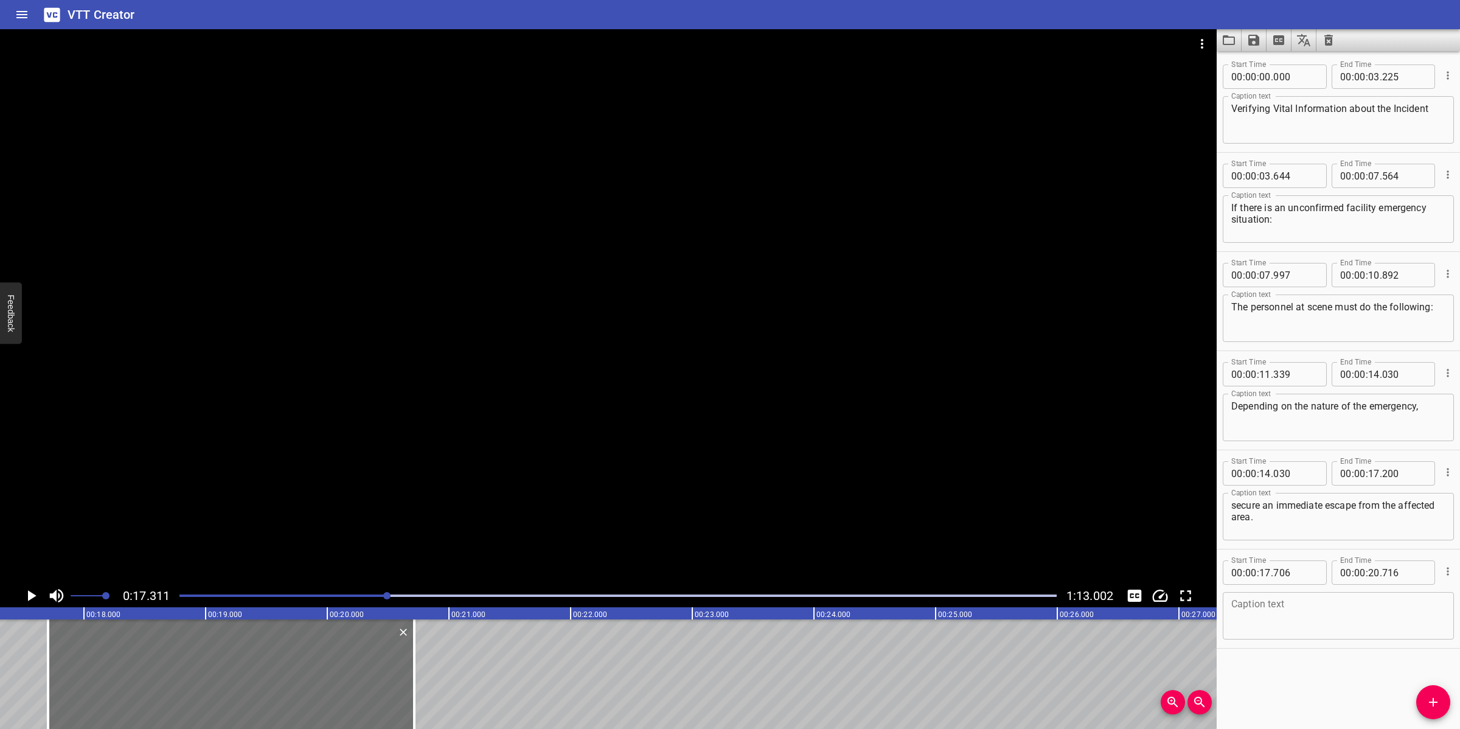
click at [1015, 423] on div at bounding box center [608, 306] width 1217 height 555
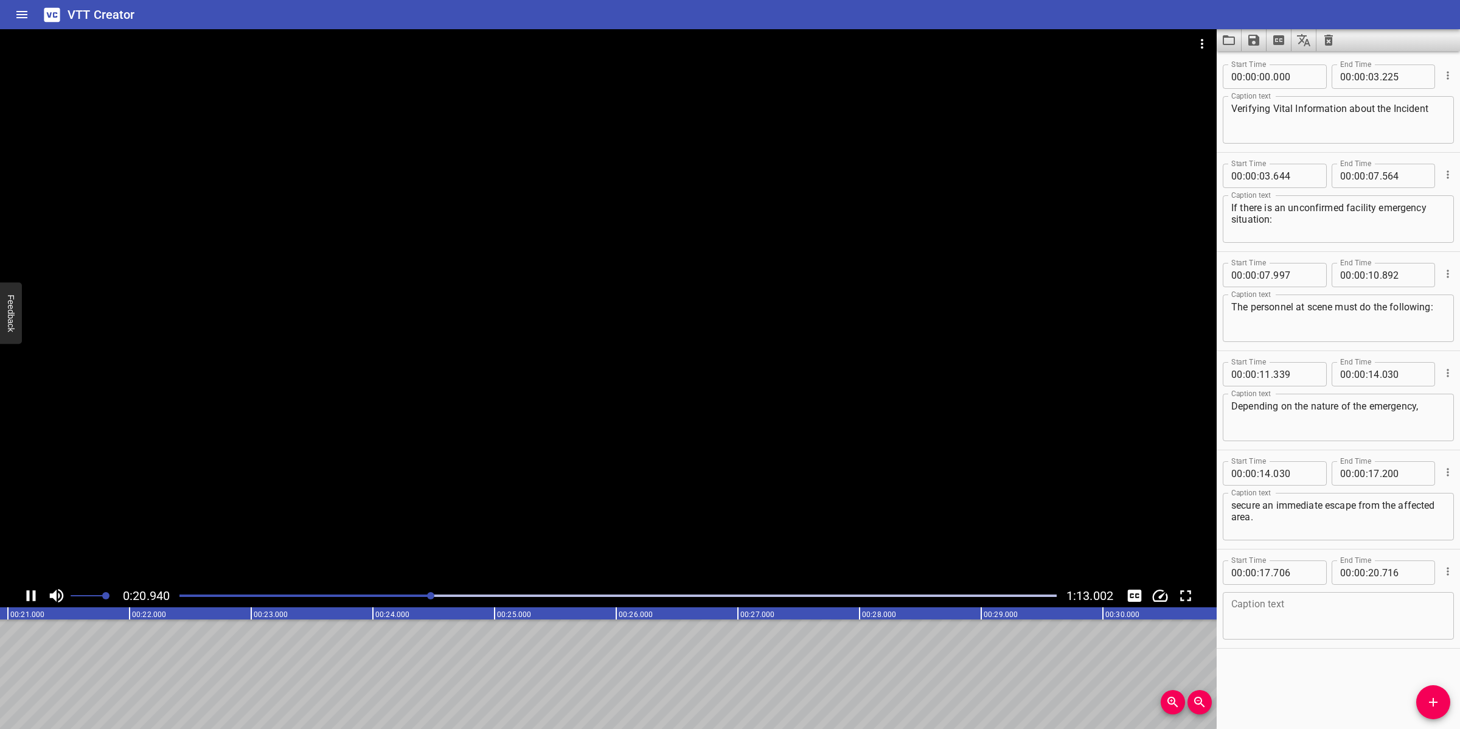
click at [392, 248] on div at bounding box center [608, 306] width 1217 height 555
click at [370, 588] on div at bounding box center [618, 595] width 892 height 17
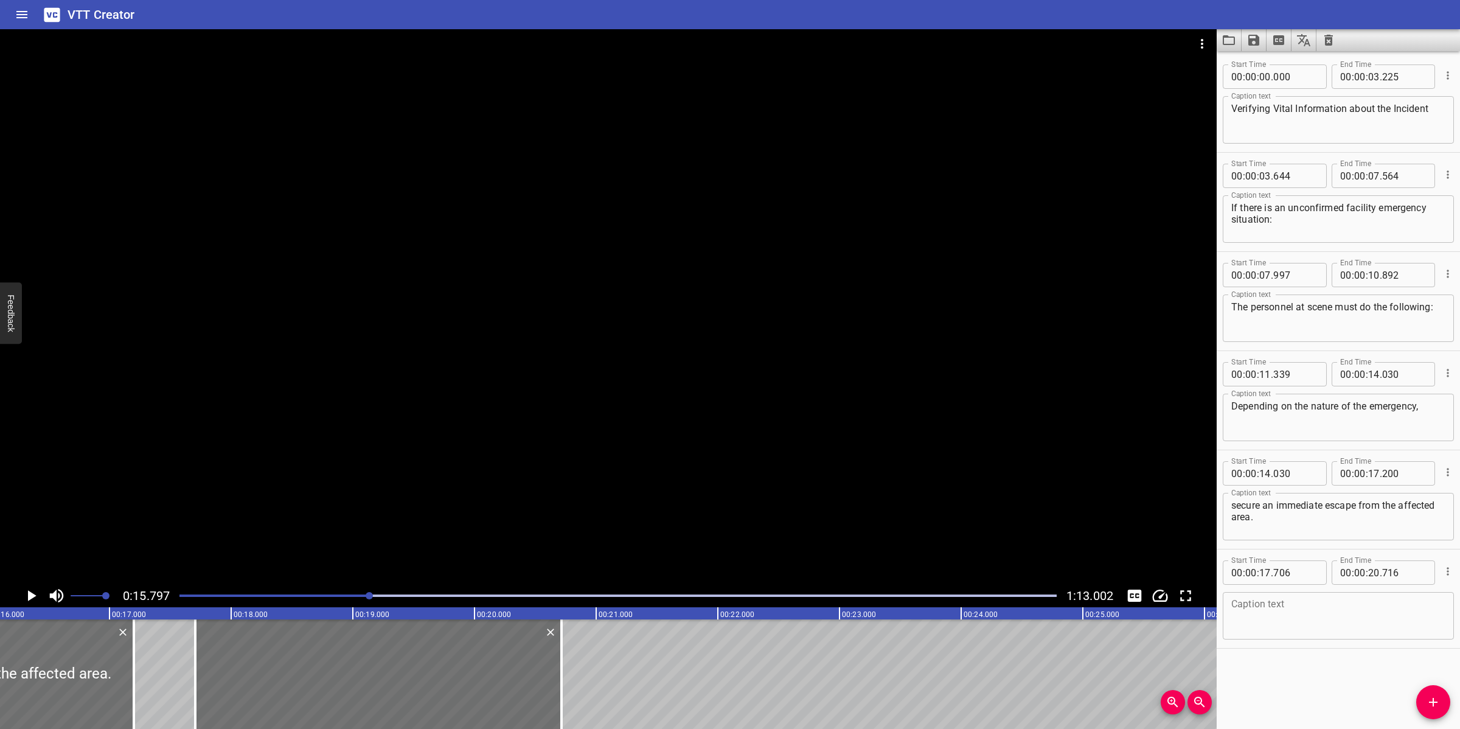
scroll to position [0, 1922]
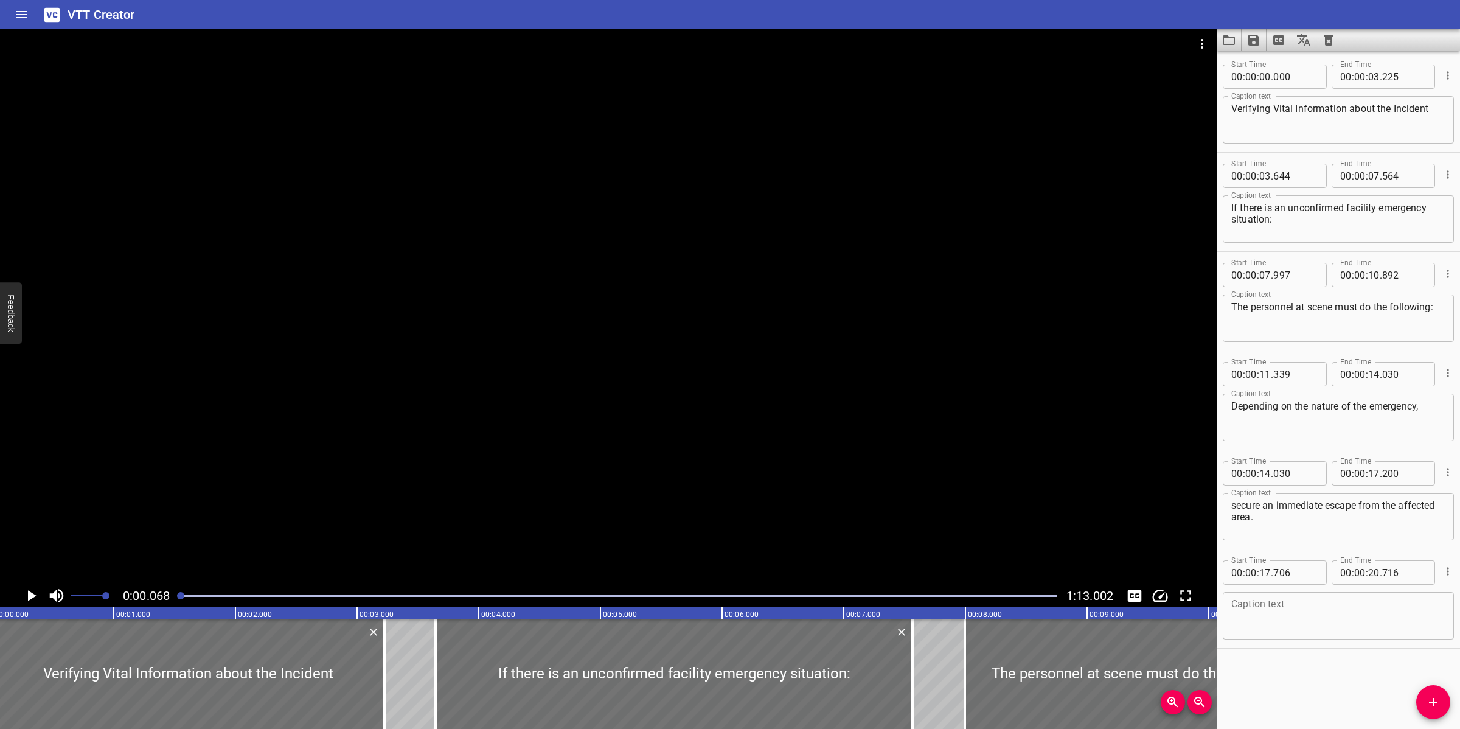
click at [400, 381] on div at bounding box center [608, 306] width 1217 height 555
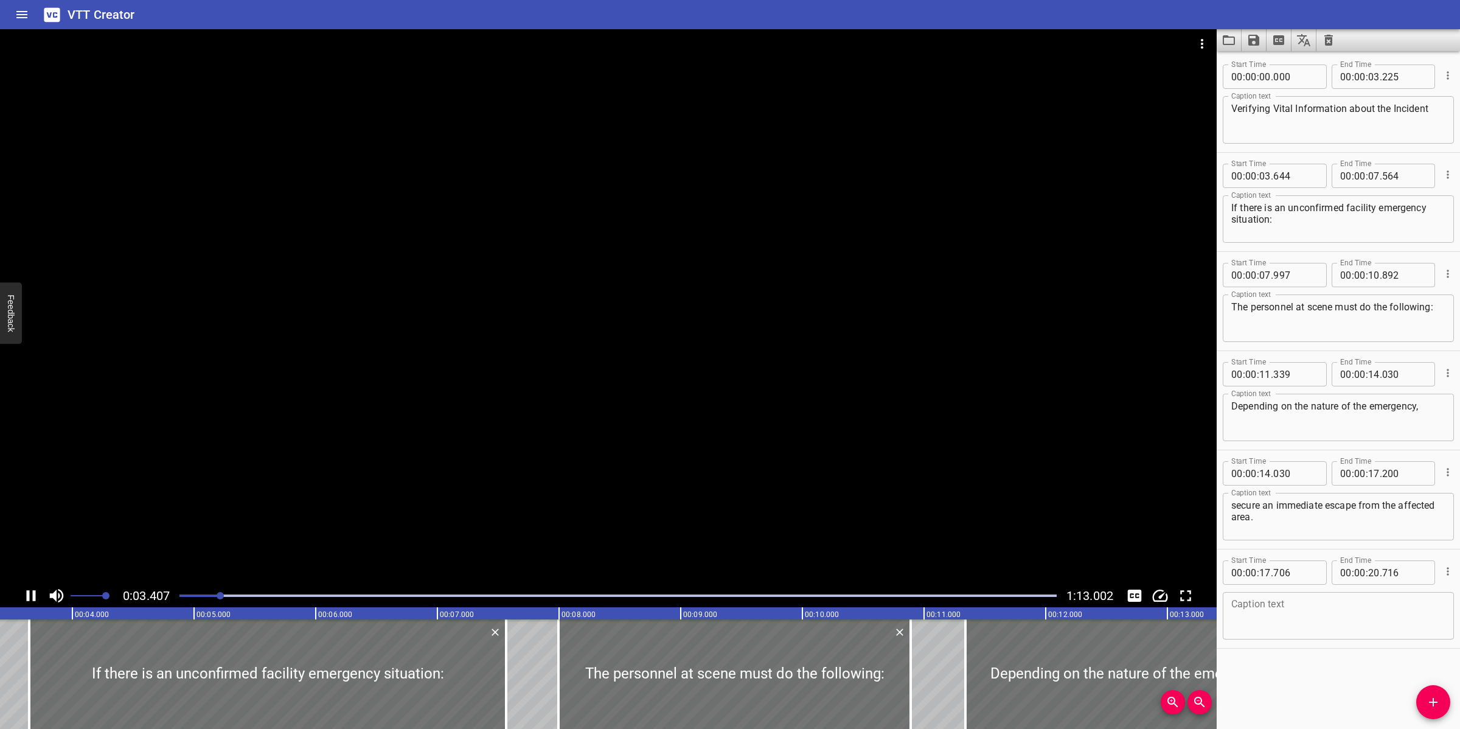
click at [569, 352] on div at bounding box center [608, 306] width 1217 height 555
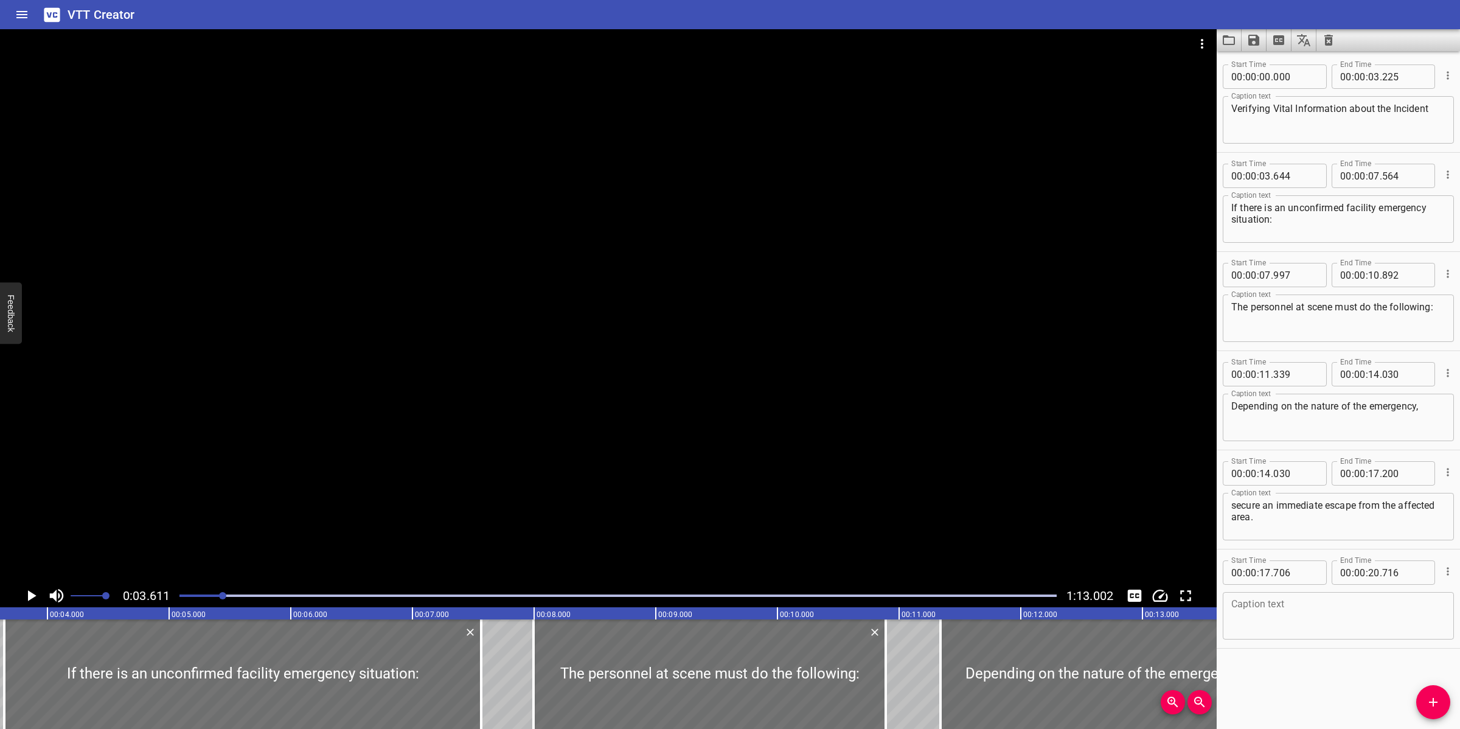
click at [546, 318] on div at bounding box center [608, 306] width 1217 height 555
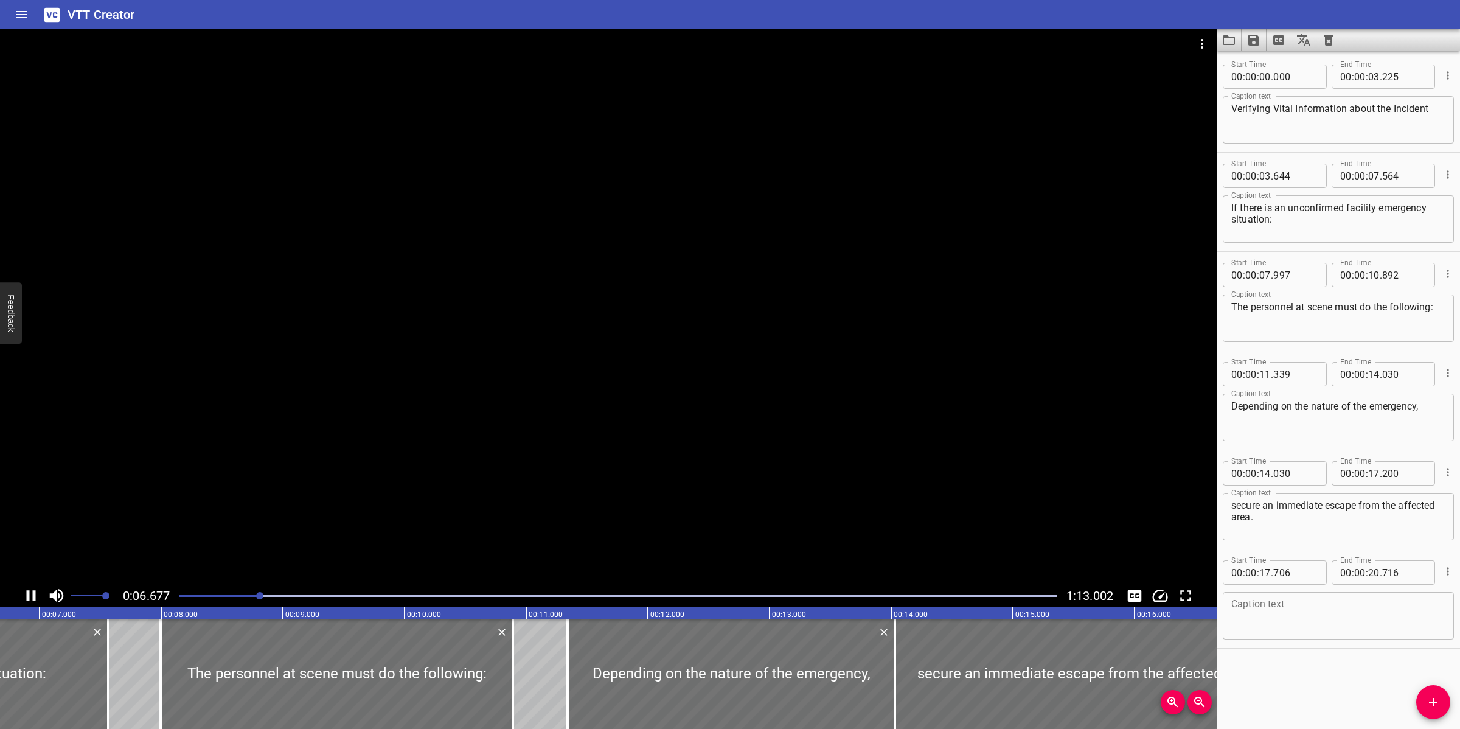
click at [645, 383] on div at bounding box center [608, 306] width 1217 height 555
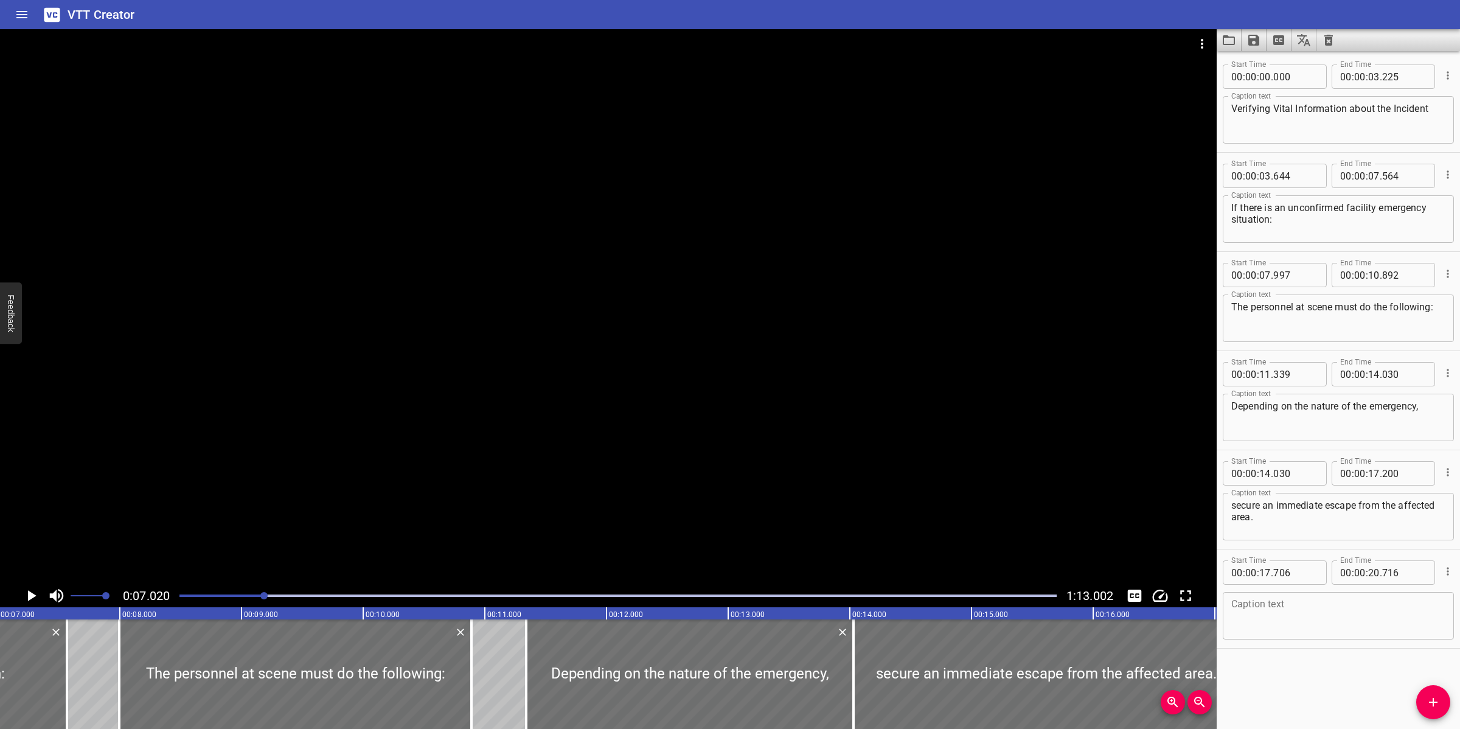
click at [746, 424] on div at bounding box center [608, 306] width 1217 height 555
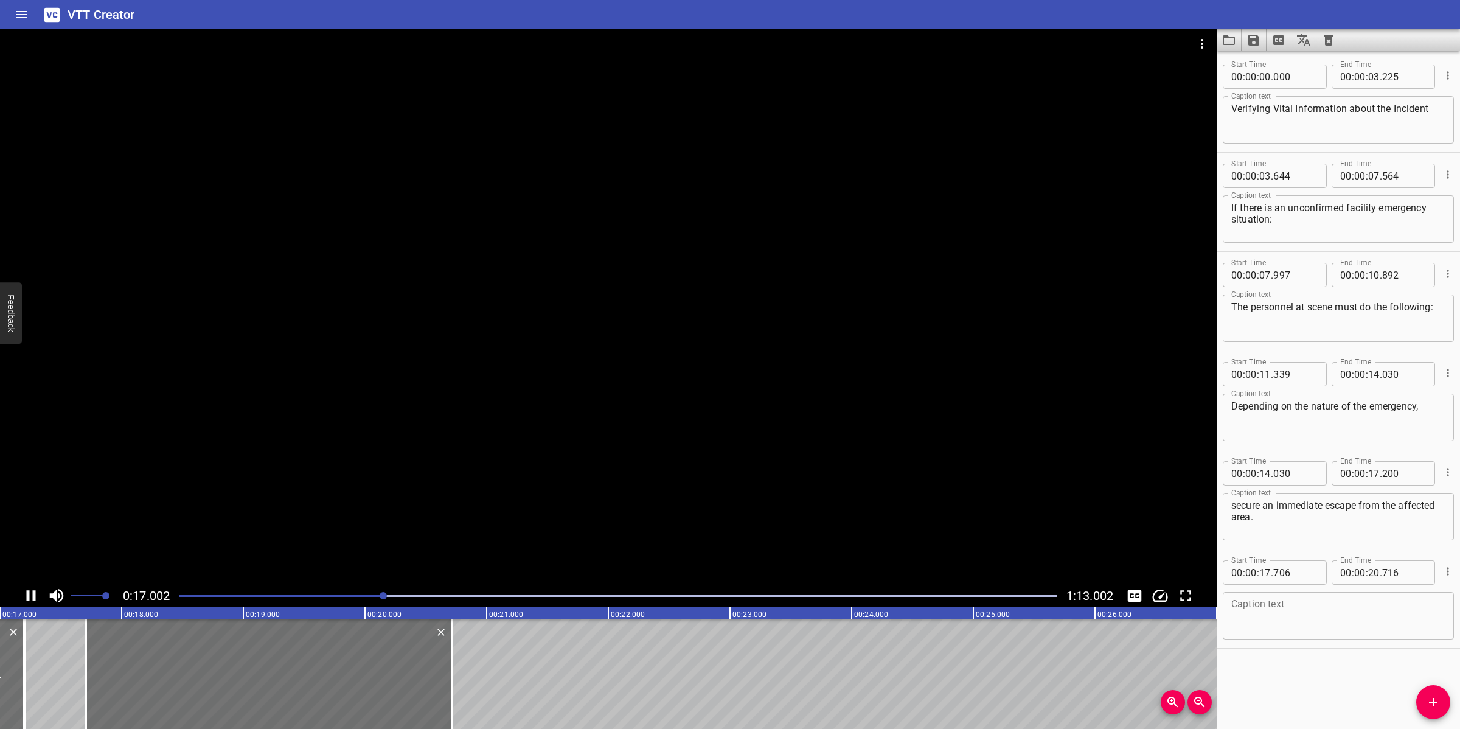
click at [655, 447] on div at bounding box center [608, 306] width 1217 height 555
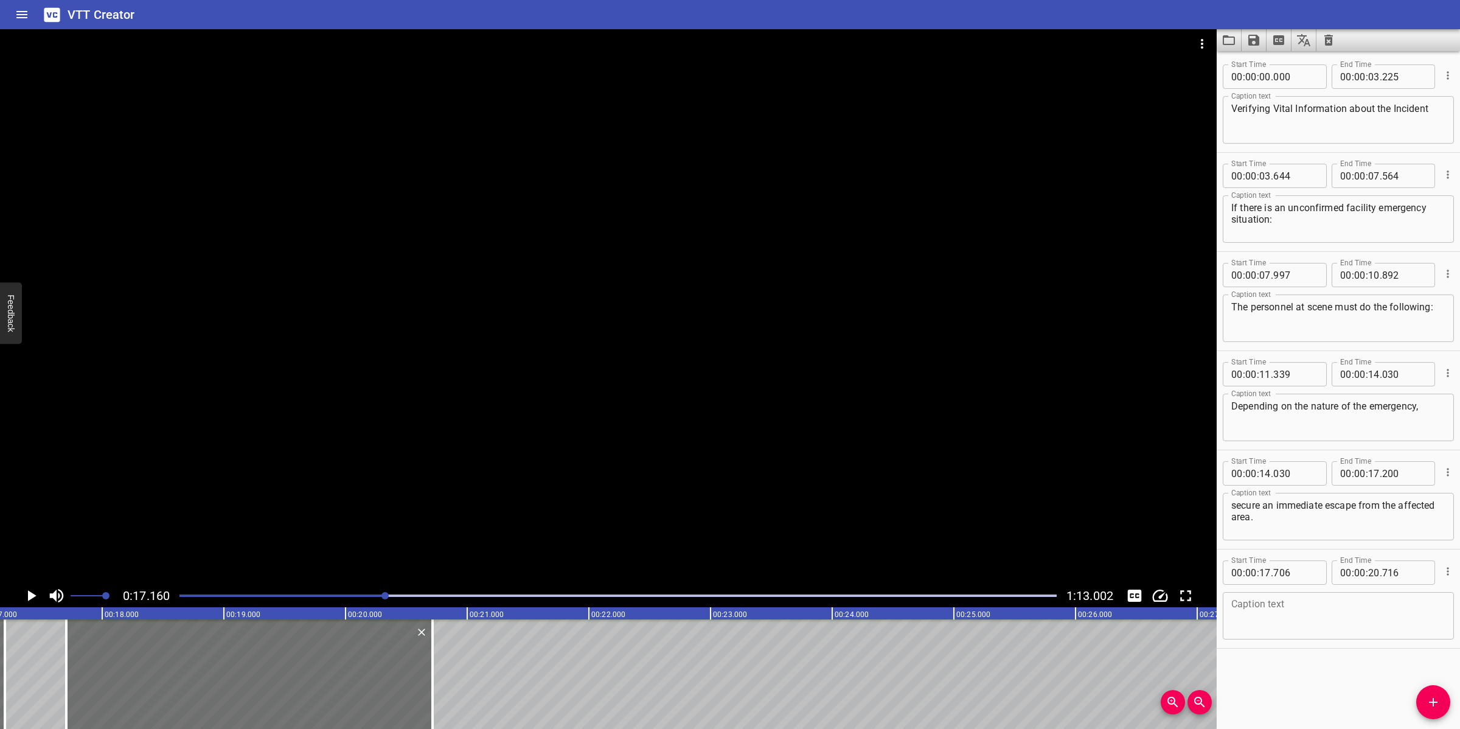
click at [1299, 624] on textarea at bounding box center [1338, 616] width 214 height 35
paste textarea "If necessary, activate MAC."
type textarea "If necessary, activate MAC."
click at [869, 393] on div at bounding box center [608, 306] width 1217 height 555
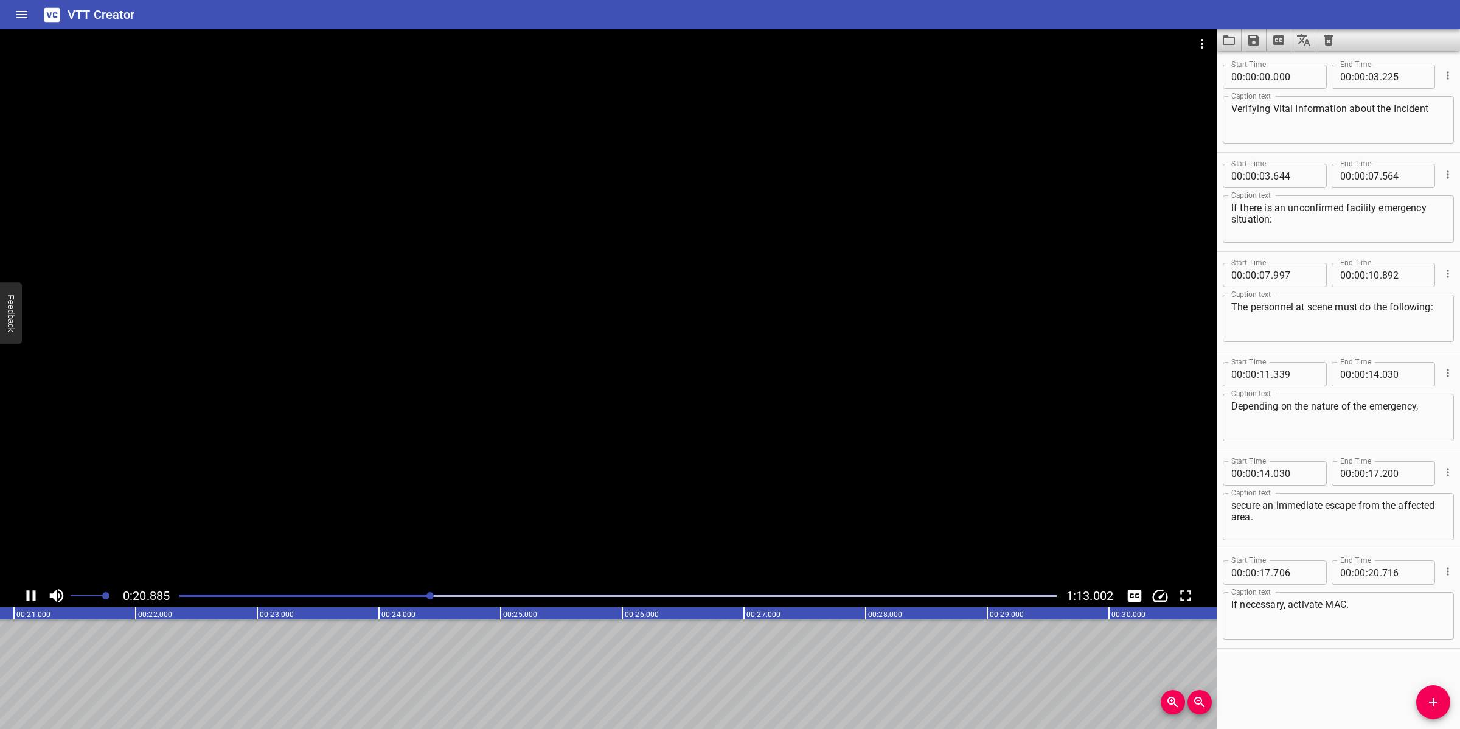
drag, startPoint x: 791, startPoint y: 505, endPoint x: 835, endPoint y: 482, distance: 49.8
click at [798, 505] on div at bounding box center [608, 306] width 1217 height 555
drag, startPoint x: 1427, startPoint y: 703, endPoint x: 1437, endPoint y: 686, distance: 19.6
click at [1428, 703] on icon "Add Cue" at bounding box center [1433, 702] width 15 height 15
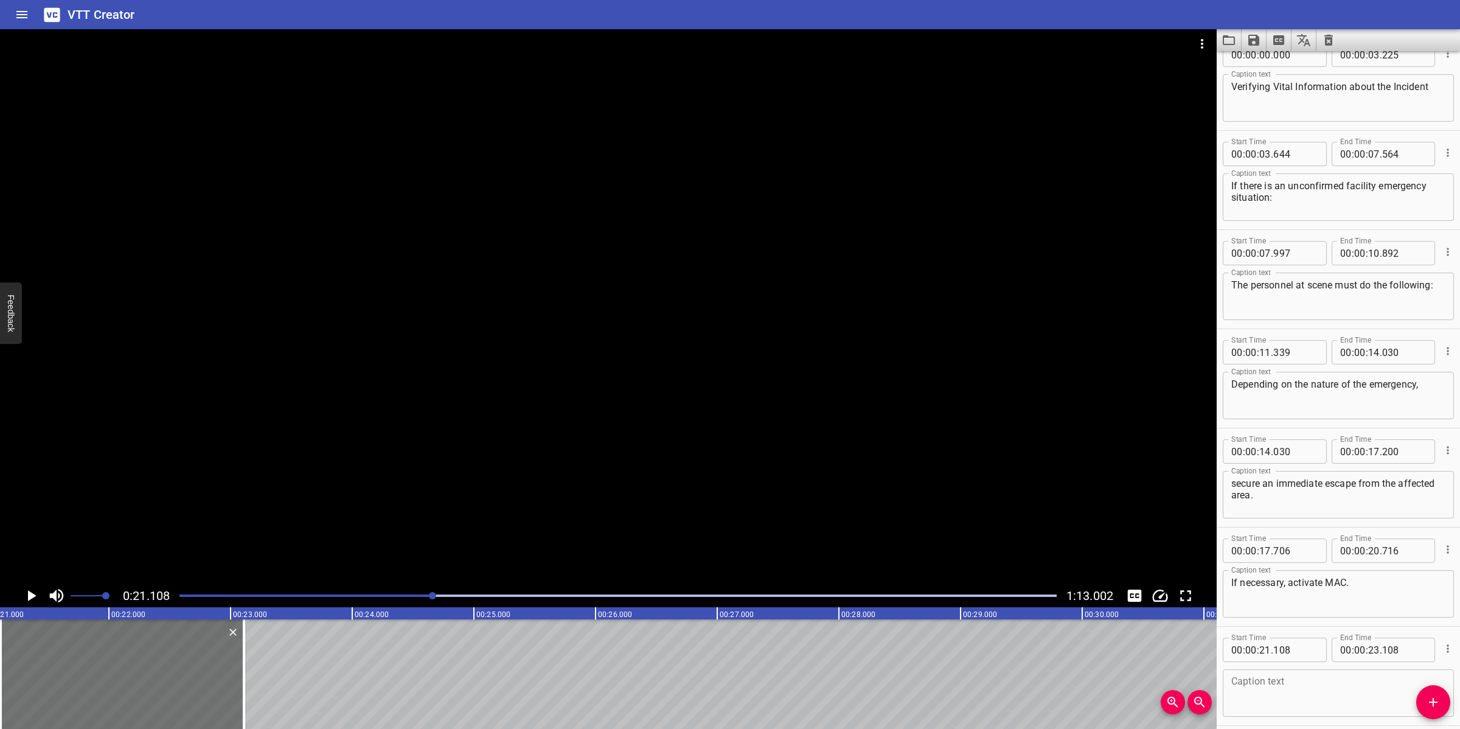
scroll to position [72, 0]
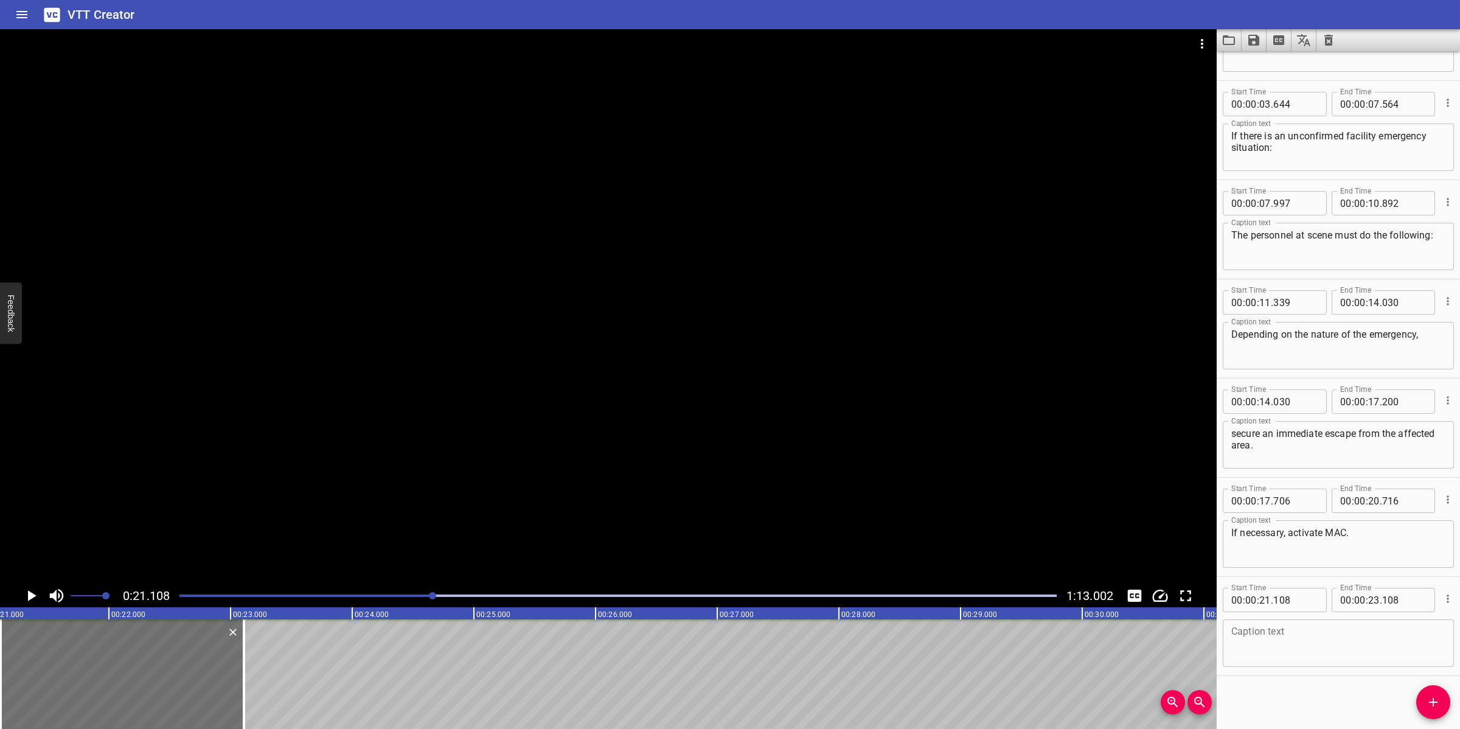
click at [1261, 657] on div "Caption text" at bounding box center [1338, 642] width 231 height 47
paste textarea "Inform the CCR, providing the names, details of the emergency, location, and an…"
click at [1396, 628] on textarea "Inform the CCR, providing the names, details of the emergency, location, and an…" at bounding box center [1338, 643] width 214 height 35
click at [1401, 636] on textarea "Inform the CCR, providing the names, details of the emergency, location, and an…" at bounding box center [1338, 643] width 214 height 35
click at [1395, 645] on textarea "Inform the CCR, providing the names, details of the emergency, location, and an…" at bounding box center [1338, 643] width 214 height 35
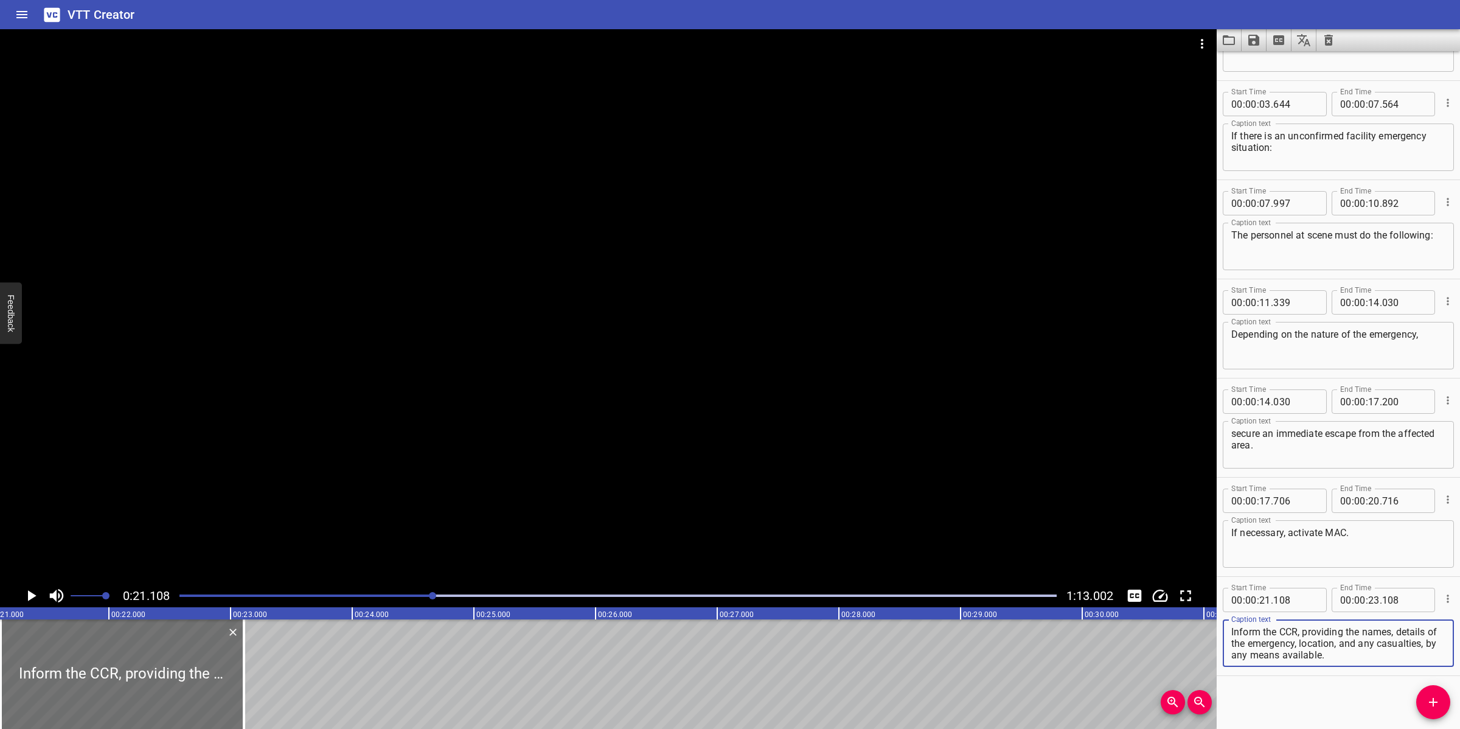
click at [902, 452] on div at bounding box center [608, 306] width 1217 height 555
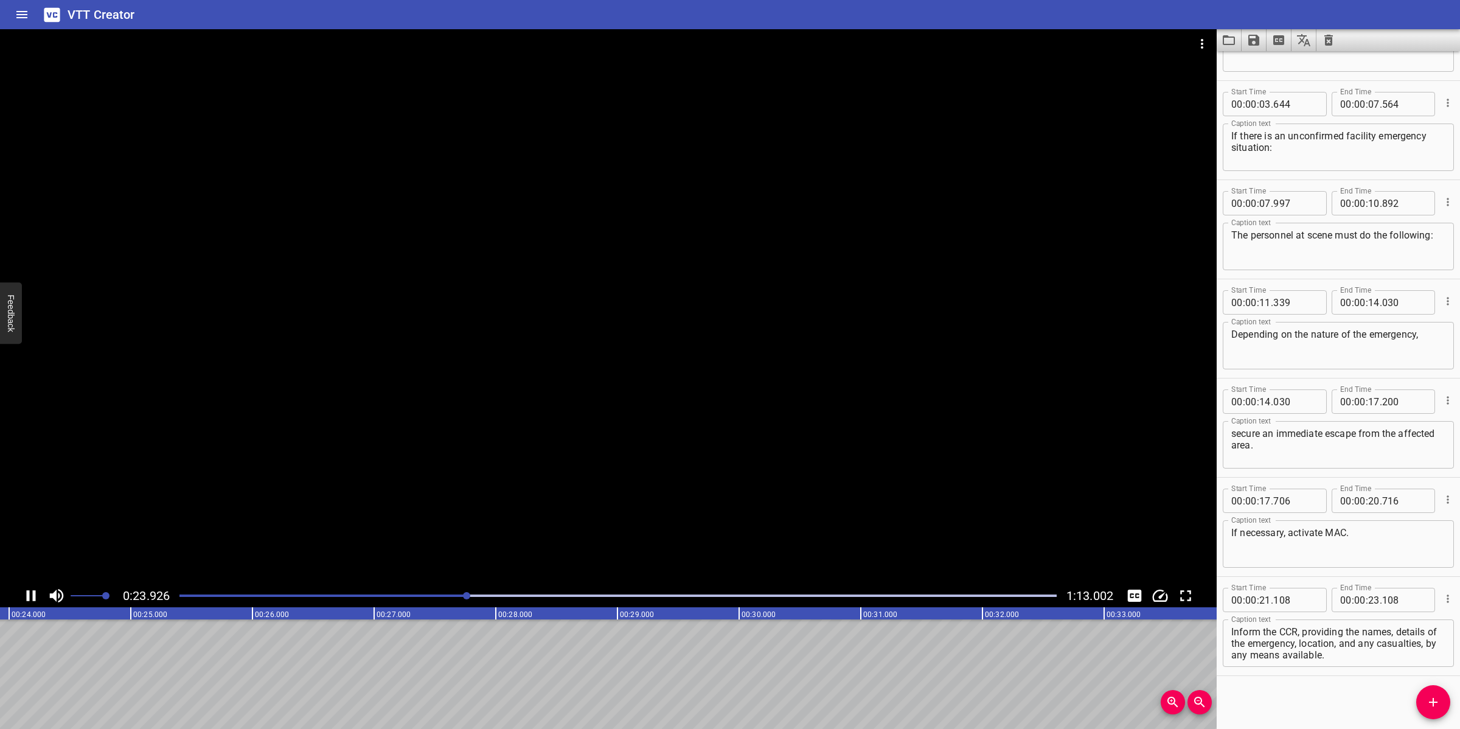
click at [597, 527] on div at bounding box center [608, 306] width 1217 height 555
click at [1388, 639] on textarea "Inform the CCR, providing the names, details of the emergency, location, and an…" at bounding box center [1338, 643] width 214 height 35
drag, startPoint x: 879, startPoint y: 537, endPoint x: 917, endPoint y: 539, distance: 37.8
click at [879, 537] on div at bounding box center [608, 306] width 1217 height 555
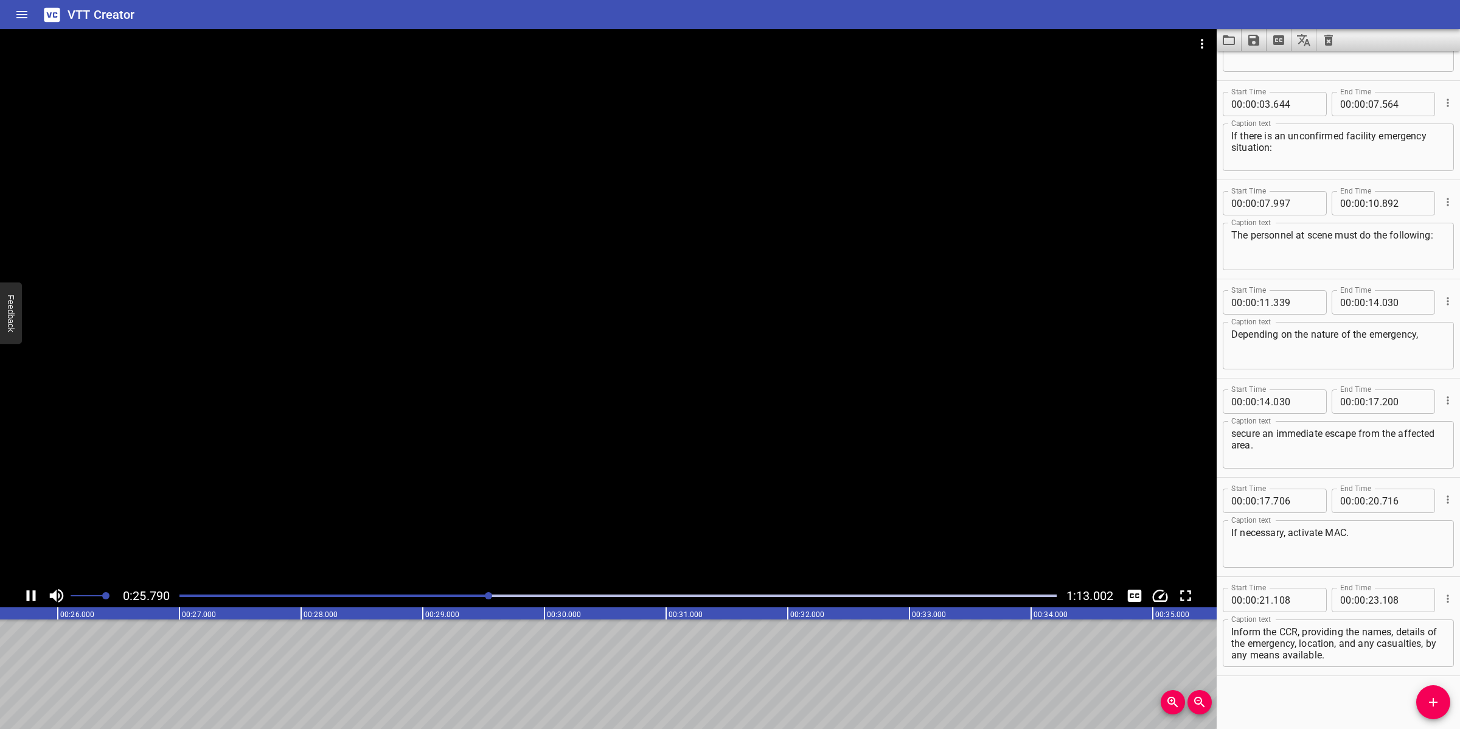
scroll to position [0, 3150]
click at [781, 428] on div at bounding box center [608, 306] width 1217 height 555
drag, startPoint x: 1310, startPoint y: 640, endPoint x: 1412, endPoint y: 648, distance: 102.5
click at [1414, 658] on textarea "Inform the CCR, providing the names, details of the emergency, location, and an…" at bounding box center [1338, 643] width 214 height 35
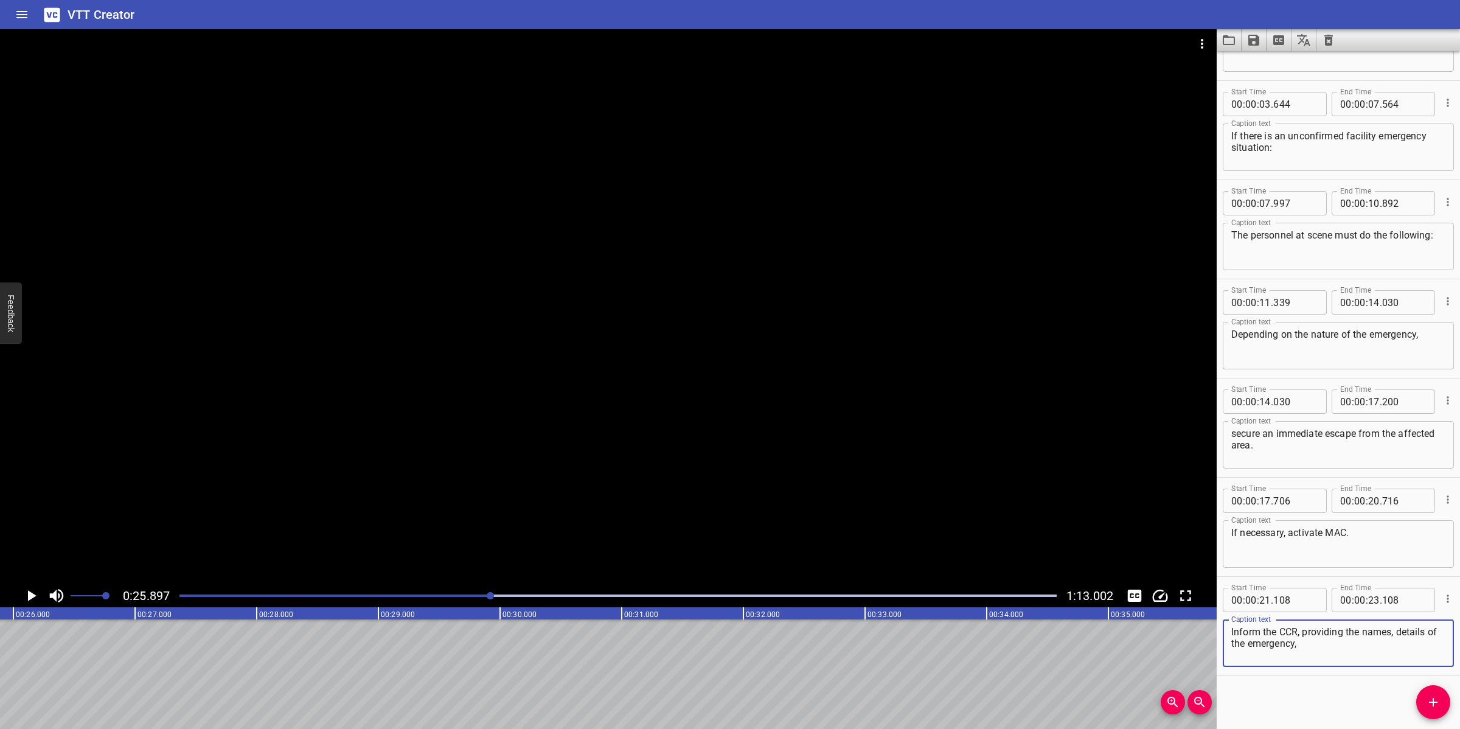
type textarea "Inform the CCR, providing the names, details of the emergency,"
click at [1368, 598] on input "number" at bounding box center [1374, 600] width 12 height 24
type input "25"
type input "897"
click at [1441, 701] on span "Add Cue" at bounding box center [1433, 702] width 34 height 15
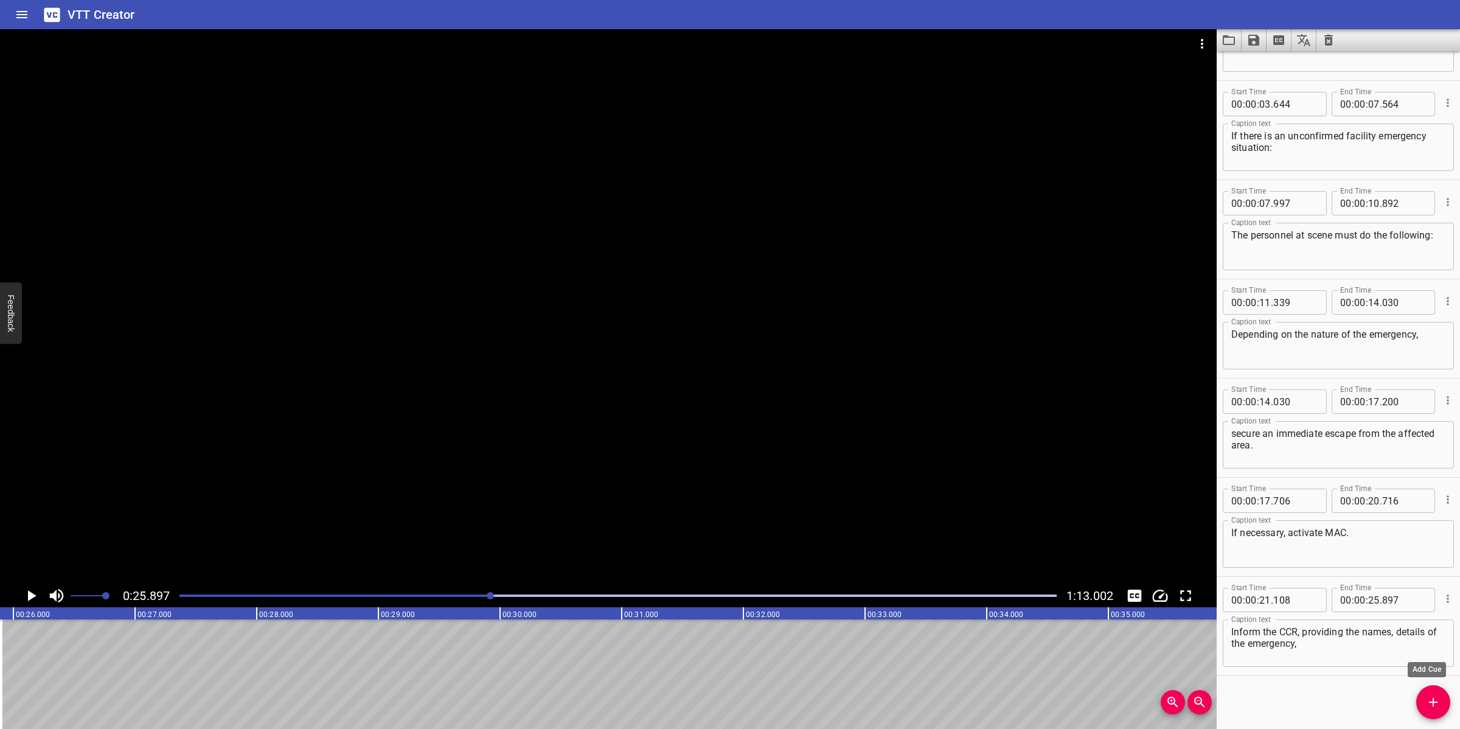
scroll to position [78, 0]
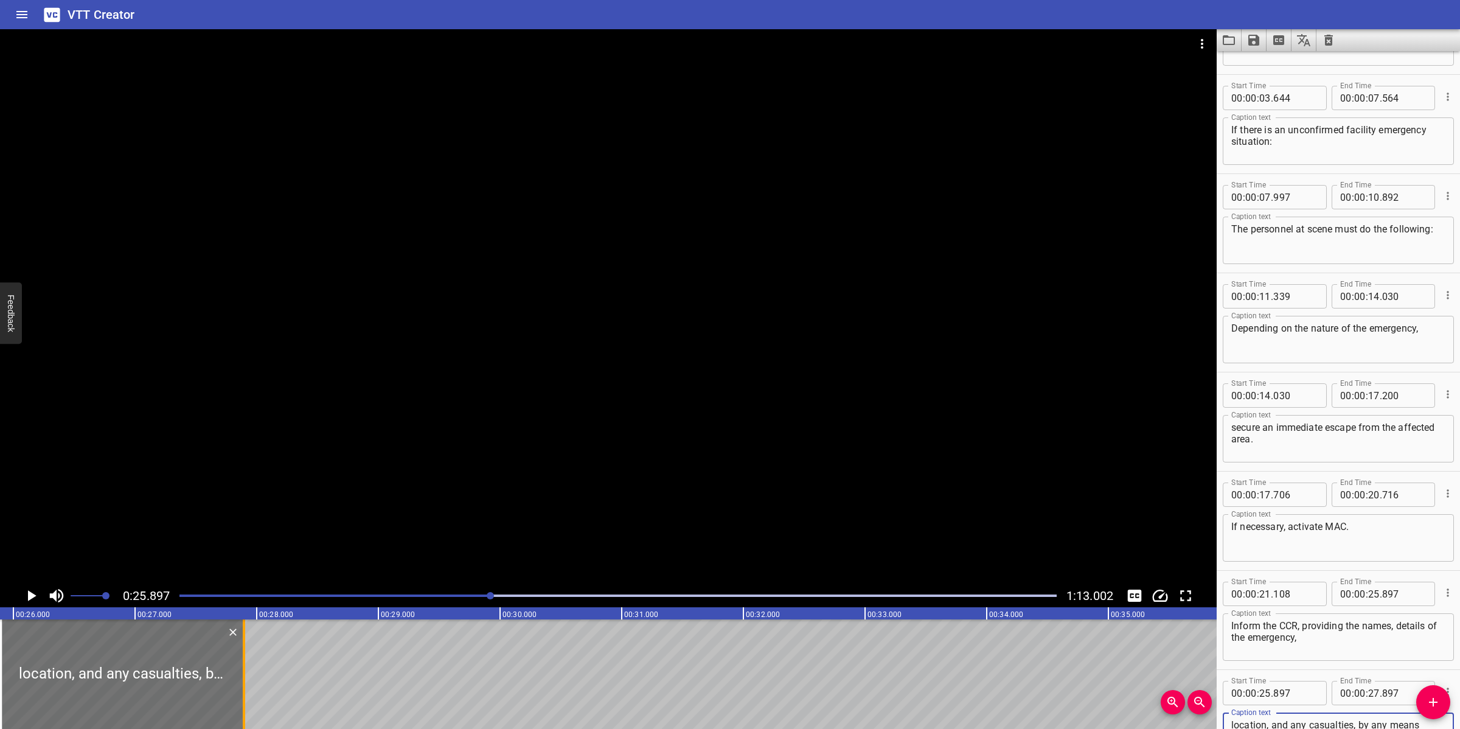
type textarea "location, and any casualties, by any means available."
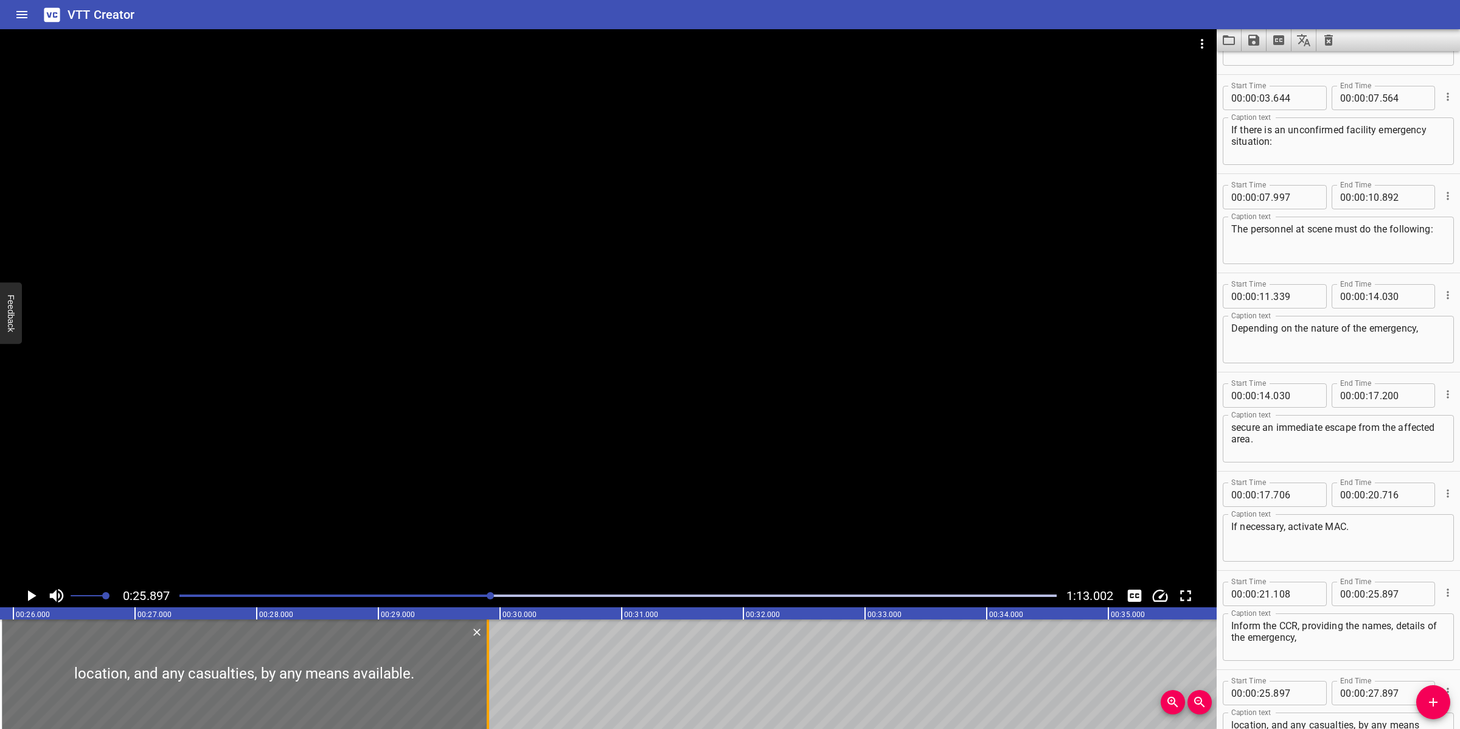
drag, startPoint x: 247, startPoint y: 654, endPoint x: 487, endPoint y: 659, distance: 239.7
click at [487, 659] on div at bounding box center [488, 674] width 12 height 110
type input "29"
type input "867"
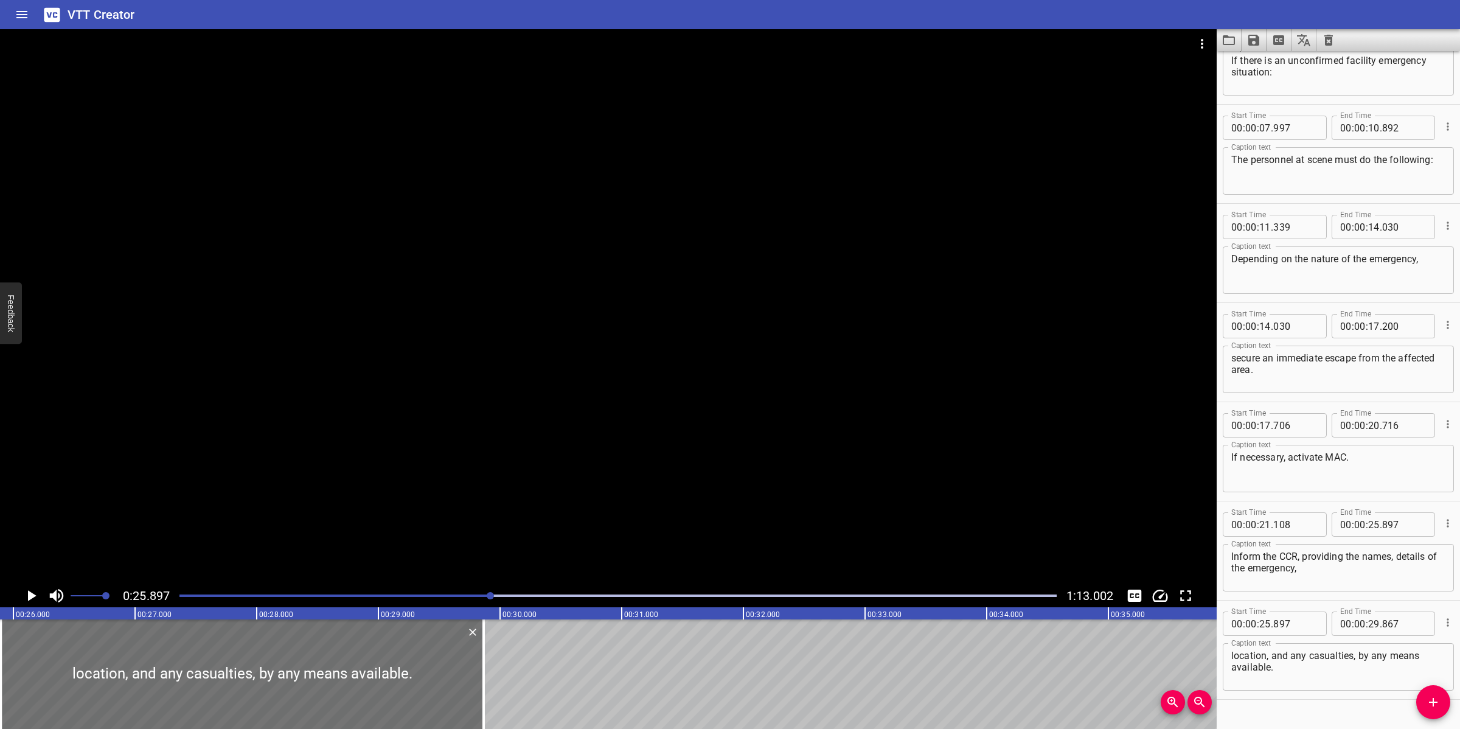
scroll to position [171, 0]
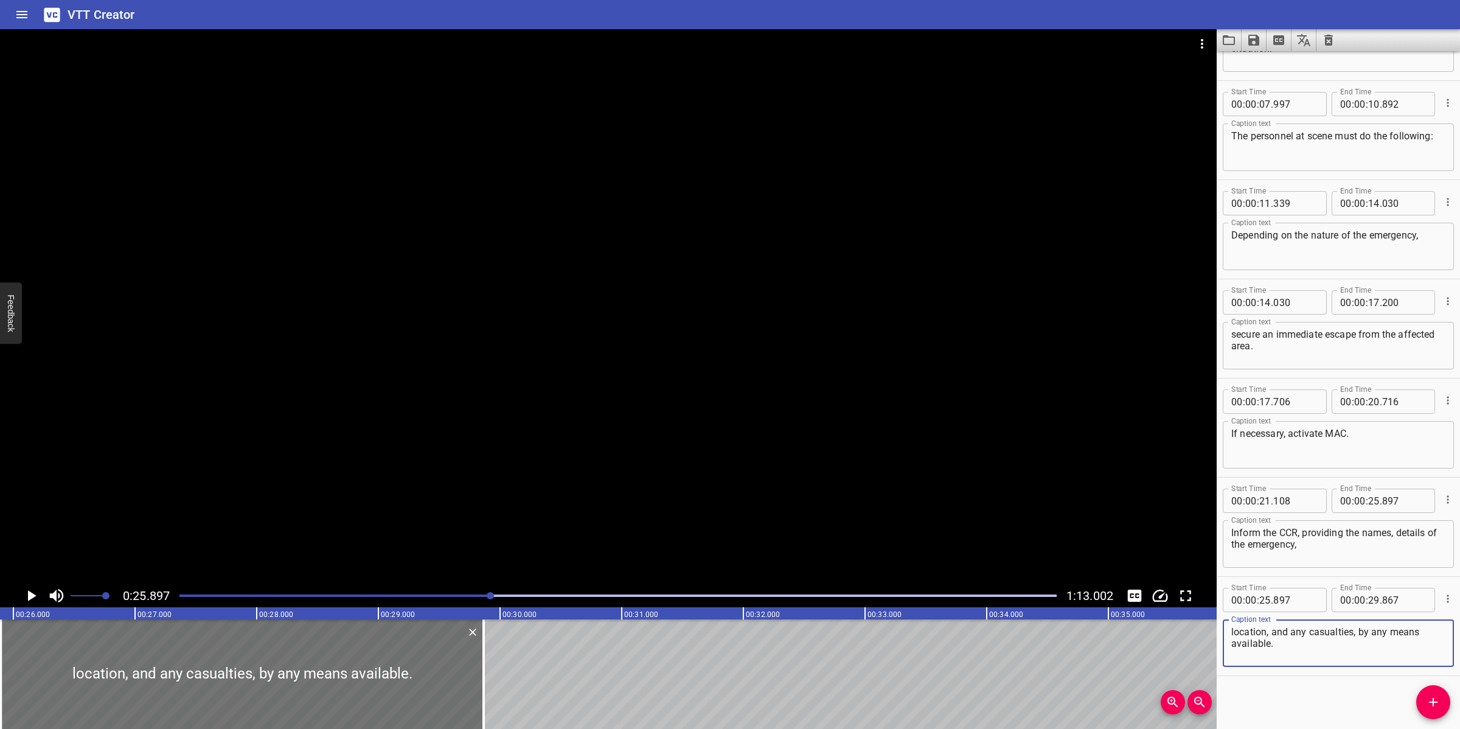
click at [1299, 650] on textarea "location, and any casualties, by any means available." at bounding box center [1338, 643] width 214 height 35
click at [1235, 631] on textarea "location, and any casualties, by any means available." at bounding box center [1338, 643] width 214 height 35
click at [1302, 656] on textarea "location, and any casualties, by any means available." at bounding box center [1338, 643] width 214 height 35
type textarea "location, and any casualties, by any means available."
click at [598, 344] on div at bounding box center [608, 306] width 1217 height 555
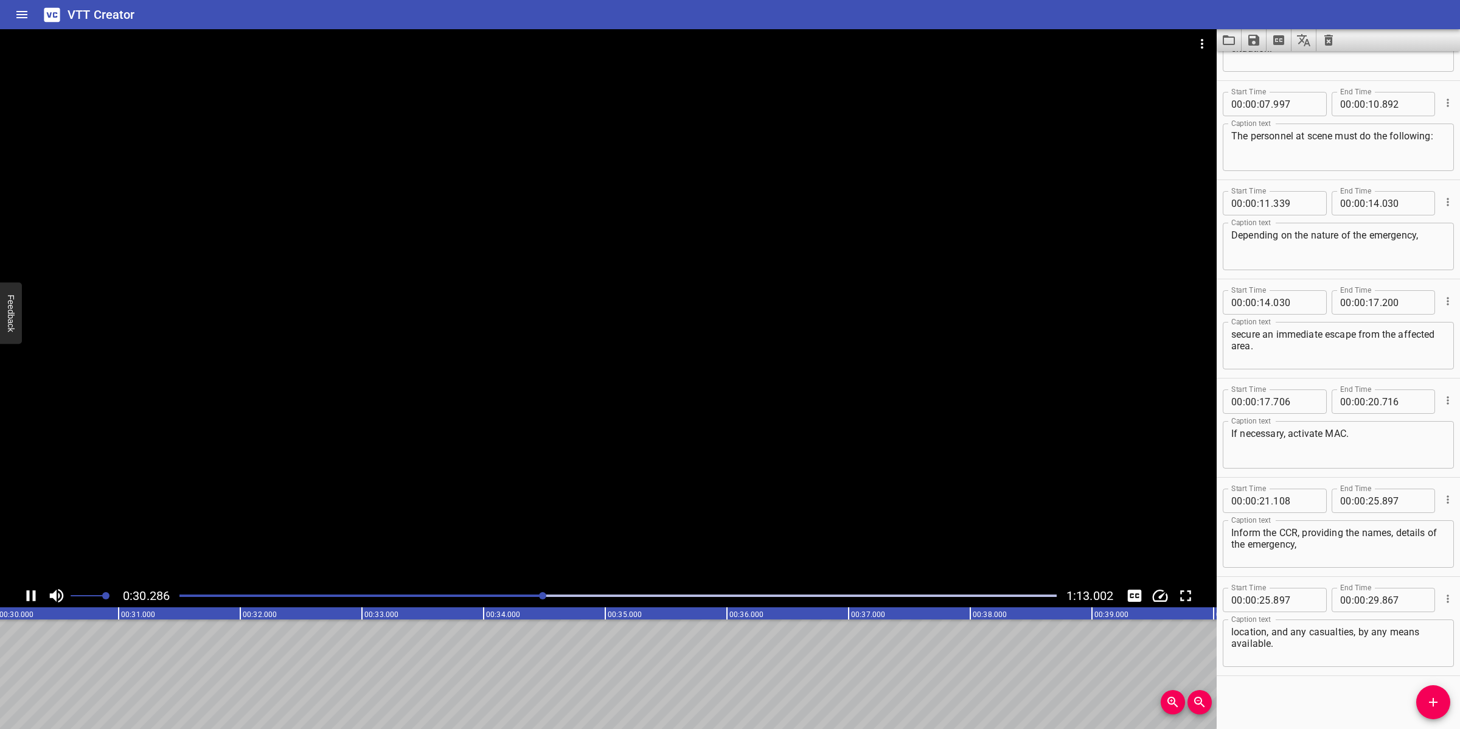
click at [715, 494] on div at bounding box center [608, 306] width 1217 height 555
click at [1441, 709] on span "Add Cue" at bounding box center [1433, 702] width 34 height 15
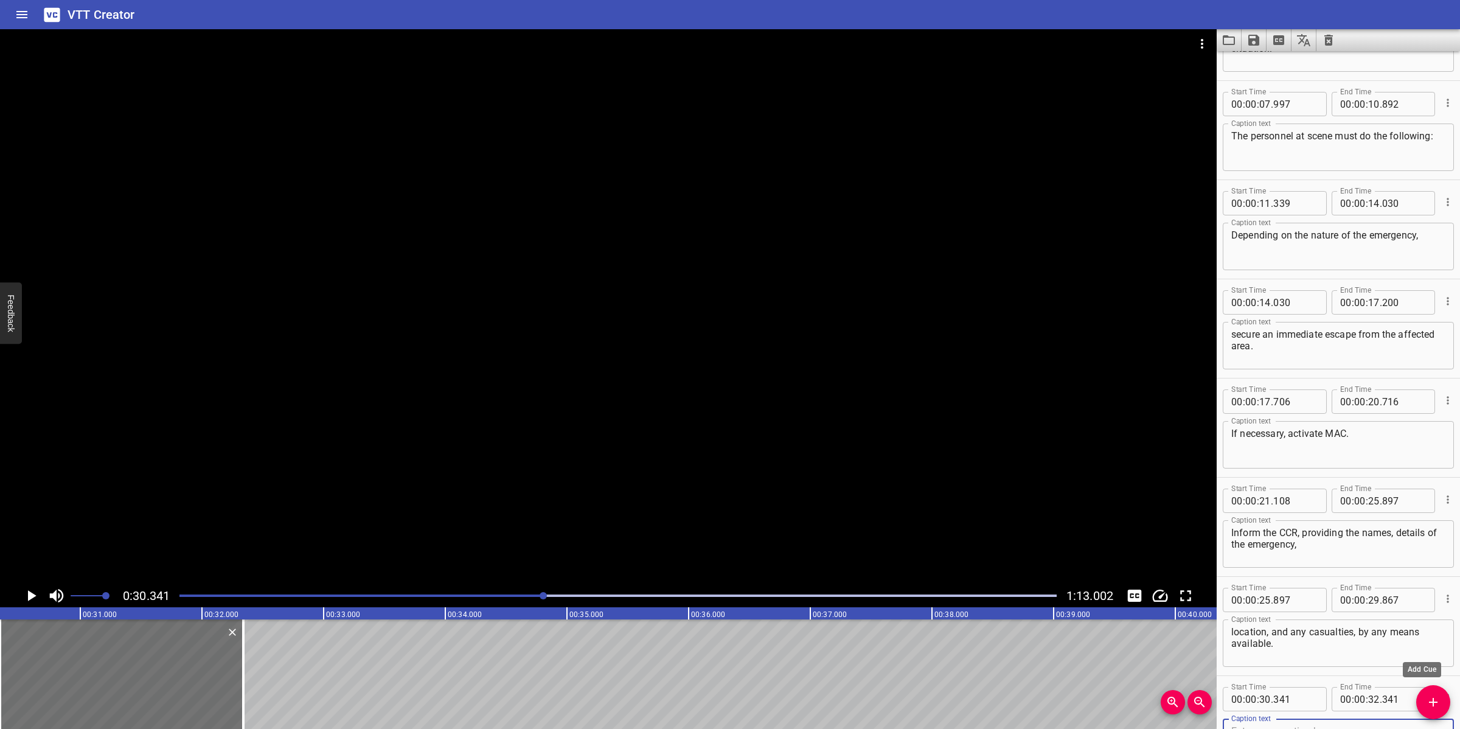
scroll to position [178, 0]
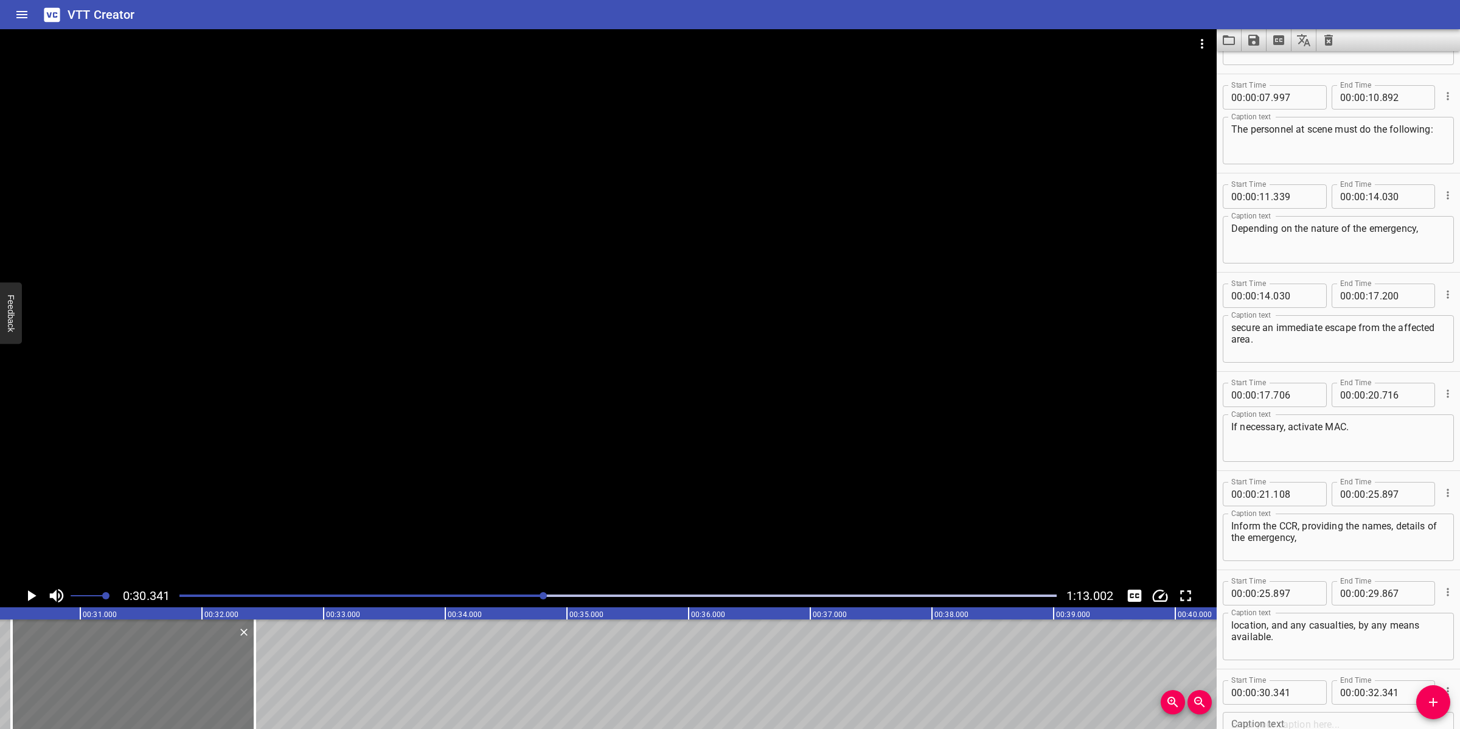
drag, startPoint x: 153, startPoint y: 658, endPoint x: 164, endPoint y: 660, distance: 11.1
click at [164, 660] on div at bounding box center [133, 674] width 243 height 110
type input "431"
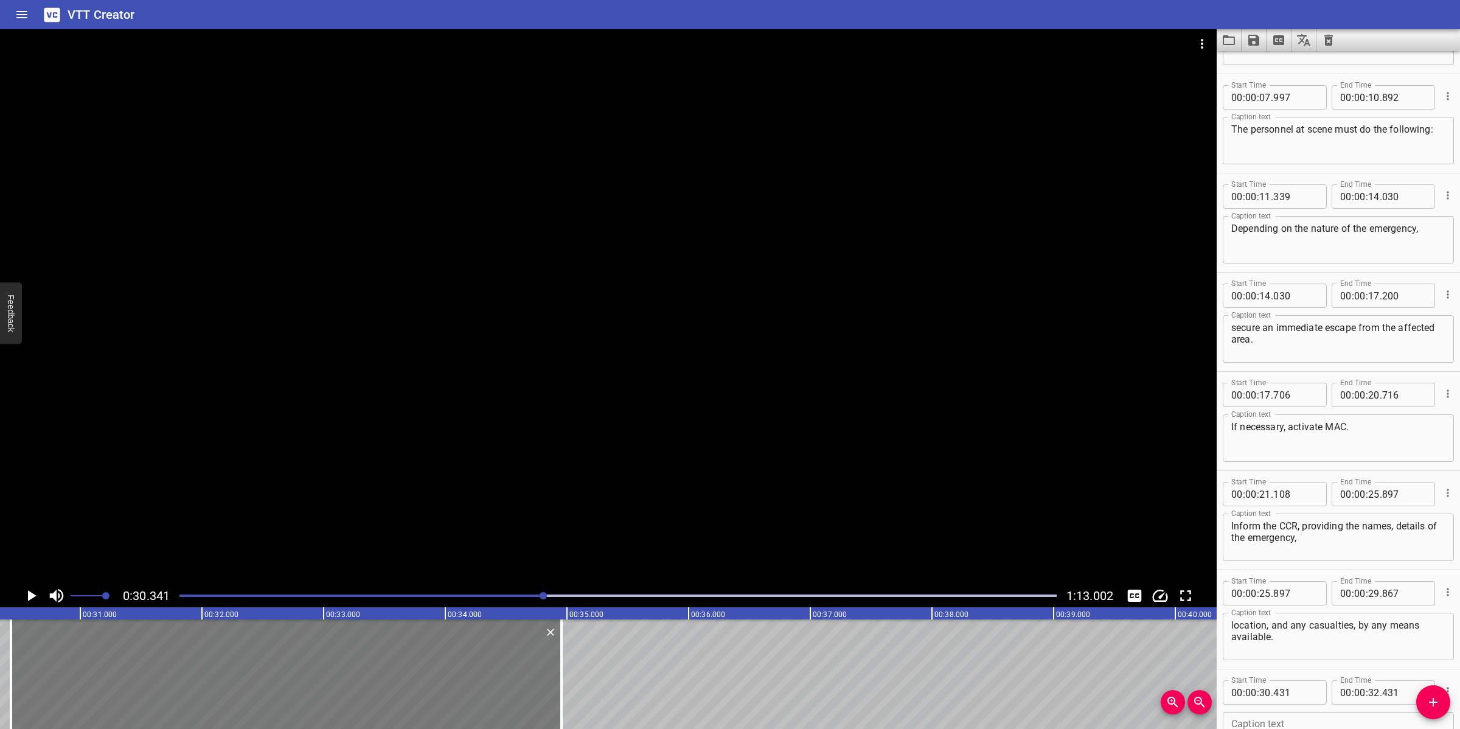
drag, startPoint x: 251, startPoint y: 661, endPoint x: 548, endPoint y: 653, distance: 296.4
click at [558, 660] on div at bounding box center [561, 674] width 12 height 110
type input "34"
type input "956"
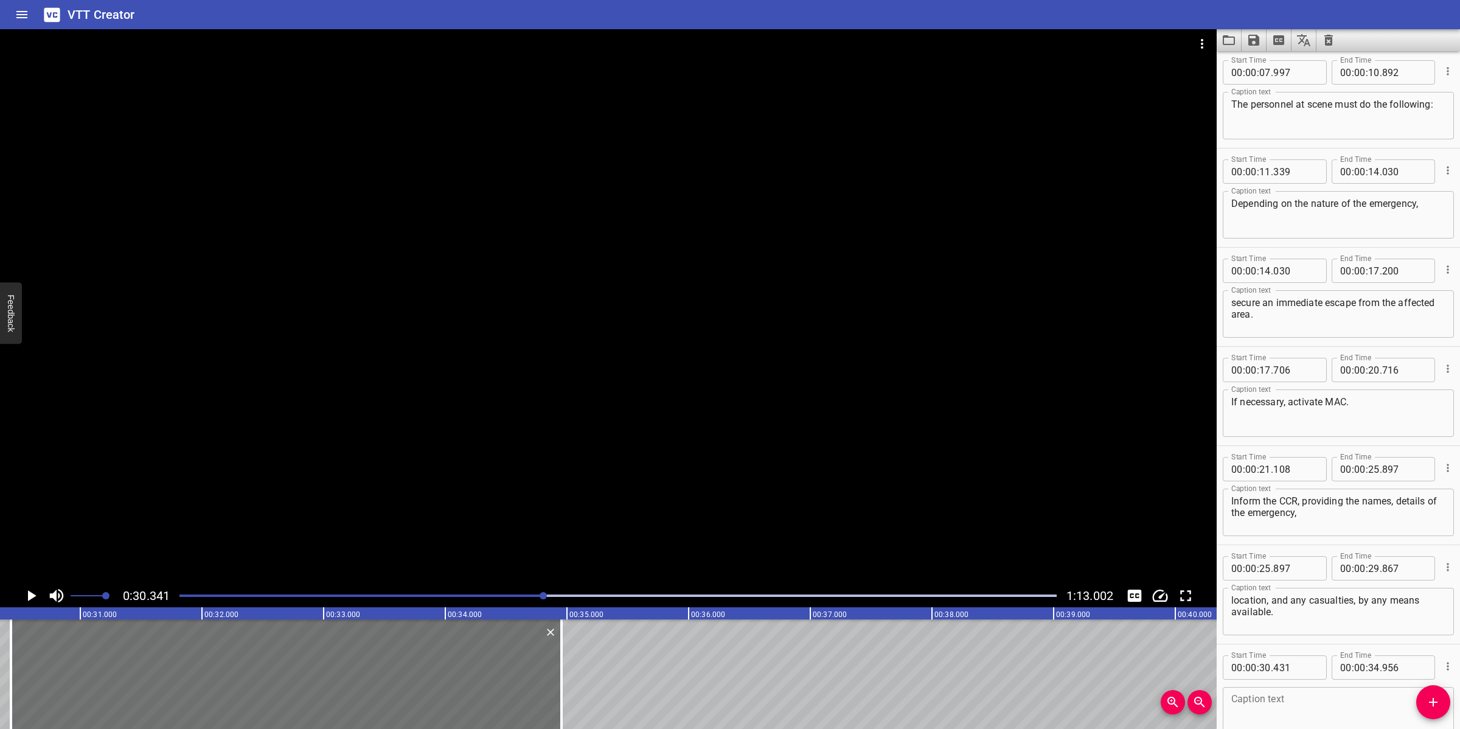
scroll to position [271, 0]
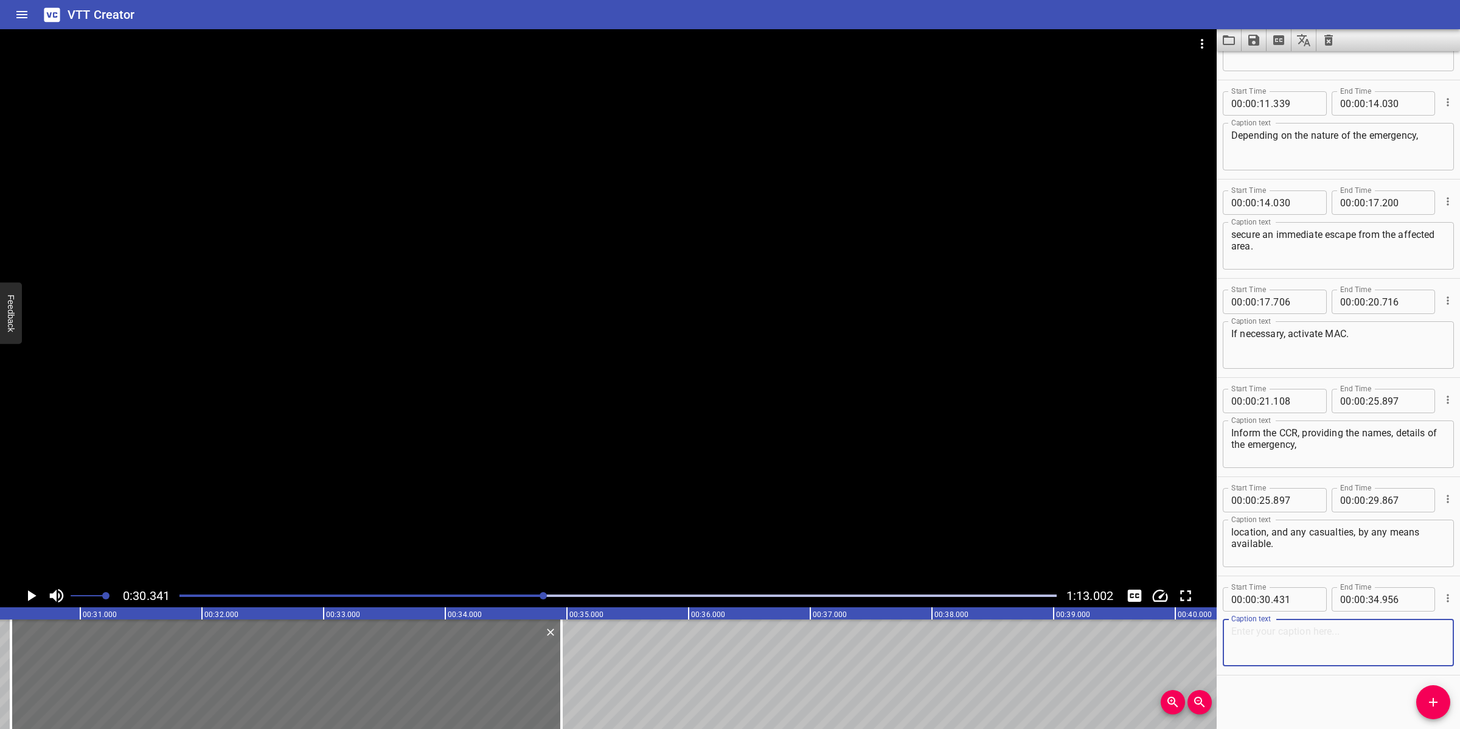
click at [1284, 645] on textarea at bounding box center [1338, 642] width 214 height 35
paste textarea "roceed using the most direct and open route to Temporary Refuge."
click at [1284, 645] on textarea "roceed using the most direct and open route to Temporary Refuge." at bounding box center [1338, 642] width 214 height 35
click at [1233, 630] on textarea "roceed using the most direct and open route to Temporary Refuge." at bounding box center [1338, 642] width 214 height 35
drag, startPoint x: 701, startPoint y: 380, endPoint x: 701, endPoint y: 373, distance: 7.3
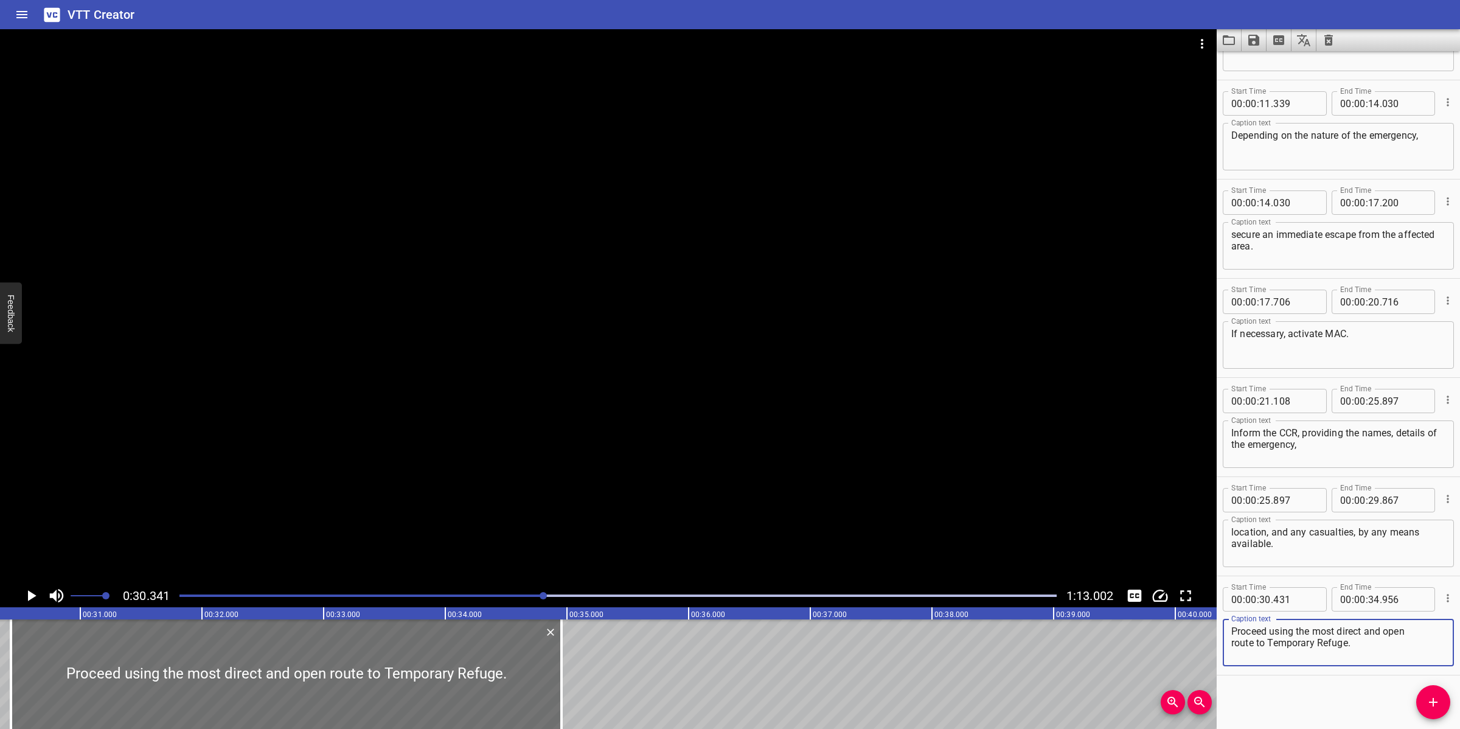
click at [701, 380] on div at bounding box center [608, 306] width 1217 height 555
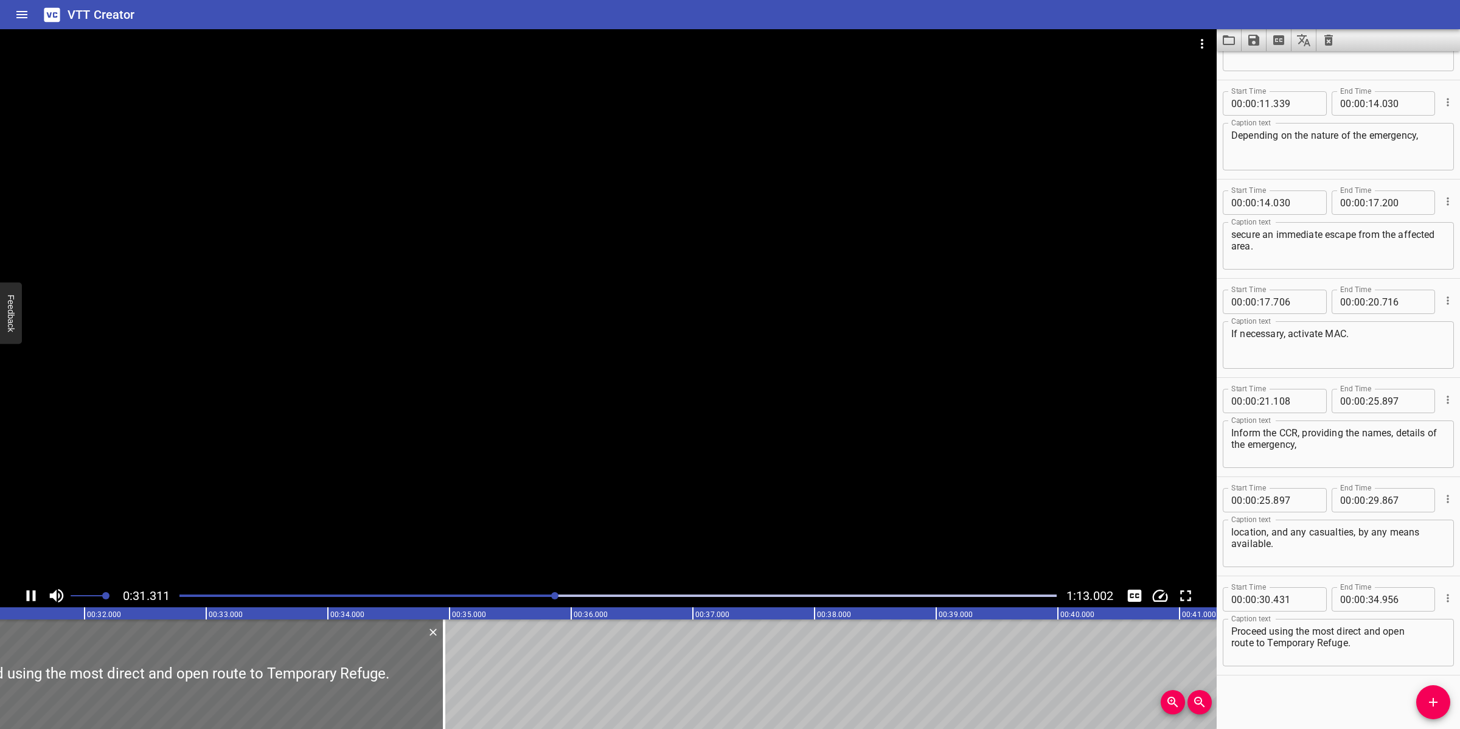
drag, startPoint x: 813, startPoint y: 466, endPoint x: 857, endPoint y: 475, distance: 44.7
click at [813, 466] on div at bounding box center [608, 306] width 1217 height 555
click at [1408, 628] on textarea "Proceed using the most direct and open route to Temporary Refuge." at bounding box center [1338, 642] width 214 height 35
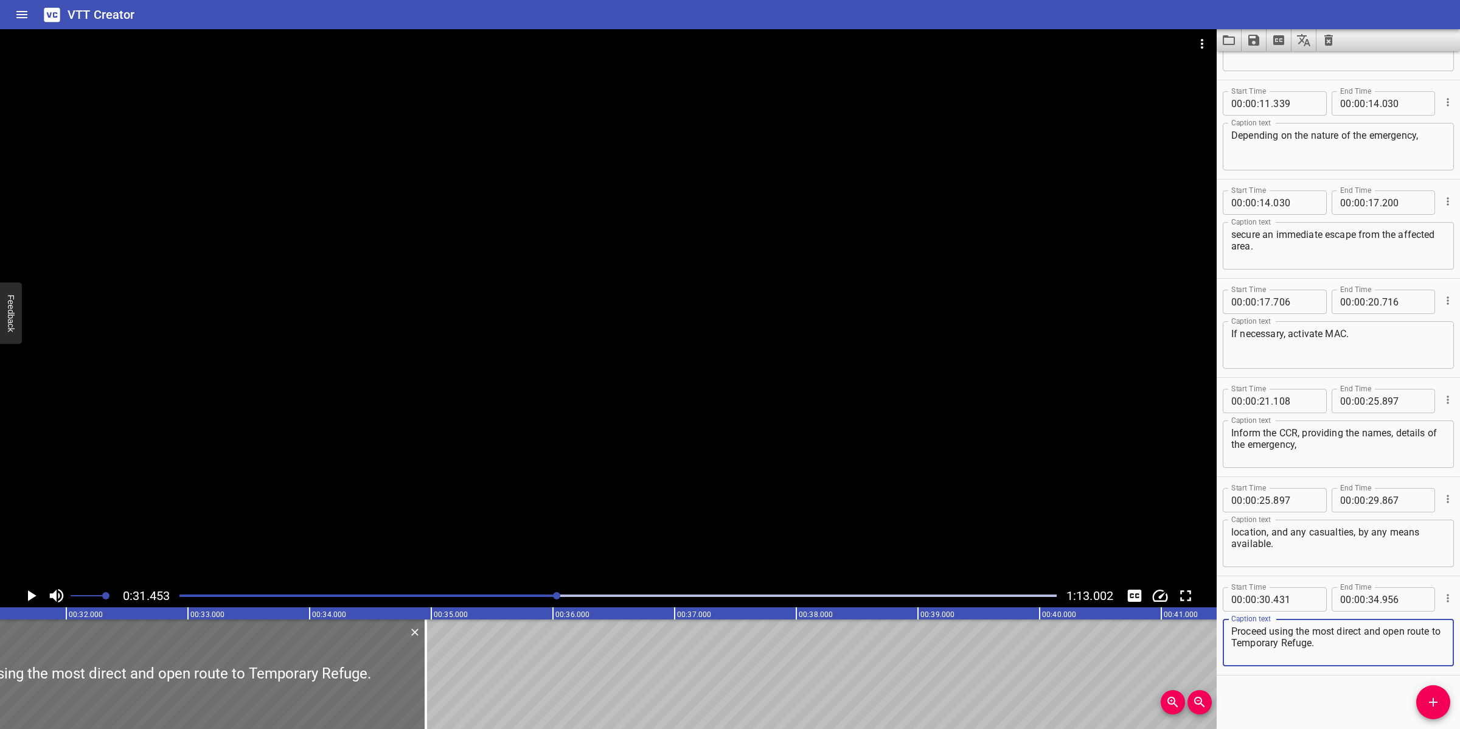
click at [1249, 642] on textarea "Proceed using the most direct and open route to Temporary Refuge." at bounding box center [1338, 642] width 214 height 35
click at [1295, 641] on textarea "Proceed using the most direct and open route to temporary Refuge." at bounding box center [1338, 642] width 214 height 35
type textarea "Proceed using the most direct and open route to temporary refuge."
drag, startPoint x: 969, startPoint y: 467, endPoint x: 973, endPoint y: 456, distance: 11.4
click at [969, 465] on div at bounding box center [608, 306] width 1217 height 555
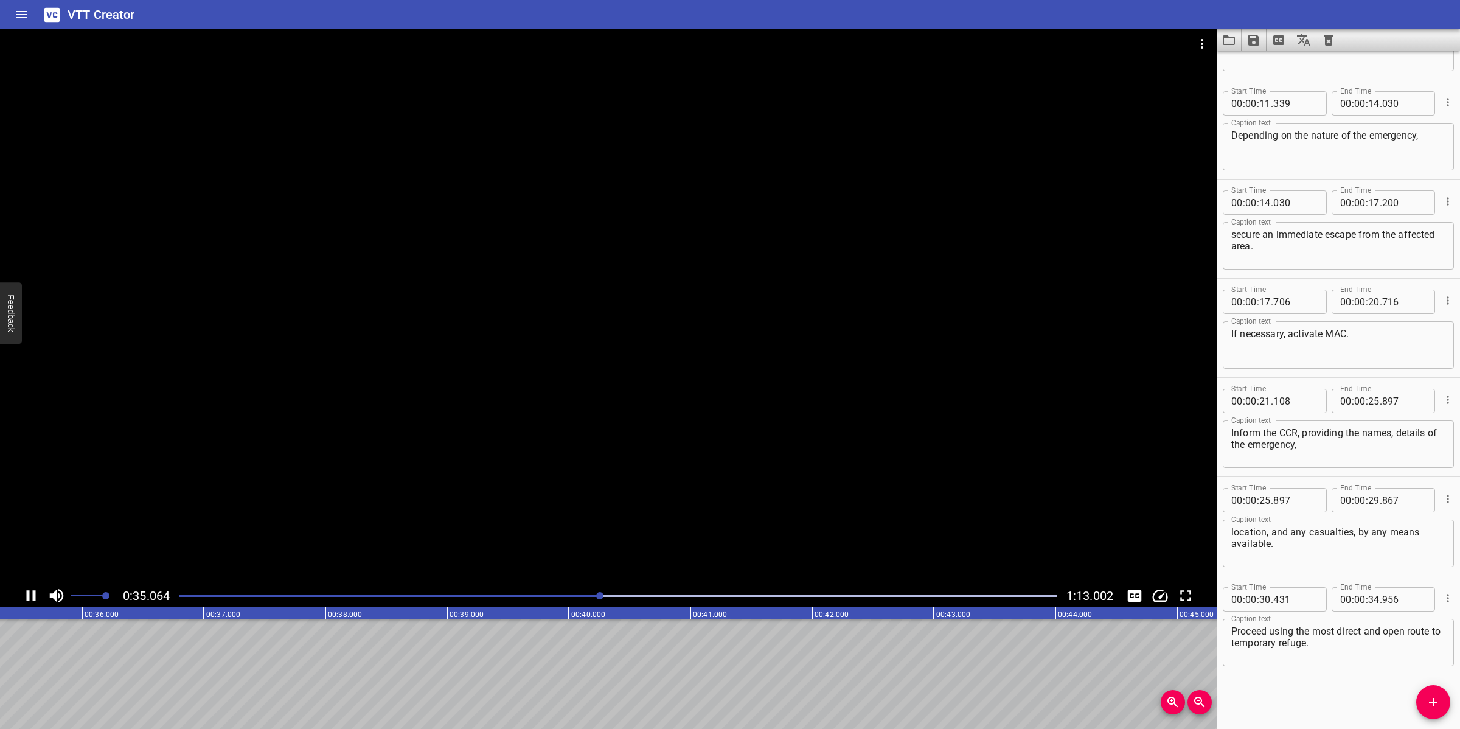
drag, startPoint x: 576, startPoint y: 487, endPoint x: 594, endPoint y: 475, distance: 21.8
click at [577, 487] on div at bounding box center [608, 306] width 1217 height 555
click at [1431, 700] on icon "Add Cue" at bounding box center [1433, 702] width 15 height 15
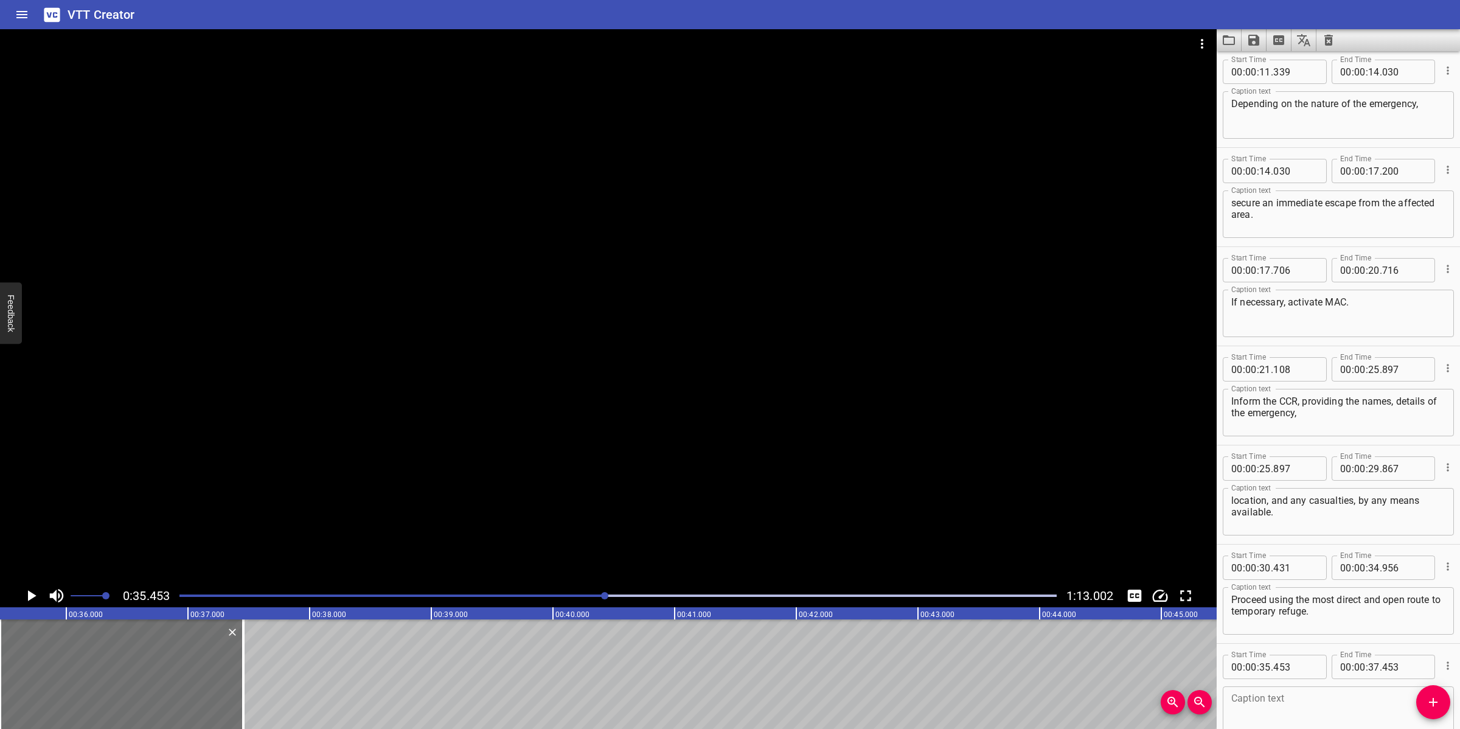
scroll to position [369, 0]
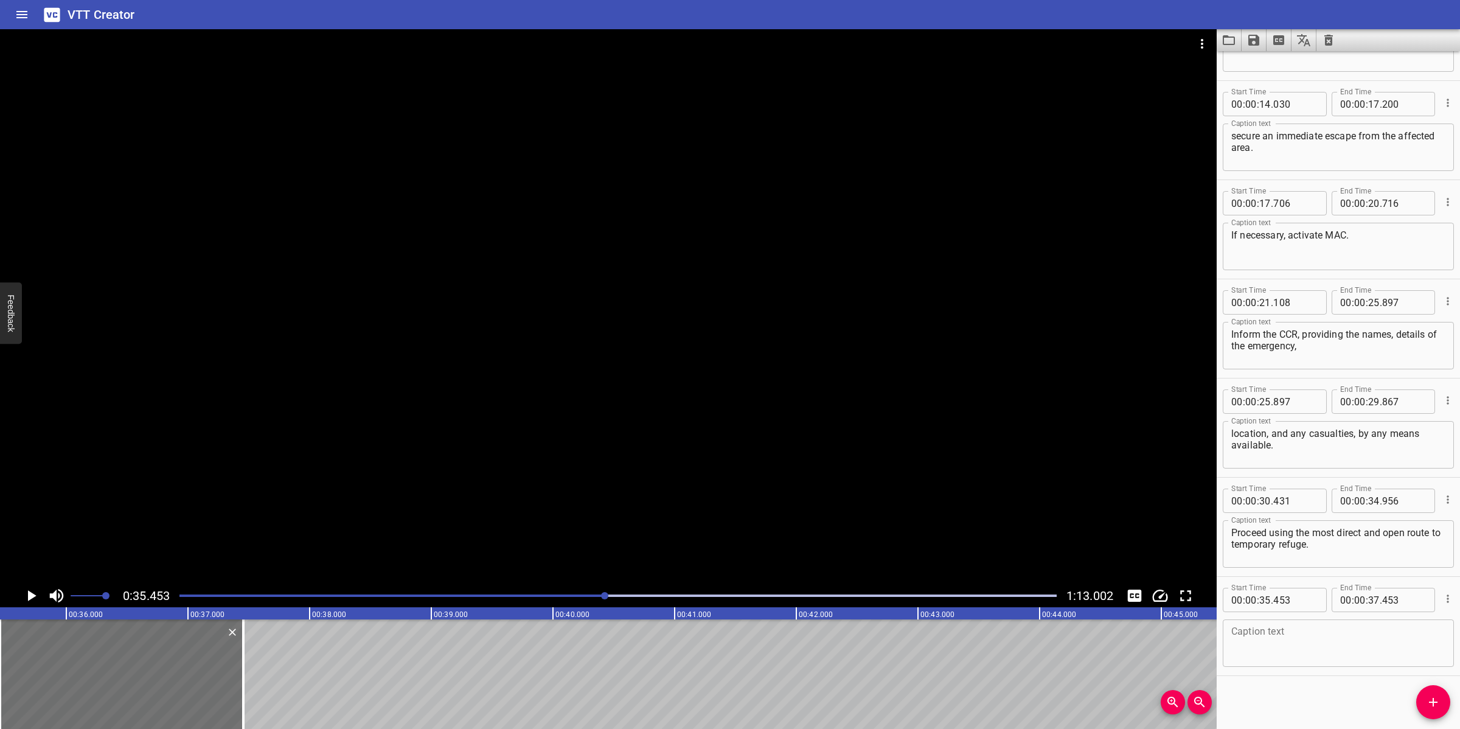
click at [1303, 658] on div "Caption text" at bounding box center [1338, 642] width 231 height 47
paste textarea "Once the On-Shift CRO receives radio"
click at [1402, 640] on textarea "Once the On-Shift CRO receives radio" at bounding box center [1338, 643] width 214 height 35
paste textarea "ommunication from the incident area, and there is"
drag, startPoint x: 425, startPoint y: 521, endPoint x: 439, endPoint y: 511, distance: 17.0
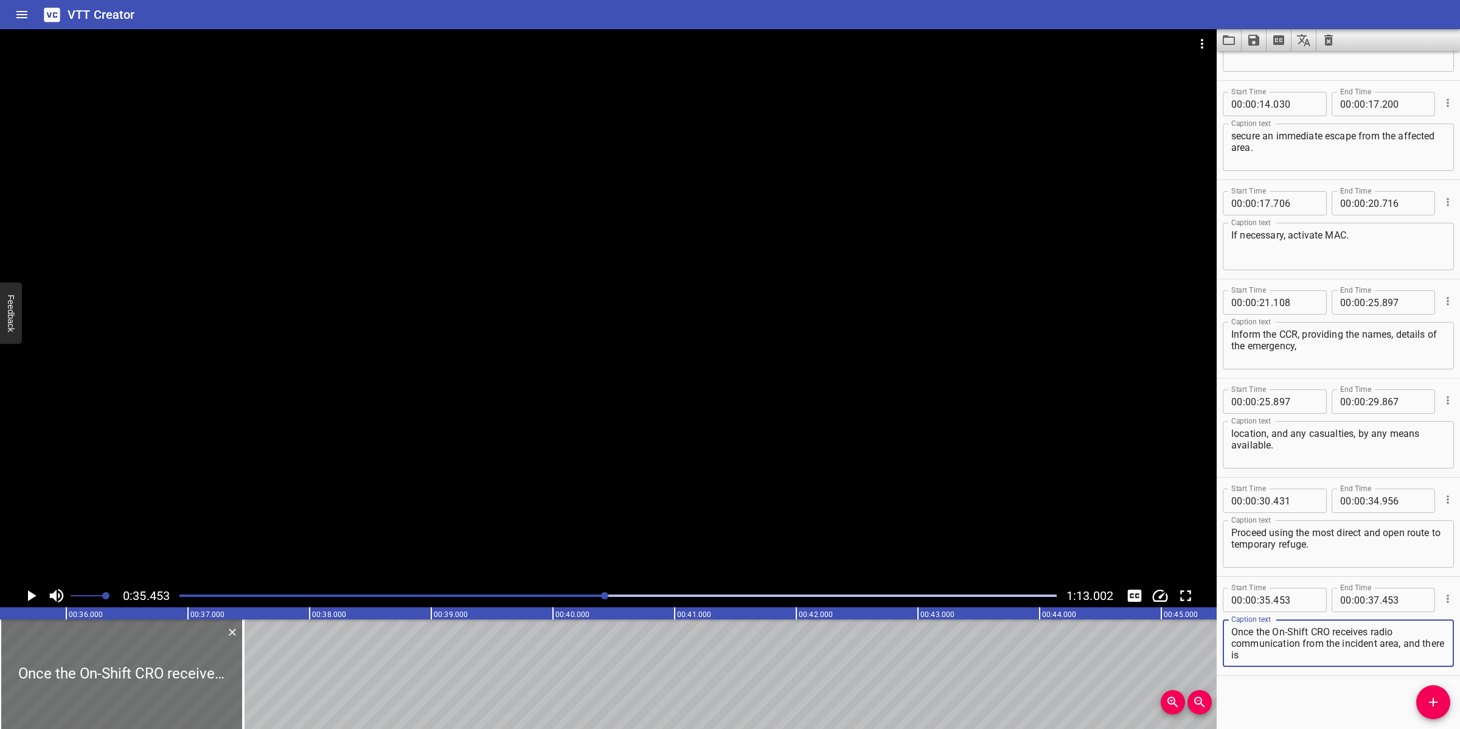
click at [426, 521] on div at bounding box center [608, 306] width 1217 height 555
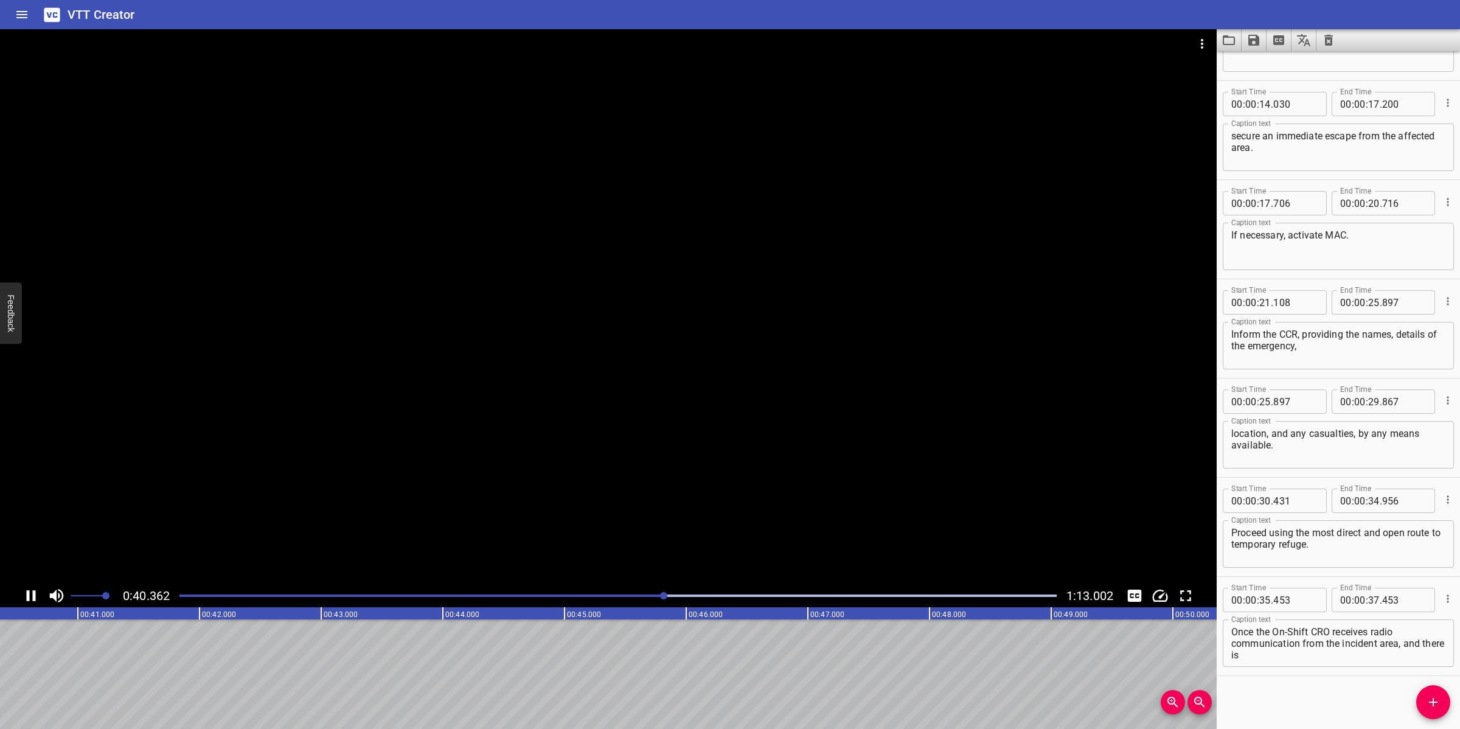
click at [557, 498] on div at bounding box center [608, 306] width 1217 height 555
click at [1407, 658] on textarea "Once the On-Shift CRO receives radio communication from the incident area, and …" at bounding box center [1338, 643] width 214 height 35
type textarea "Once the On-Shift CRO receives radio communication from the incident area,"
click at [1368, 594] on input "number" at bounding box center [1374, 600] width 12 height 24
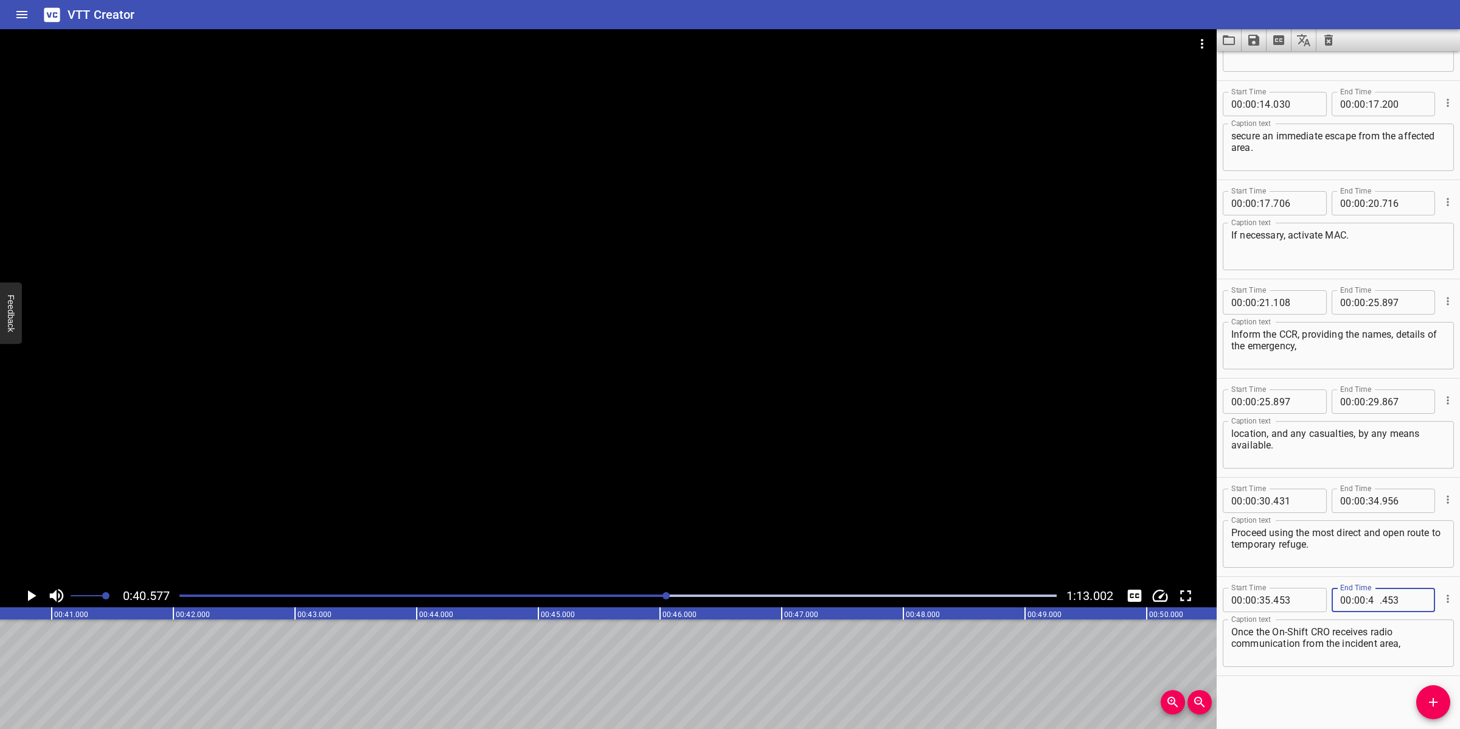
type input "40"
type input "577"
click at [1427, 706] on icon "Add Cue" at bounding box center [1433, 702] width 15 height 15
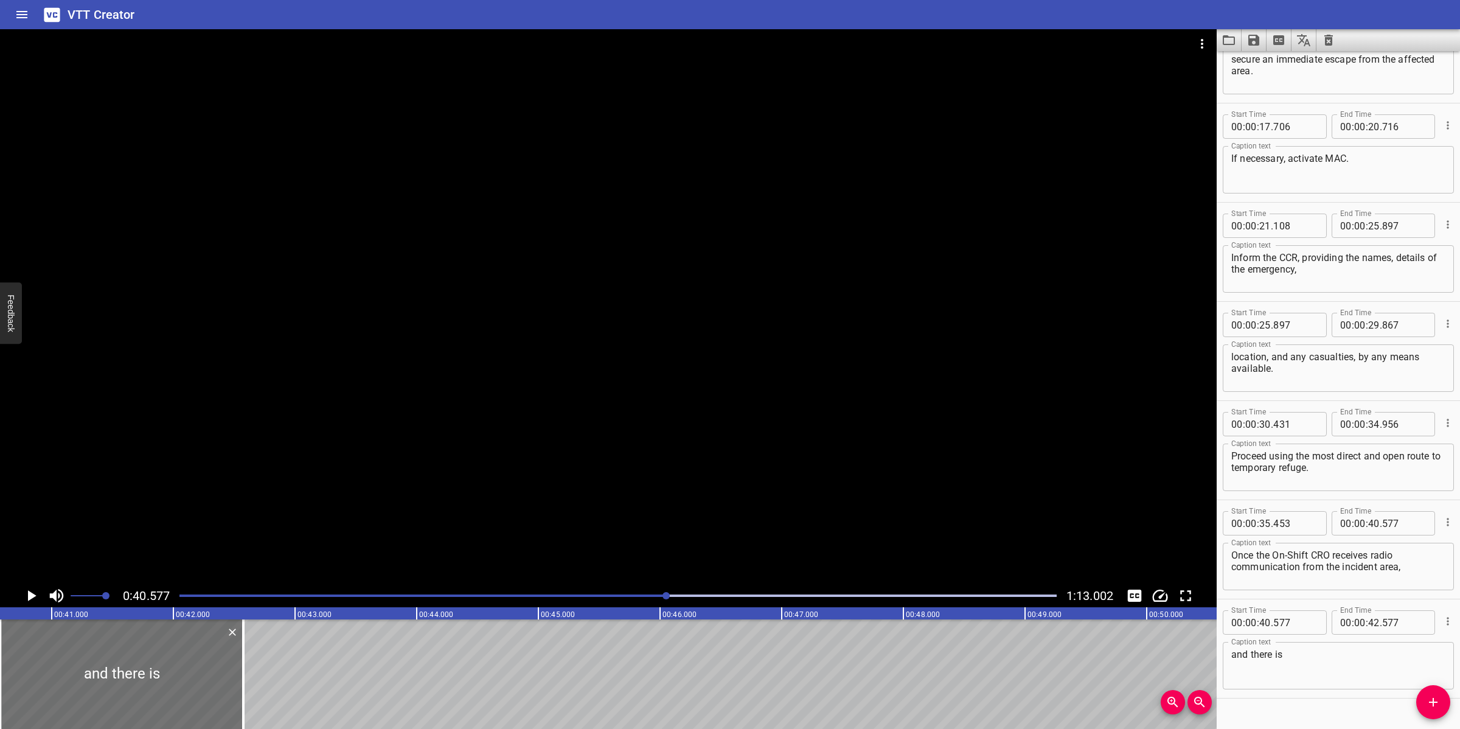
scroll to position [451, 0]
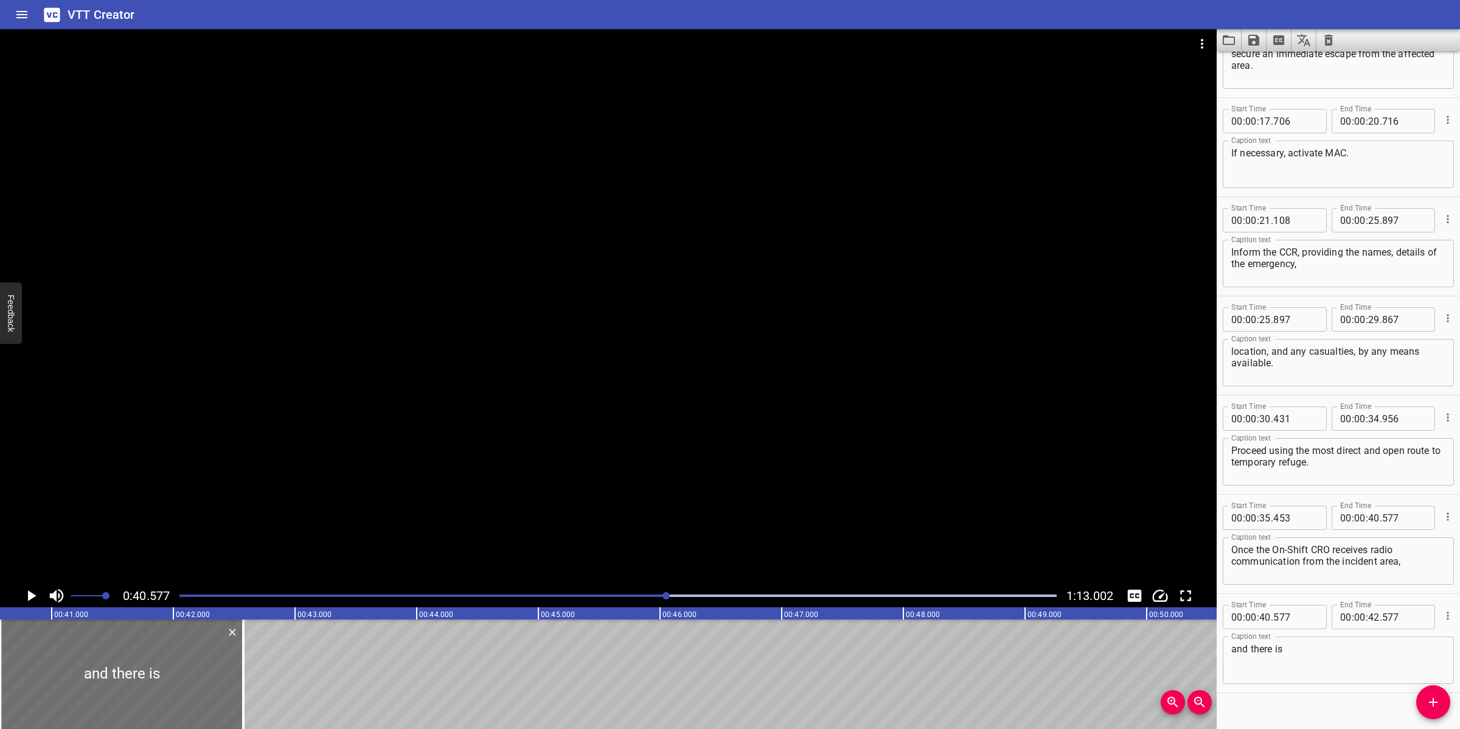
click at [1325, 657] on textarea "and there is" at bounding box center [1338, 660] width 214 height 35
paste textarea "fire or gas detected, do the following:"
type textarea "and there is fire or gas detected, do the following:"
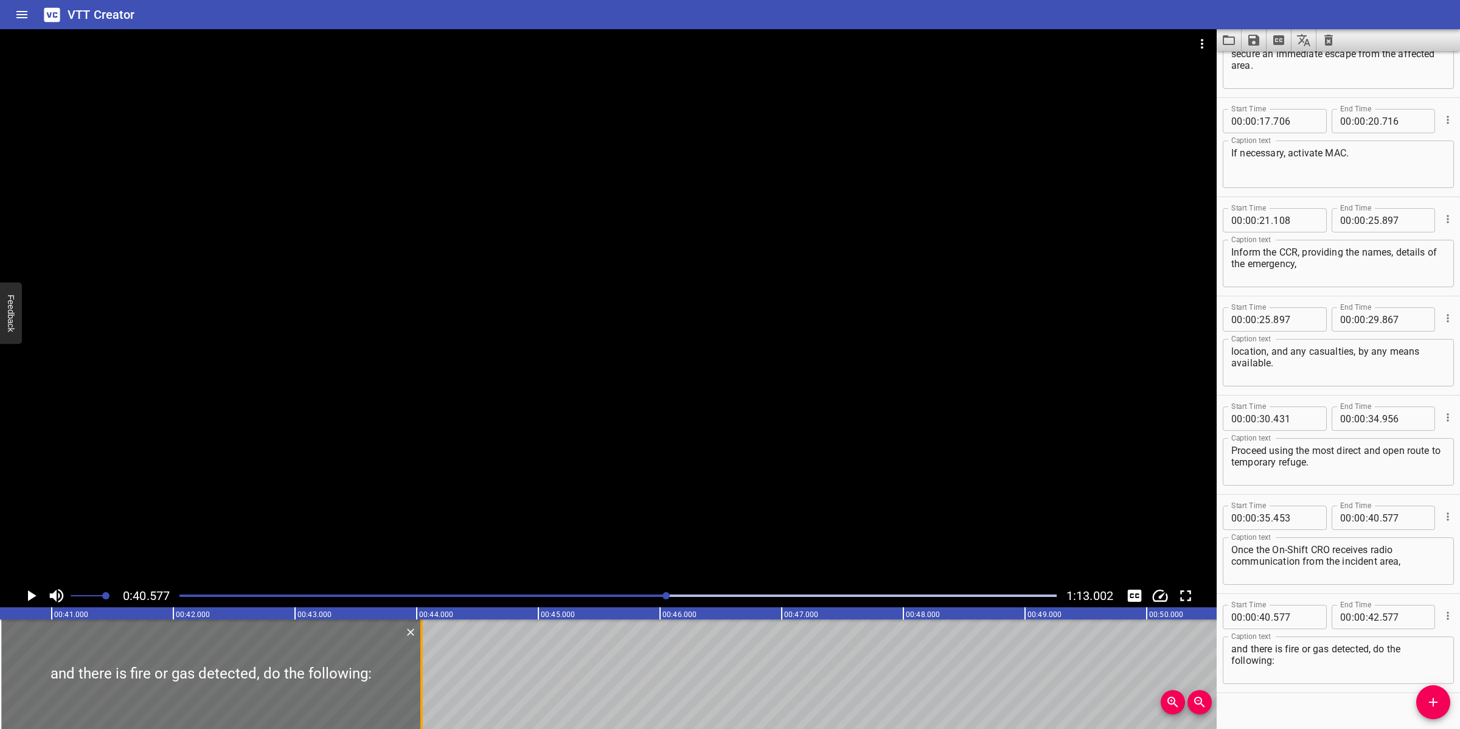
drag, startPoint x: 246, startPoint y: 663, endPoint x: 425, endPoint y: 659, distance: 178.3
click at [425, 659] on div at bounding box center [422, 674] width 12 height 110
type input "44"
type input "042"
drag, startPoint x: 575, startPoint y: 509, endPoint x: 569, endPoint y: 522, distance: 14.5
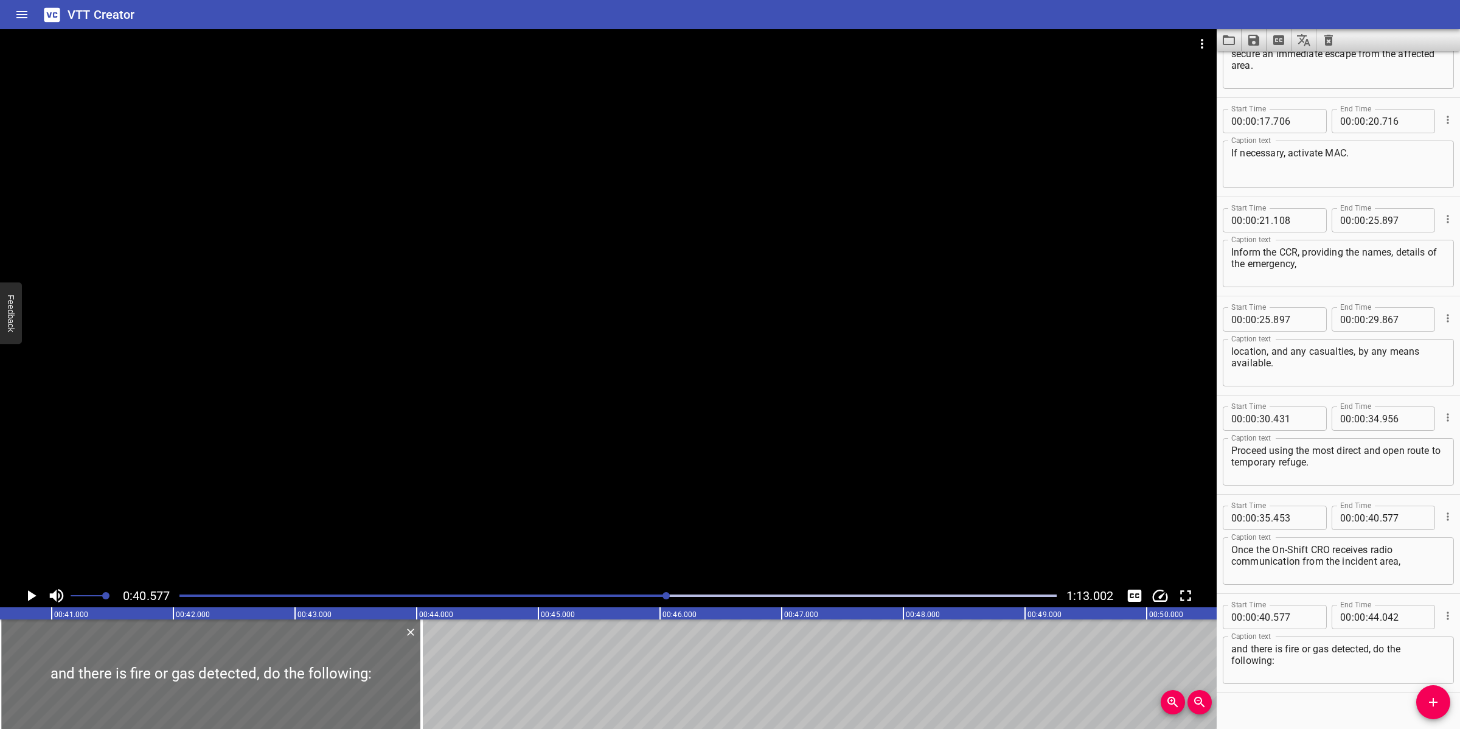
click at [571, 521] on div at bounding box center [608, 306] width 1217 height 555
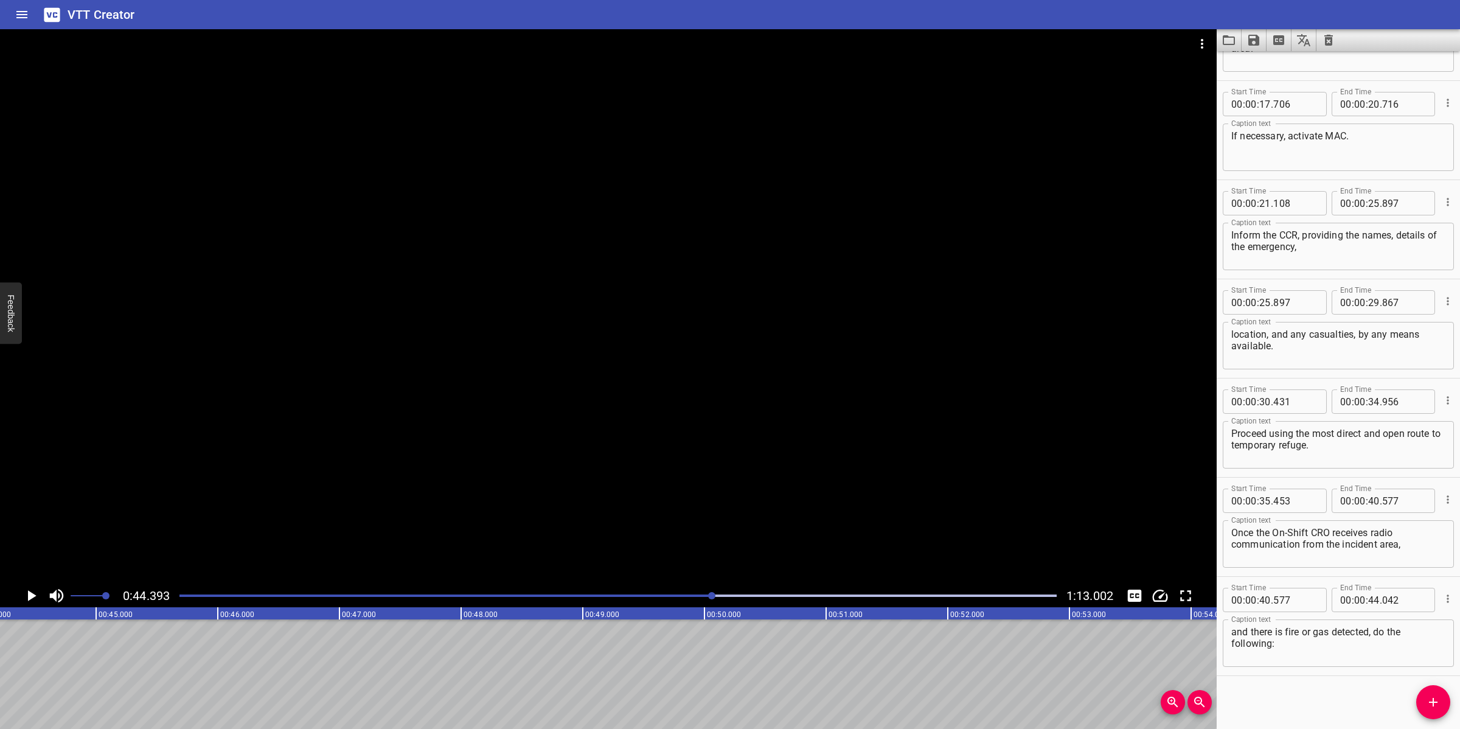
scroll to position [0, 5401]
click at [1431, 707] on icon "Add Cue" at bounding box center [1433, 702] width 15 height 15
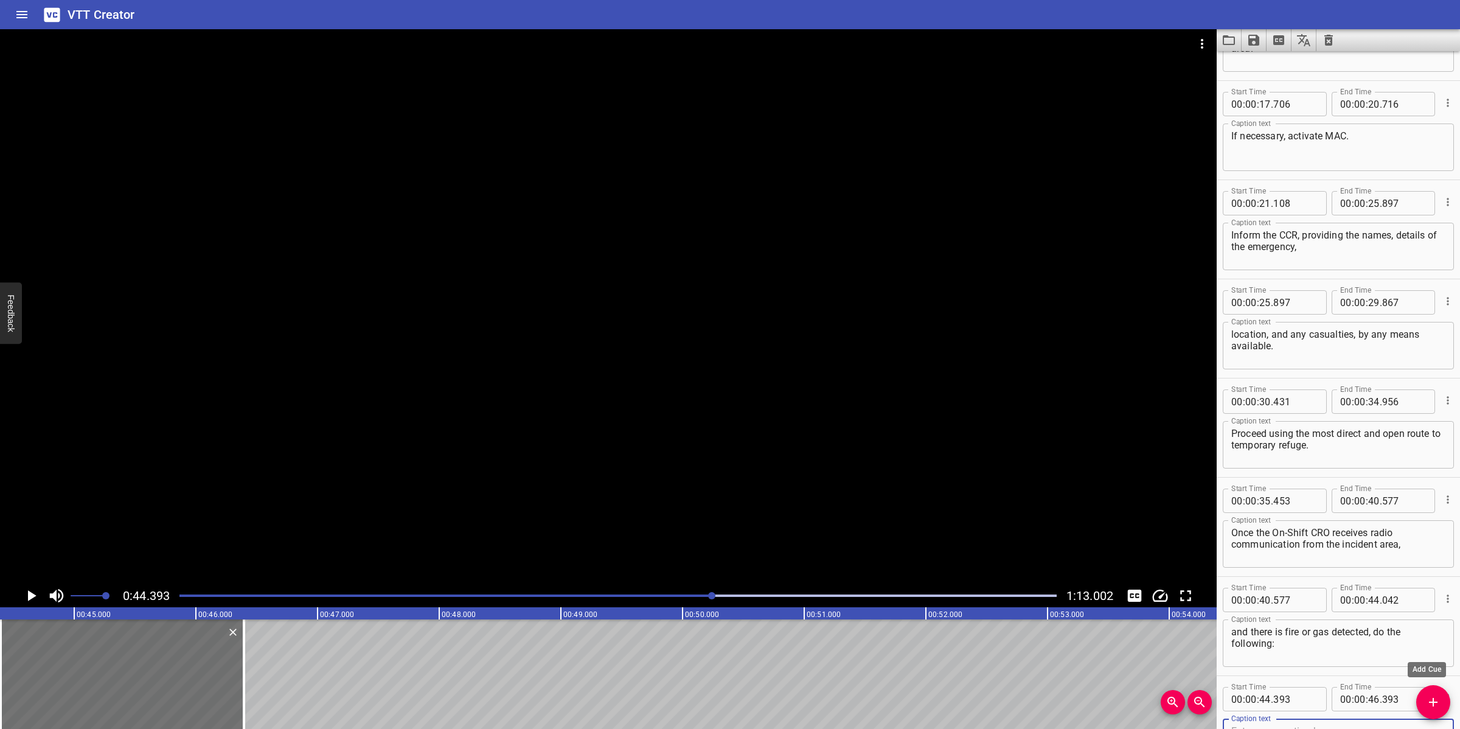
scroll to position [475, 0]
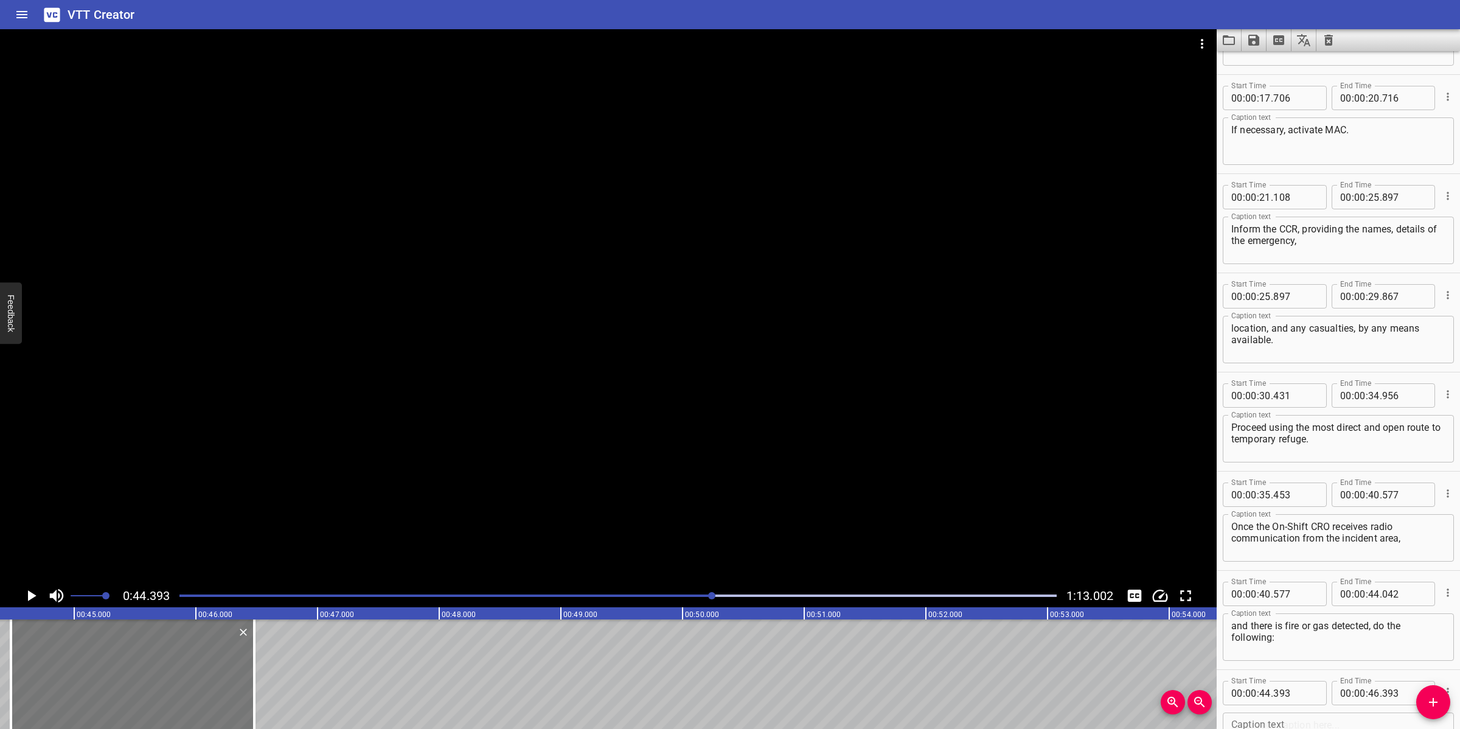
drag, startPoint x: 113, startPoint y: 698, endPoint x: 123, endPoint y: 688, distance: 14.6
click at [123, 688] on div at bounding box center [132, 674] width 243 height 110
type input "478"
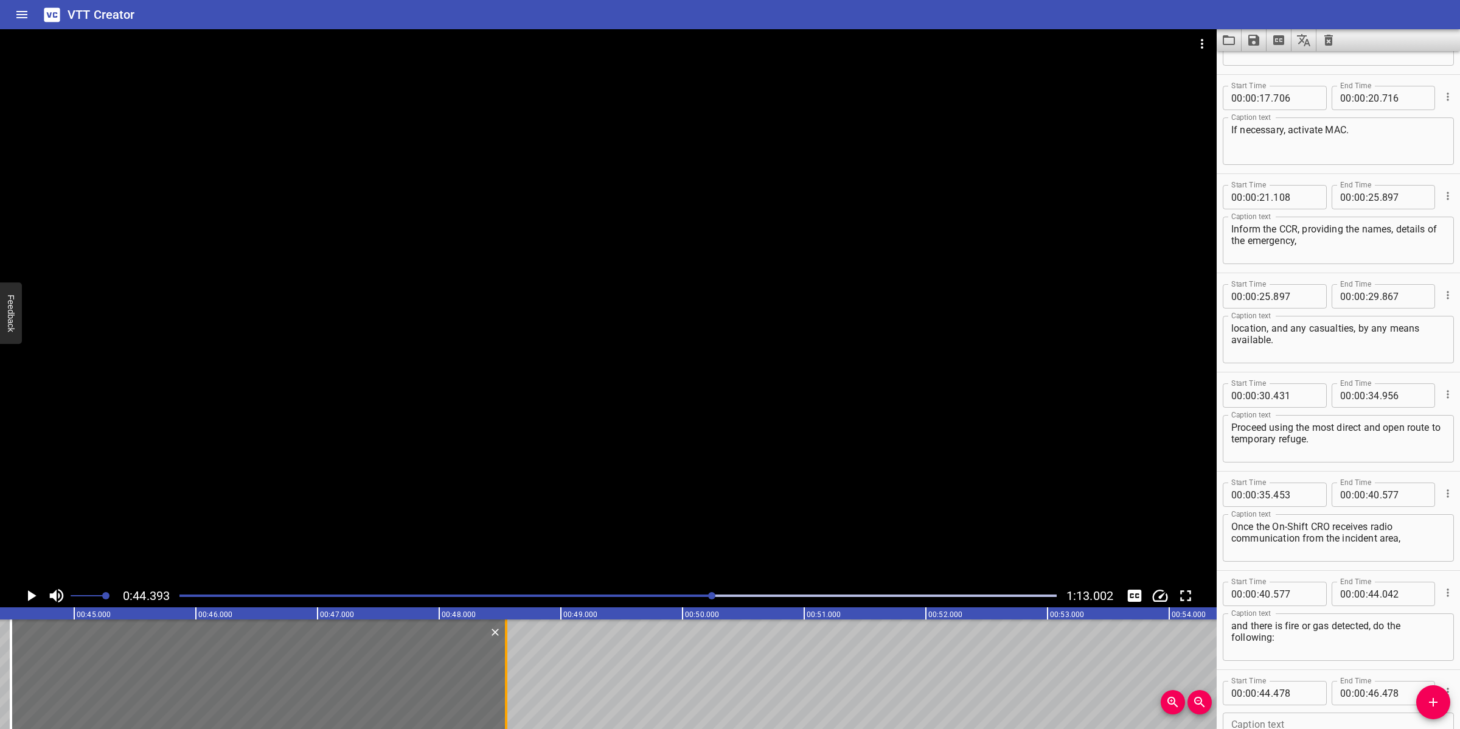
drag, startPoint x: 254, startPoint y: 661, endPoint x: 506, endPoint y: 640, distance: 252.8
click at [506, 640] on div at bounding box center [506, 674] width 2 height 110
type input "48"
type input "548"
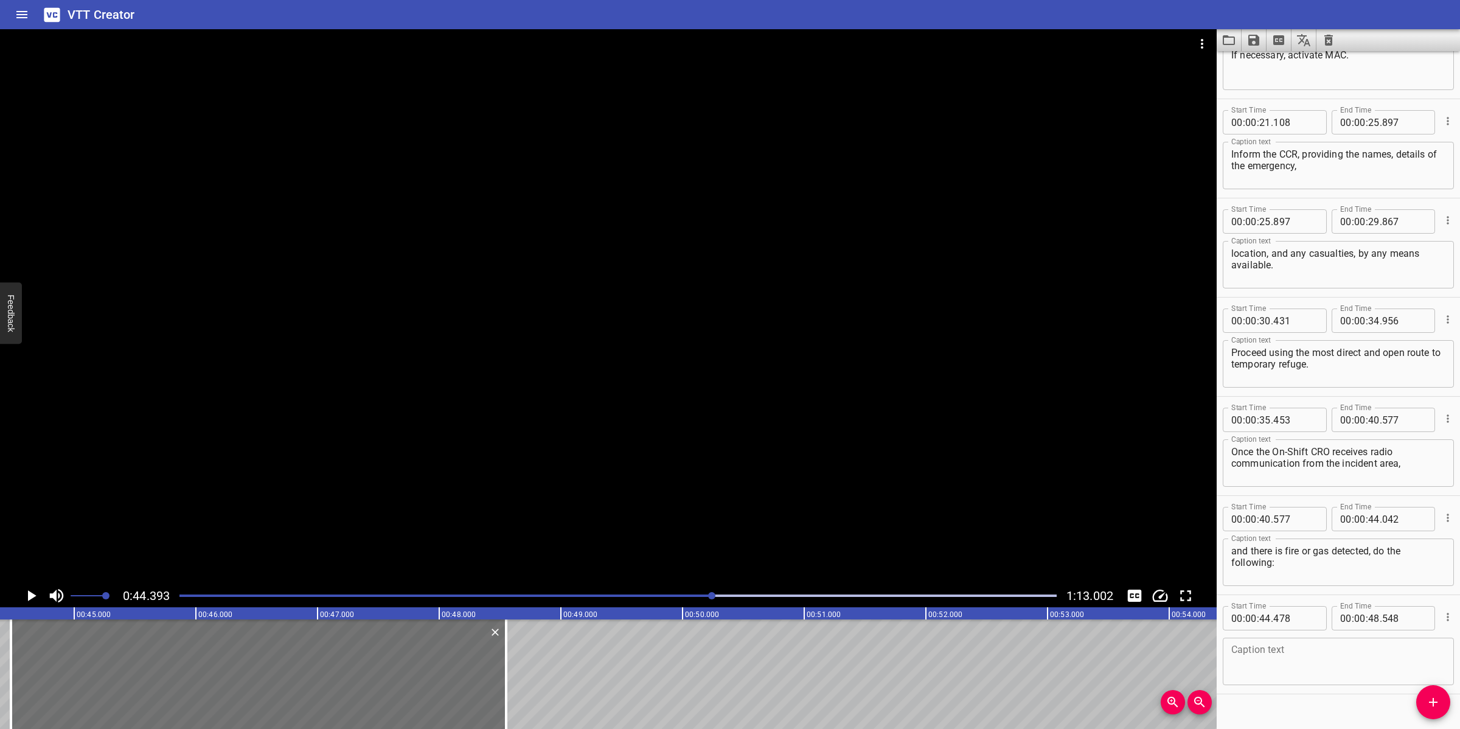
scroll to position [568, 0]
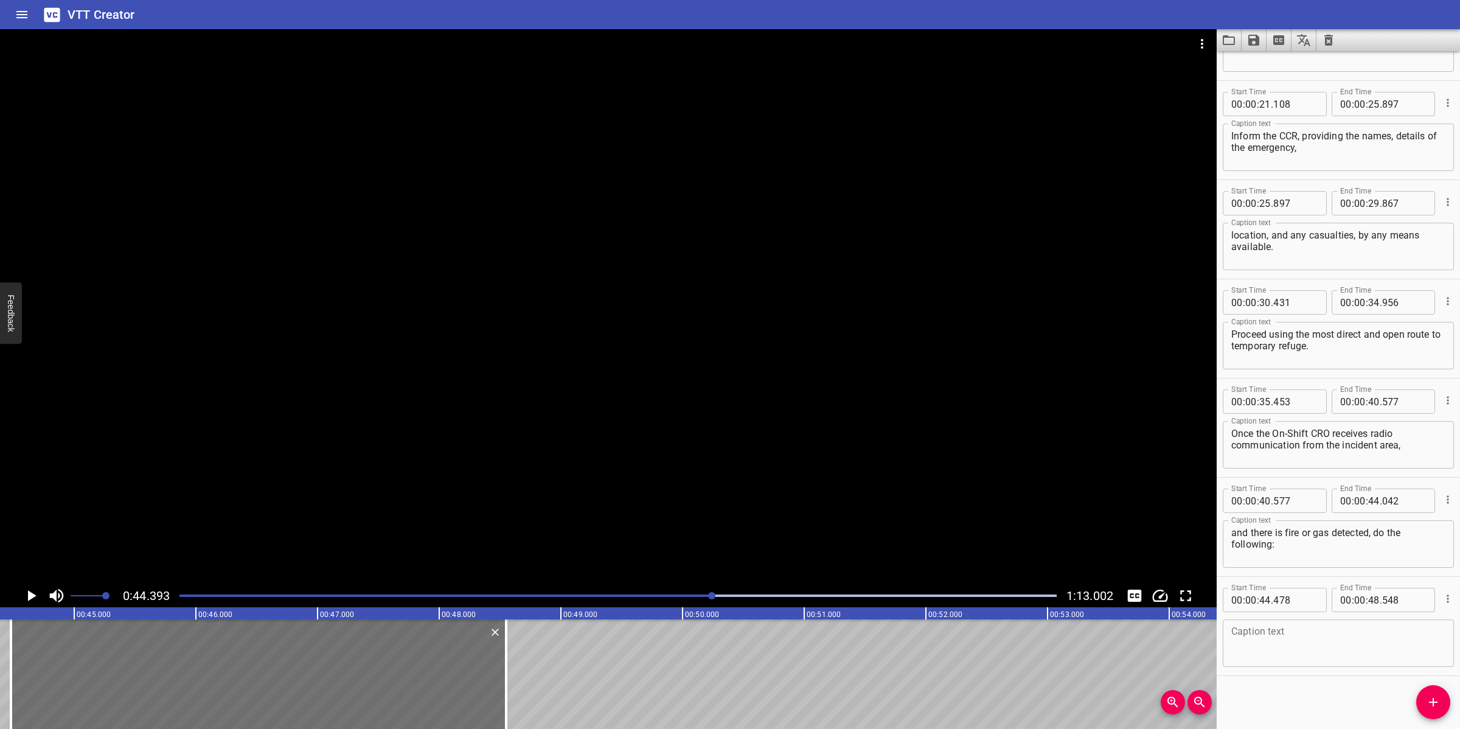
click at [1270, 642] on textarea at bounding box center [1338, 643] width 214 height 35
paste textarea "Assess all information sources for a possible emergency."
click at [540, 485] on div at bounding box center [608, 306] width 1217 height 555
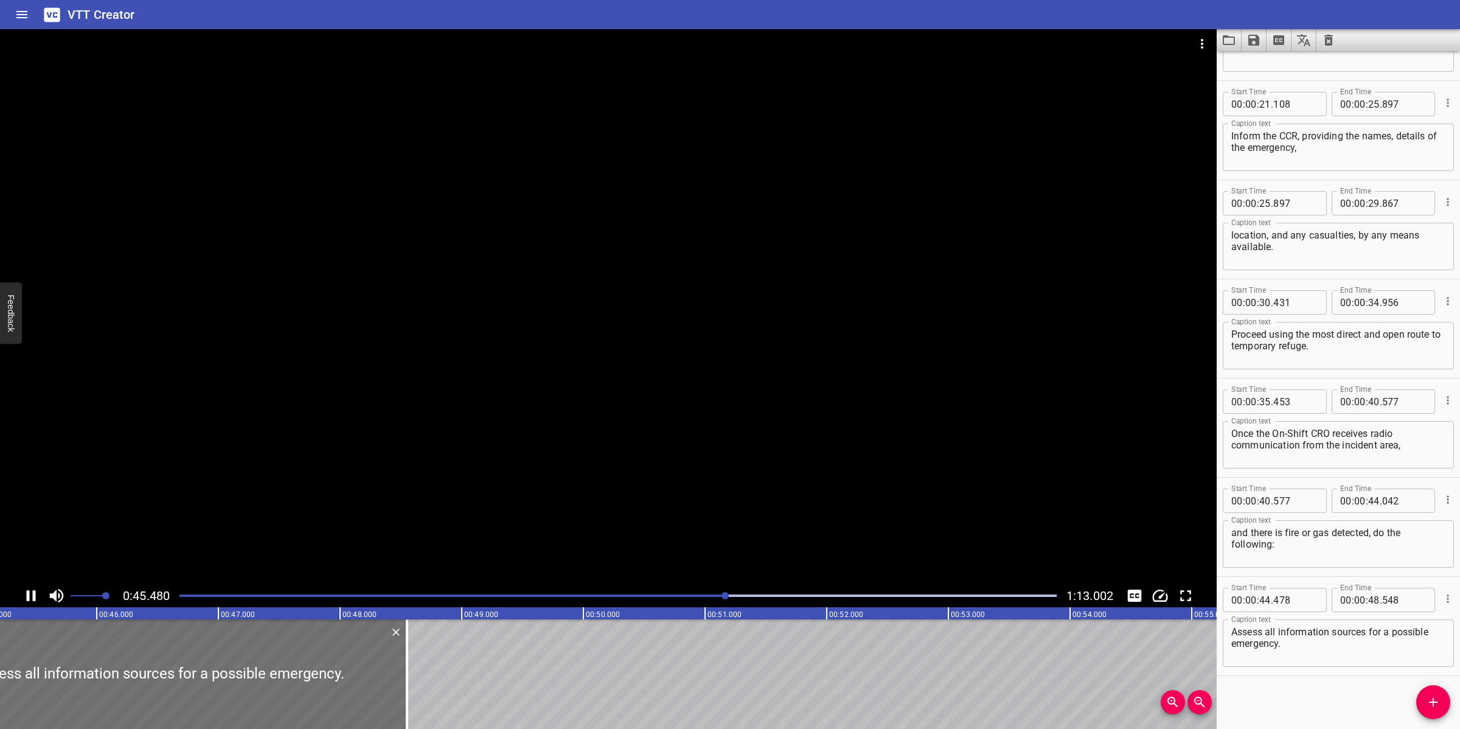
scroll to position [0, 5546]
drag, startPoint x: 947, startPoint y: 488, endPoint x: 1270, endPoint y: 541, distance: 326.8
click at [956, 490] on div at bounding box center [608, 306] width 1217 height 555
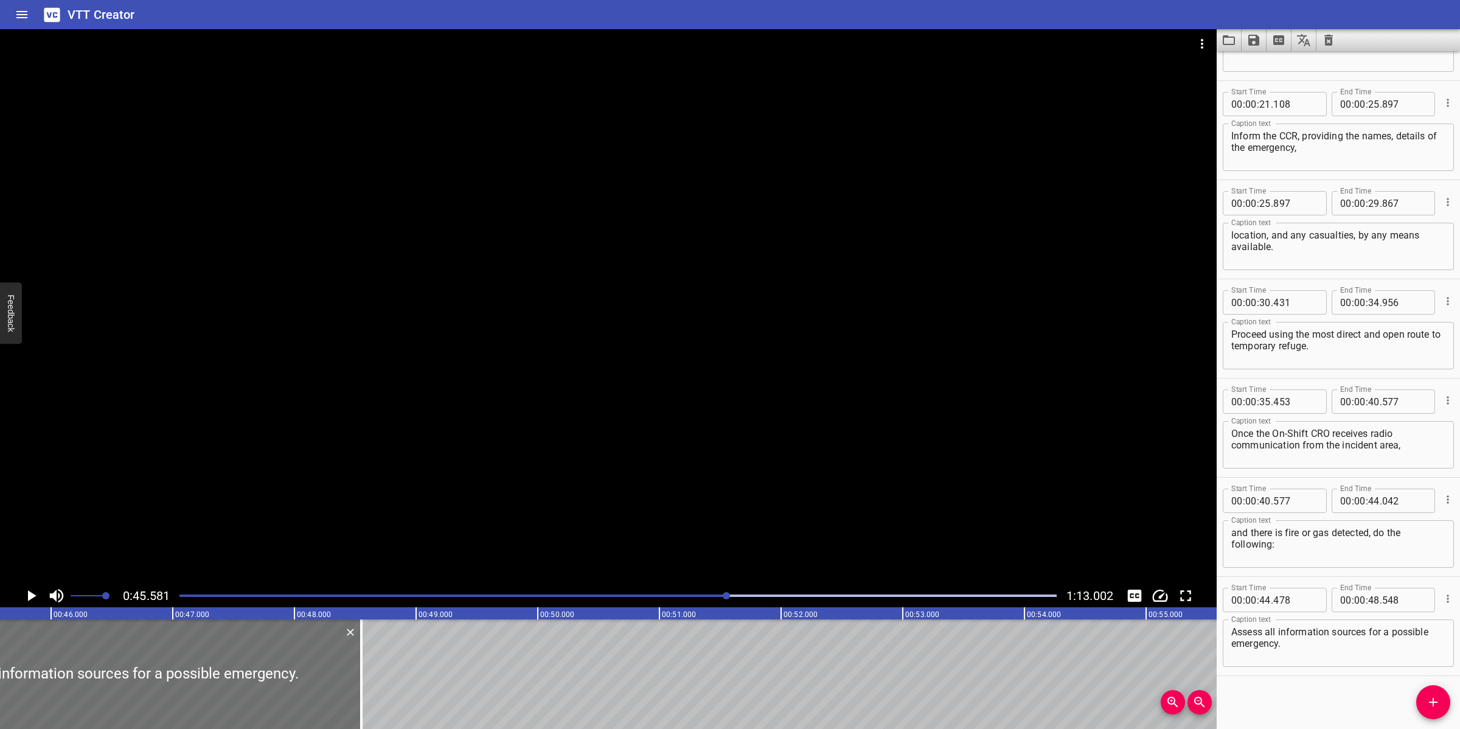
click at [1434, 628] on div "Assess all information sources for a possible emergency. Caption text" at bounding box center [1338, 642] width 231 height 47
click at [1428, 628] on textarea "Assess all information sources for a possible emergency." at bounding box center [1338, 643] width 214 height 35
type textarea "Assess all information sources for a possible emergency."
click at [785, 441] on div at bounding box center [608, 306] width 1217 height 555
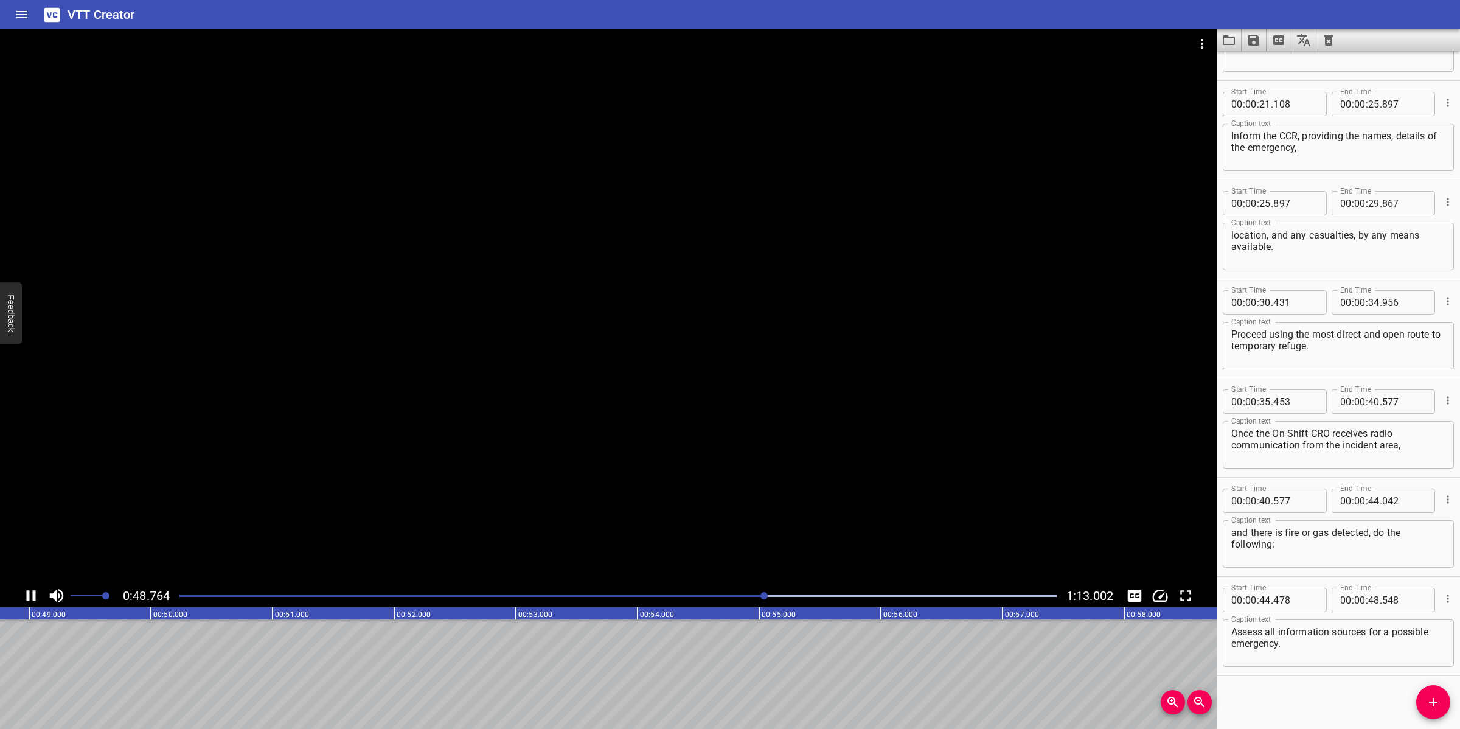
drag, startPoint x: 613, startPoint y: 473, endPoint x: 791, endPoint y: 449, distance: 179.9
click at [622, 473] on div at bounding box center [608, 306] width 1217 height 555
click at [1428, 695] on icon "Add Cue" at bounding box center [1433, 702] width 15 height 15
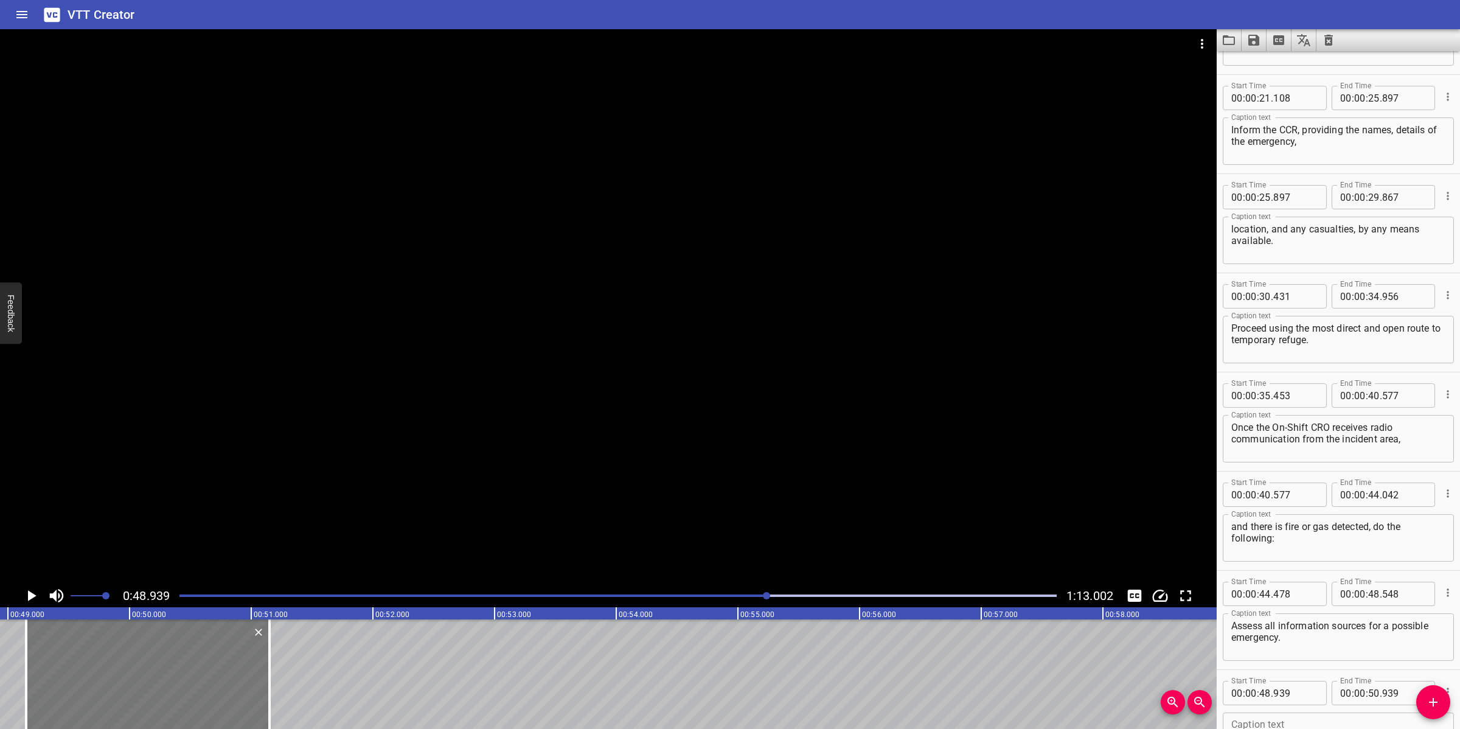
drag, startPoint x: 55, startPoint y: 687, endPoint x: 81, endPoint y: 692, distance: 25.9
click at [81, 692] on div at bounding box center [147, 674] width 243 height 110
type input "49"
type input "149"
type input "51"
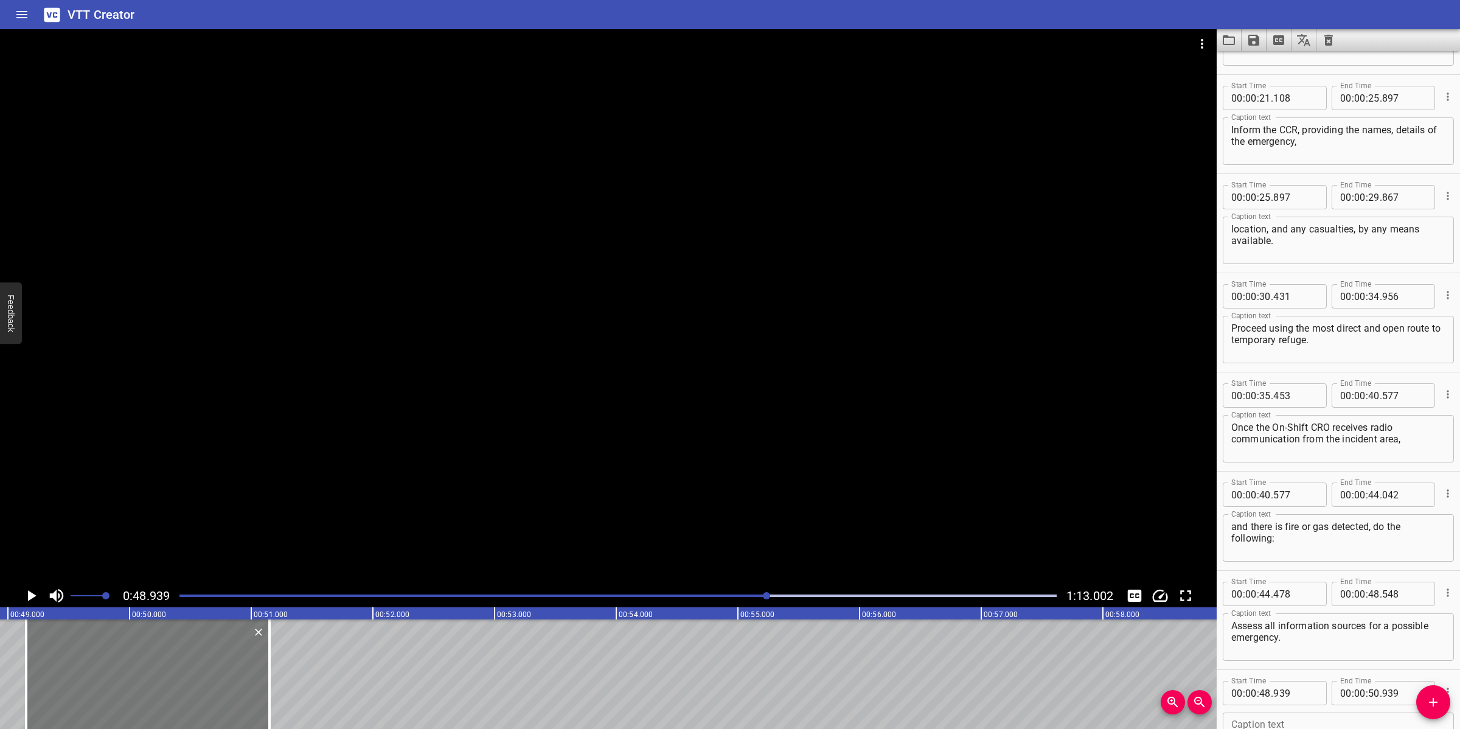
type input "149"
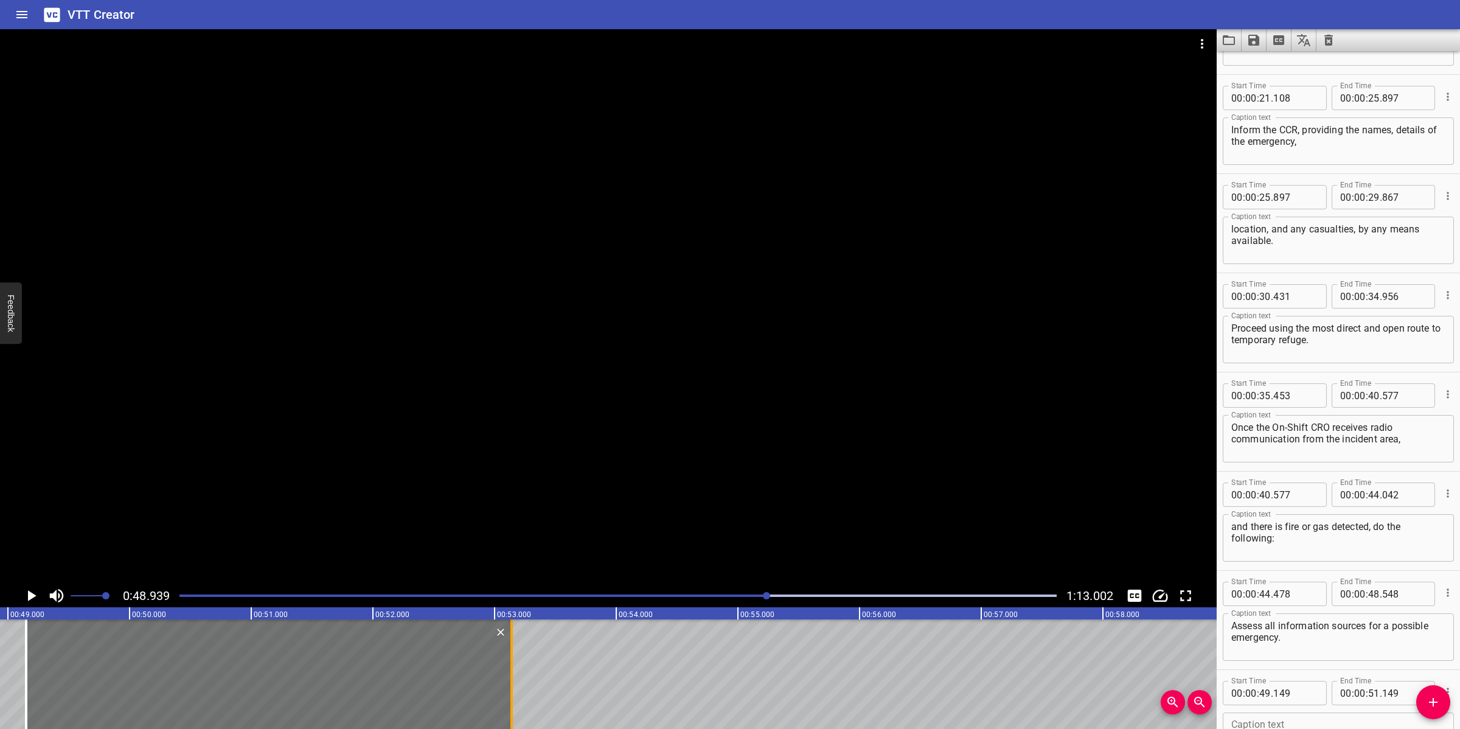
drag, startPoint x: 265, startPoint y: 662, endPoint x: 509, endPoint y: 648, distance: 245.0
click at [509, 648] on div at bounding box center [512, 674] width 12 height 110
type input "53"
type input "159"
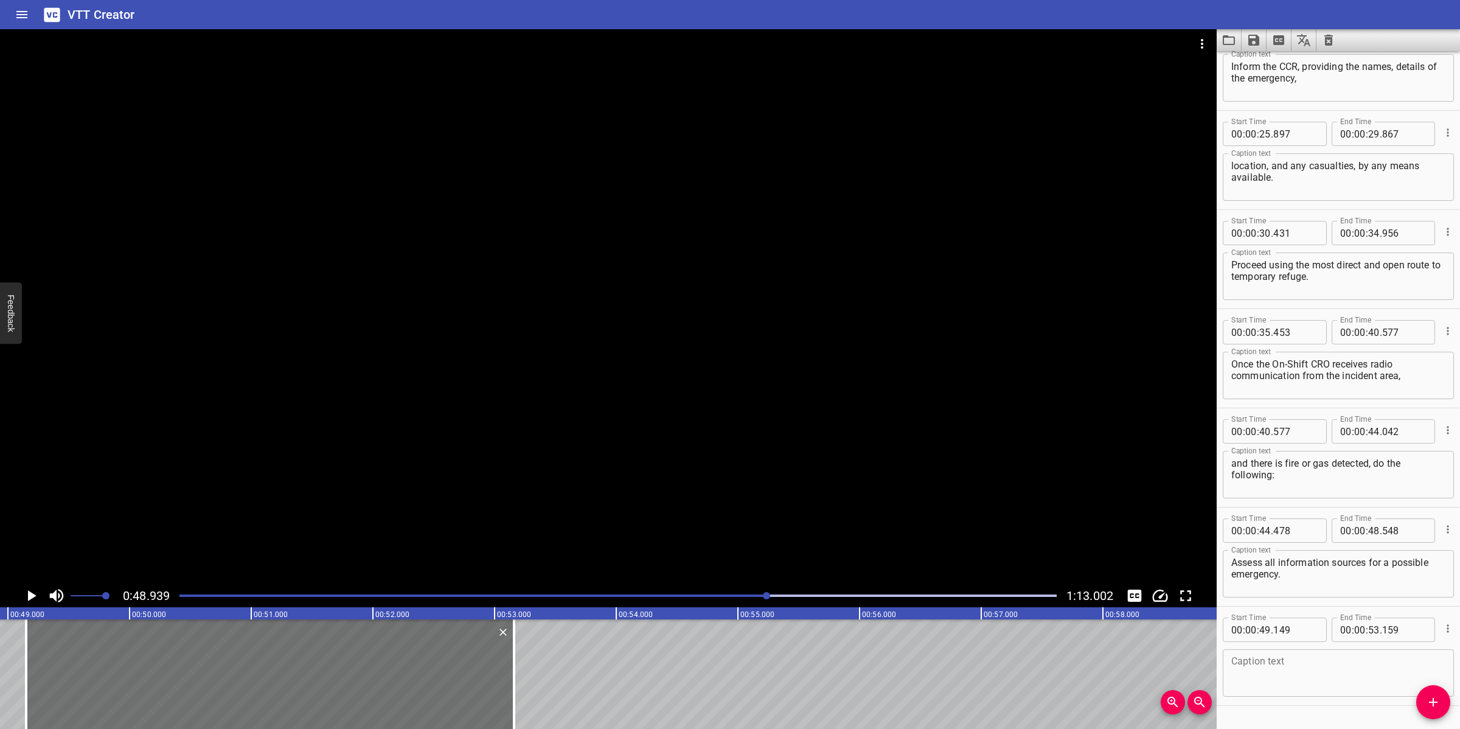
scroll to position [667, 0]
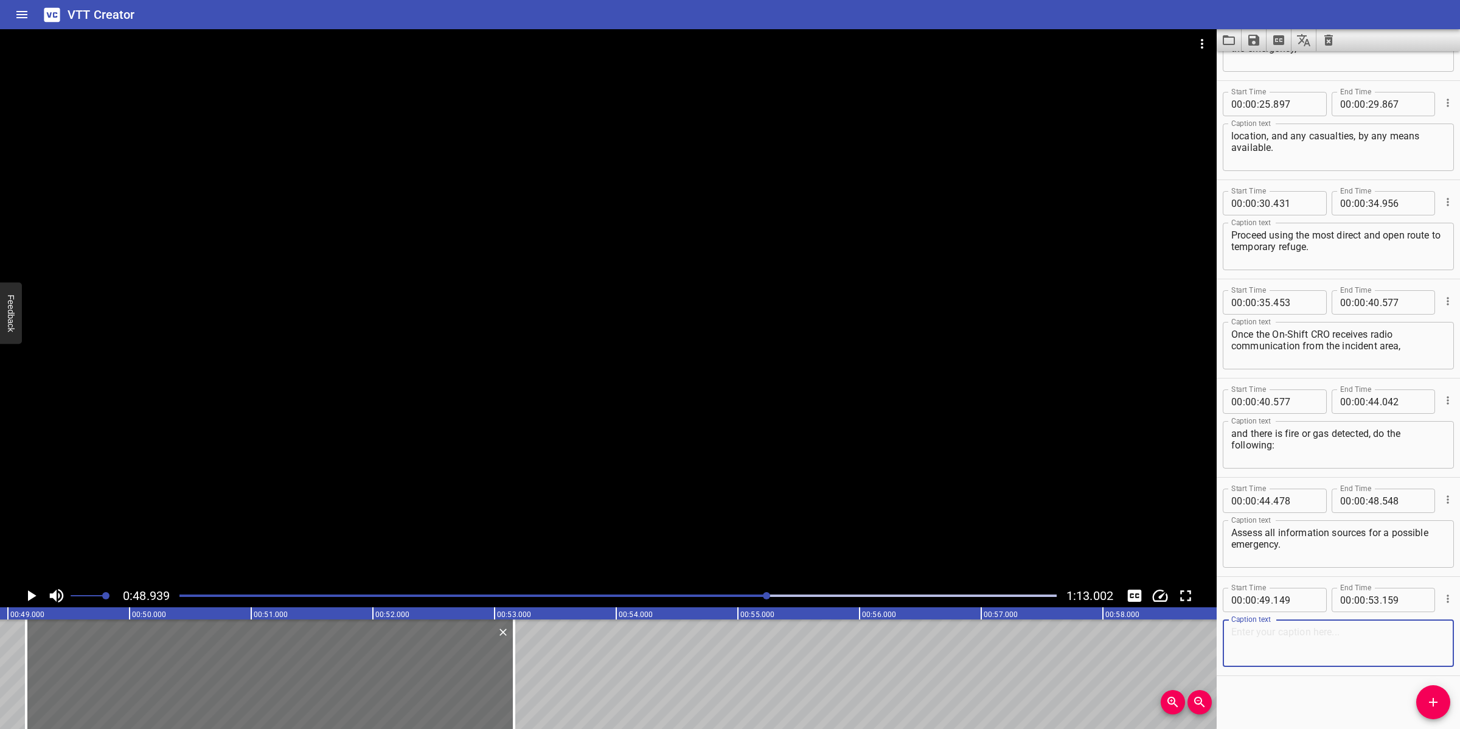
click at [1289, 645] on textarea at bounding box center [1338, 643] width 214 height 35
paste textarea "For F&G alarm, consider operator investigation."
click at [1394, 633] on textarea "For F&G alarm, consider operator investigation." at bounding box center [1338, 643] width 214 height 35
type textarea "For F&G alarm, consider operator investigation."
click at [722, 394] on div at bounding box center [608, 306] width 1217 height 555
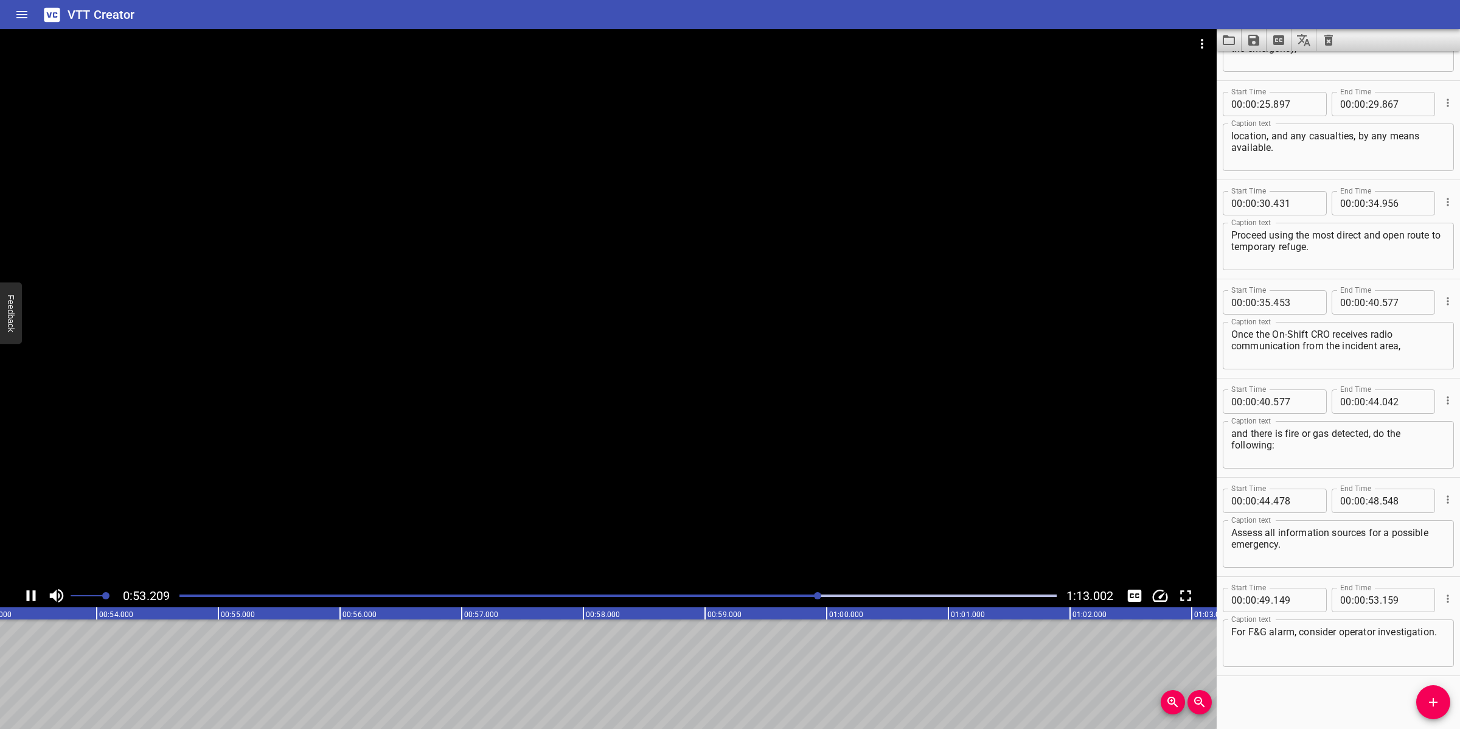
click at [776, 333] on div at bounding box center [608, 306] width 1217 height 555
click at [1426, 697] on icon "Add Cue" at bounding box center [1433, 702] width 15 height 15
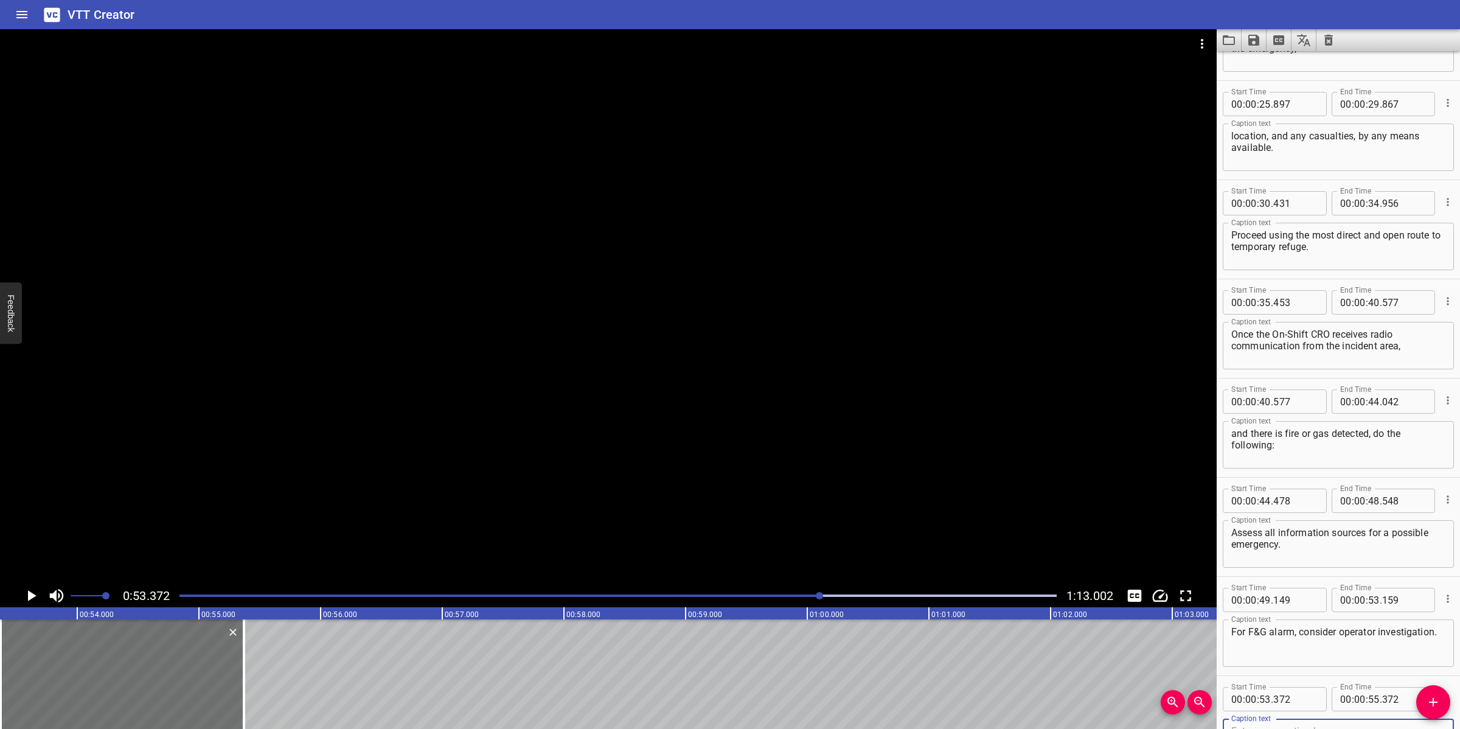
scroll to position [673, 0]
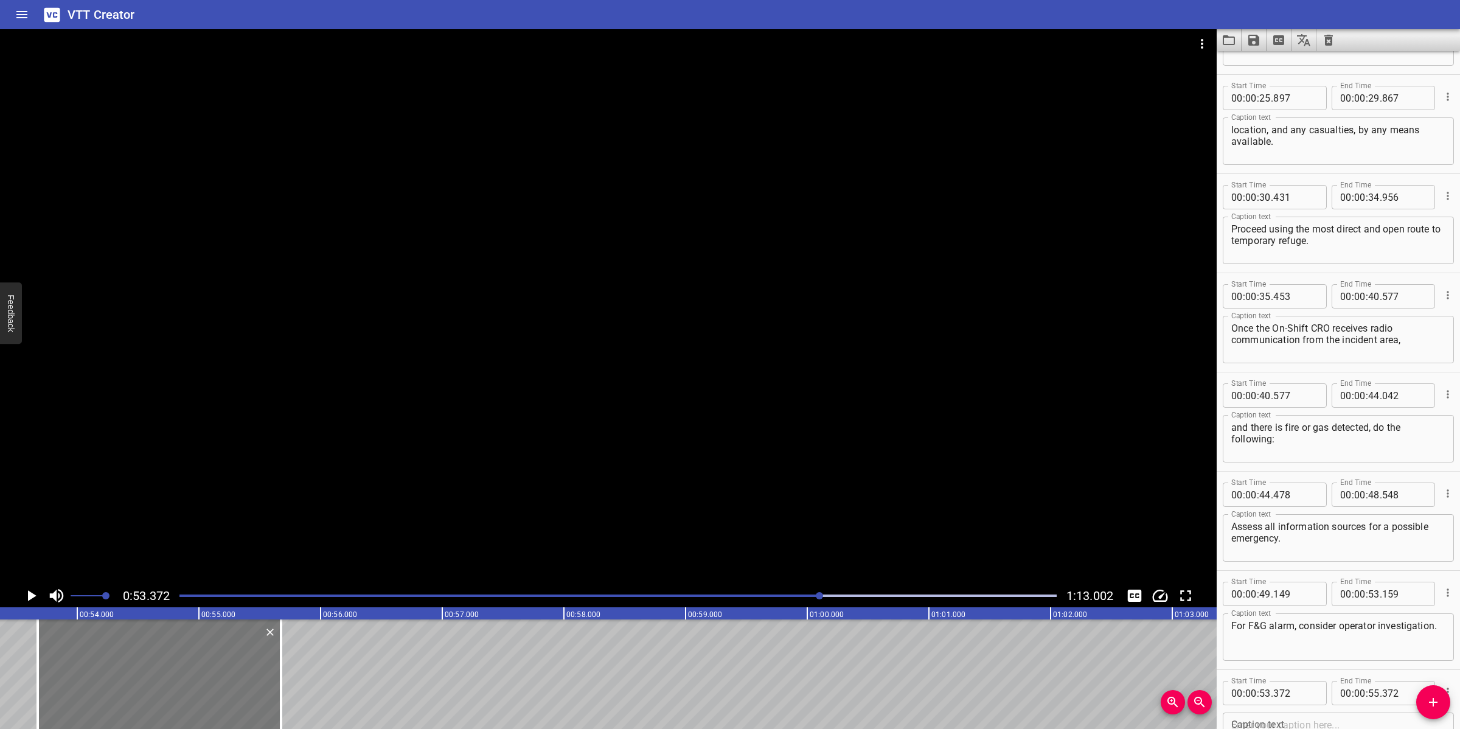
drag, startPoint x: 68, startPoint y: 676, endPoint x: 105, endPoint y: 660, distance: 40.3
click at [105, 660] on div at bounding box center [159, 674] width 243 height 110
type input "677"
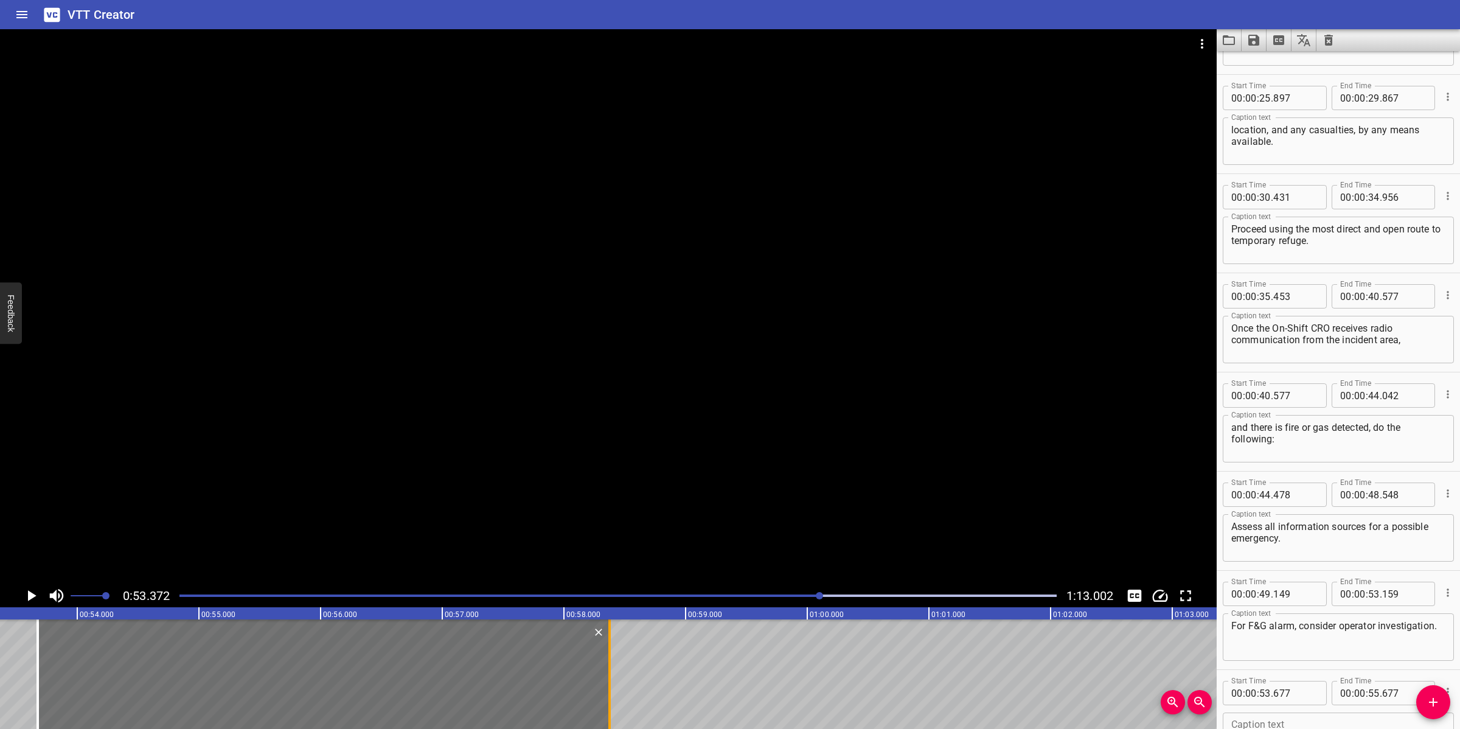
drag, startPoint x: 277, startPoint y: 686, endPoint x: 601, endPoint y: 704, distance: 324.8
click at [604, 704] on div at bounding box center [609, 674] width 12 height 110
type input "58"
type input "367"
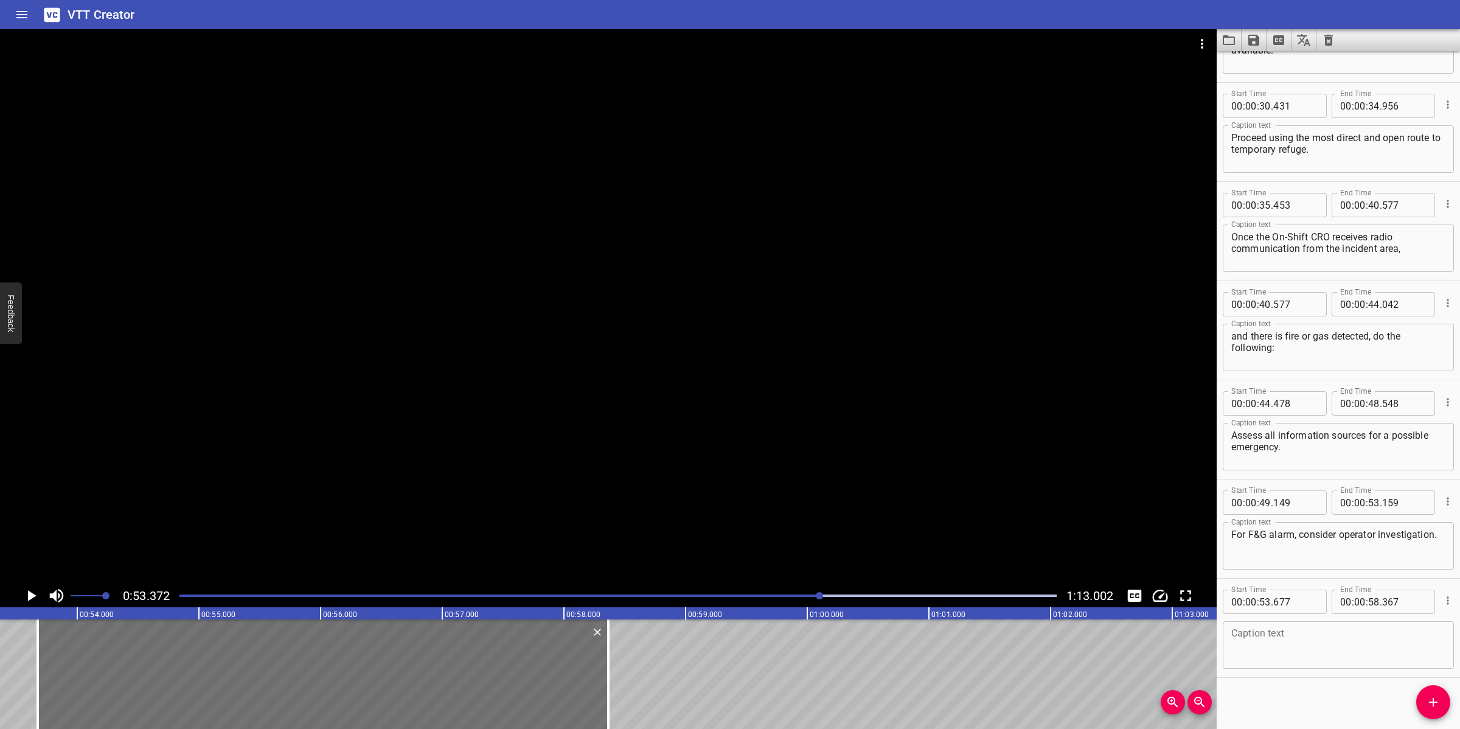
scroll to position [765, 0]
paste textarea "heck the F&G Panel for any inhibits that may mask the situation."
click at [1262, 643] on textarea "heck the F&G Panel for any inhibits that may mask the situation." at bounding box center [1338, 644] width 214 height 35
click at [1414, 627] on textarea "heck the F&G Panel for any inhibits that may mask the situation." at bounding box center [1338, 644] width 214 height 35
click at [817, 365] on div at bounding box center [608, 306] width 1217 height 555
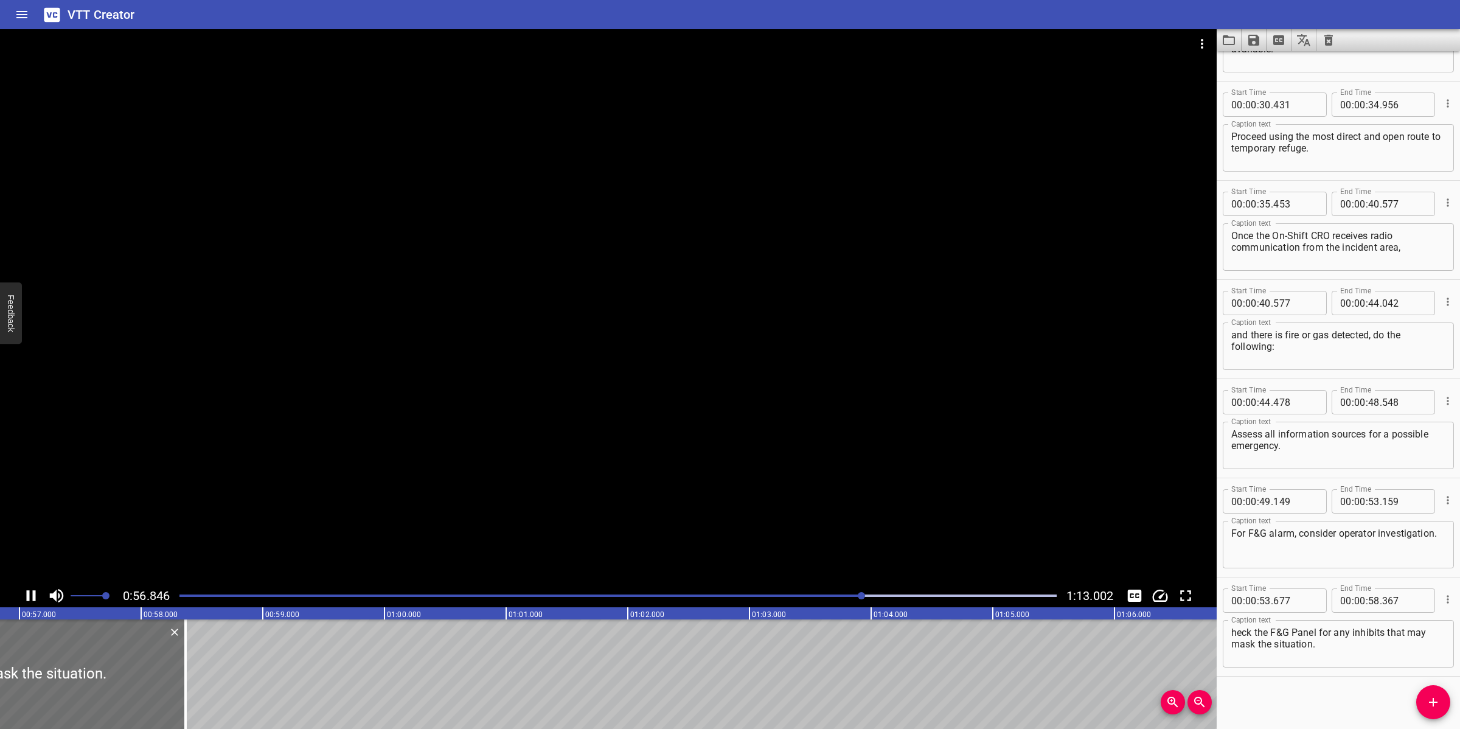
drag, startPoint x: 684, startPoint y: 403, endPoint x: 1133, endPoint y: 600, distance: 489.8
click at [695, 411] on div at bounding box center [608, 306] width 1217 height 555
click at [1233, 633] on textarea "heck the F&G Panel for any inhibits that may mask the situation." at bounding box center [1338, 644] width 214 height 35
type textarea "Check the F&G Panel for any inhibits that may mask the situation."
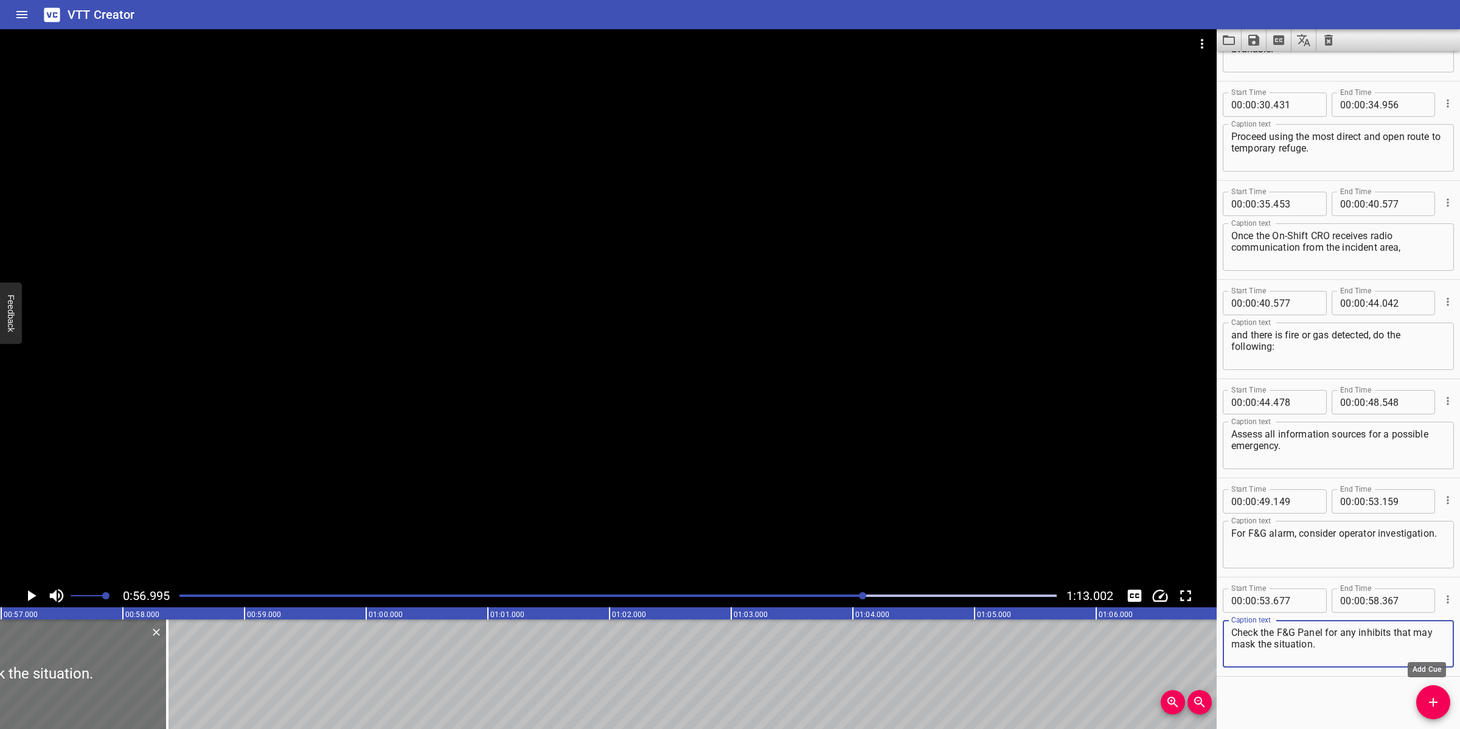
click at [1442, 695] on span "Add Cue" at bounding box center [1433, 702] width 34 height 15
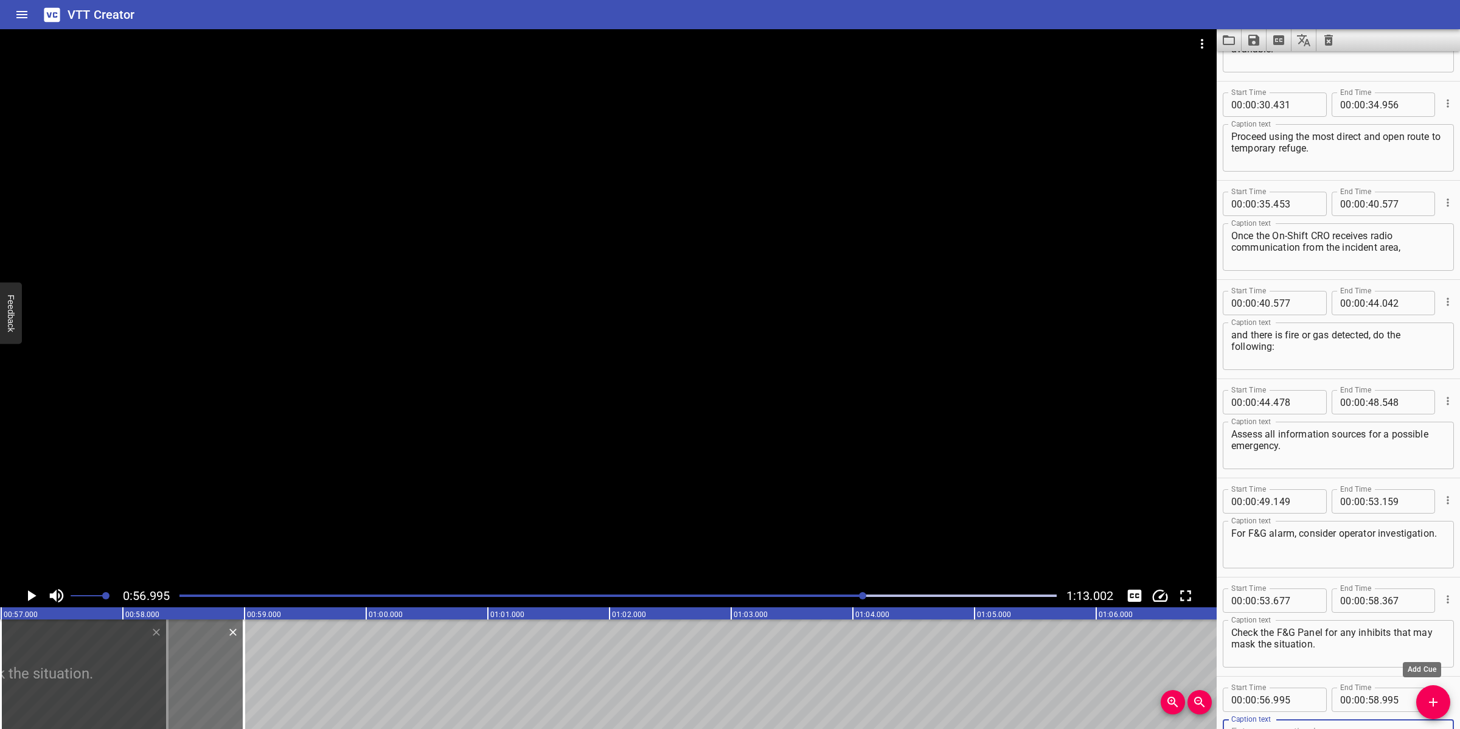
scroll to position [771, 0]
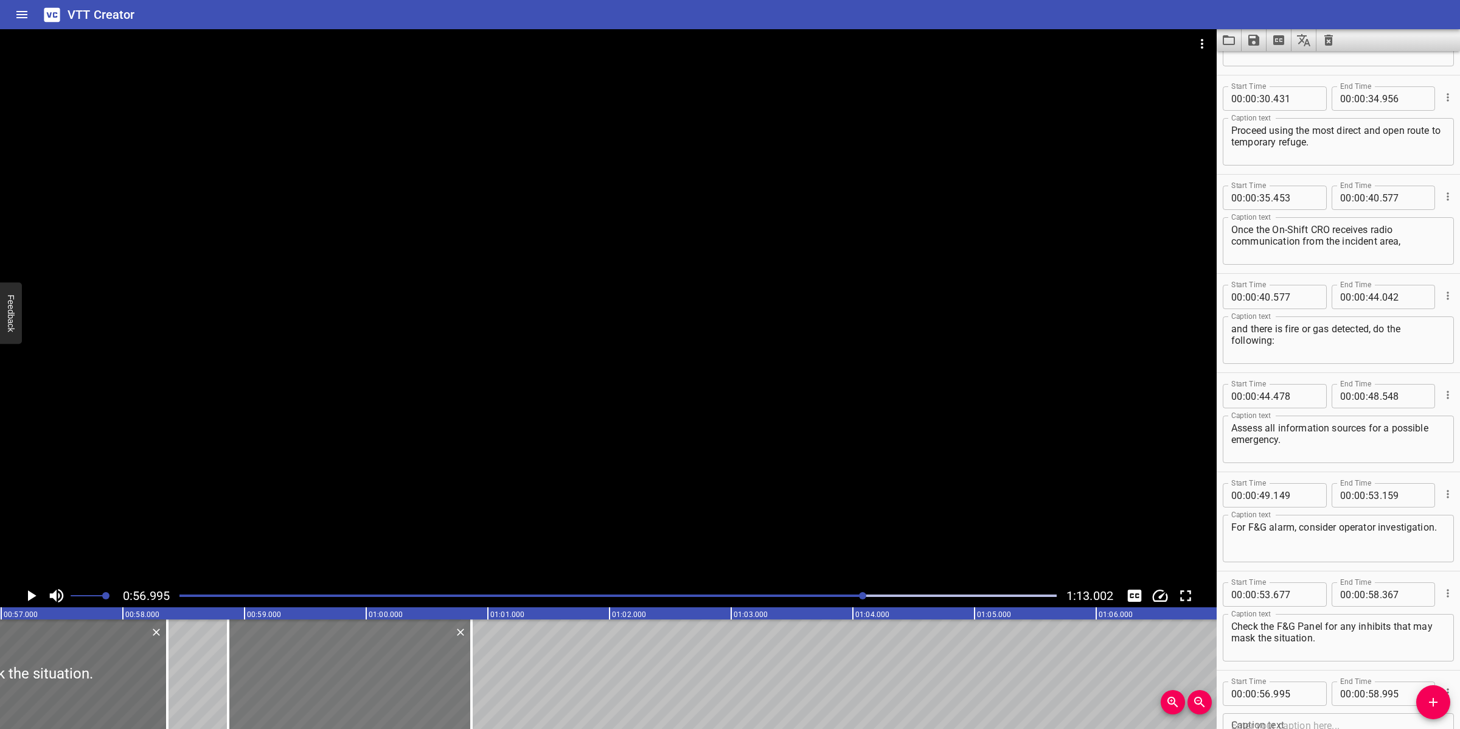
drag, startPoint x: 206, startPoint y: 688, endPoint x: 433, endPoint y: 677, distance: 227.8
click at [433, 677] on div at bounding box center [349, 674] width 243 height 110
type input "58"
type input "865"
type input "01"
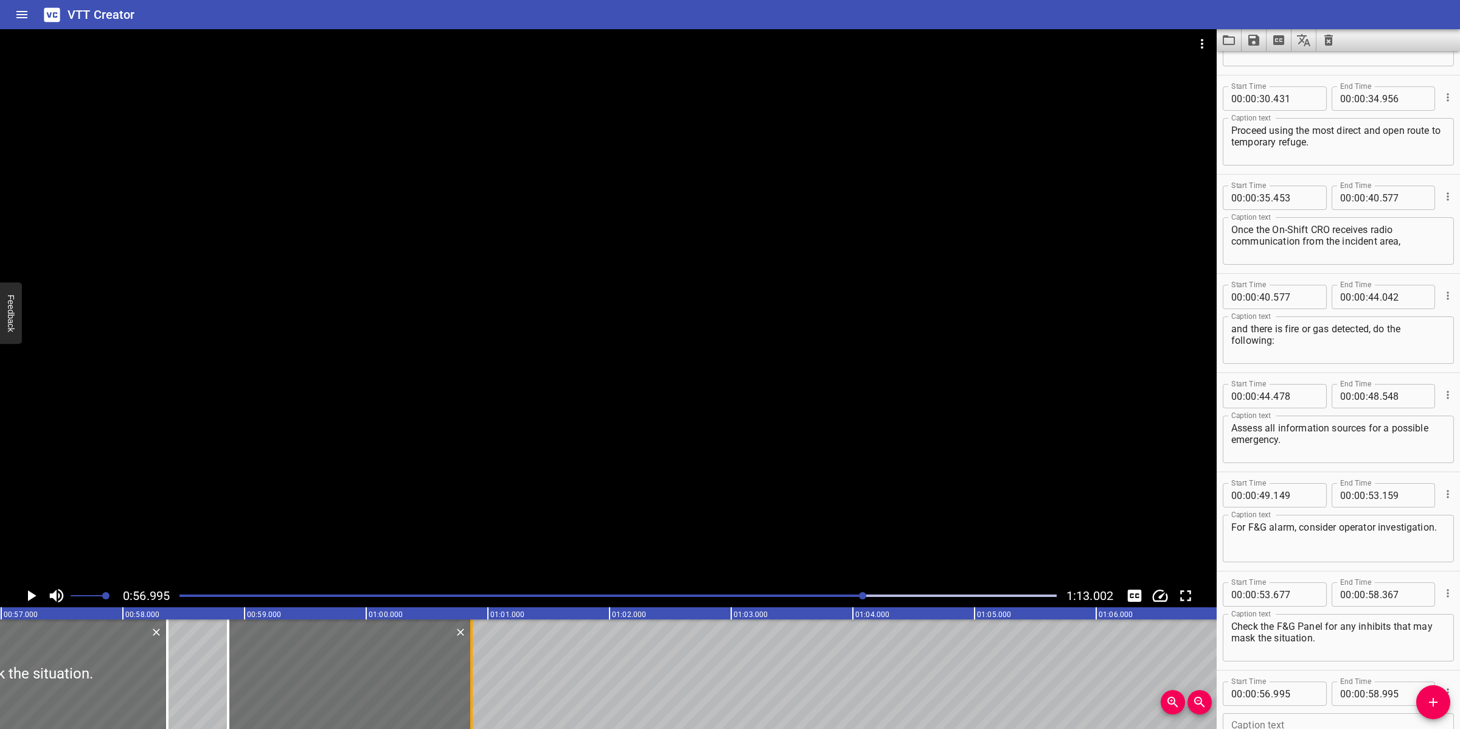
type input "00"
type input "865"
drag, startPoint x: 470, startPoint y: 679, endPoint x: 546, endPoint y: 670, distance: 76.0
click at [546, 671] on div at bounding box center [544, 674] width 2 height 110
type input "01"
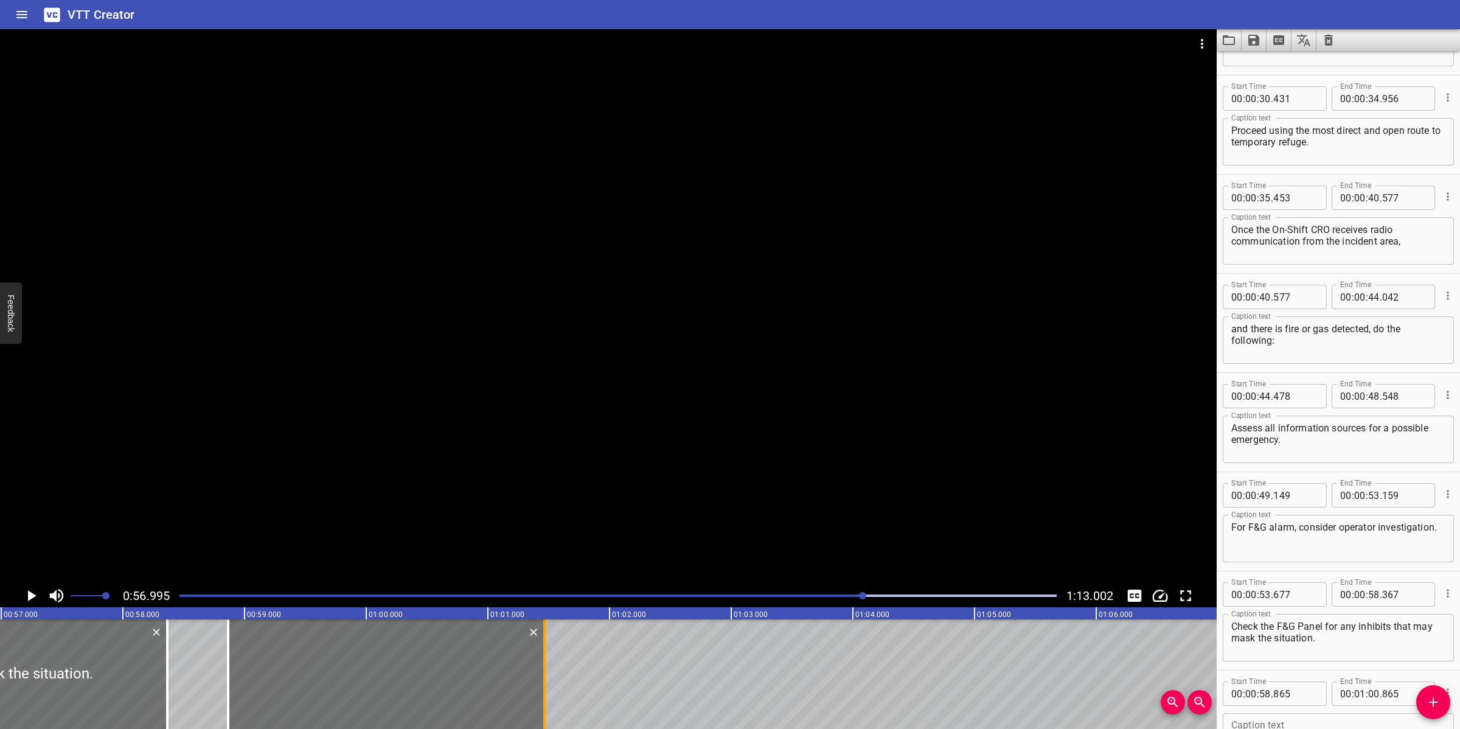
type input "485"
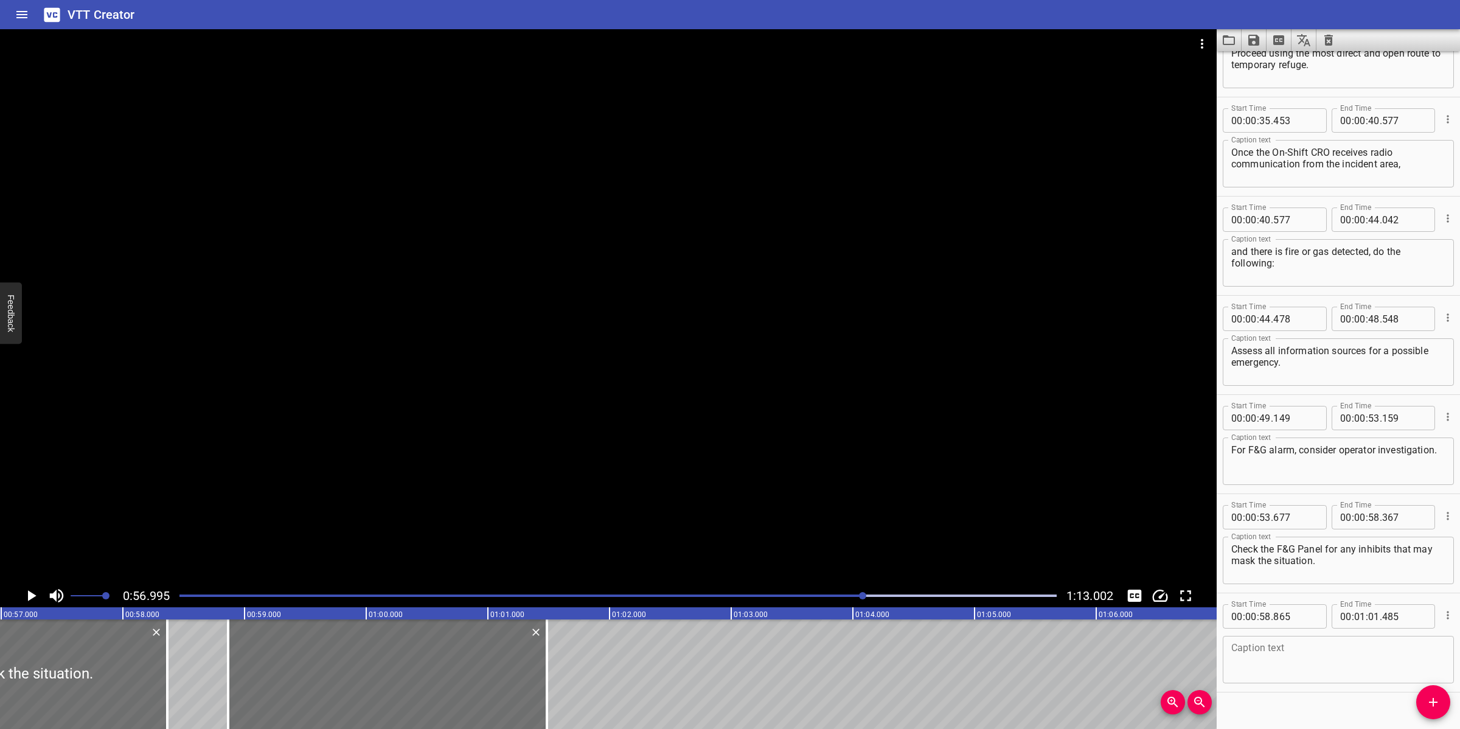
scroll to position [864, 0]
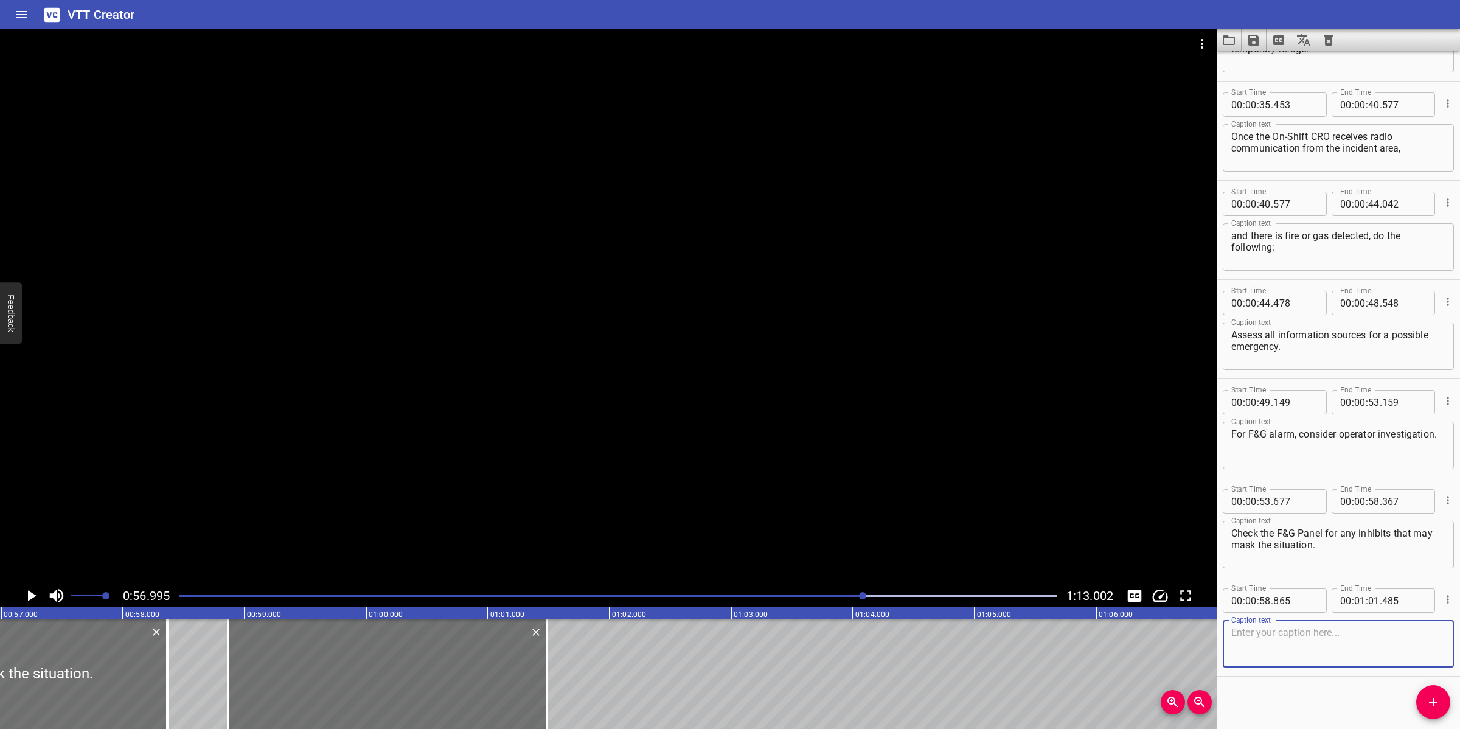
paste textarea "Obtain reports and remain vigilant."
click at [1304, 648] on textarea at bounding box center [1338, 644] width 214 height 35
type textarea "Obtain reports and remain vigilant."
click at [607, 313] on div at bounding box center [608, 306] width 1217 height 555
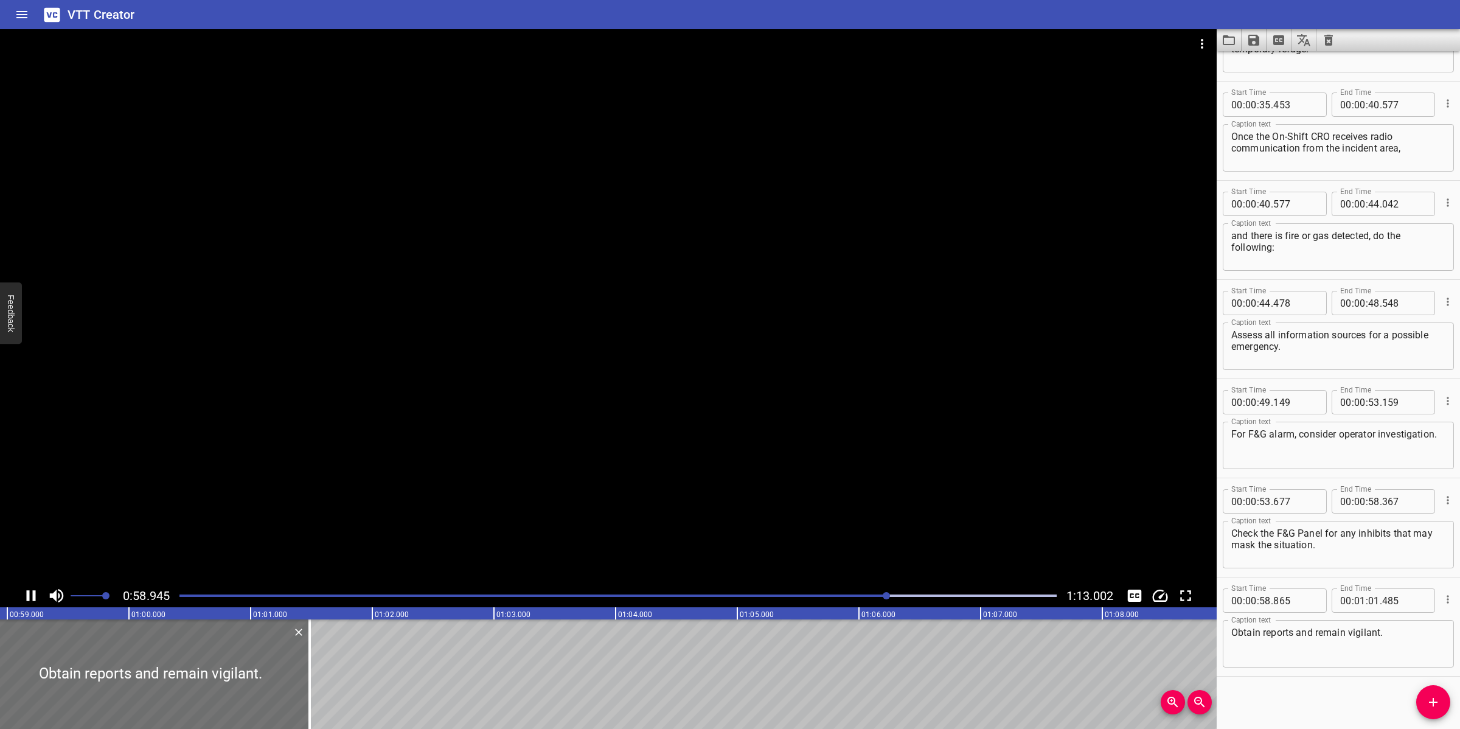
click at [674, 476] on div at bounding box center [608, 306] width 1217 height 555
